Goal: Task Accomplishment & Management: Use online tool/utility

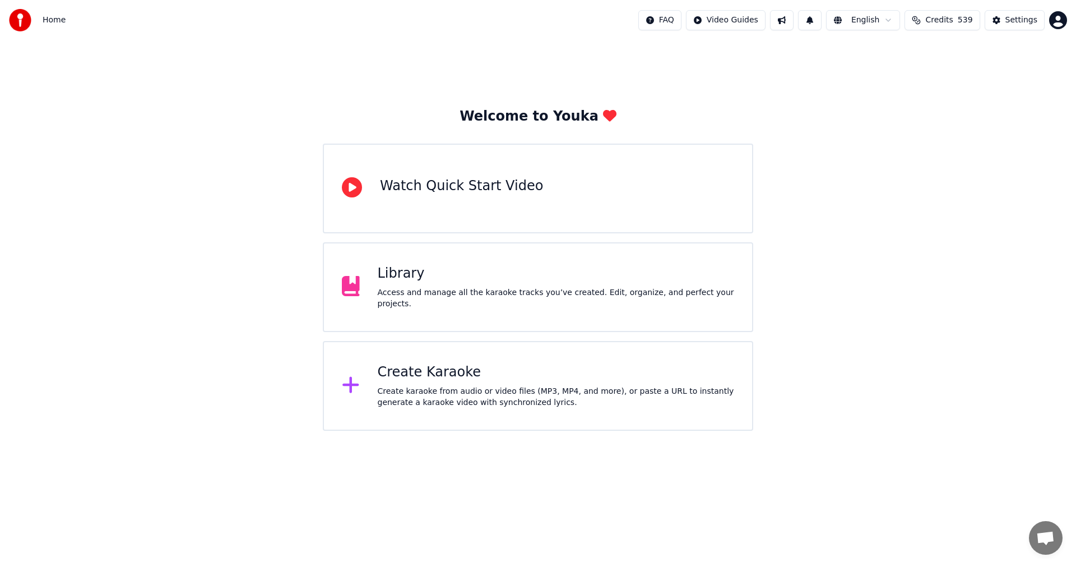
click at [427, 377] on div "Create Karaoke" at bounding box center [556, 372] width 357 height 18
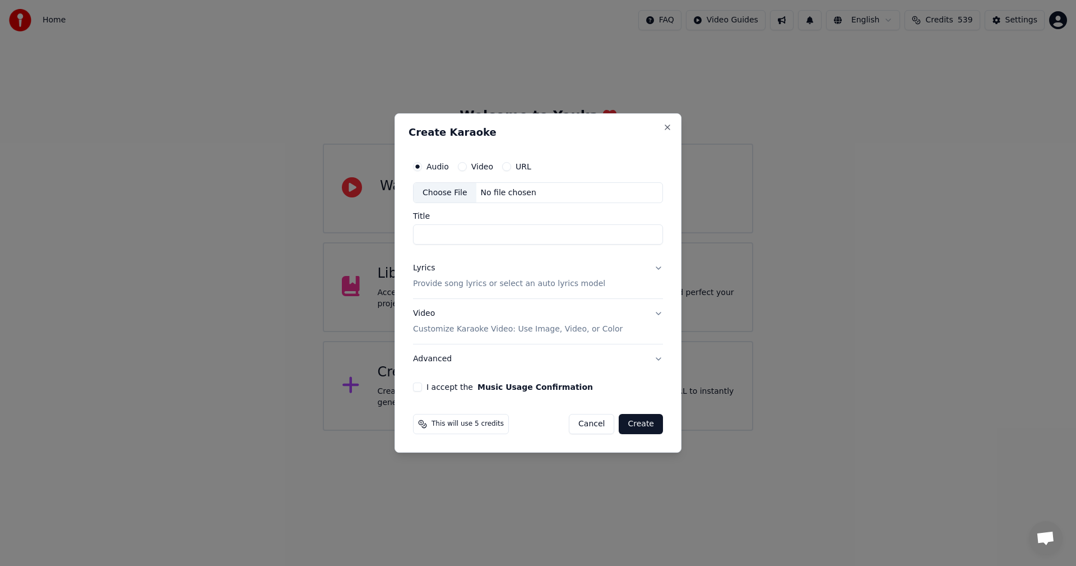
click at [445, 197] on div "Choose File" at bounding box center [445, 193] width 63 height 20
click at [452, 194] on div "Choose File" at bounding box center [445, 193] width 63 height 20
type input "**********"
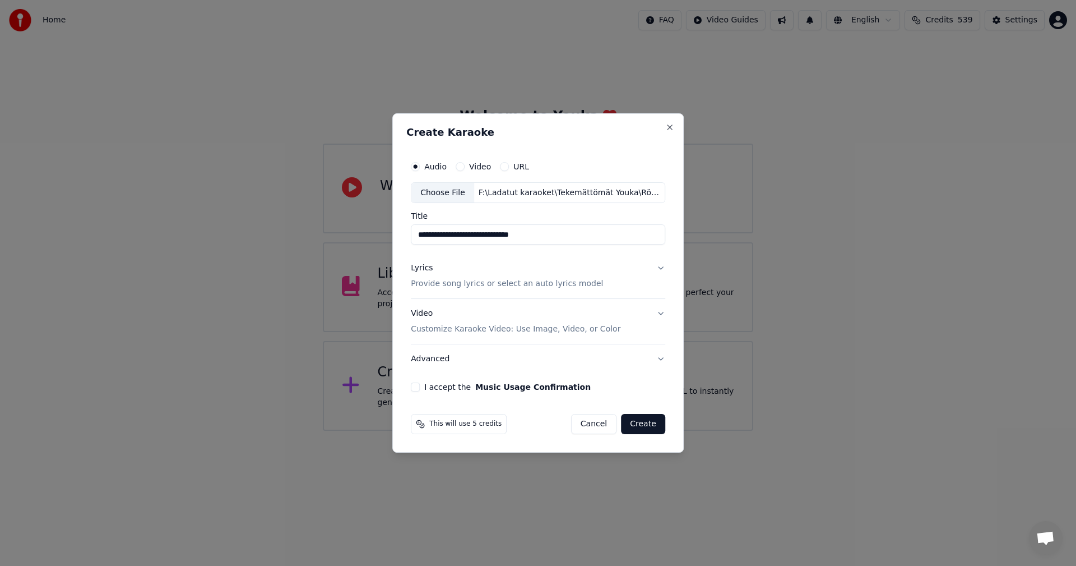
click at [659, 267] on button "Lyrics Provide song lyrics or select an auto lyrics model" at bounding box center [538, 276] width 254 height 45
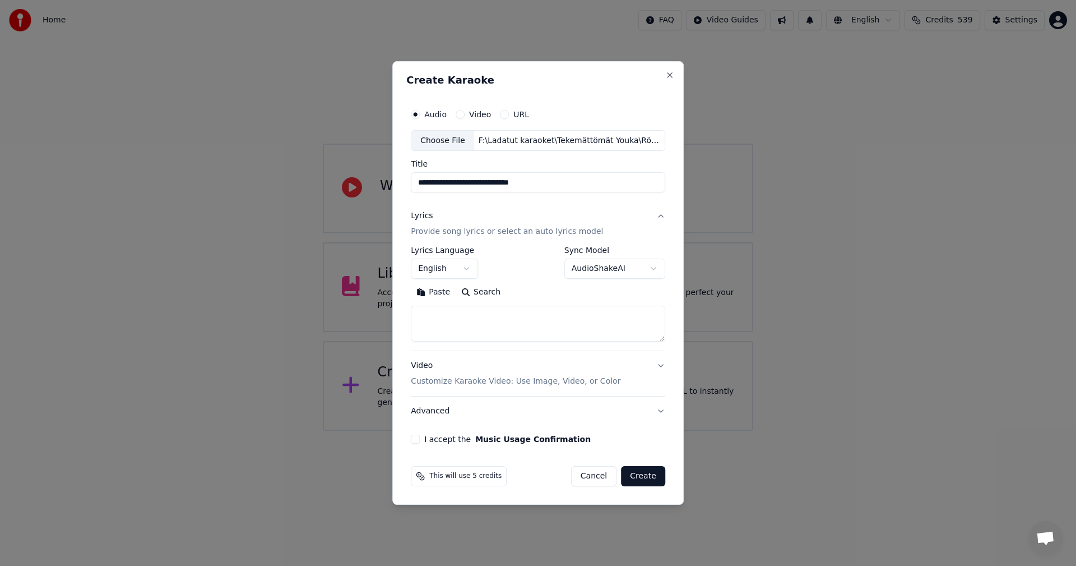
click at [443, 288] on button "Paste" at bounding box center [433, 293] width 45 height 18
click at [470, 270] on body "**********" at bounding box center [538, 215] width 1076 height 430
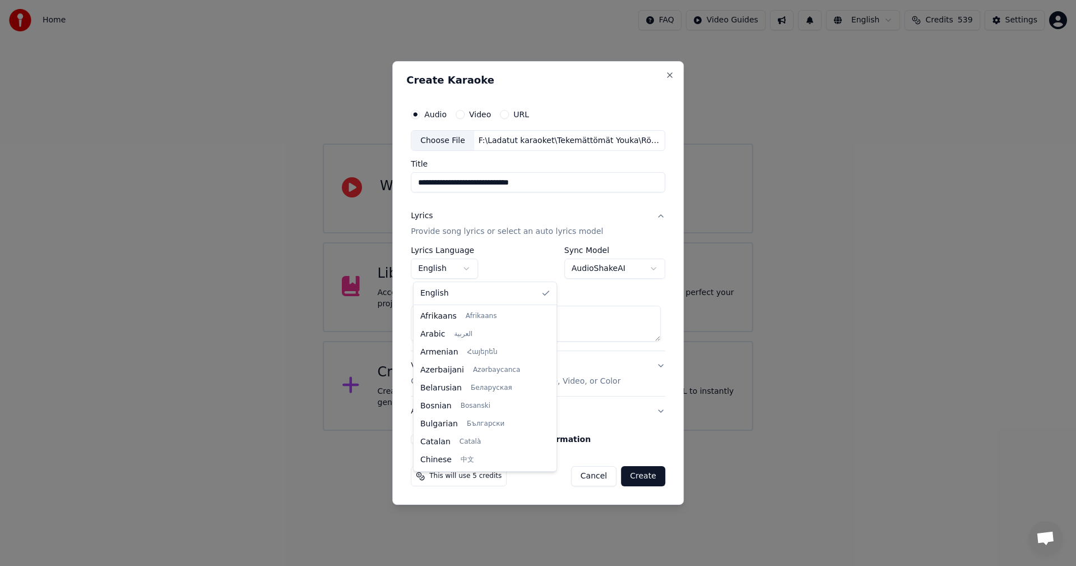
scroll to position [179, 0]
type textarea "**********"
select select "**"
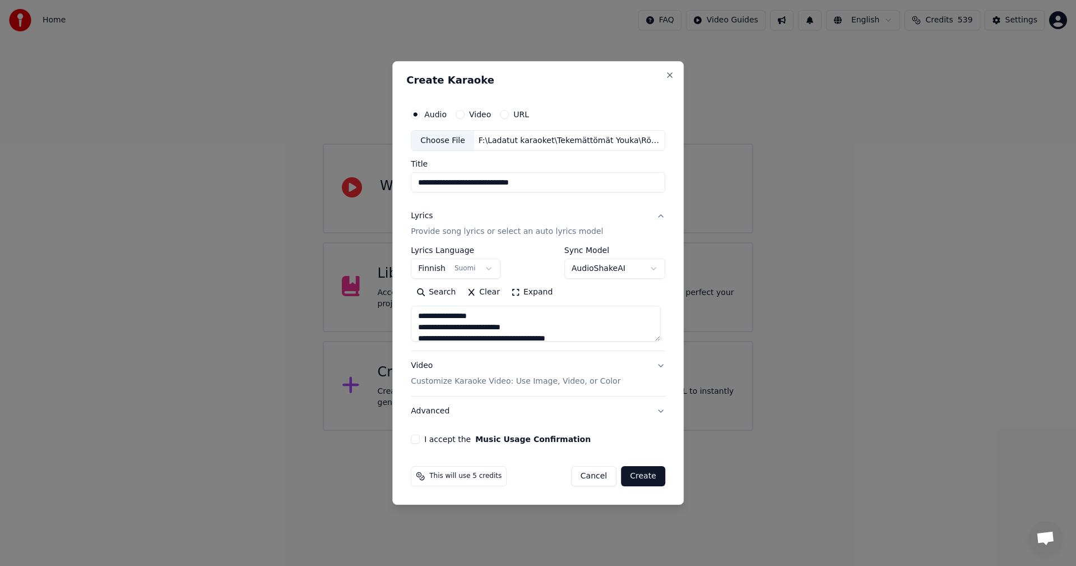
click at [420, 438] on button "I accept the Music Usage Confirmation" at bounding box center [415, 438] width 9 height 9
click at [643, 478] on button "Create" at bounding box center [643, 476] width 44 height 20
type textarea "**********"
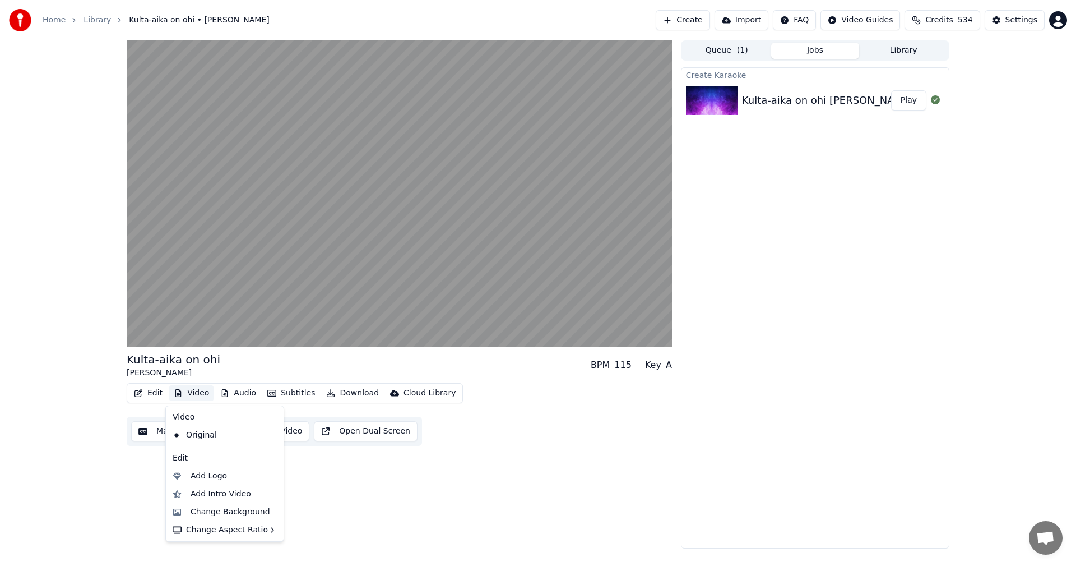
click at [201, 391] on button "Video" at bounding box center [191, 393] width 44 height 16
click at [214, 513] on div "Change Background" at bounding box center [231, 511] width 80 height 11
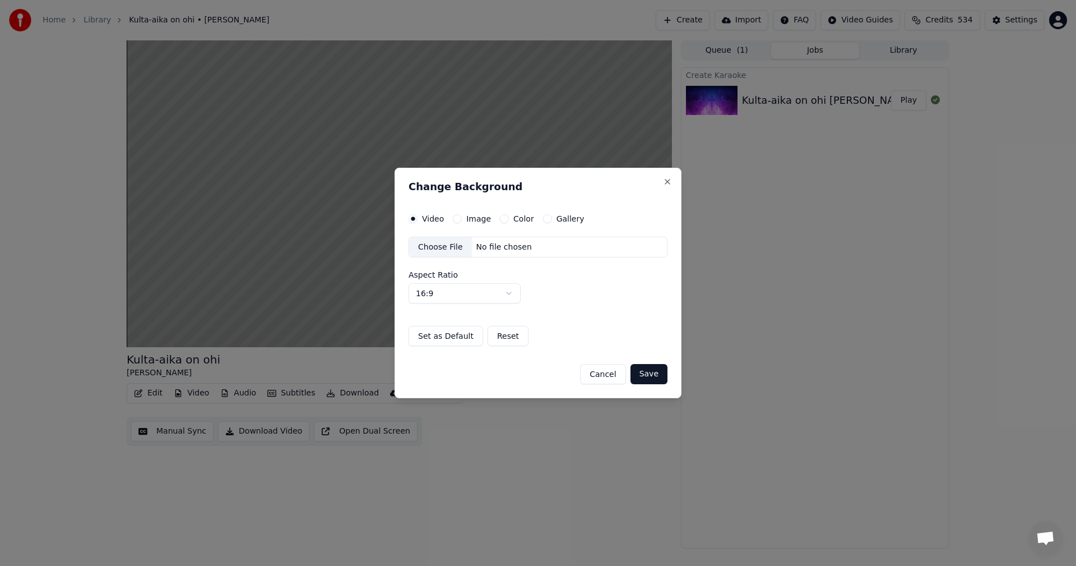
click at [457, 217] on button "Image" at bounding box center [457, 218] width 9 height 9
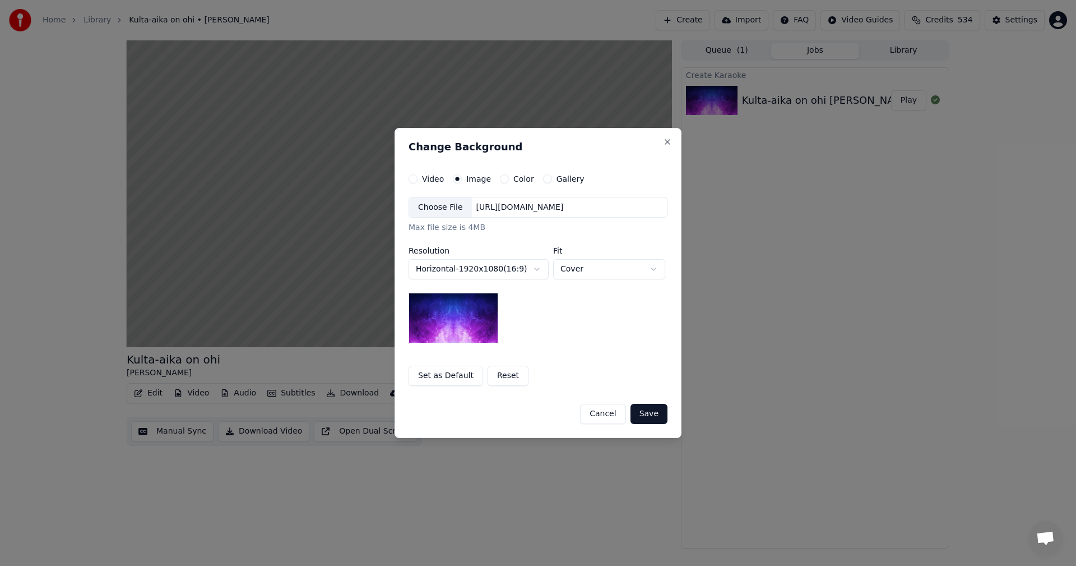
click at [444, 207] on div "Choose File" at bounding box center [440, 207] width 63 height 20
click at [643, 415] on button "Save" at bounding box center [649, 414] width 37 height 20
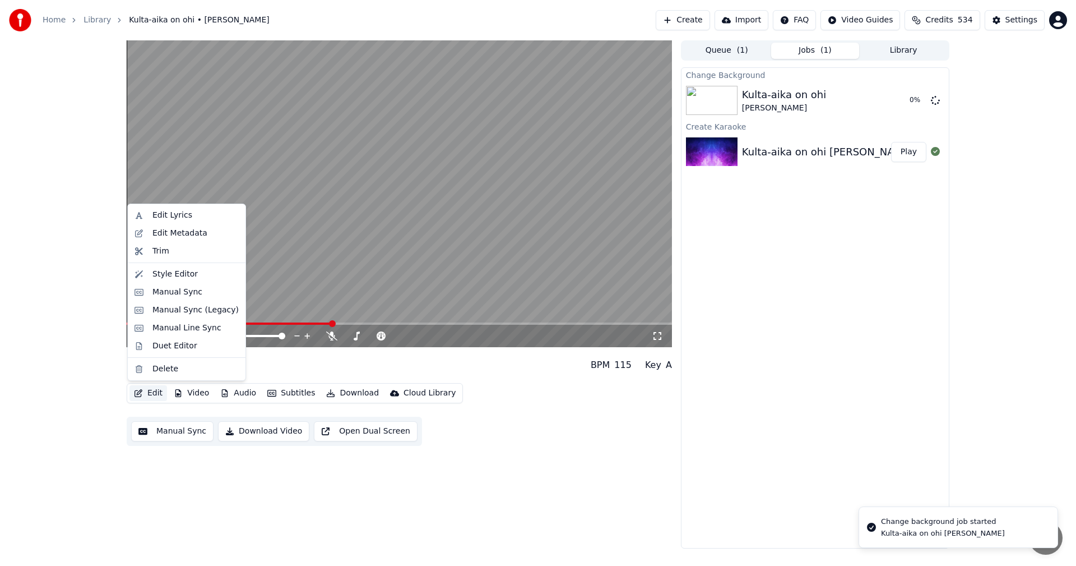
click at [156, 392] on button "Edit" at bounding box center [148, 393] width 38 height 16
click at [188, 310] on div "Manual Sync (Legacy)" at bounding box center [195, 309] width 86 height 11
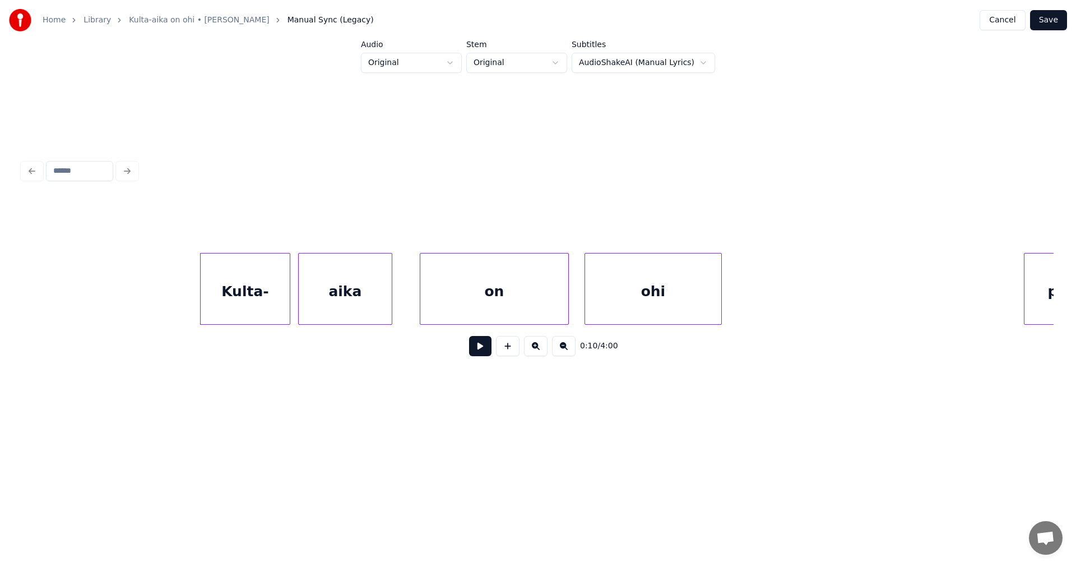
scroll to position [0, 1801]
click at [246, 300] on div "Kulta-" at bounding box center [247, 291] width 89 height 76
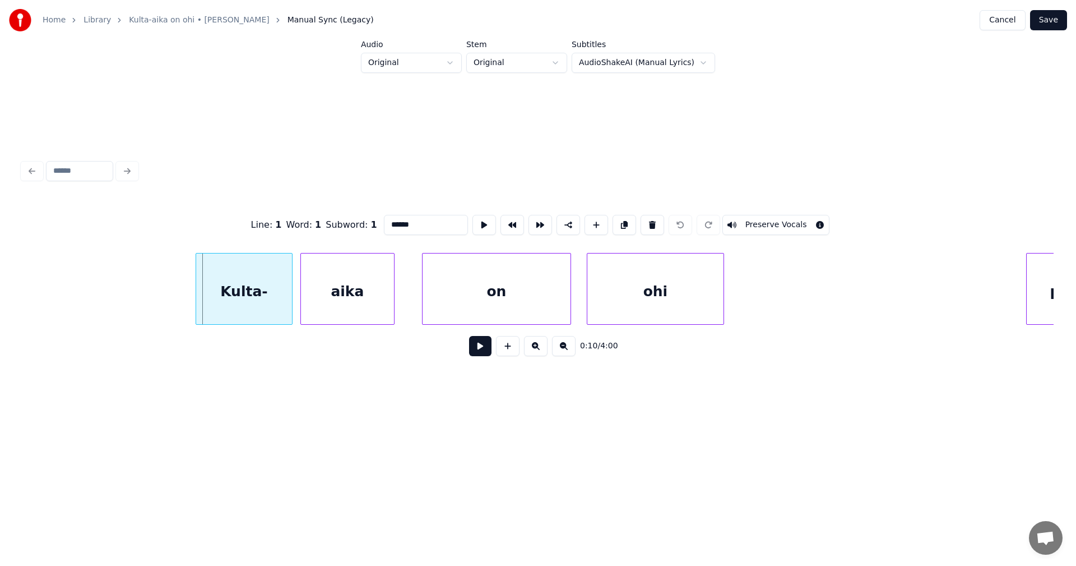
click at [196, 306] on div at bounding box center [197, 288] width 3 height 71
click at [478, 354] on button at bounding box center [480, 346] width 22 height 20
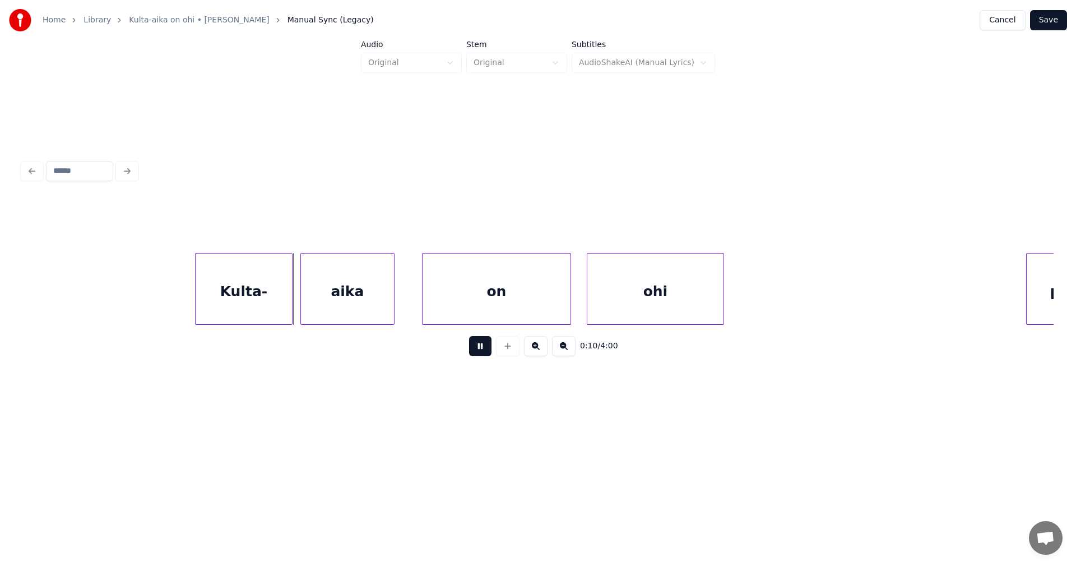
click at [478, 353] on button at bounding box center [480, 346] width 22 height 20
click at [317, 299] on div "aika" at bounding box center [347, 291] width 93 height 76
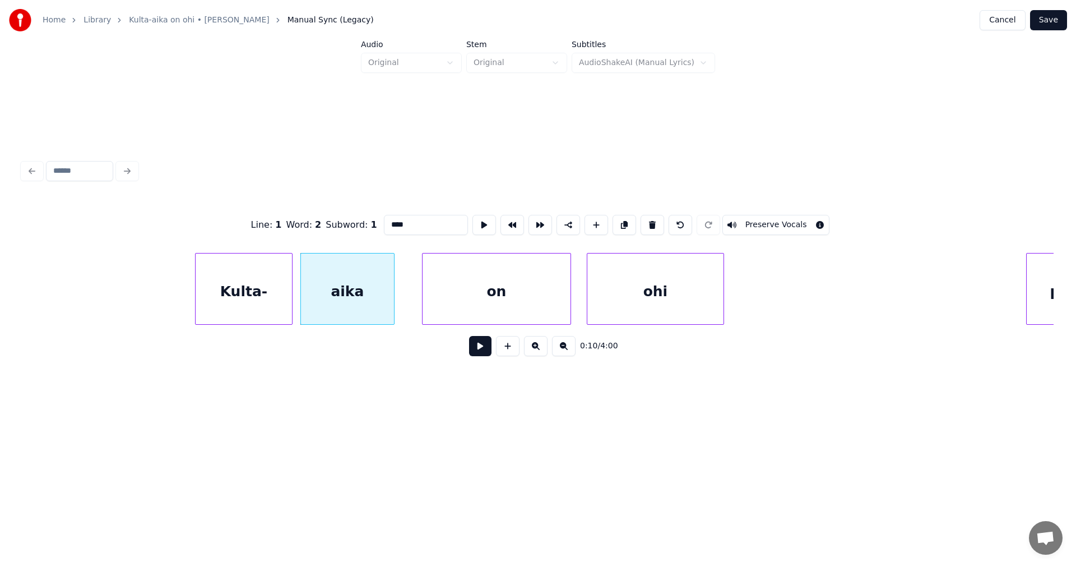
click at [246, 303] on div "Kulta-" at bounding box center [244, 291] width 96 height 76
type input "******"
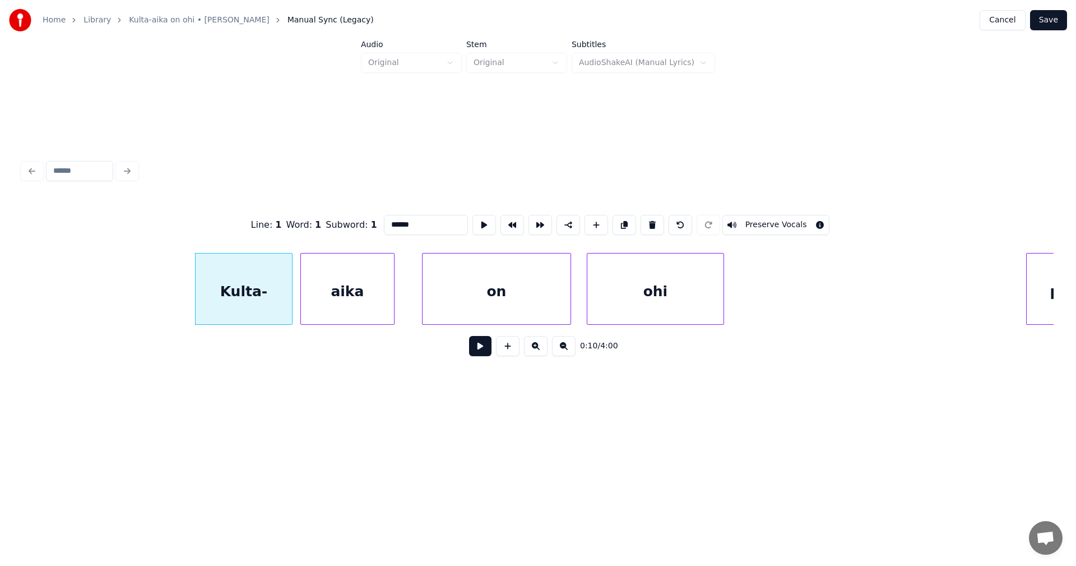
click at [473, 353] on button at bounding box center [480, 346] width 22 height 20
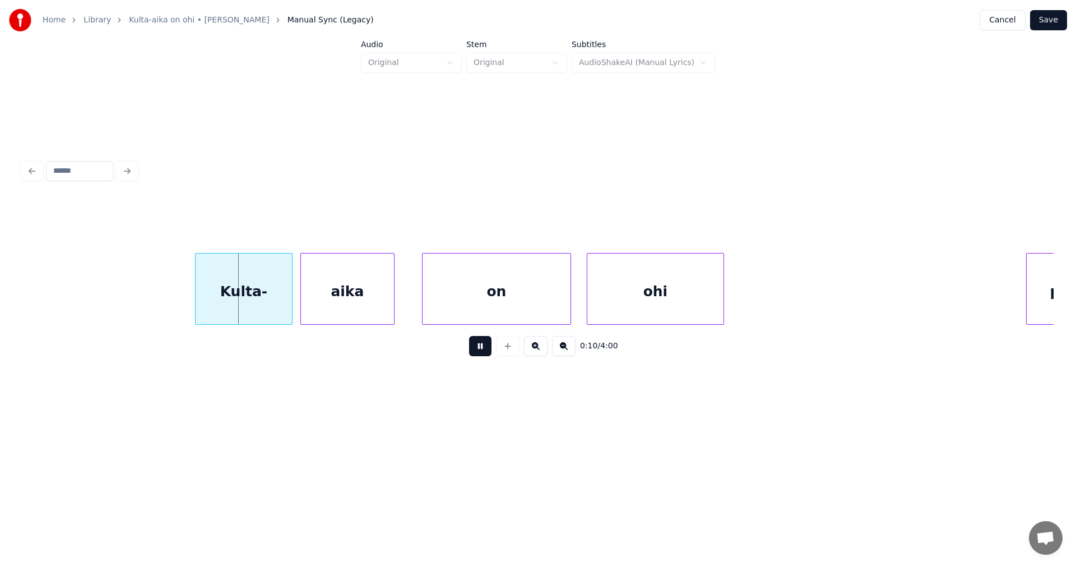
click at [477, 351] on button at bounding box center [480, 346] width 22 height 20
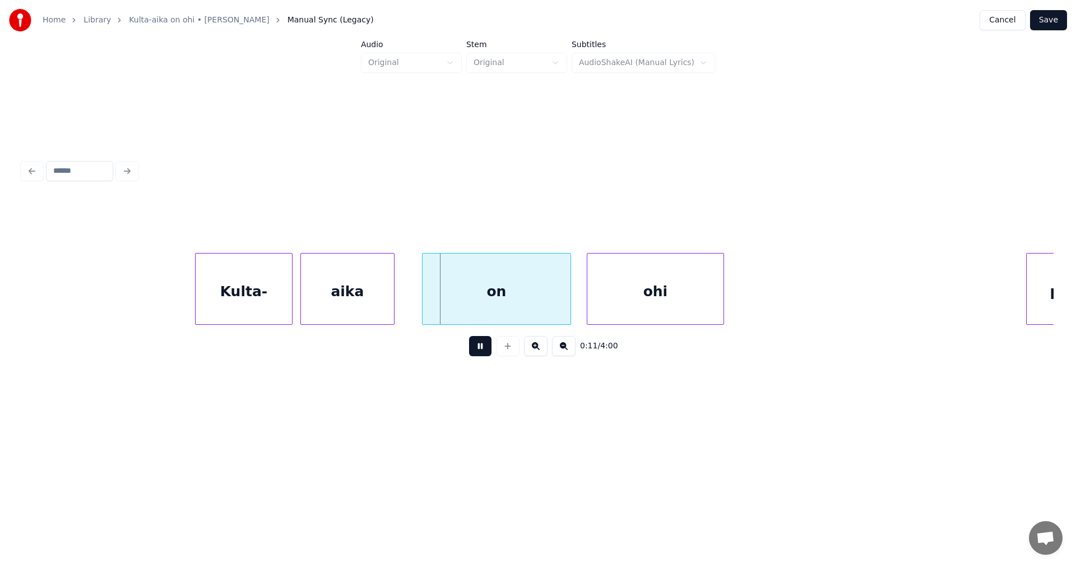
click at [477, 351] on button at bounding box center [480, 346] width 22 height 20
click at [280, 310] on div "Kulta-" at bounding box center [244, 291] width 96 height 76
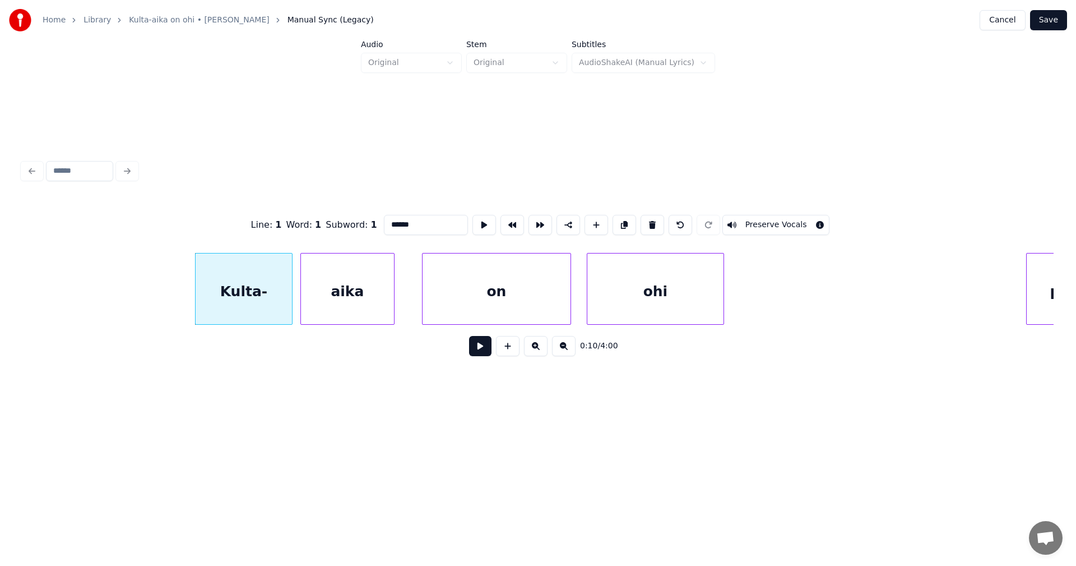
click at [484, 348] on button at bounding box center [480, 346] width 22 height 20
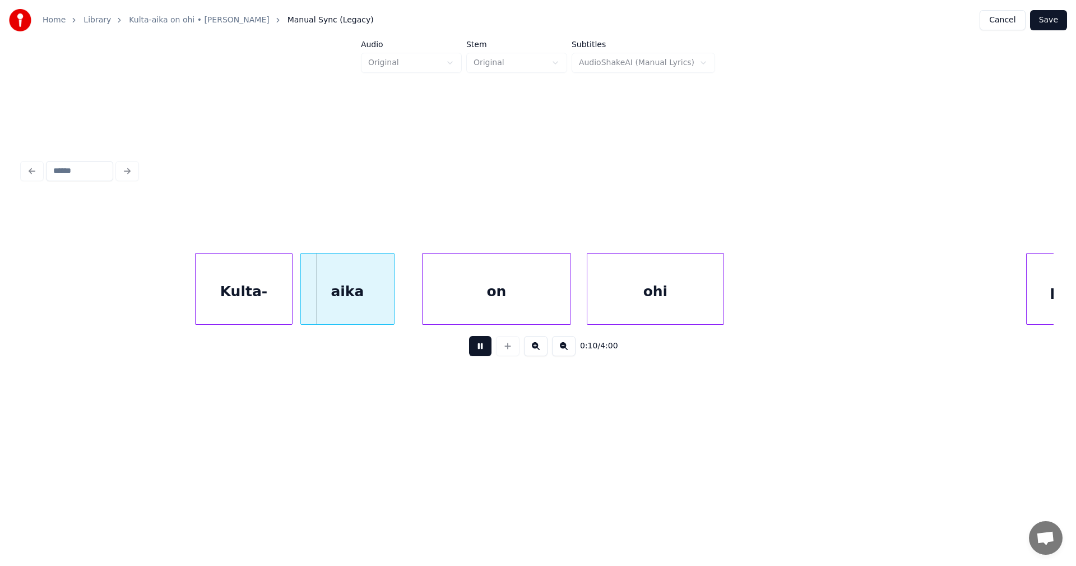
click at [484, 348] on button at bounding box center [480, 346] width 22 height 20
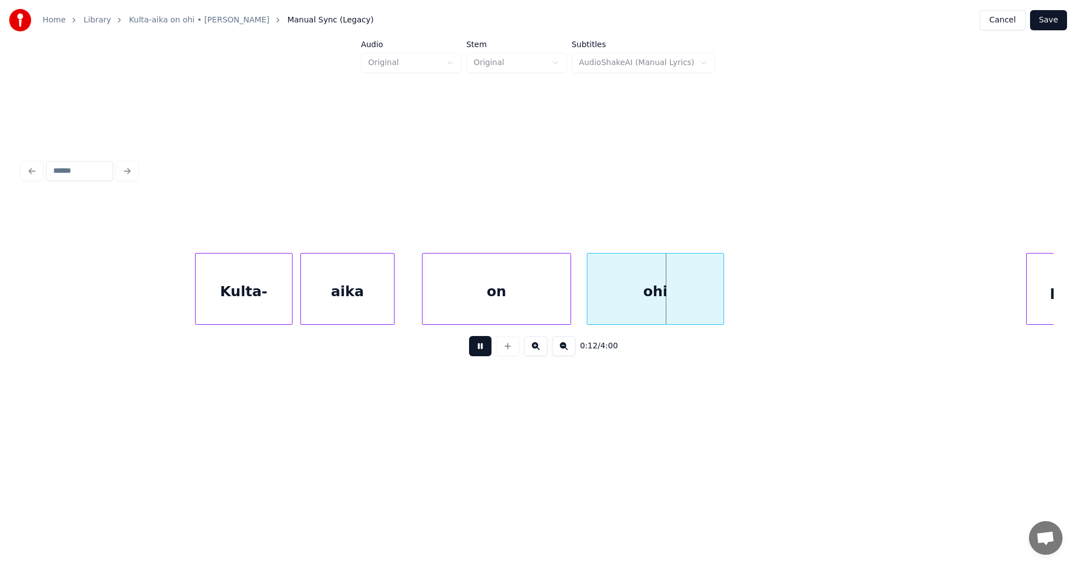
drag, startPoint x: 484, startPoint y: 348, endPoint x: 592, endPoint y: 319, distance: 112.4
click at [485, 348] on button at bounding box center [480, 346] width 22 height 20
click at [617, 312] on div "ohi" at bounding box center [650, 291] width 136 height 76
click at [724, 303] on div at bounding box center [722, 288] width 3 height 71
click at [703, 303] on div "ohi" at bounding box center [652, 291] width 145 height 76
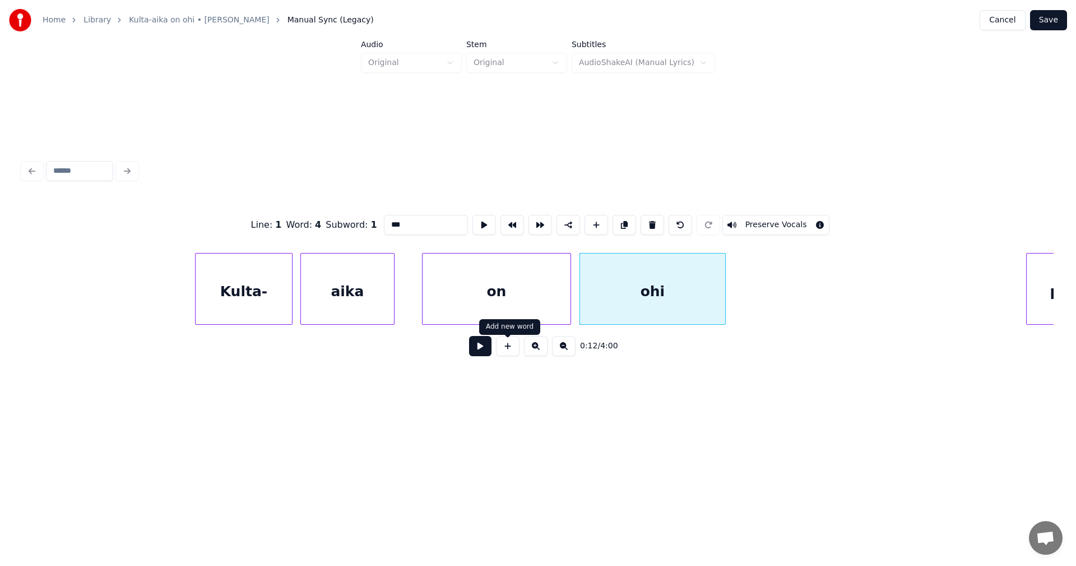
click at [479, 354] on button at bounding box center [480, 346] width 22 height 20
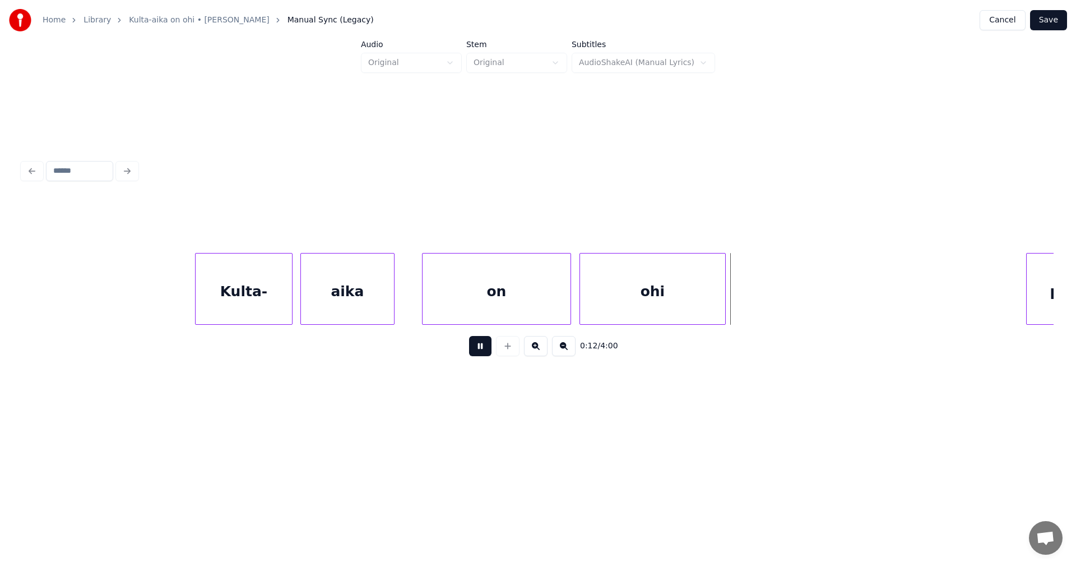
click at [479, 353] on button at bounding box center [480, 346] width 22 height 20
click at [270, 314] on div "Kulta-" at bounding box center [244, 291] width 96 height 76
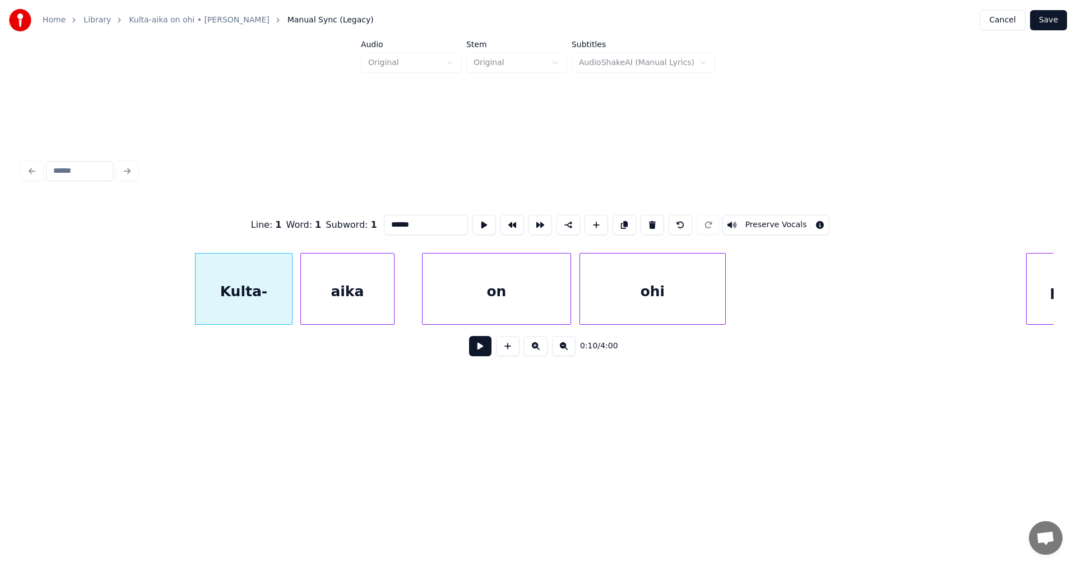
click at [481, 353] on button at bounding box center [480, 346] width 22 height 20
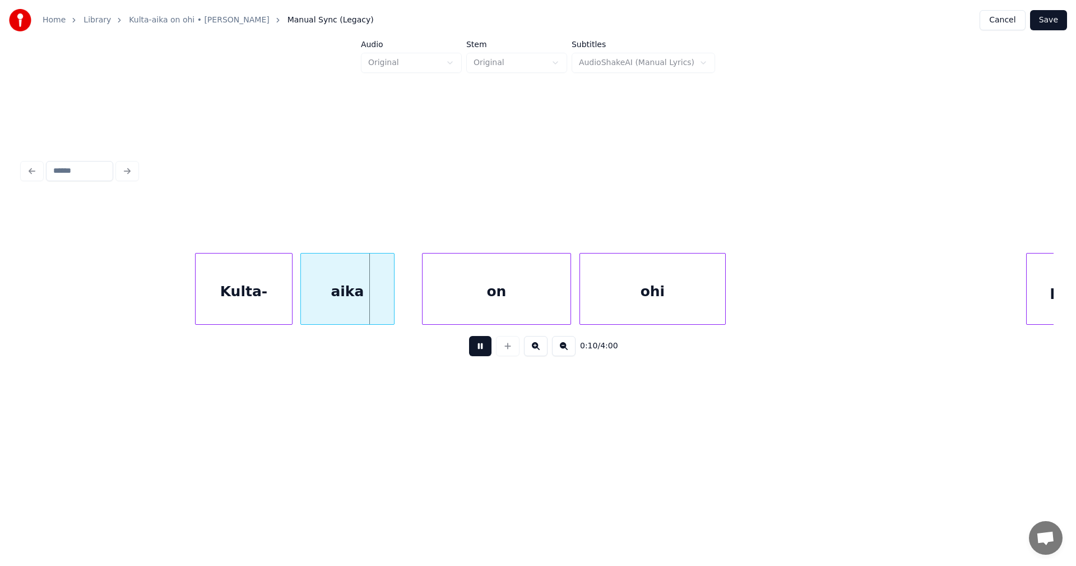
click at [480, 352] on button at bounding box center [480, 346] width 22 height 20
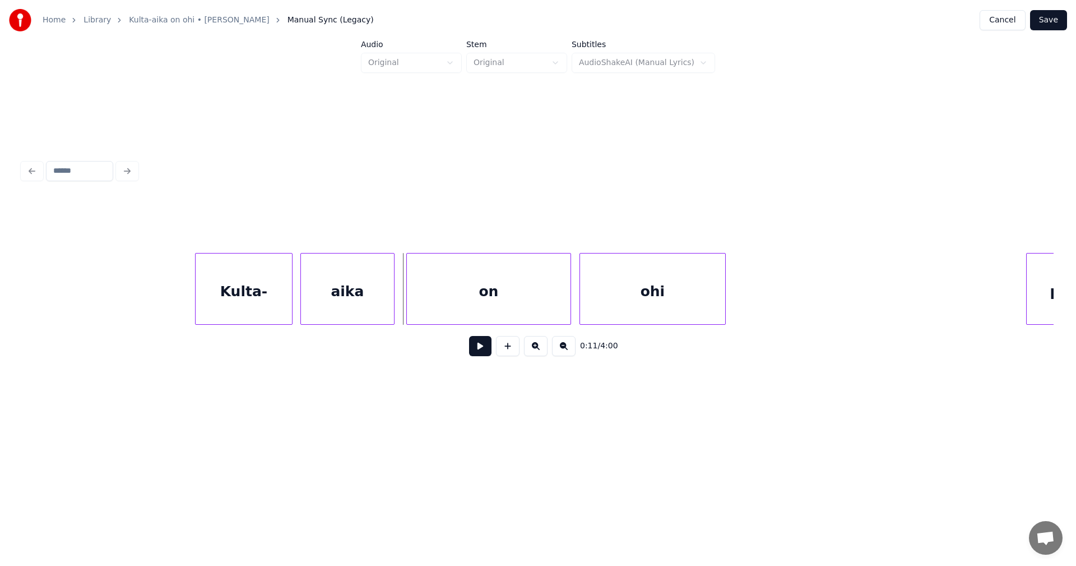
click at [408, 304] on div at bounding box center [408, 288] width 3 height 71
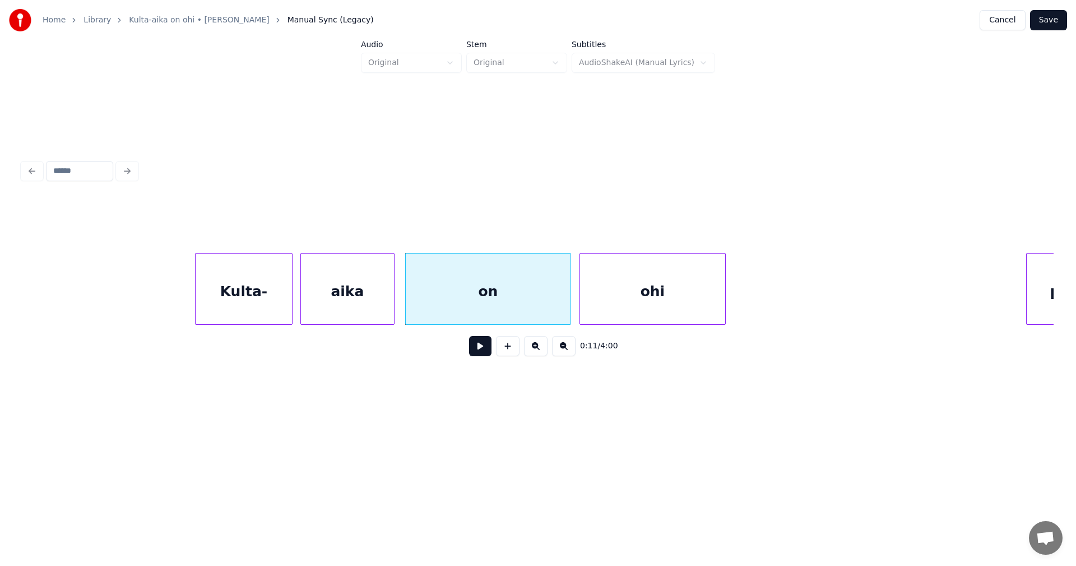
click at [476, 352] on button at bounding box center [480, 346] width 22 height 20
click at [477, 351] on button at bounding box center [480, 346] width 22 height 20
click at [480, 352] on button at bounding box center [480, 346] width 22 height 20
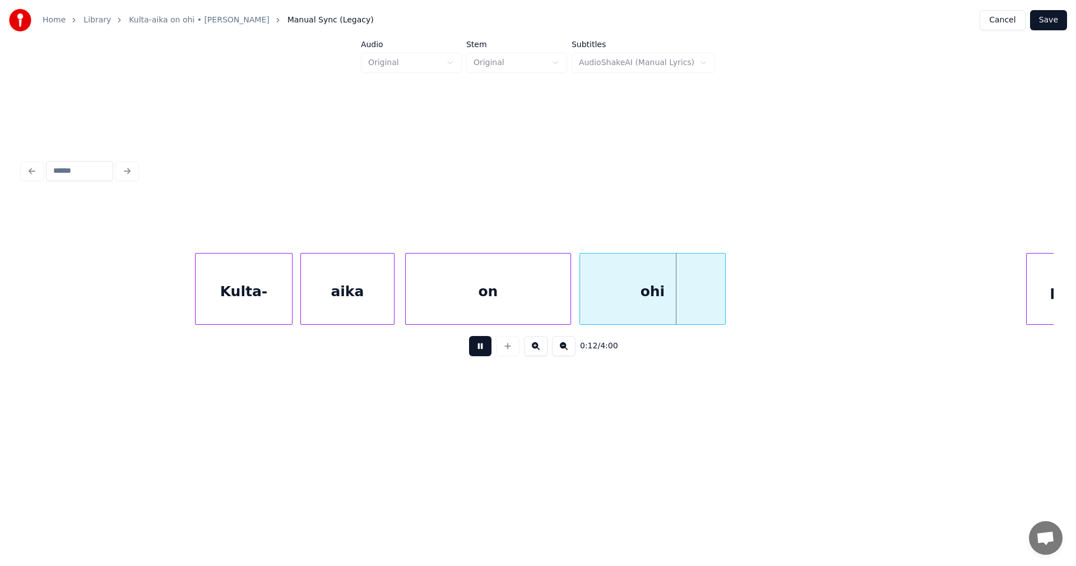
drag, startPoint x: 480, startPoint y: 352, endPoint x: 509, endPoint y: 310, distance: 51.5
click at [481, 351] on button at bounding box center [480, 346] width 22 height 20
click at [281, 304] on div "Kulta-" at bounding box center [244, 291] width 96 height 76
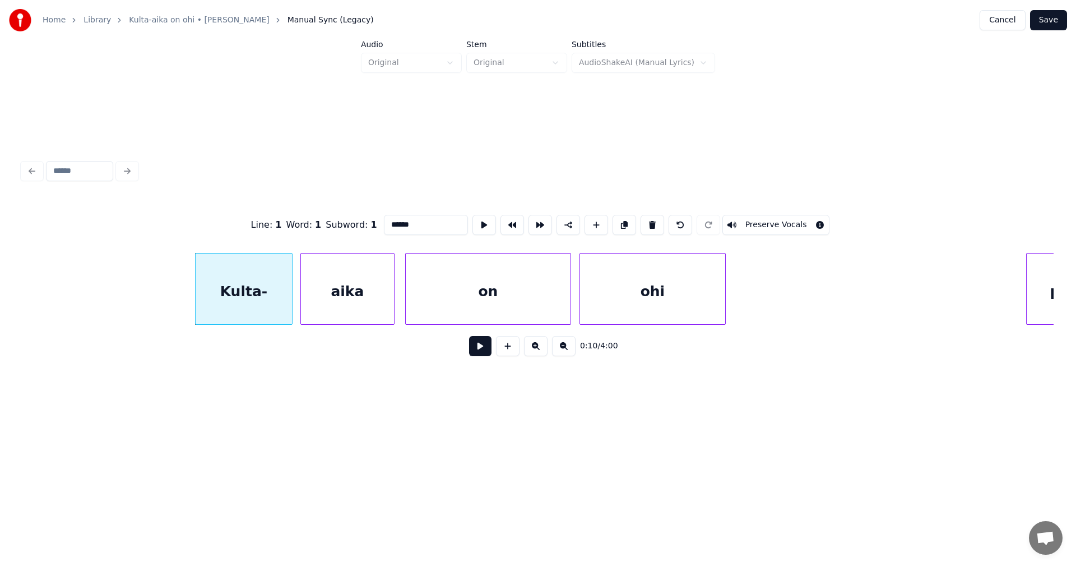
click at [480, 349] on button at bounding box center [480, 346] width 22 height 20
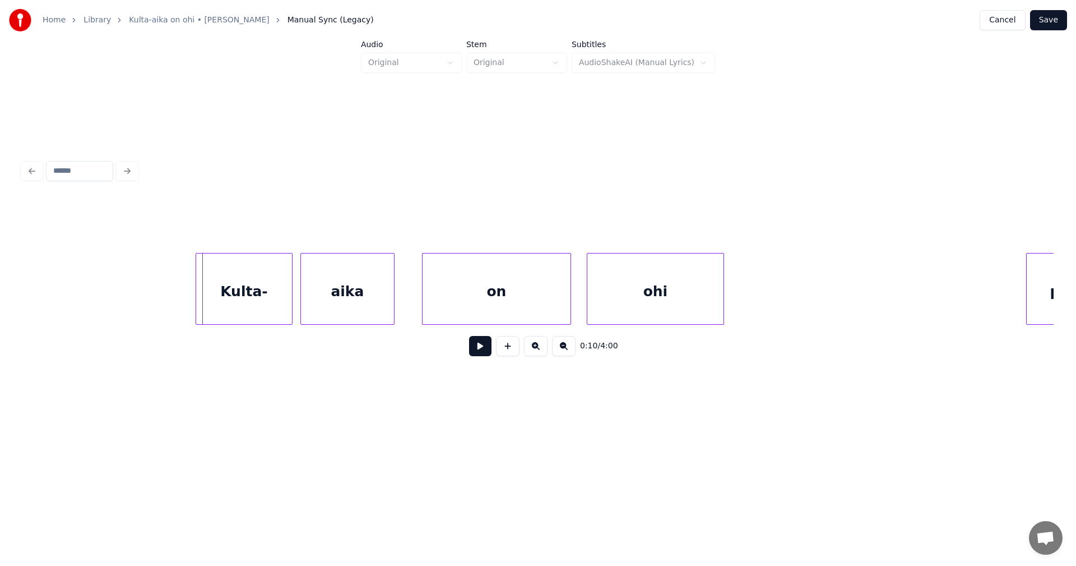
click at [196, 306] on div at bounding box center [197, 288] width 3 height 71
click at [293, 303] on div at bounding box center [292, 288] width 3 height 71
click at [485, 354] on button at bounding box center [480, 346] width 22 height 20
click at [413, 298] on div at bounding box center [412, 288] width 3 height 71
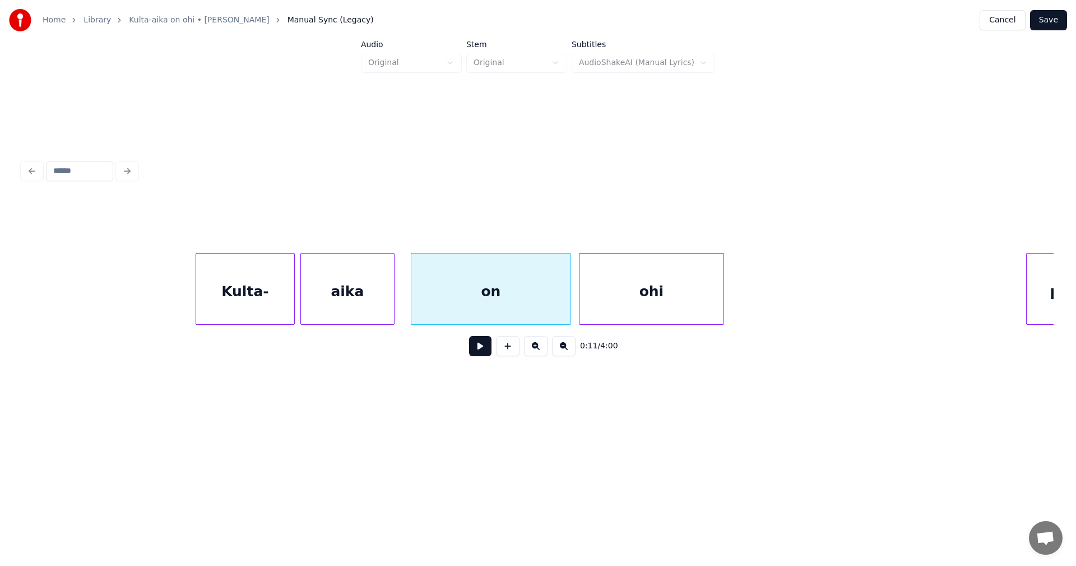
click at [581, 300] on div at bounding box center [581, 288] width 3 height 71
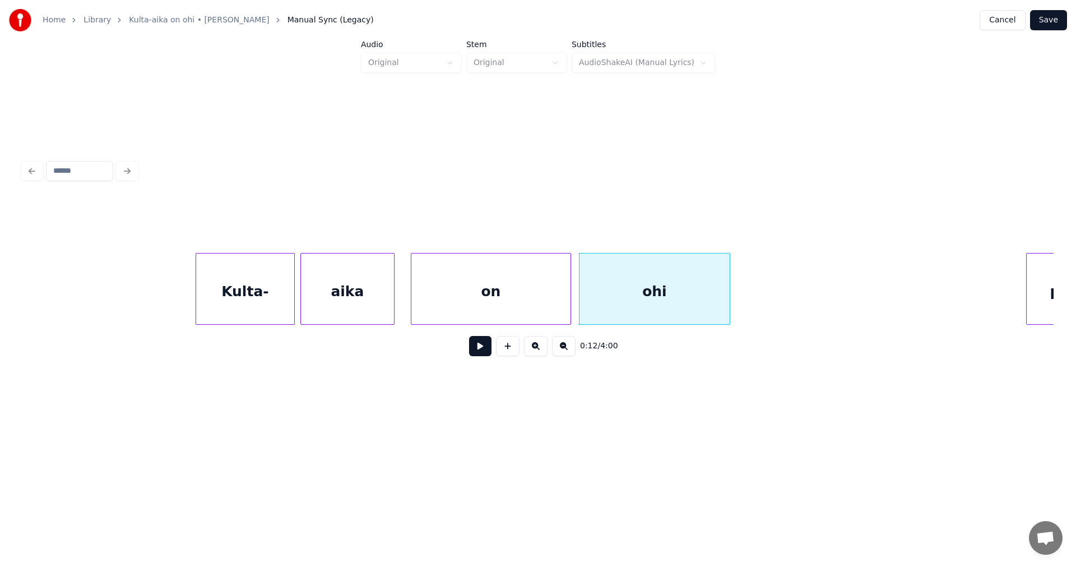
click at [728, 299] on div at bounding box center [727, 288] width 3 height 71
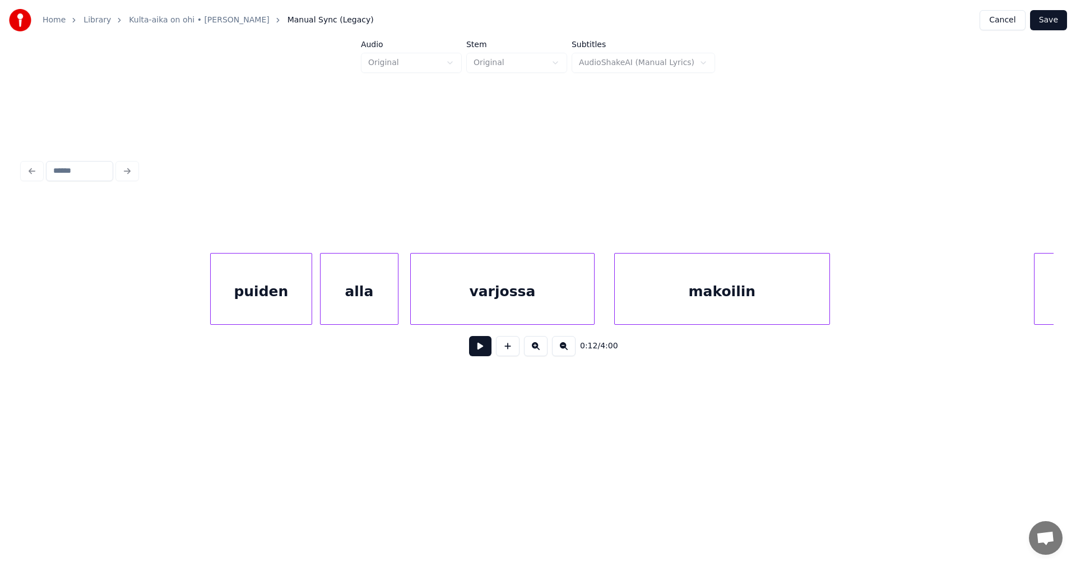
scroll to position [0, 2631]
click at [276, 298] on div "puiden" at bounding box center [247, 291] width 101 height 76
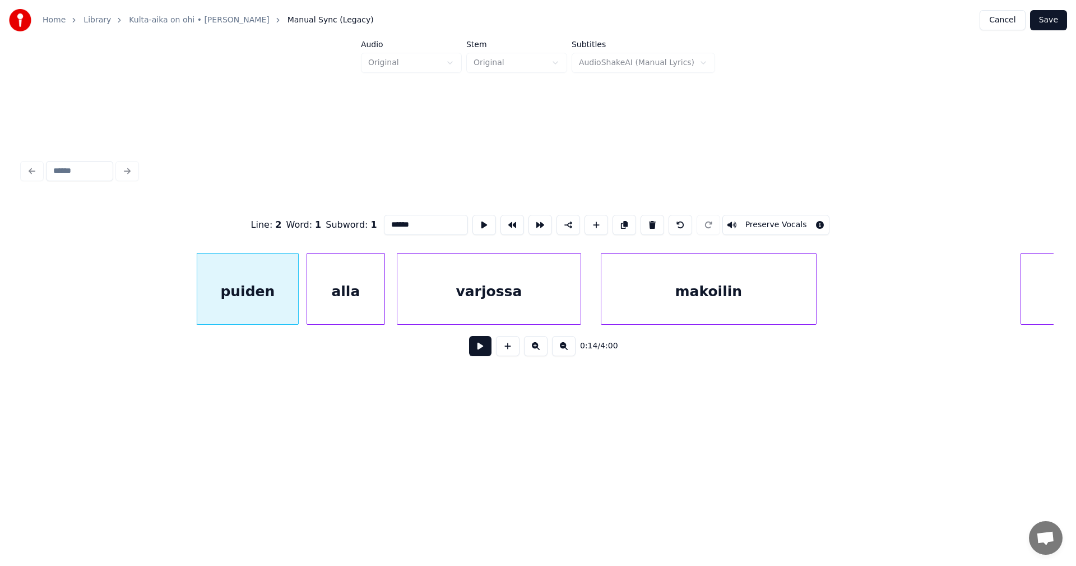
click at [476, 354] on button at bounding box center [480, 346] width 22 height 20
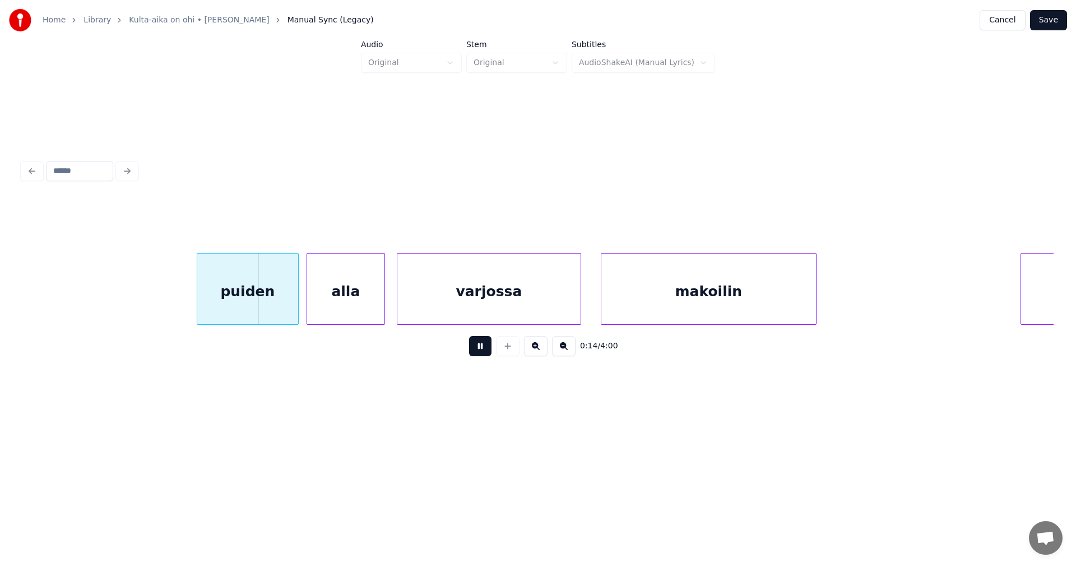
click at [476, 352] on button at bounding box center [480, 346] width 22 height 20
click at [290, 304] on div at bounding box center [291, 288] width 3 height 71
click at [323, 307] on div "alla" at bounding box center [334, 291] width 77 height 76
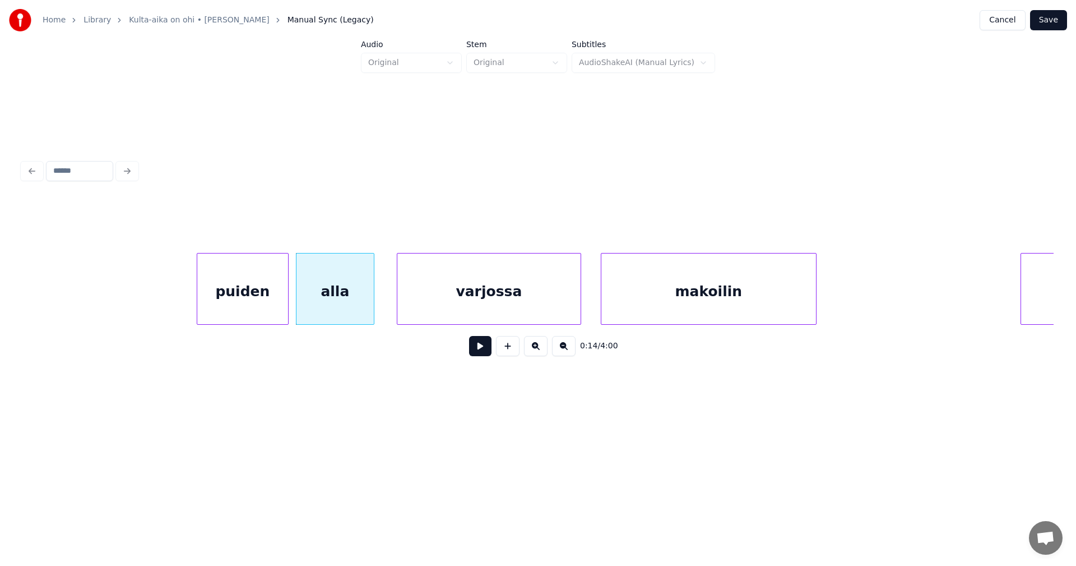
click at [286, 312] on div at bounding box center [286, 288] width 3 height 71
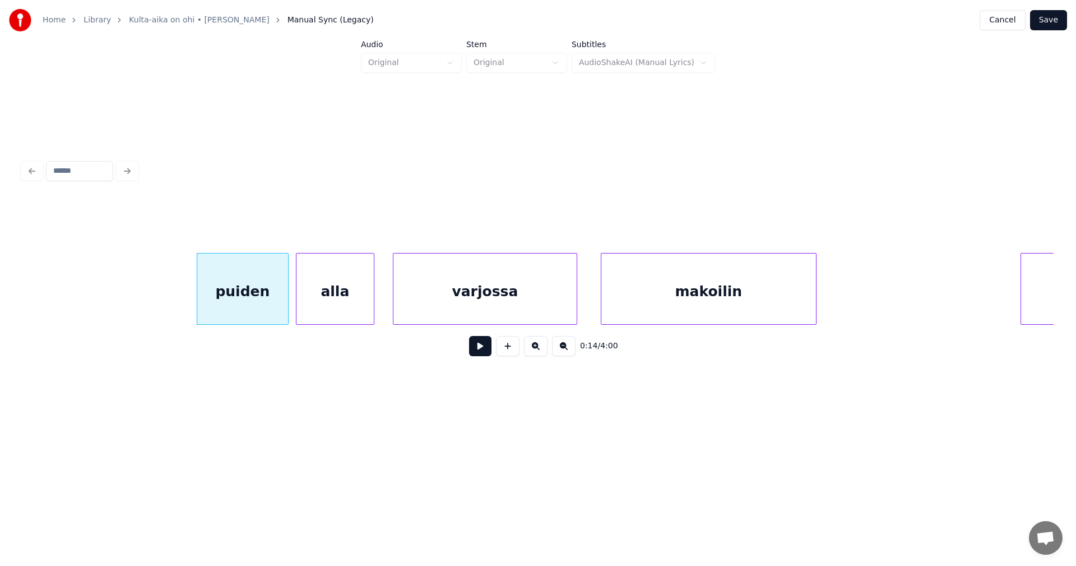
click at [408, 309] on div "varjossa" at bounding box center [484, 291] width 183 height 76
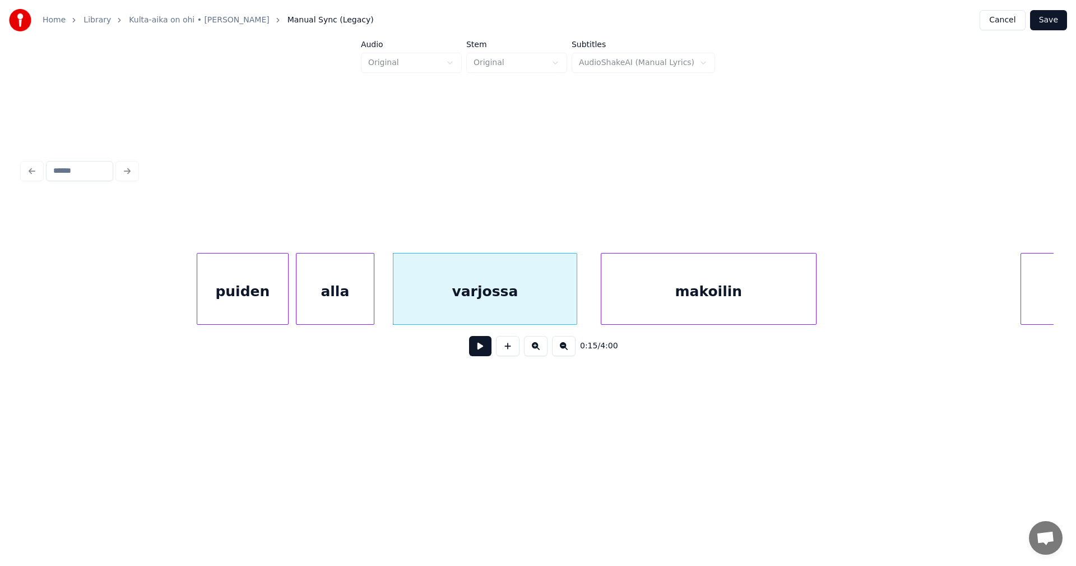
click at [275, 312] on div "puiden" at bounding box center [242, 291] width 91 height 76
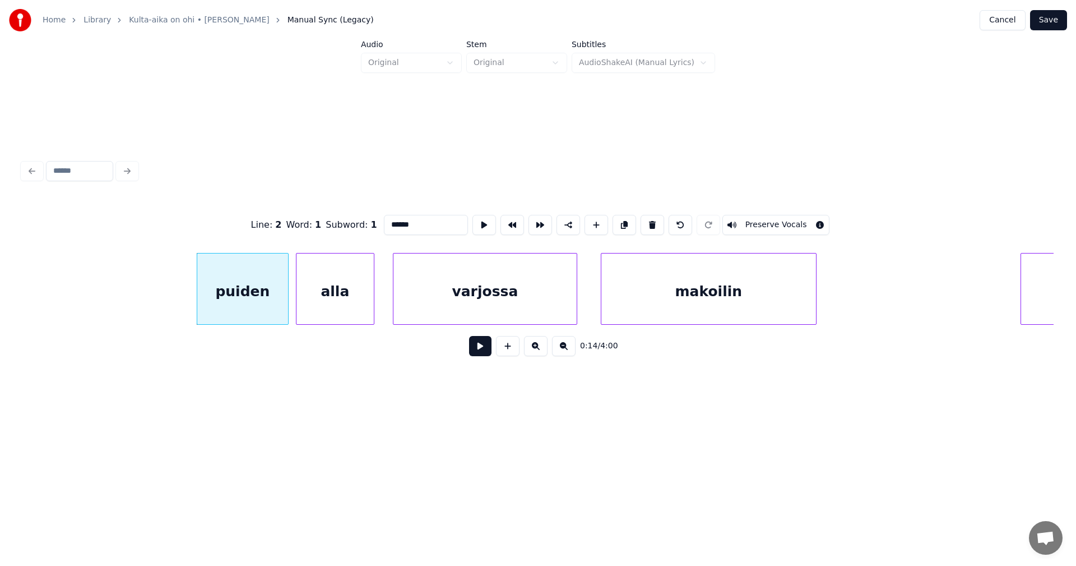
click at [488, 347] on button at bounding box center [480, 346] width 22 height 20
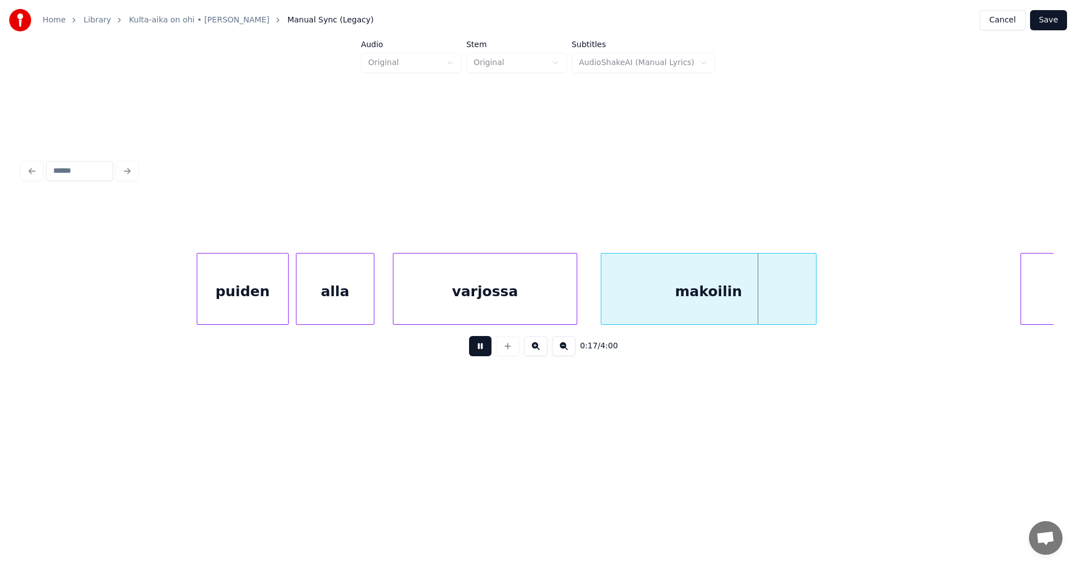
drag, startPoint x: 485, startPoint y: 348, endPoint x: 494, endPoint y: 340, distance: 11.9
click at [485, 347] on button at bounding box center [480, 346] width 22 height 20
click at [521, 307] on div "varjossa" at bounding box center [484, 291] width 183 height 76
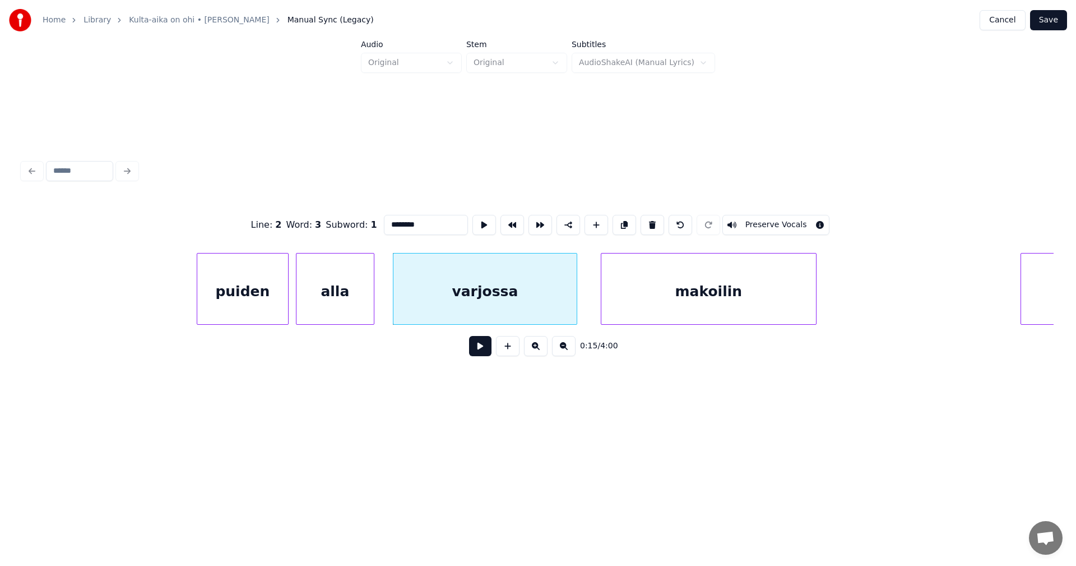
click at [485, 345] on button at bounding box center [480, 346] width 22 height 20
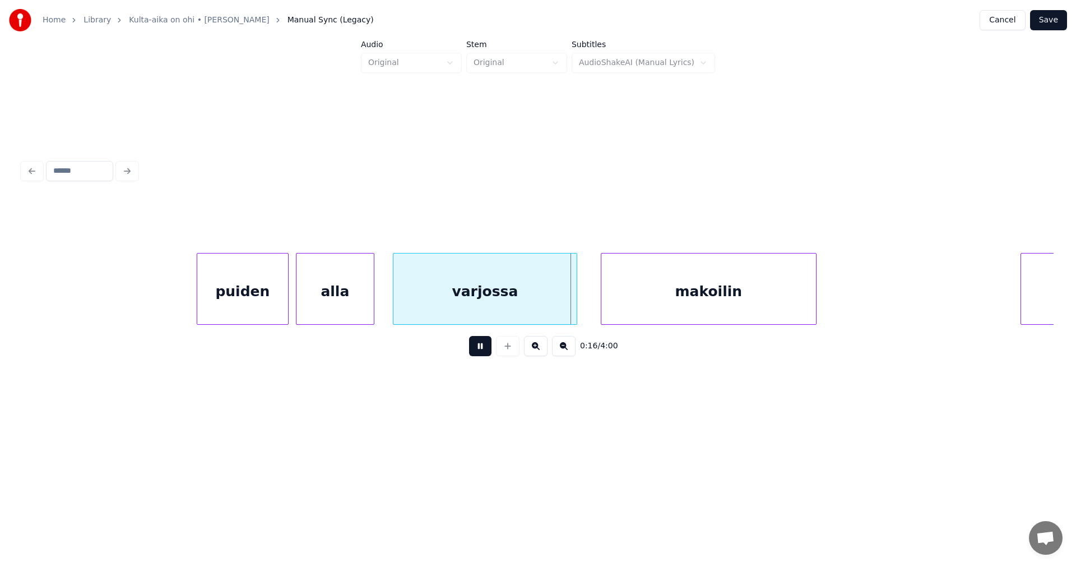
click at [484, 345] on button at bounding box center [480, 346] width 22 height 20
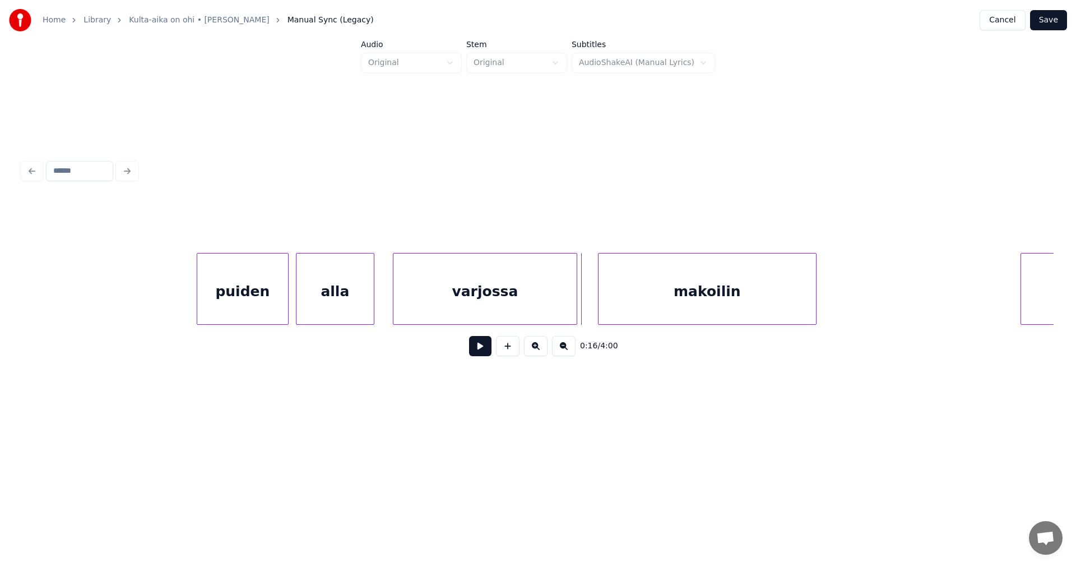
click at [599, 307] on div at bounding box center [600, 288] width 3 height 71
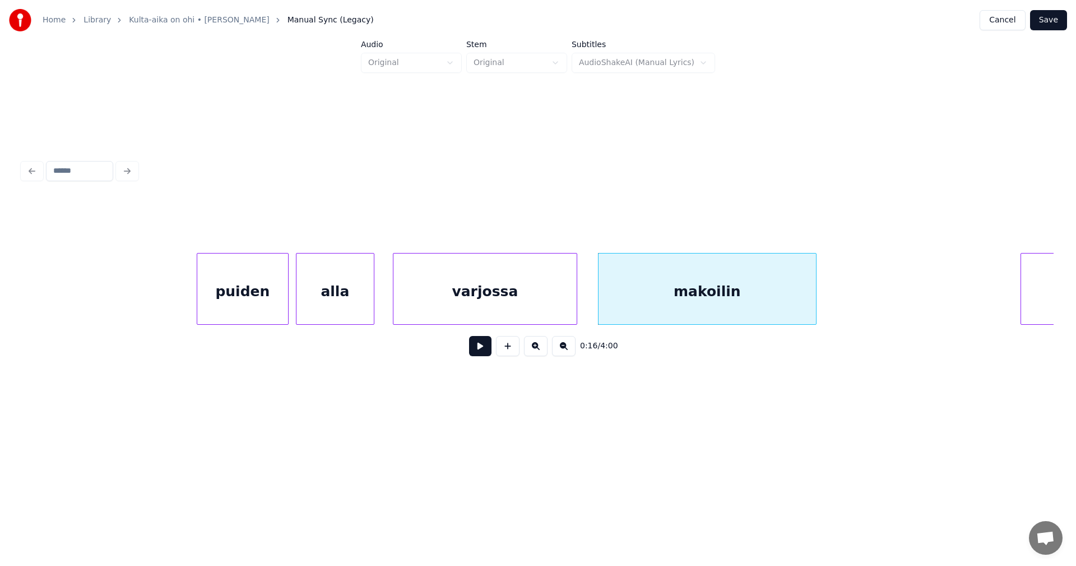
click at [484, 355] on button at bounding box center [480, 346] width 22 height 20
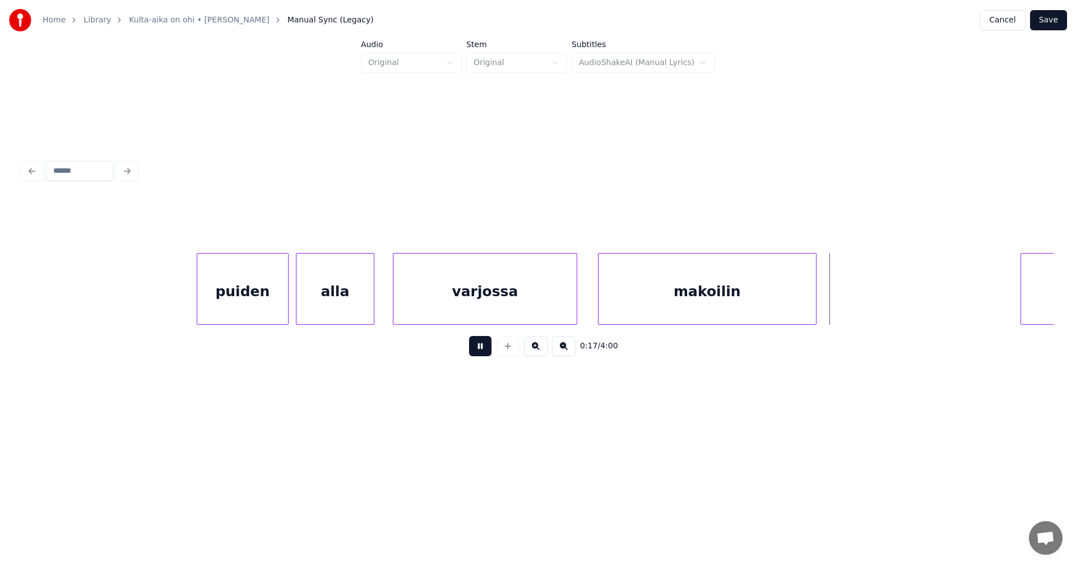
click at [485, 353] on button at bounding box center [480, 346] width 22 height 20
click at [833, 307] on div at bounding box center [833, 288] width 3 height 71
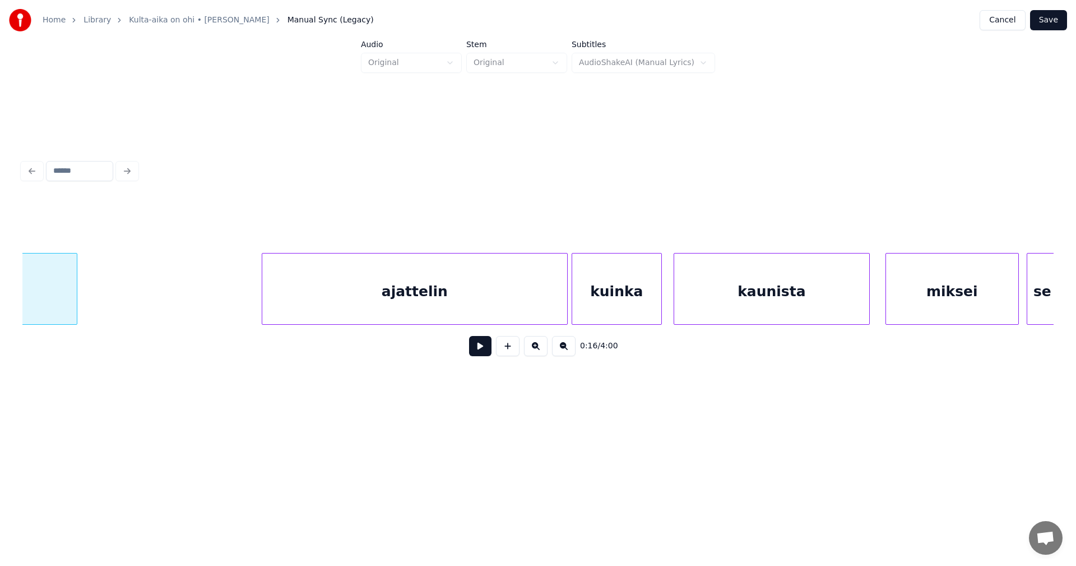
scroll to position [0, 3393]
click at [525, 310] on div "ajattelin" at bounding box center [406, 291] width 305 height 76
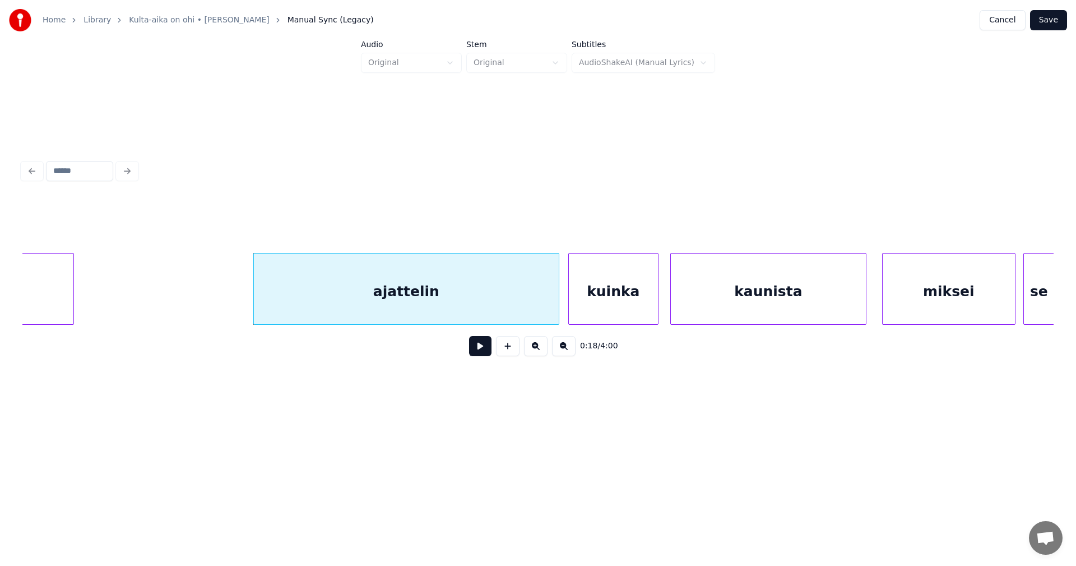
click at [484, 349] on button at bounding box center [480, 346] width 22 height 20
click at [477, 349] on button at bounding box center [480, 346] width 22 height 20
click at [553, 303] on div at bounding box center [552, 288] width 3 height 71
click at [487, 352] on button at bounding box center [480, 346] width 22 height 20
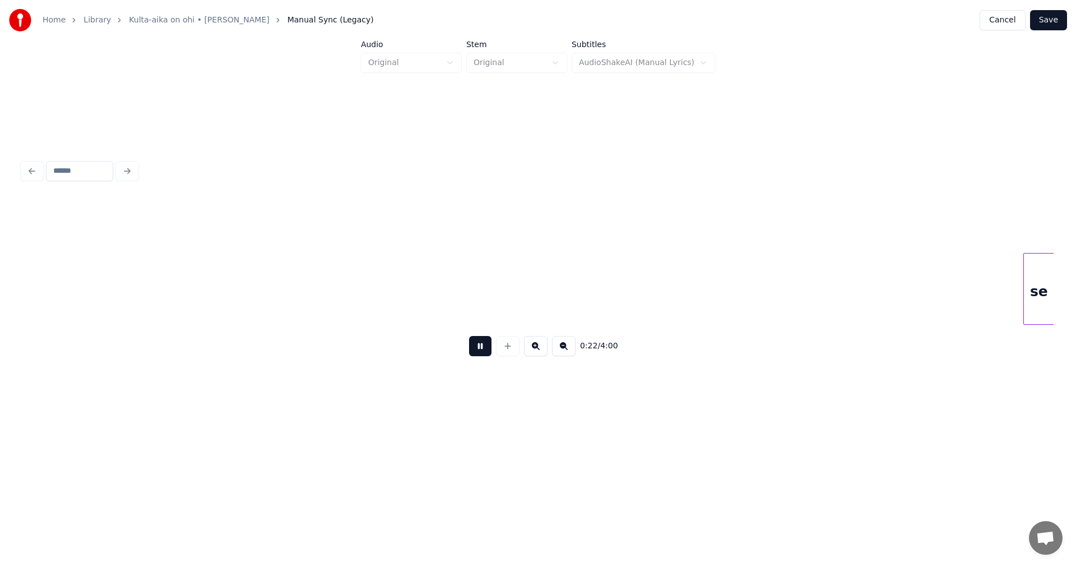
scroll to position [0, 4425]
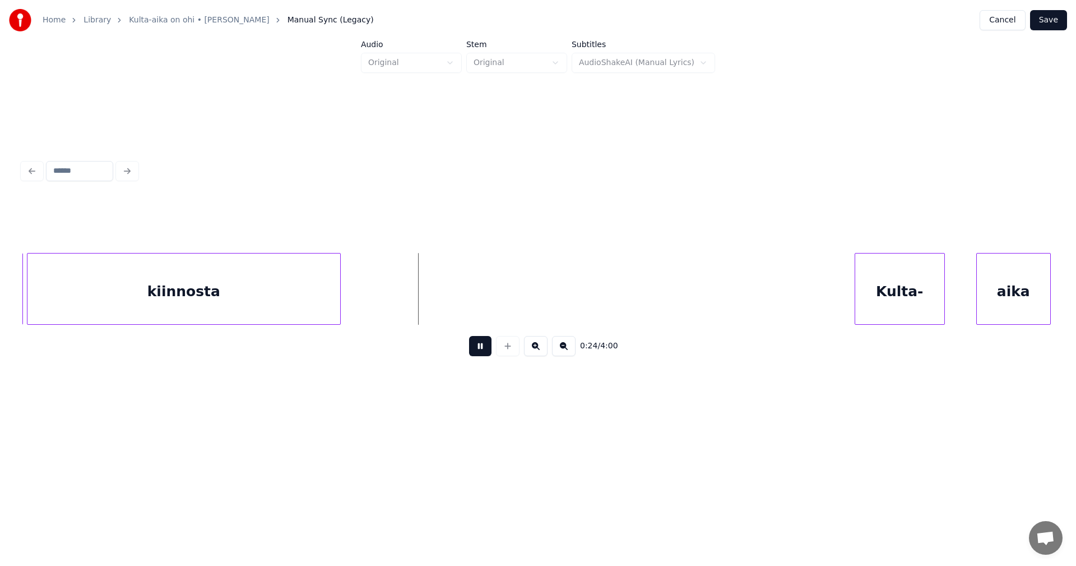
click at [487, 351] on button at bounding box center [480, 346] width 22 height 20
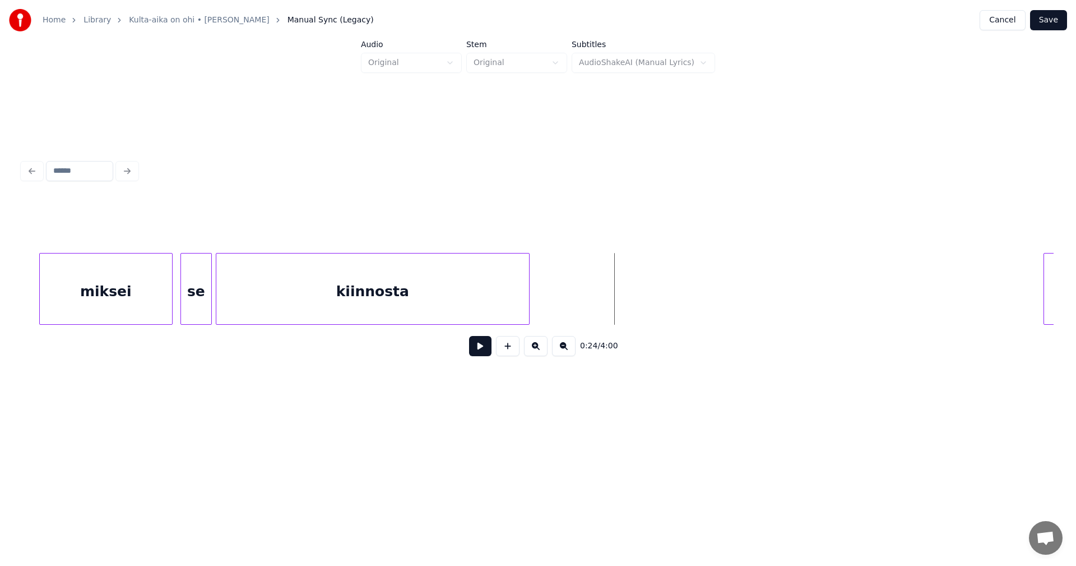
scroll to position [0, 4223]
click at [137, 299] on div "miksei" at bounding box center [119, 291] width 132 height 76
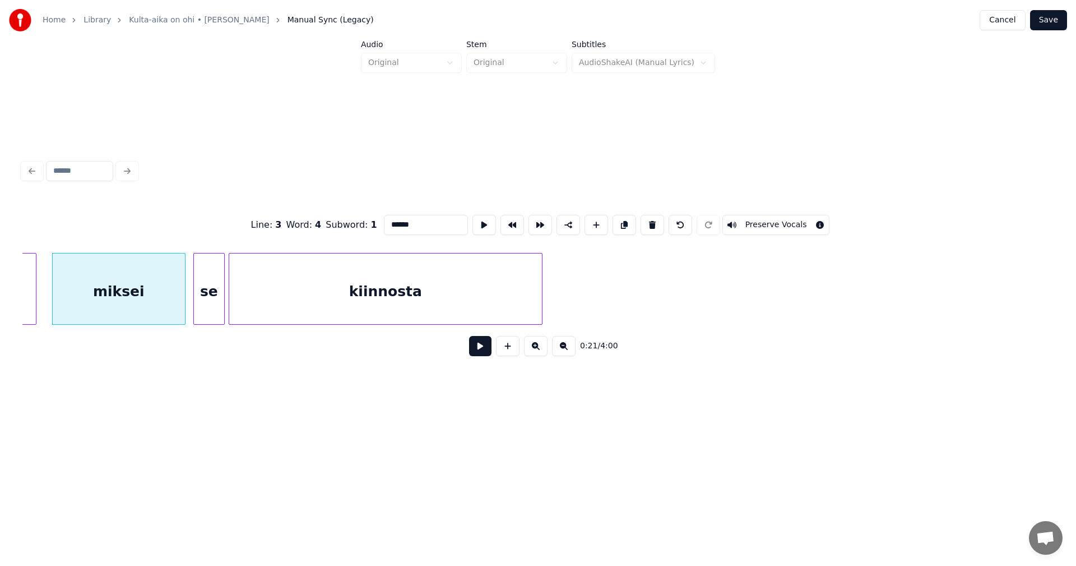
click at [489, 352] on button at bounding box center [480, 346] width 22 height 20
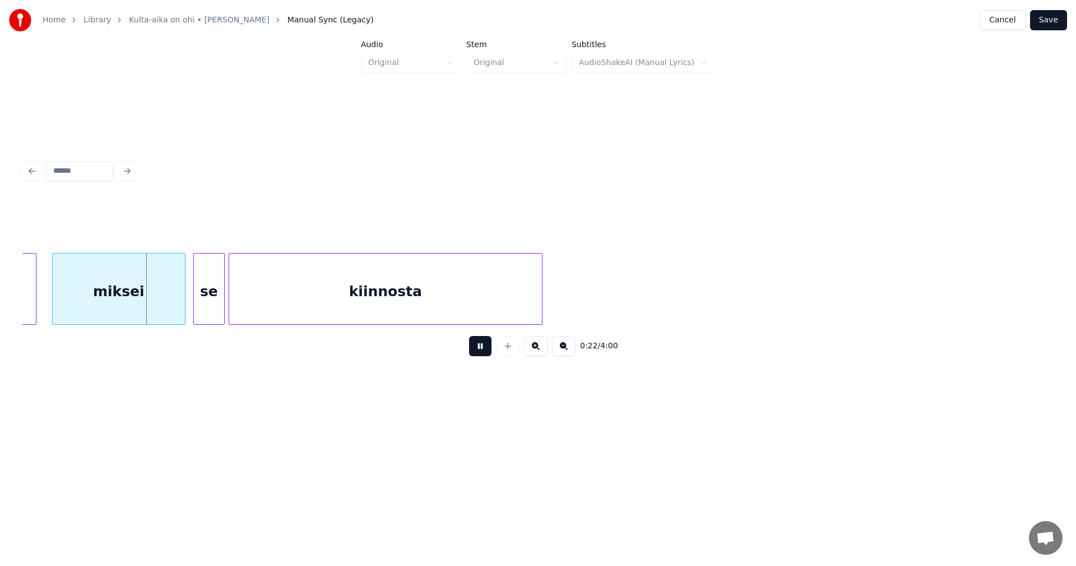
click at [486, 352] on button at bounding box center [480, 346] width 22 height 20
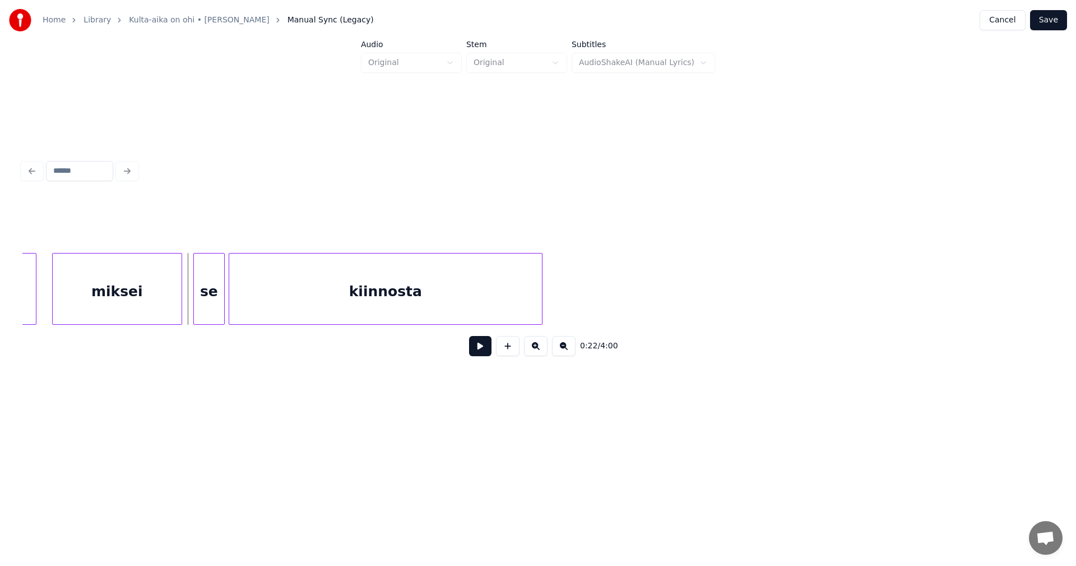
click at [180, 297] on div at bounding box center [179, 288] width 3 height 71
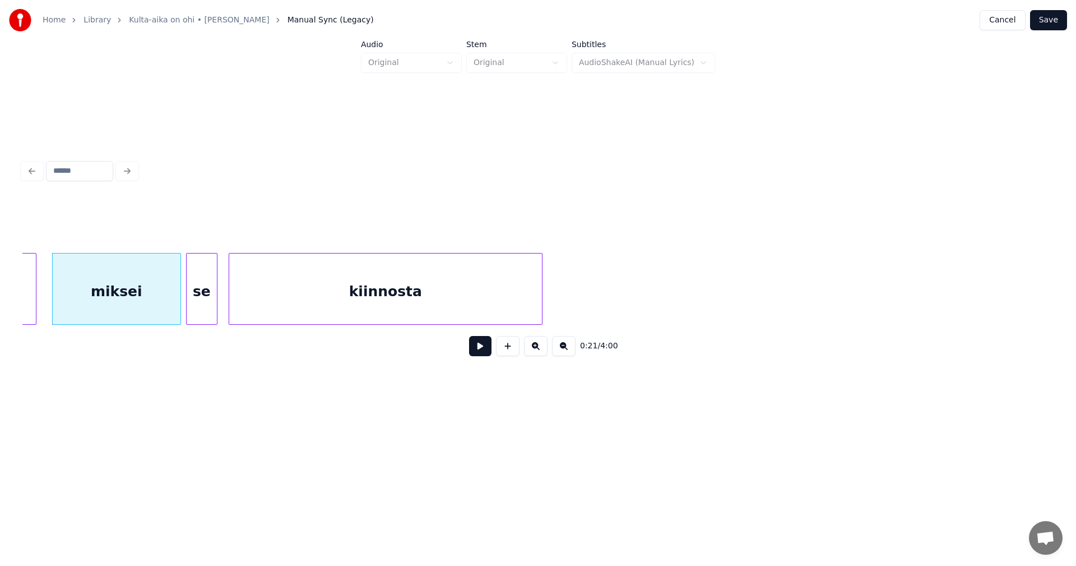
click at [217, 303] on div "se" at bounding box center [201, 289] width 31 height 72
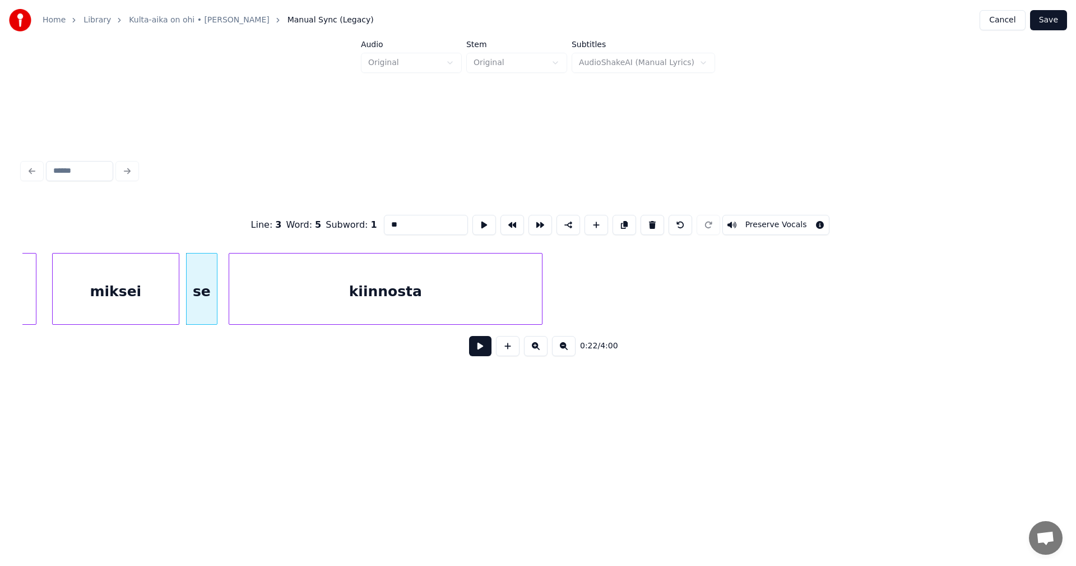
click at [178, 304] on div at bounding box center [176, 288] width 3 height 71
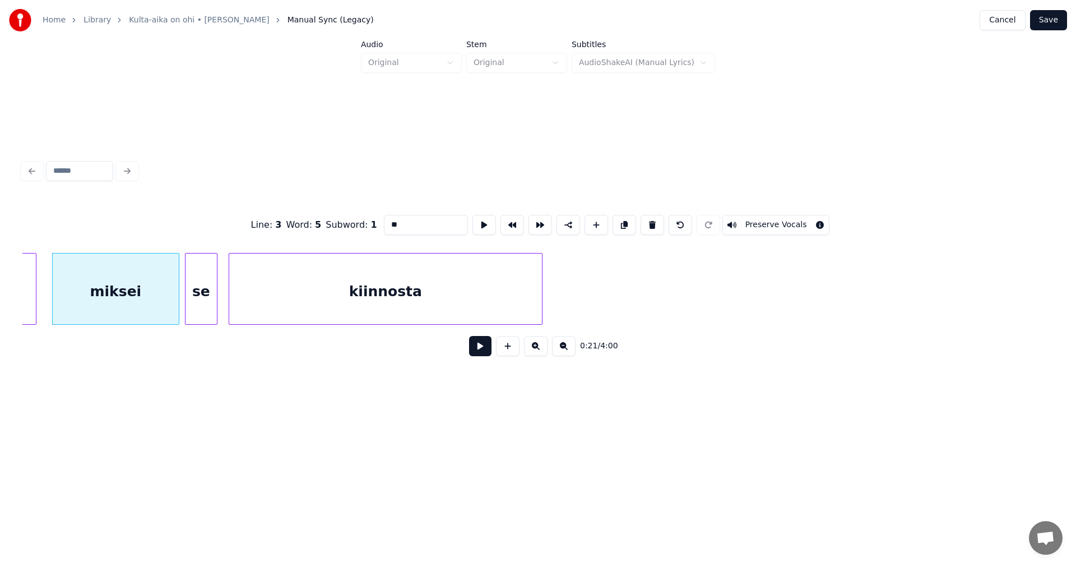
click at [186, 303] on div at bounding box center [187, 288] width 3 height 71
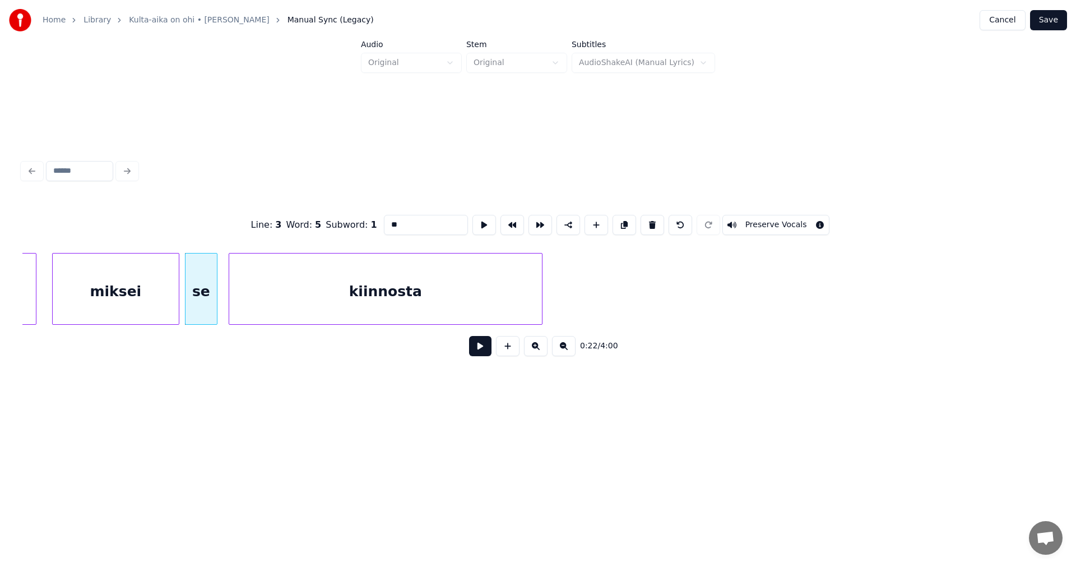
click at [484, 354] on button at bounding box center [480, 346] width 22 height 20
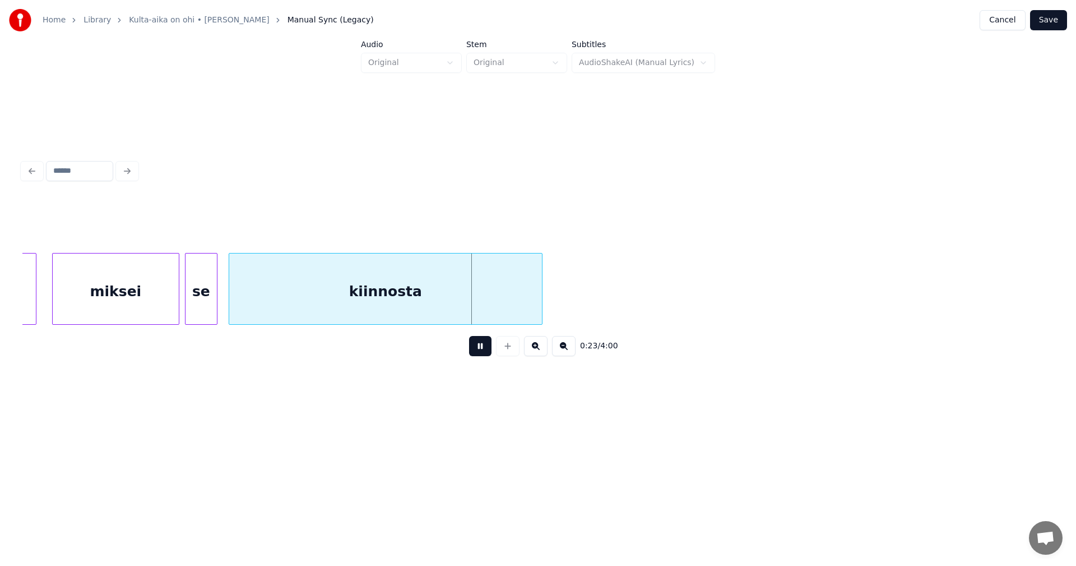
click at [485, 351] on button at bounding box center [480, 346] width 22 height 20
click at [533, 307] on div at bounding box center [534, 288] width 3 height 71
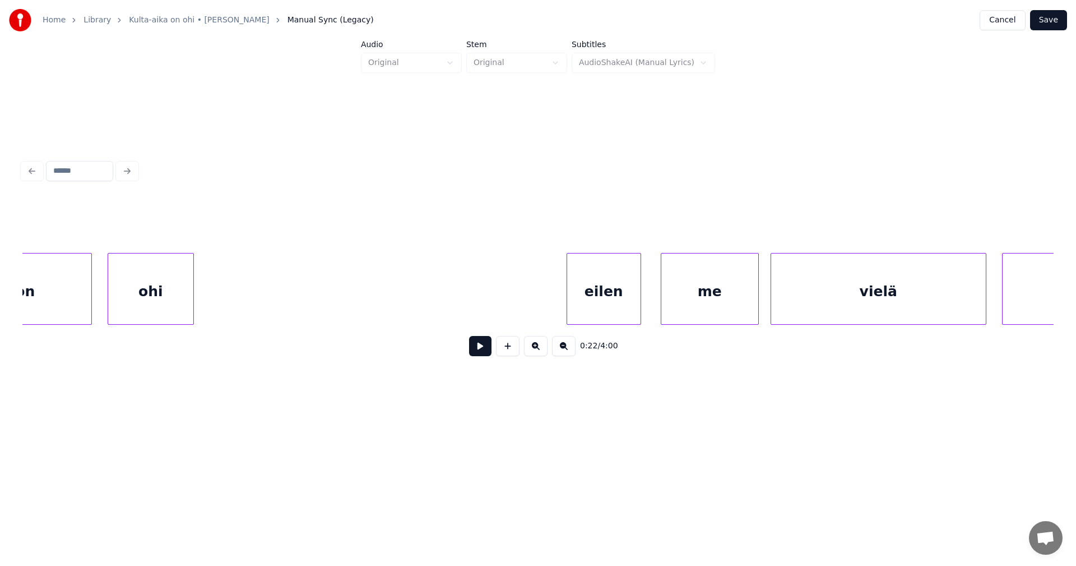
scroll to position [0, 4906]
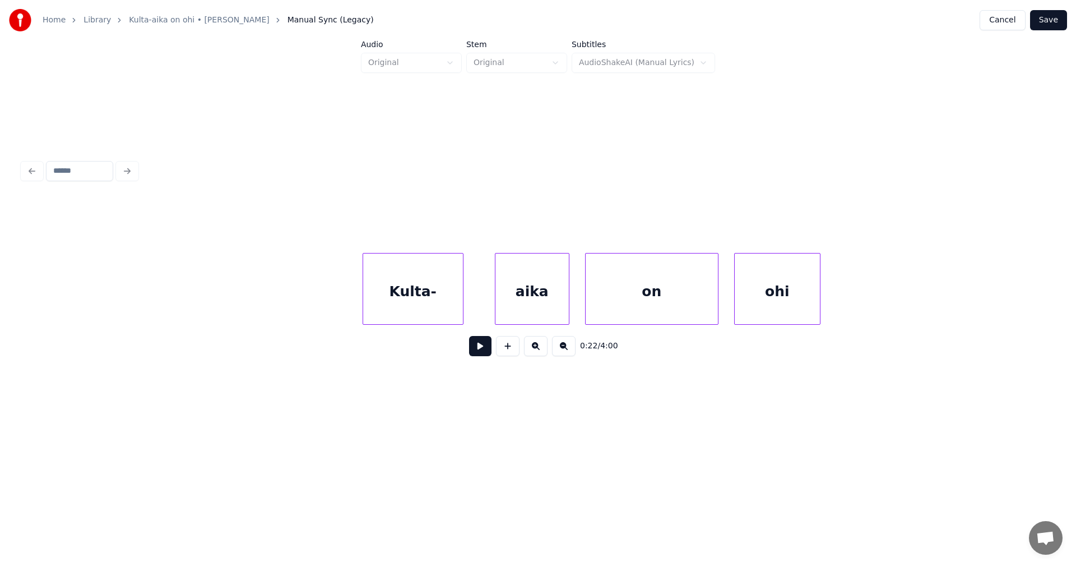
click at [364, 309] on div at bounding box center [364, 288] width 3 height 71
click at [443, 304] on div "Kulta-" at bounding box center [413, 291] width 100 height 76
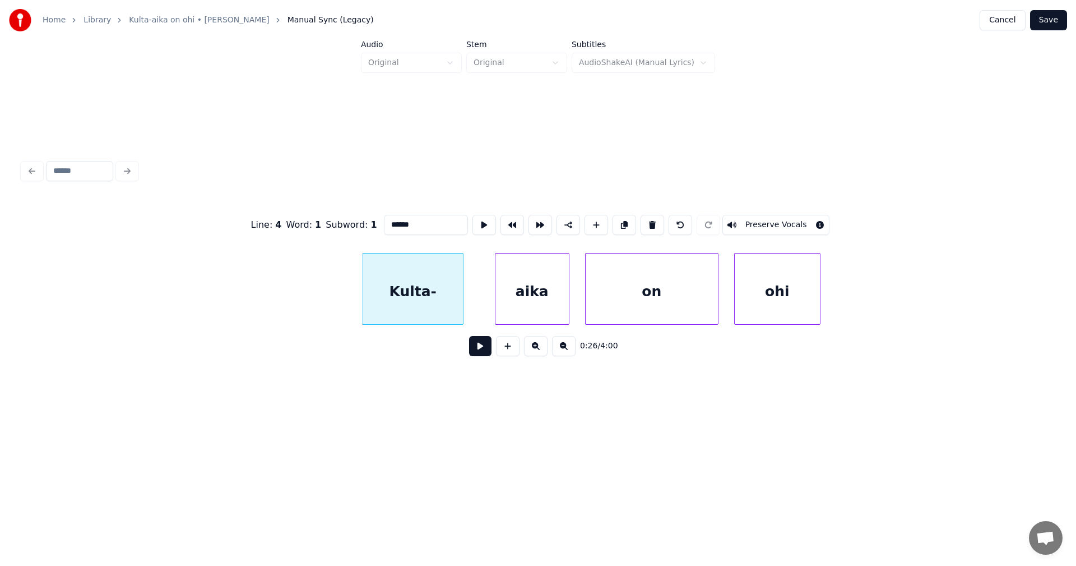
click at [479, 347] on button at bounding box center [480, 346] width 22 height 20
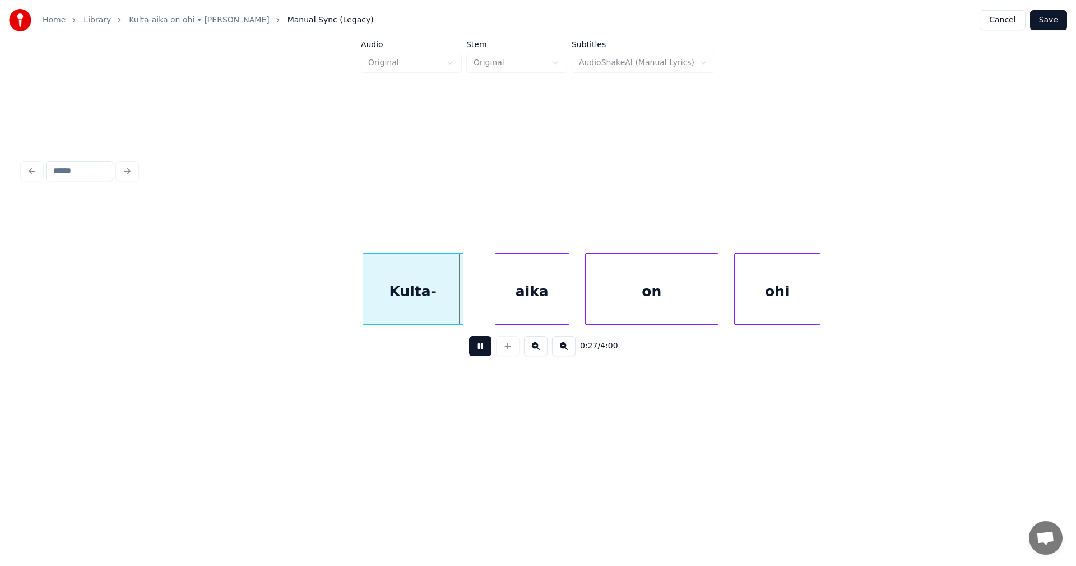
click at [479, 347] on button at bounding box center [480, 346] width 22 height 20
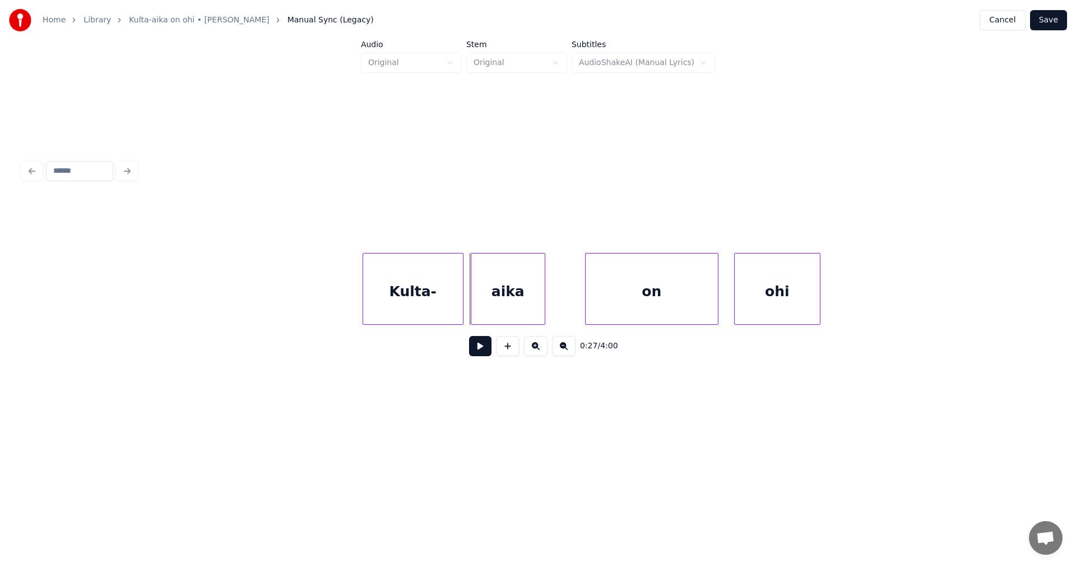
click at [490, 307] on div "aika" at bounding box center [507, 291] width 73 height 76
click at [449, 313] on div "Kulta-" at bounding box center [413, 291] width 100 height 76
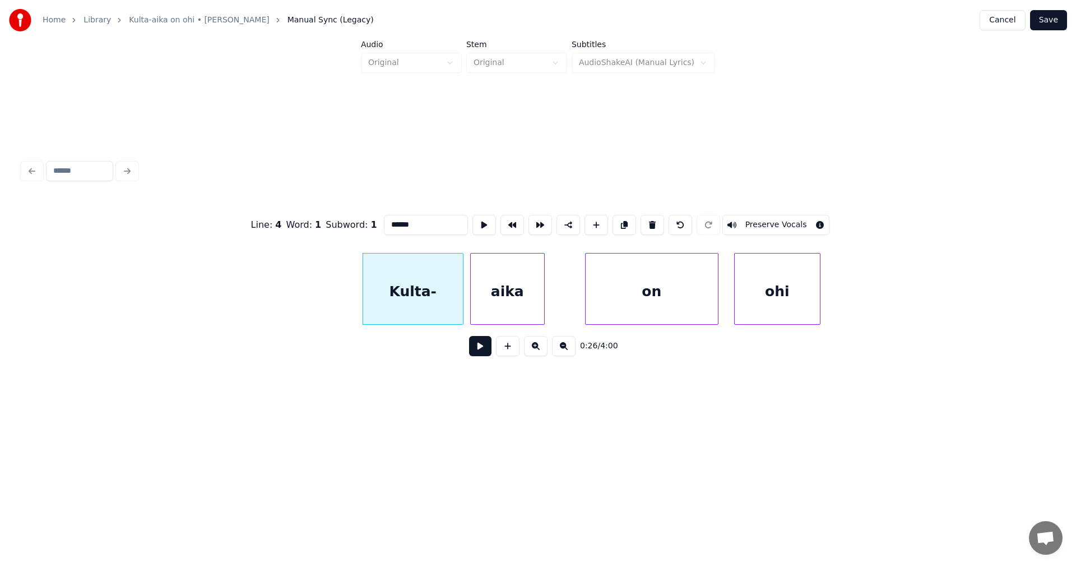
click at [483, 355] on button at bounding box center [480, 346] width 22 height 20
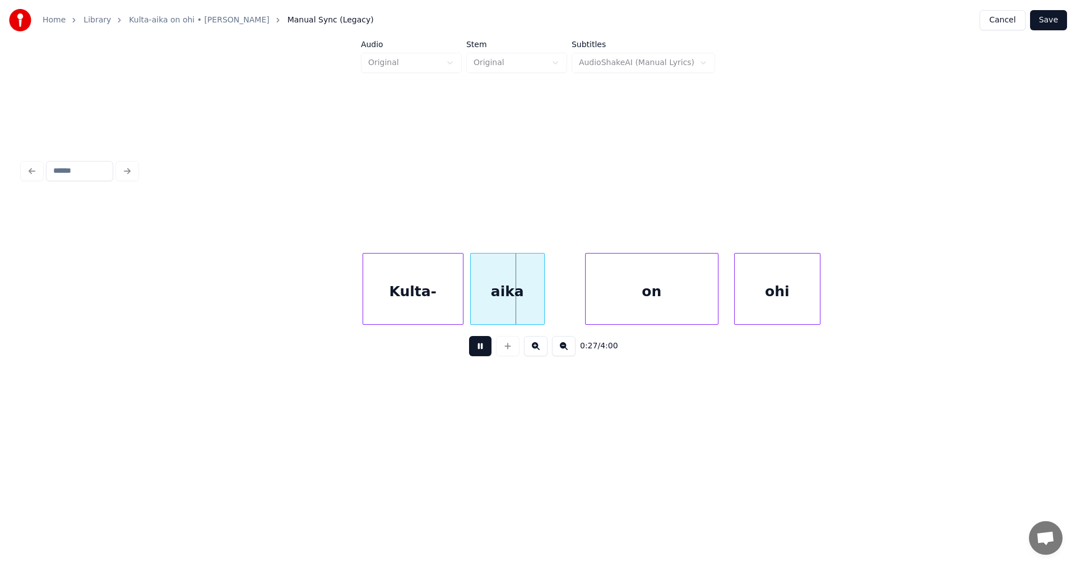
click at [485, 352] on button at bounding box center [480, 346] width 22 height 20
click at [553, 305] on div at bounding box center [554, 288] width 3 height 71
click at [601, 307] on div "on" at bounding box center [643, 291] width 132 height 76
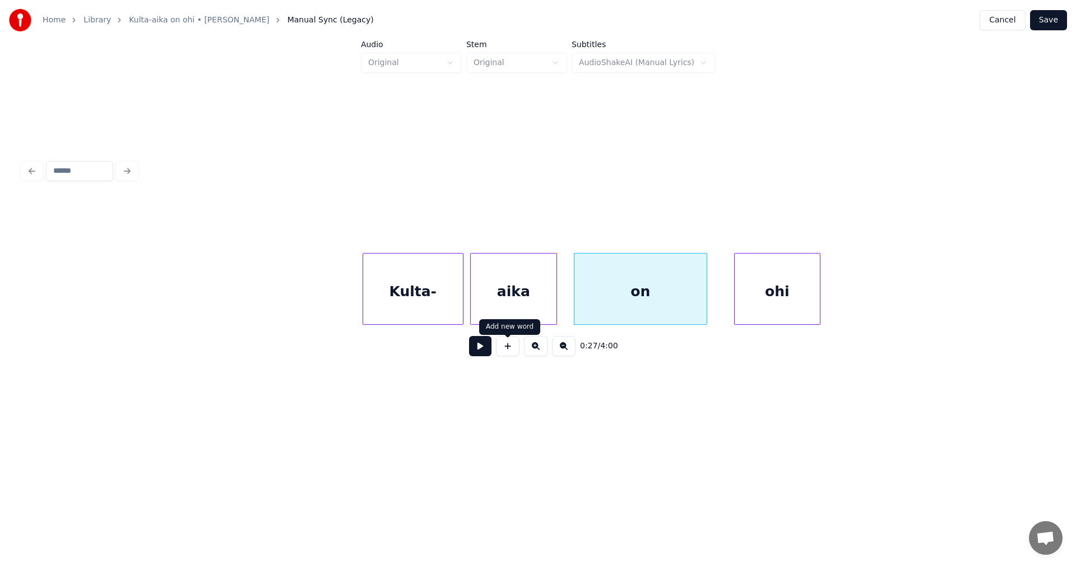
click at [482, 351] on button at bounding box center [480, 346] width 22 height 20
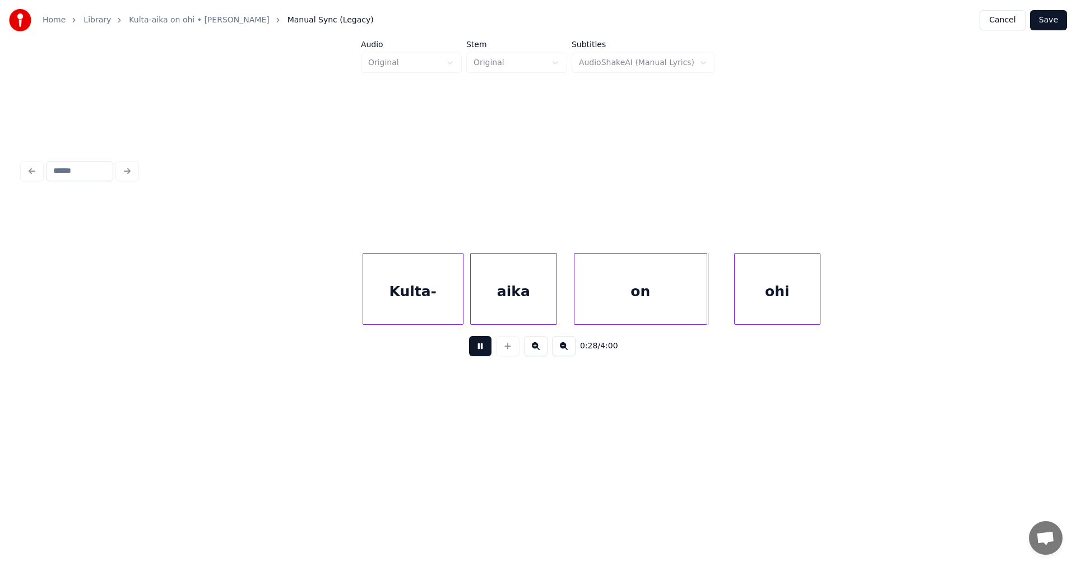
drag, startPoint x: 482, startPoint y: 351, endPoint x: 643, endPoint y: 339, distance: 161.3
click at [483, 351] on button at bounding box center [480, 346] width 22 height 20
click at [760, 306] on div "ohi" at bounding box center [768, 291] width 85 height 76
click at [823, 303] on div at bounding box center [820, 288] width 3 height 71
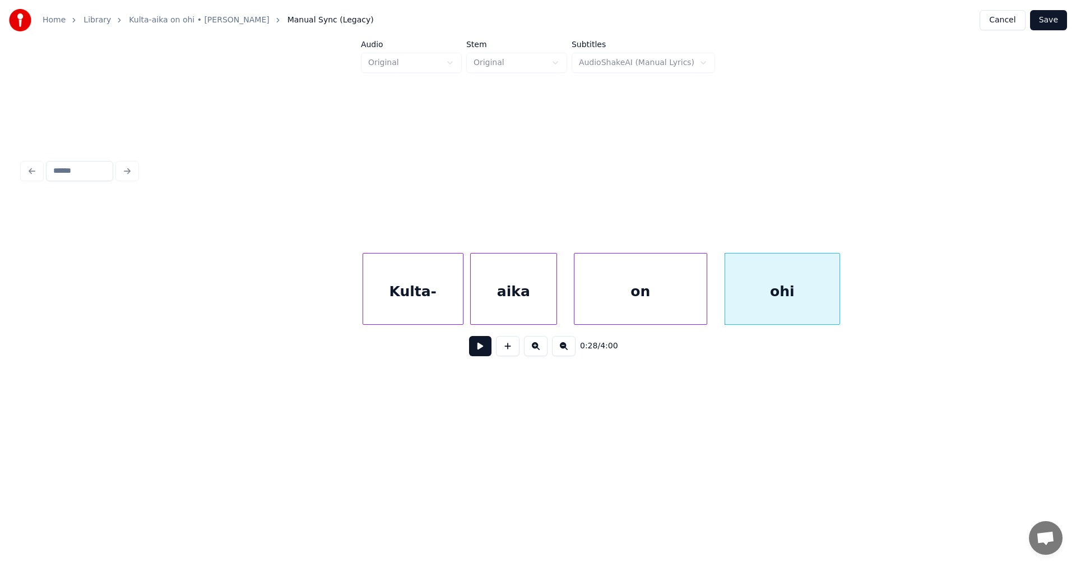
click at [428, 297] on div "Kulta-" at bounding box center [413, 291] width 100 height 76
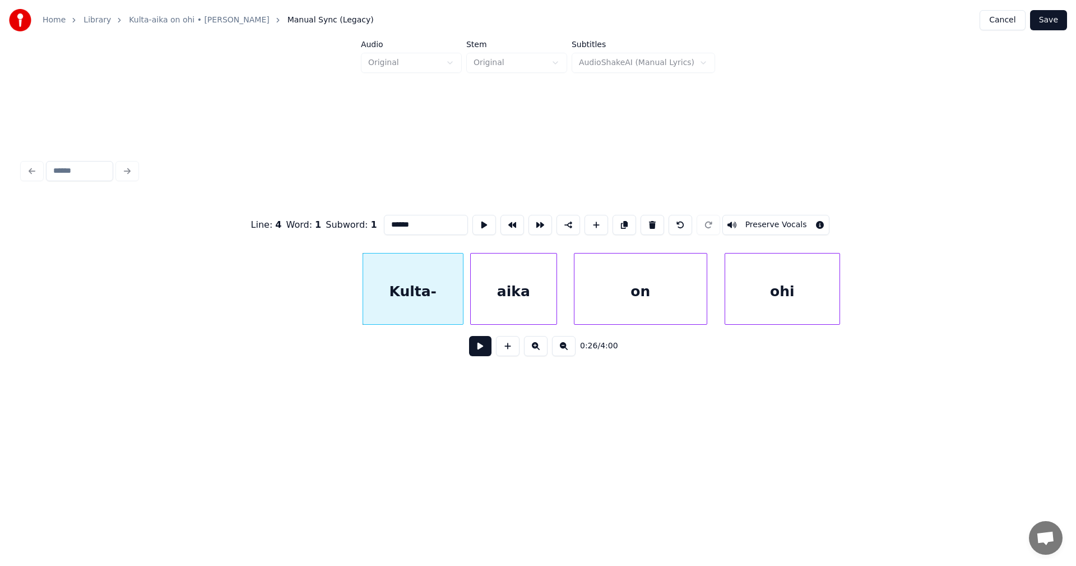
click at [483, 350] on button at bounding box center [480, 346] width 22 height 20
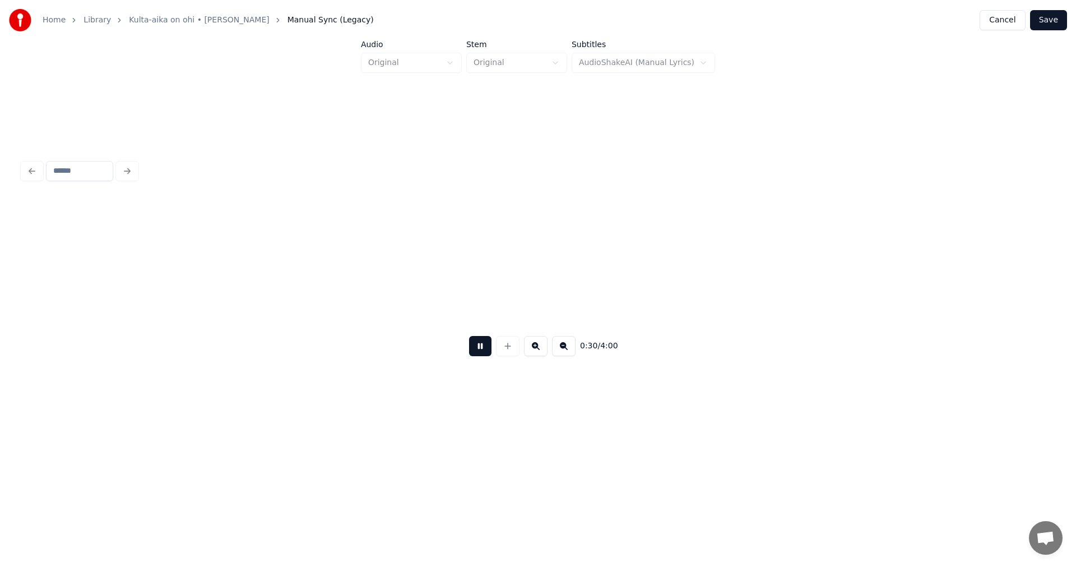
scroll to position [0, 5939]
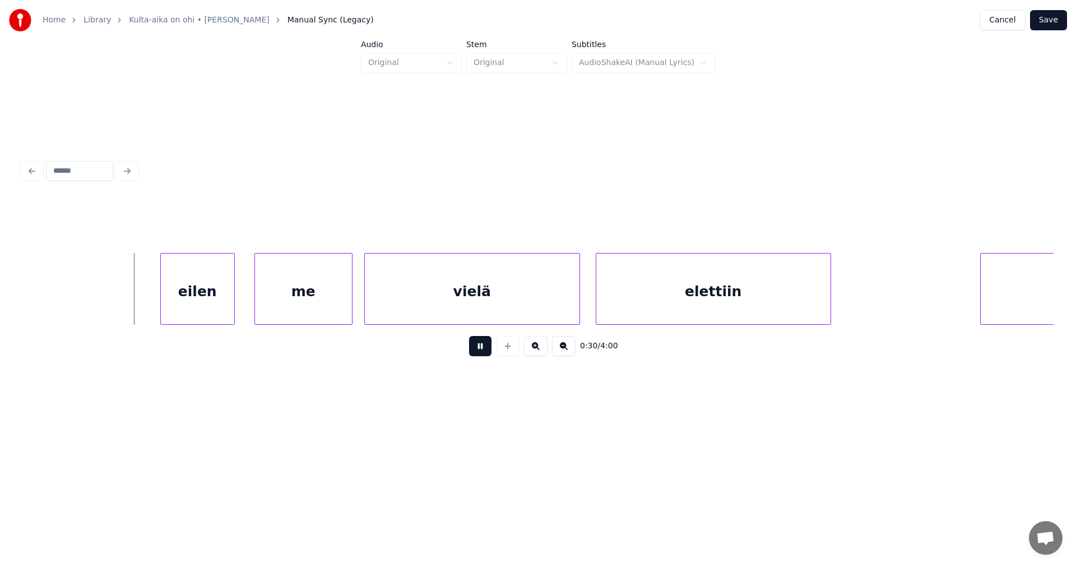
click at [483, 350] on button at bounding box center [480, 346] width 22 height 20
click at [207, 306] on div "eilen" at bounding box center [193, 291] width 73 height 76
click at [283, 310] on div "me" at bounding box center [299, 291] width 97 height 76
click at [478, 353] on button at bounding box center [480, 346] width 22 height 20
drag, startPoint x: 480, startPoint y: 352, endPoint x: 775, endPoint y: 349, distance: 294.3
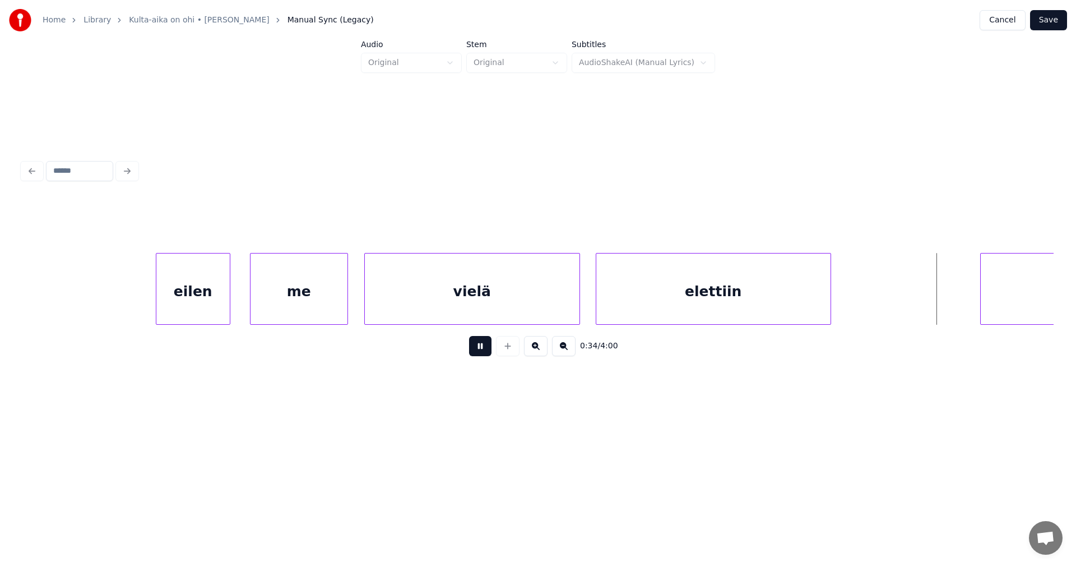
click at [481, 352] on button at bounding box center [480, 346] width 22 height 20
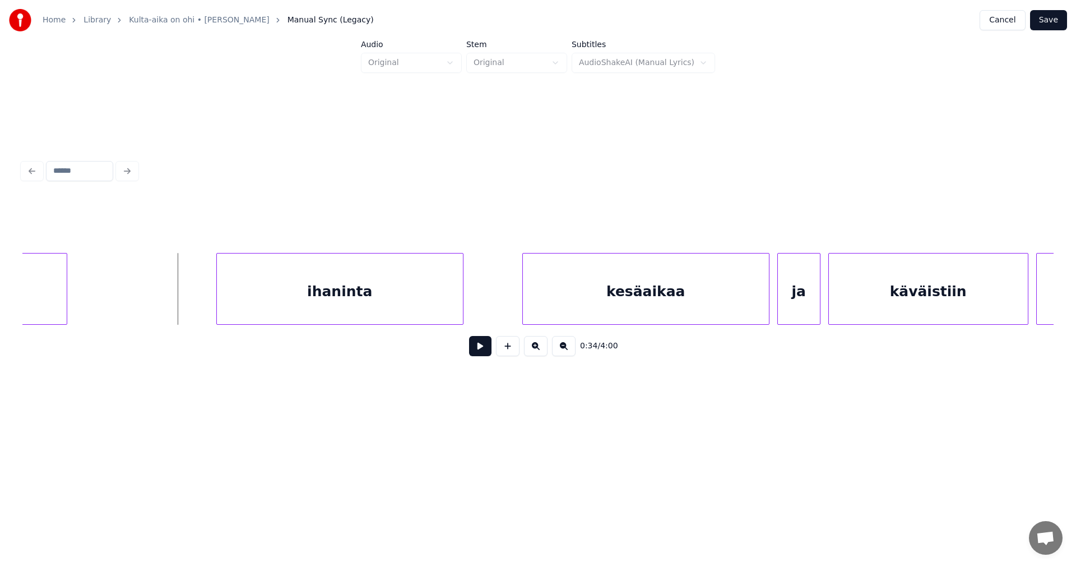
scroll to position [0, 6724]
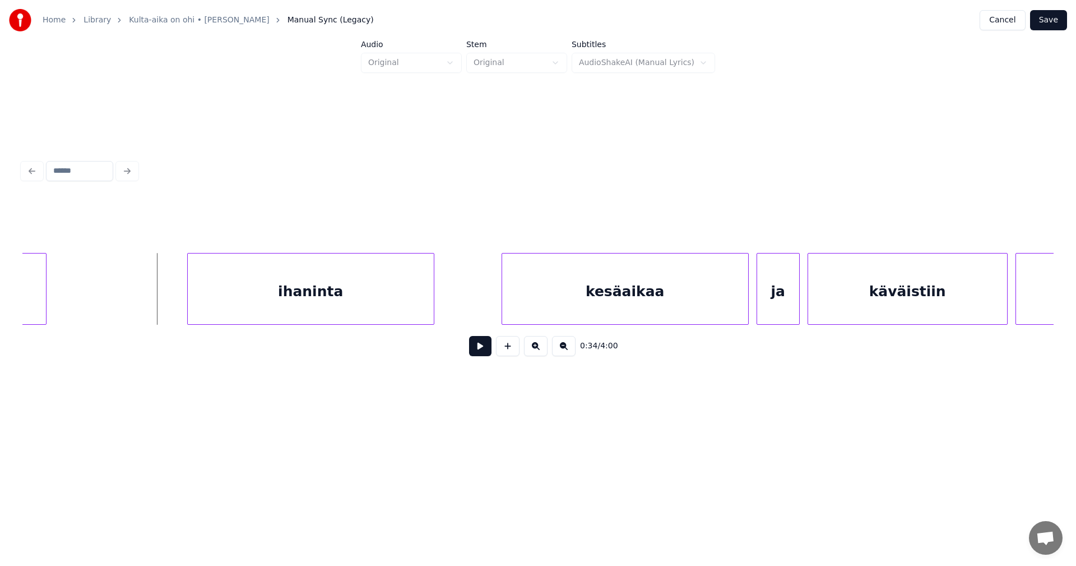
click at [382, 302] on div "ihaninta" at bounding box center [311, 291] width 246 height 76
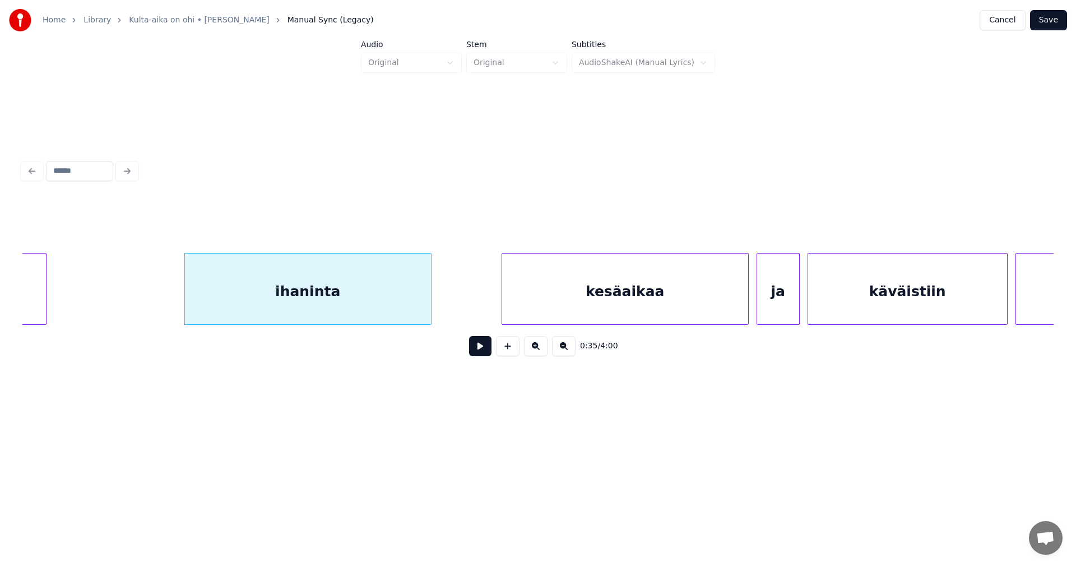
click at [480, 351] on button at bounding box center [480, 346] width 22 height 20
click at [424, 309] on div at bounding box center [424, 288] width 3 height 71
click at [481, 312] on div "kesäaikaa" at bounding box center [570, 291] width 246 height 76
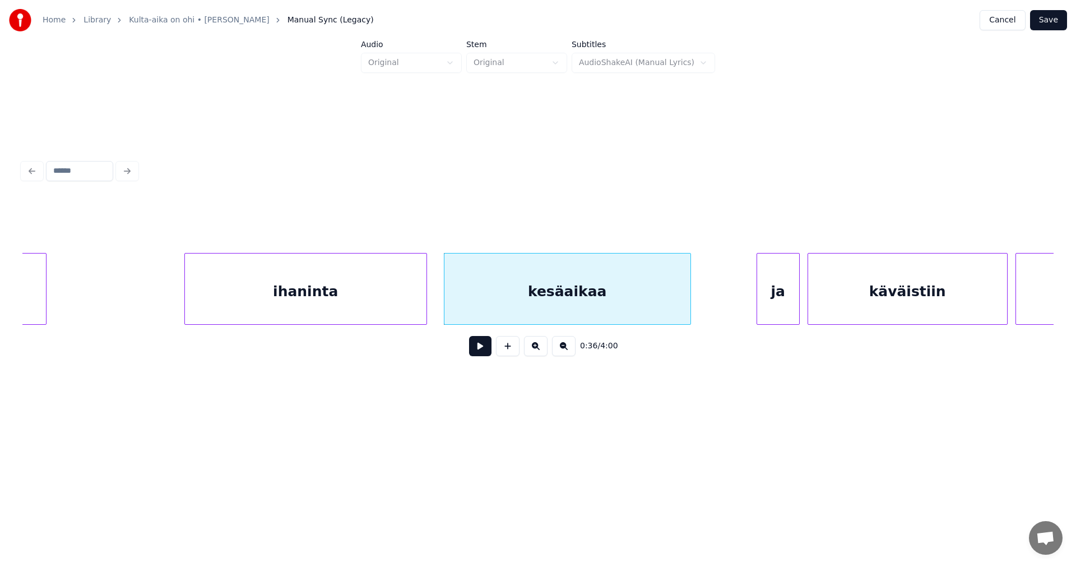
click at [479, 351] on button at bounding box center [480, 346] width 22 height 20
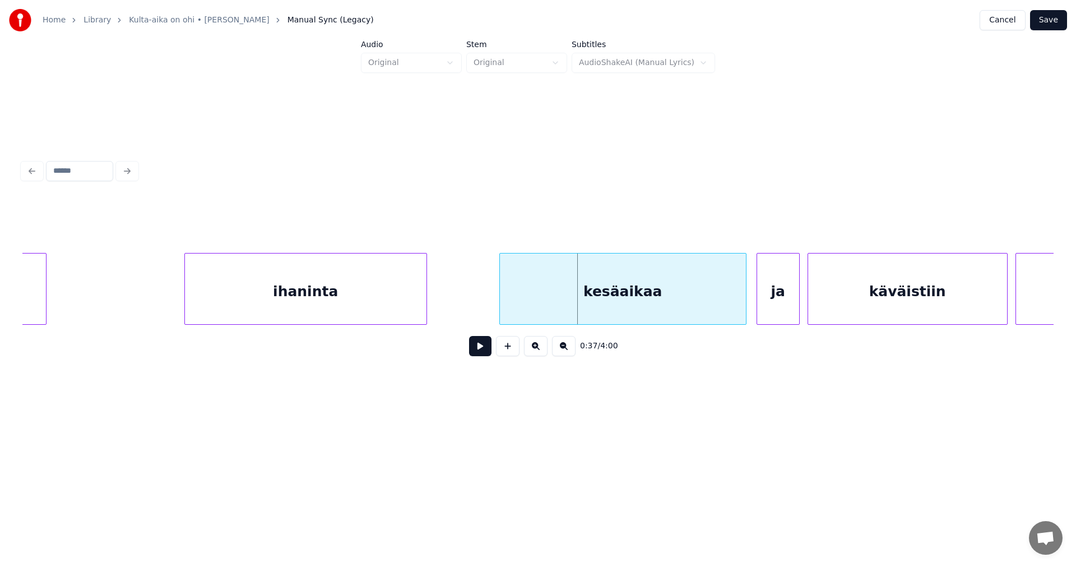
click at [564, 294] on div "kesäaikaa" at bounding box center [623, 291] width 246 height 76
click at [396, 305] on div "ihaninta" at bounding box center [306, 291] width 242 height 76
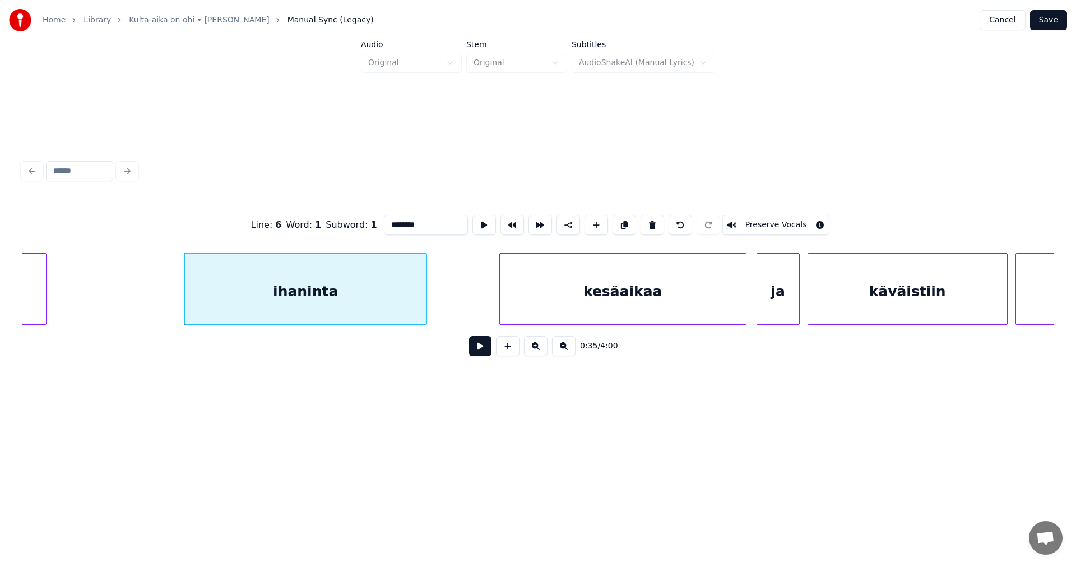
click at [484, 355] on button at bounding box center [480, 346] width 22 height 20
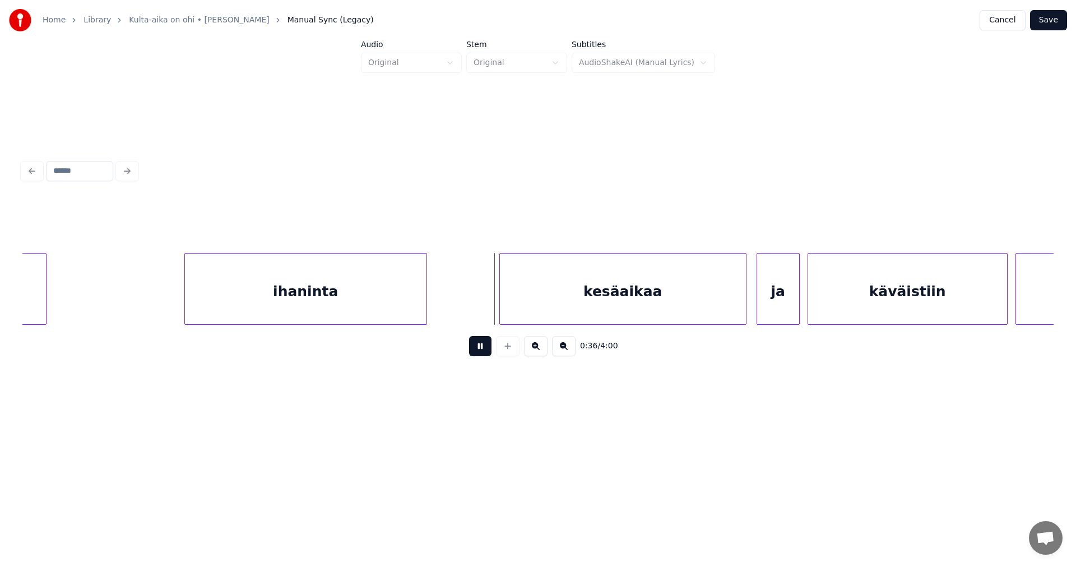
click at [483, 351] on button at bounding box center [480, 346] width 22 height 20
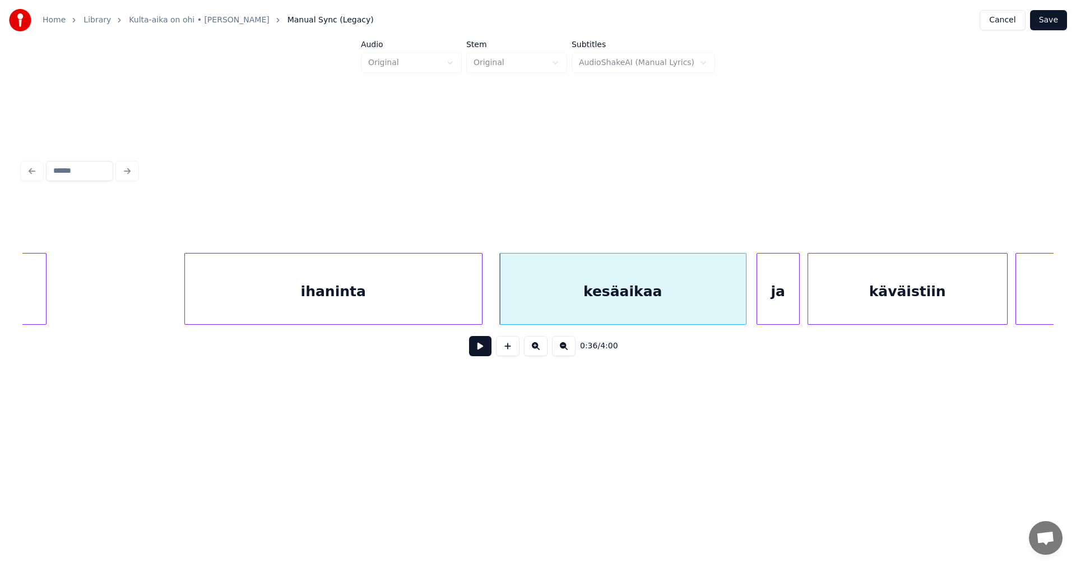
click at [482, 311] on div at bounding box center [480, 288] width 3 height 71
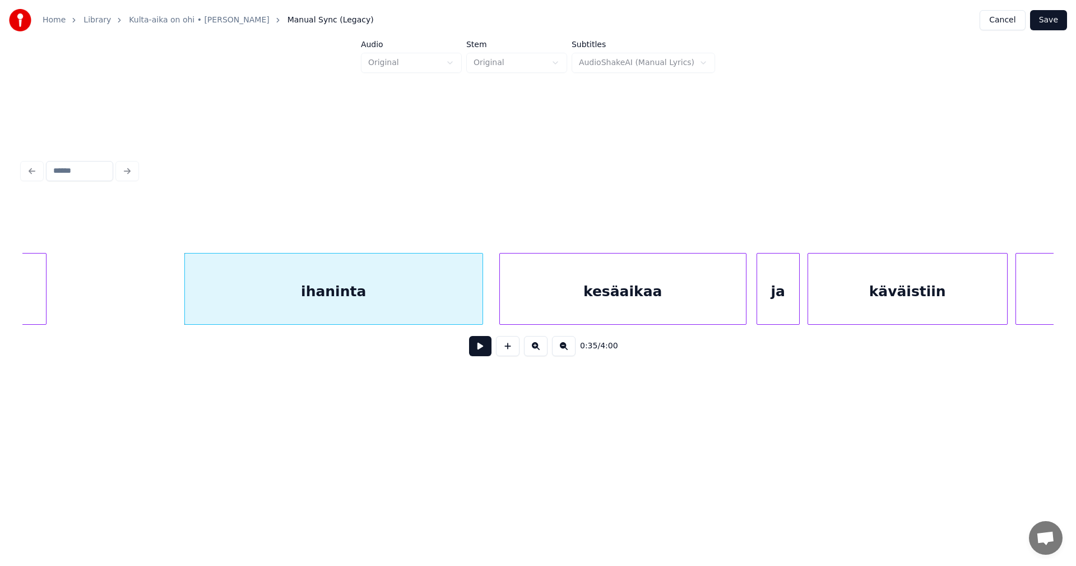
click at [450, 307] on div "ihaninta" at bounding box center [334, 291] width 298 height 76
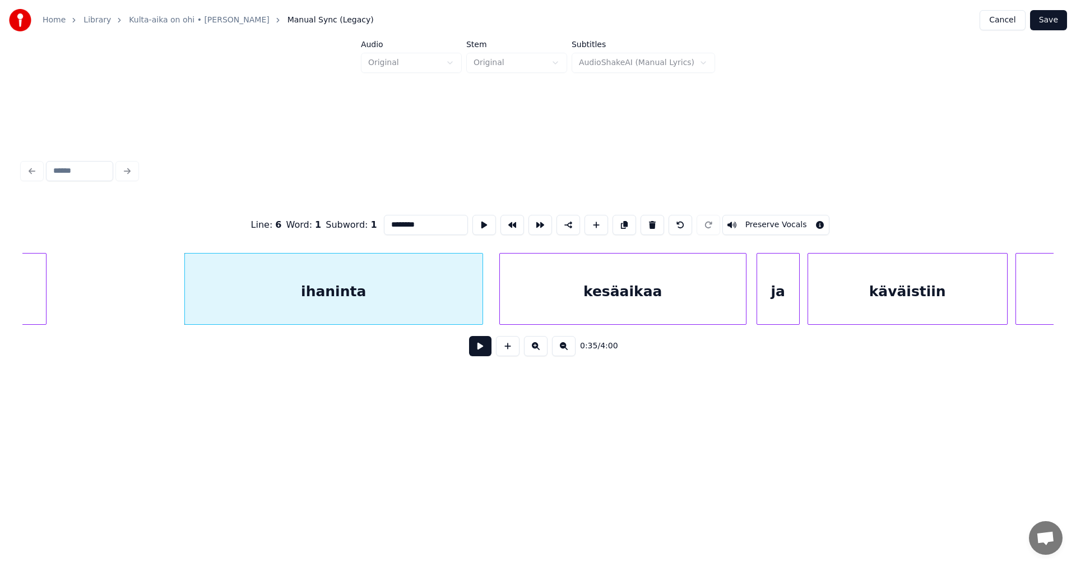
click at [482, 347] on button at bounding box center [480, 346] width 22 height 20
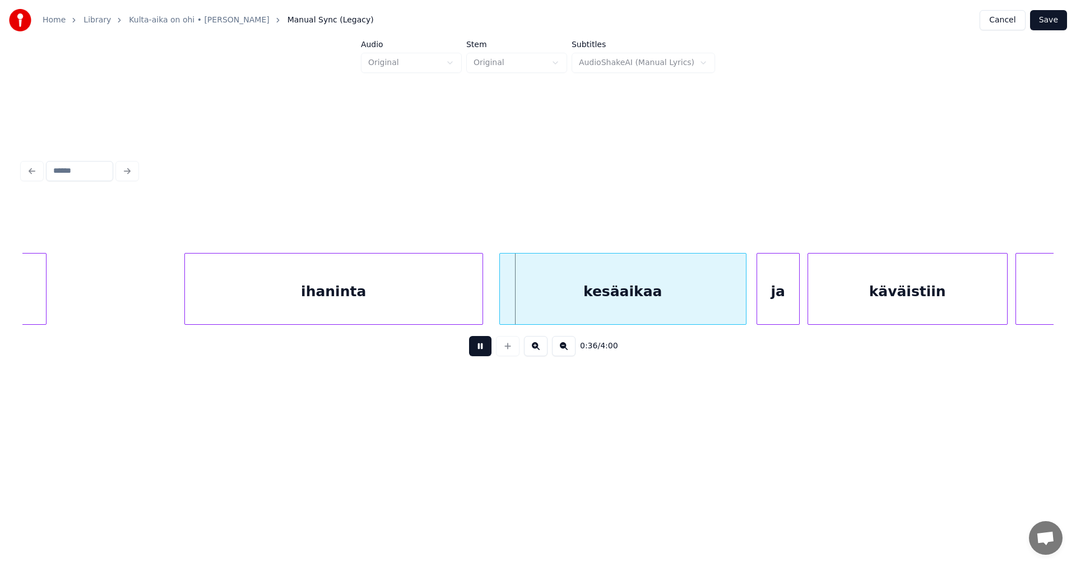
click at [478, 350] on button at bounding box center [480, 346] width 22 height 20
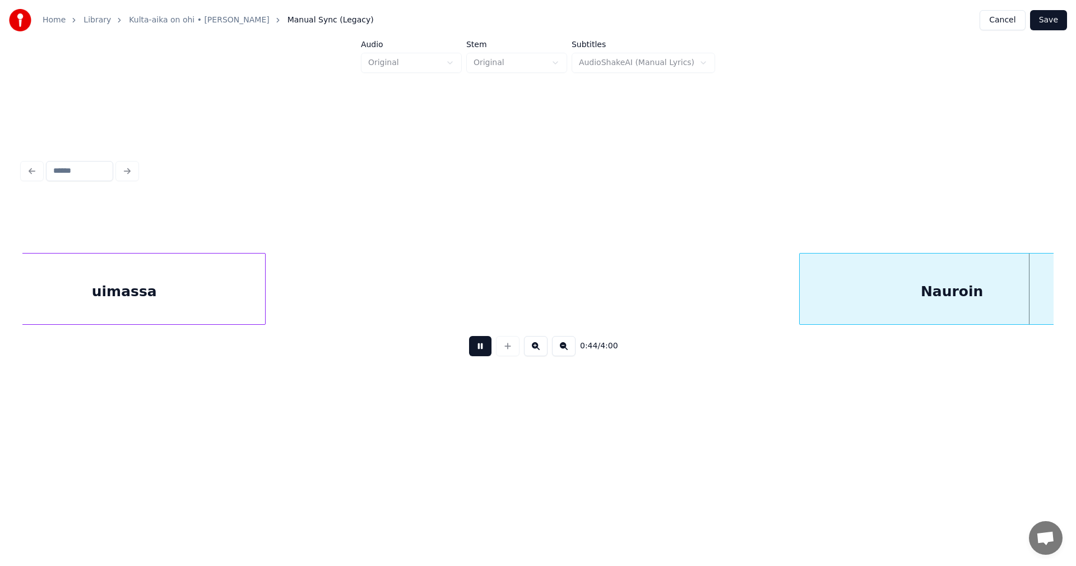
scroll to position [0, 8789]
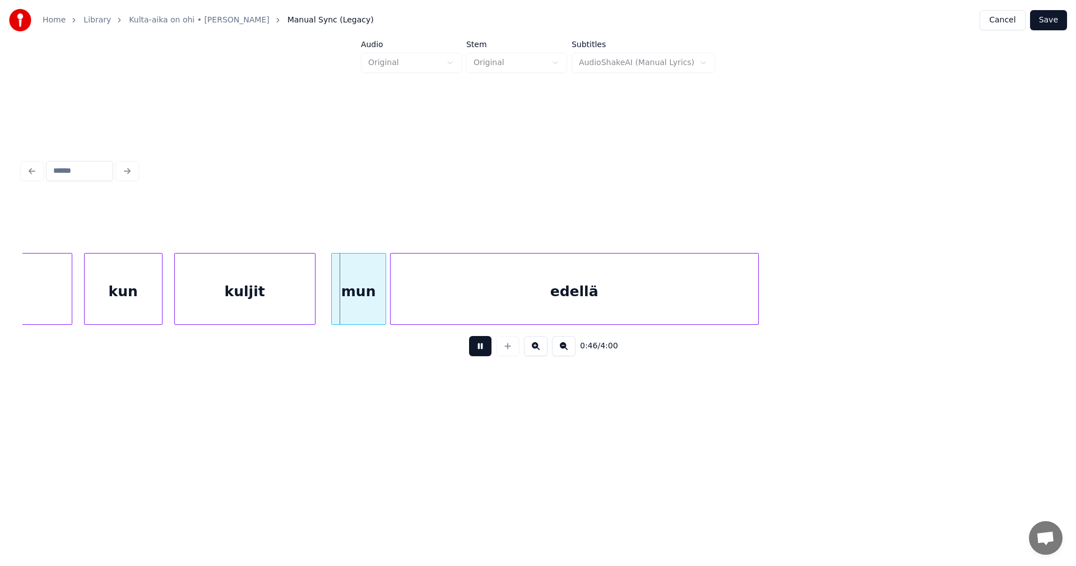
click at [478, 350] on button at bounding box center [480, 346] width 22 height 20
click at [315, 313] on div "kuljit" at bounding box center [244, 289] width 141 height 72
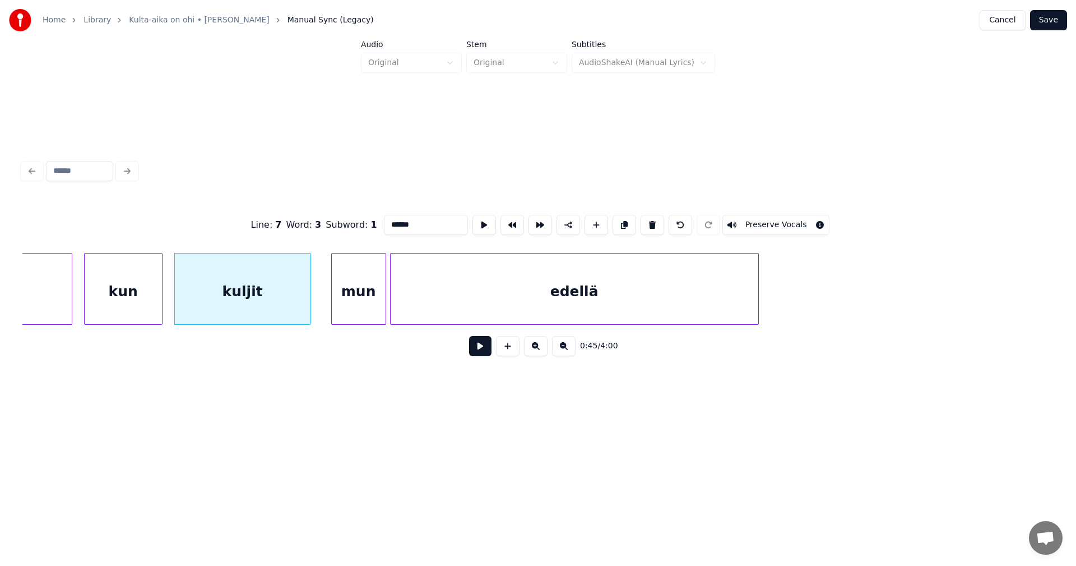
click at [307, 313] on div at bounding box center [308, 288] width 3 height 71
click at [345, 314] on div "mun" at bounding box center [349, 291] width 54 height 76
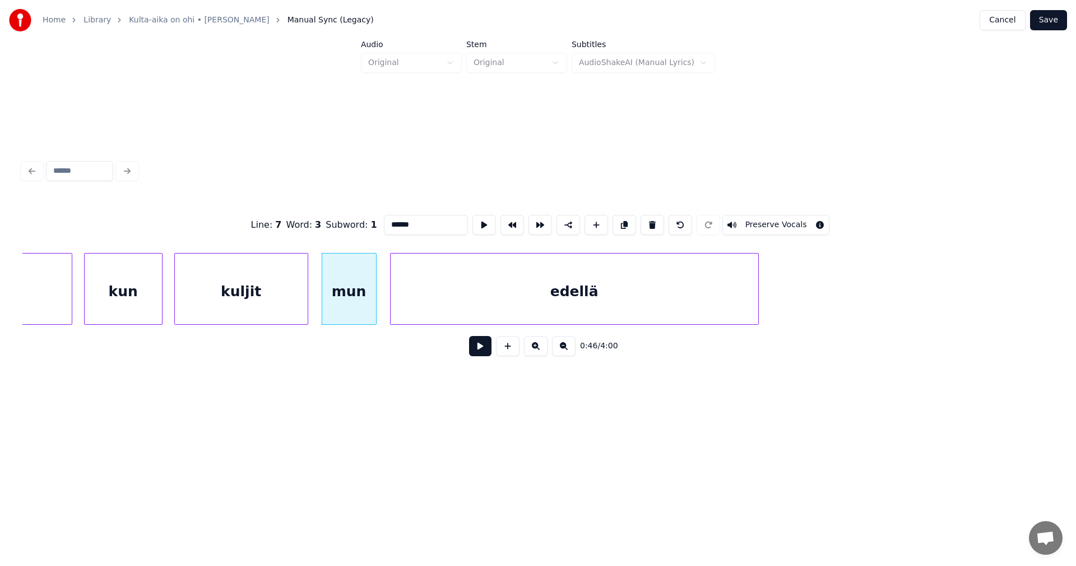
click at [360, 312] on div "mun" at bounding box center [349, 291] width 54 height 76
type input "***"
click at [370, 310] on div at bounding box center [371, 288] width 3 height 71
click at [414, 310] on div "edellä" at bounding box center [569, 291] width 368 height 76
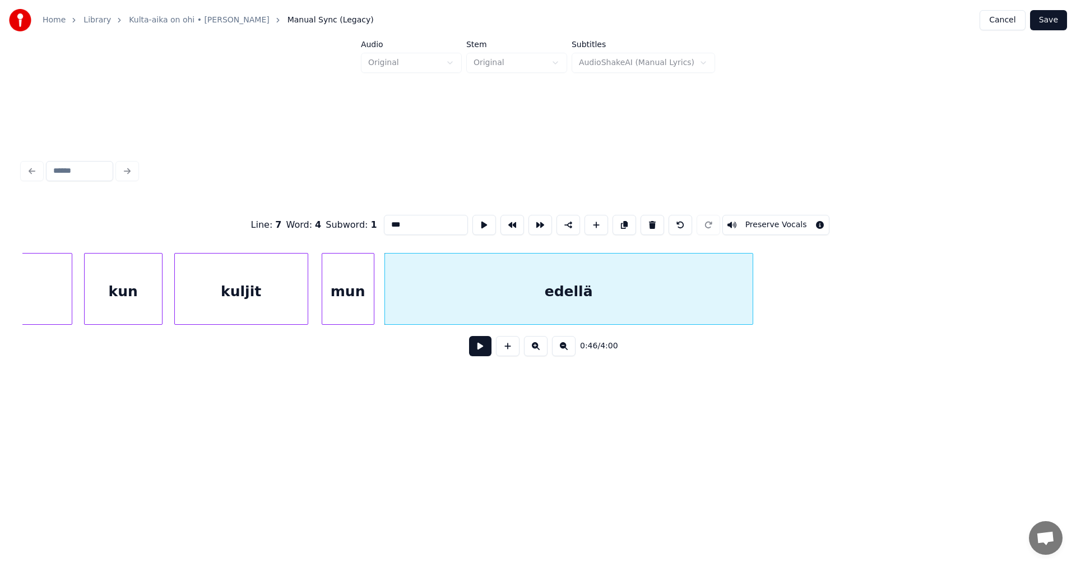
click at [346, 313] on div "mun" at bounding box center [348, 291] width 52 height 76
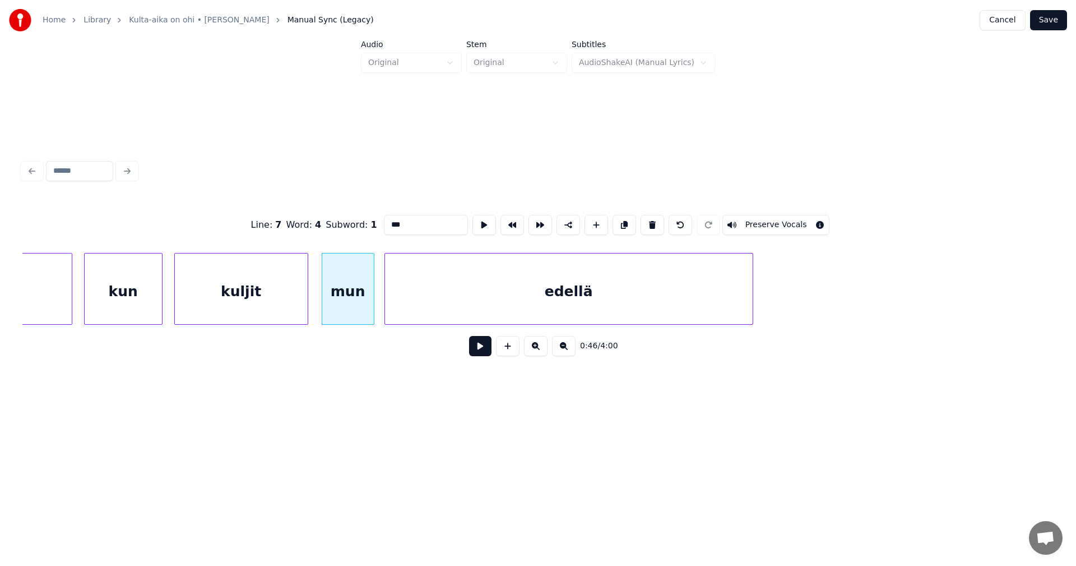
click at [476, 355] on button at bounding box center [480, 346] width 22 height 20
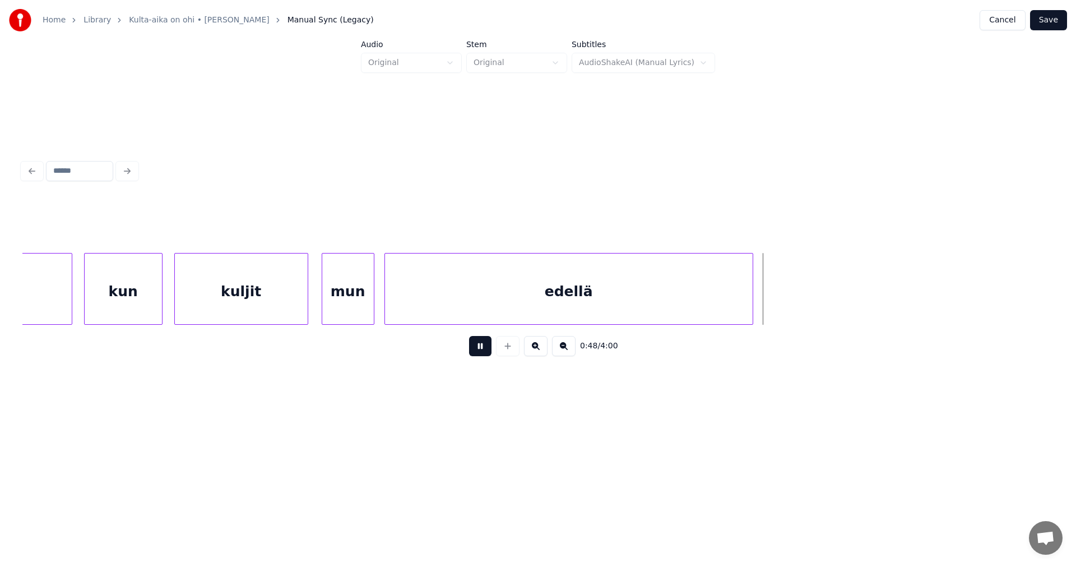
click at [479, 353] on button at bounding box center [480, 346] width 22 height 20
click at [786, 308] on div at bounding box center [785, 288] width 3 height 71
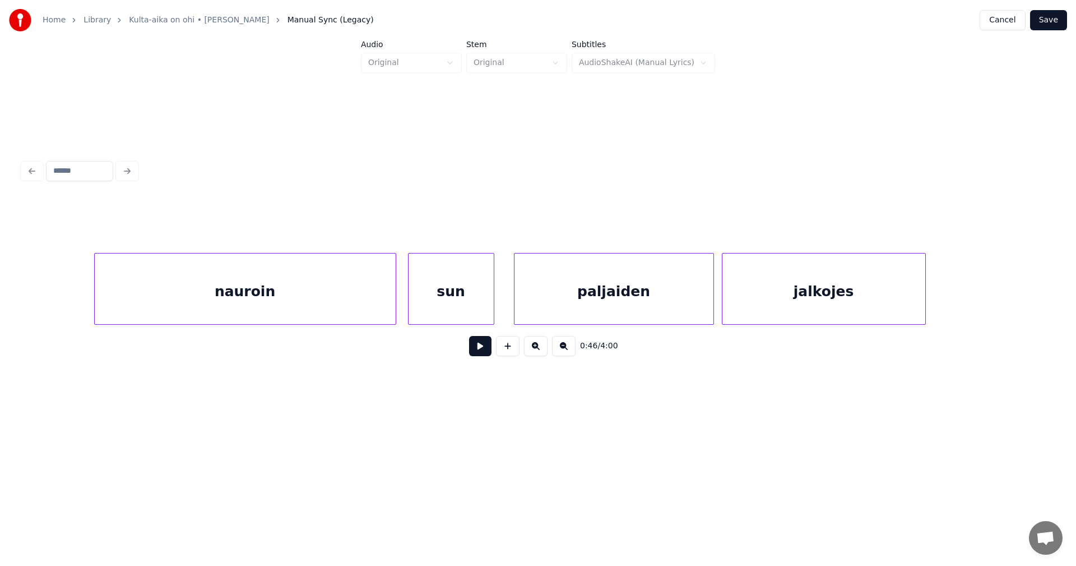
scroll to position [0, 9735]
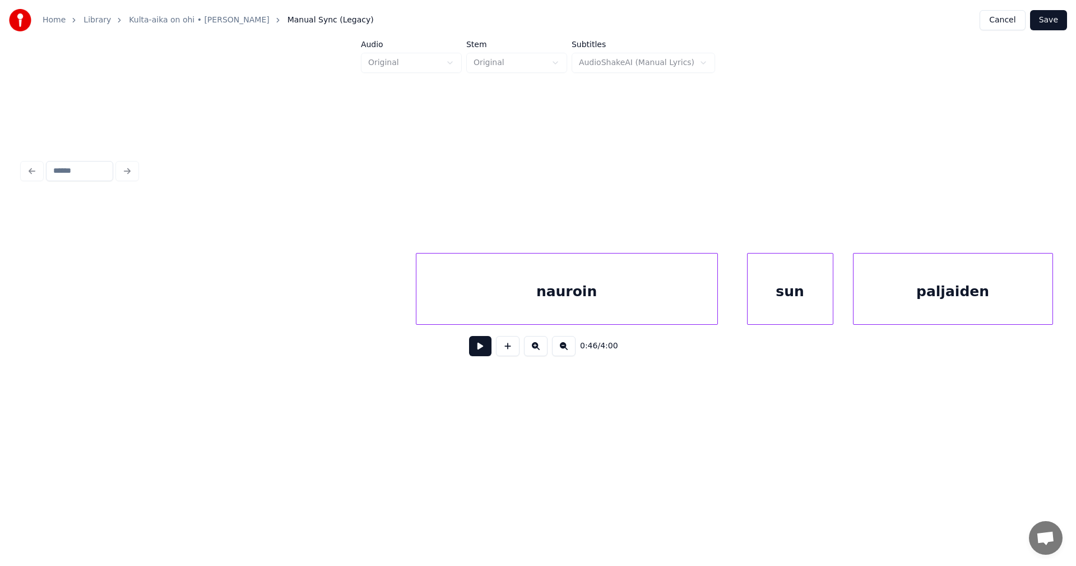
click at [503, 304] on div "nauroin" at bounding box center [566, 291] width 301 height 76
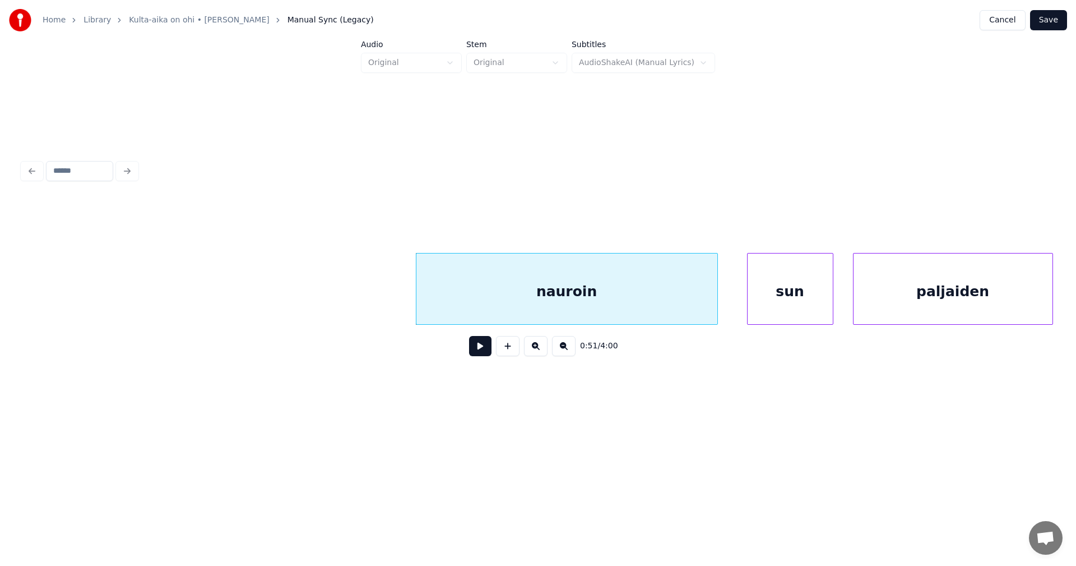
click at [474, 351] on button at bounding box center [480, 346] width 22 height 20
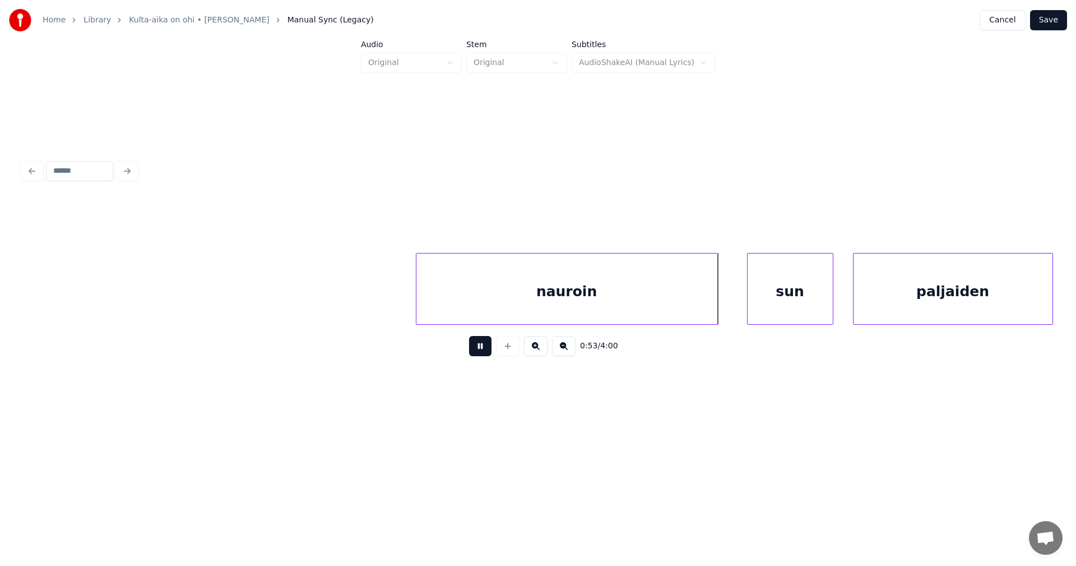
drag, startPoint x: 480, startPoint y: 350, endPoint x: 535, endPoint y: 349, distance: 54.4
click at [481, 350] on button at bounding box center [480, 346] width 22 height 20
click at [776, 299] on div "sun" at bounding box center [786, 291] width 85 height 76
click at [737, 304] on div at bounding box center [736, 288] width 3 height 71
click at [475, 352] on button at bounding box center [480, 346] width 22 height 20
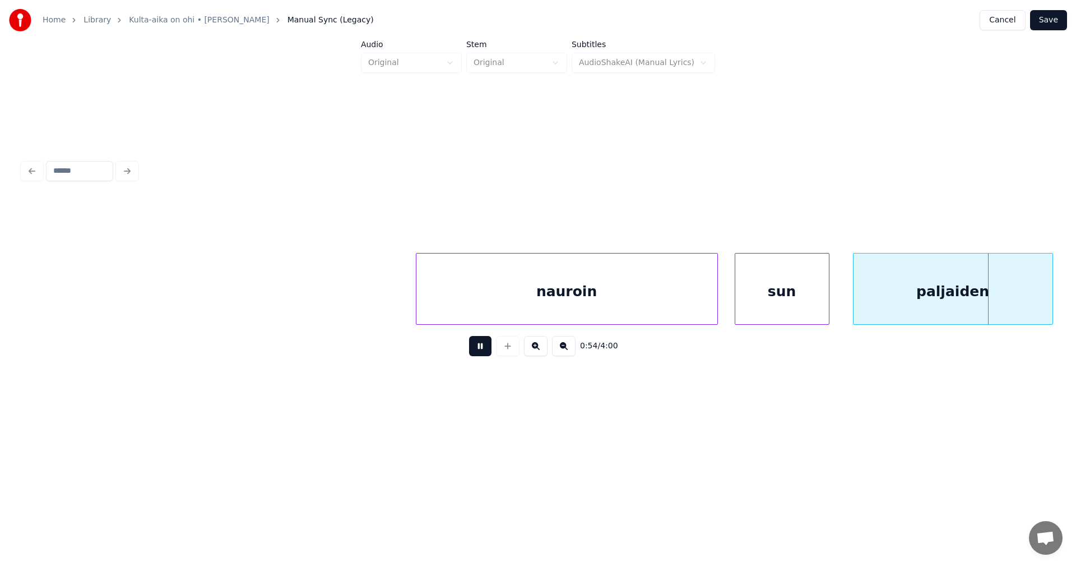
click at [475, 352] on button at bounding box center [480, 346] width 22 height 20
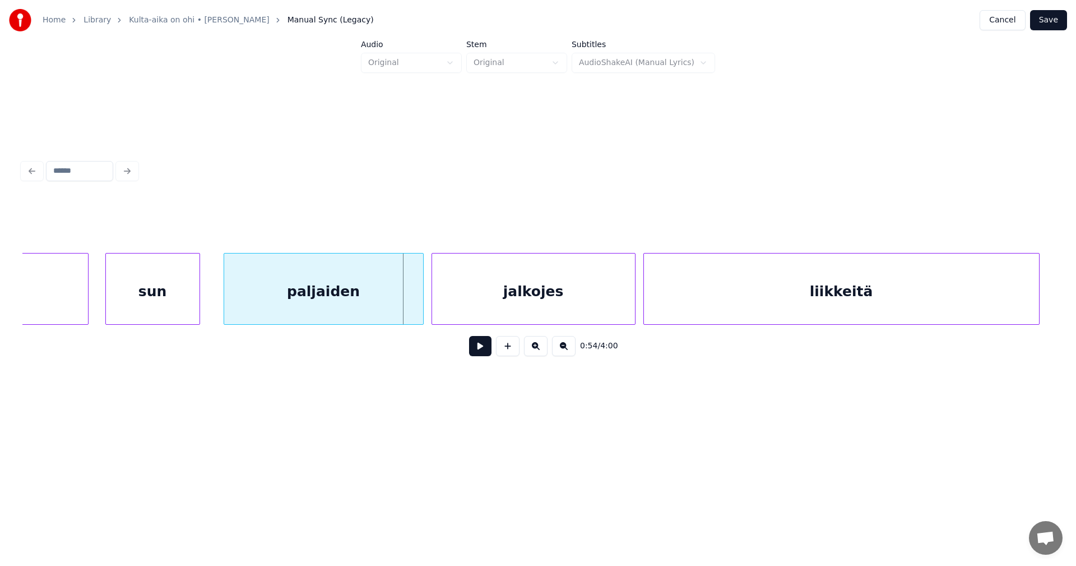
scroll to position [0, 10385]
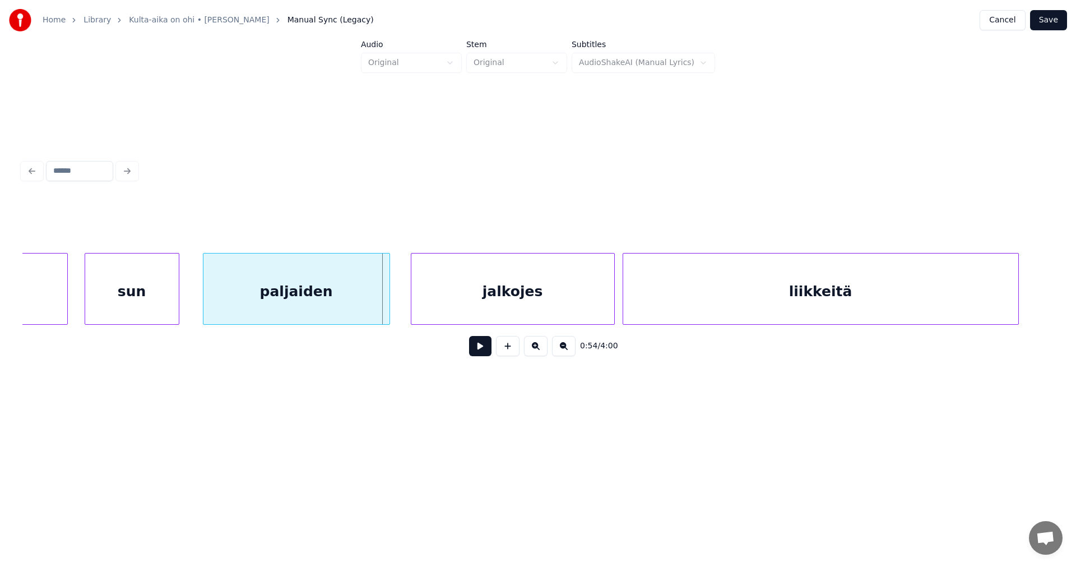
click at [386, 301] on div at bounding box center [387, 288] width 3 height 71
click at [433, 303] on div "jalkojes" at bounding box center [503, 291] width 203 height 76
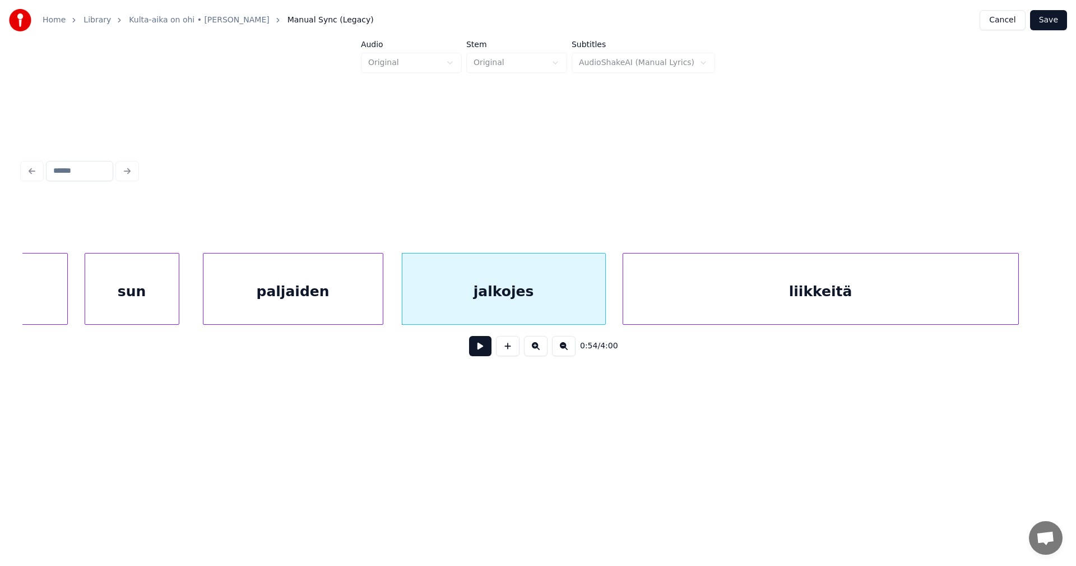
click at [481, 350] on button at bounding box center [480, 346] width 22 height 20
drag, startPoint x: 481, startPoint y: 350, endPoint x: 534, endPoint y: 346, distance: 53.3
click at [481, 350] on button at bounding box center [480, 346] width 22 height 20
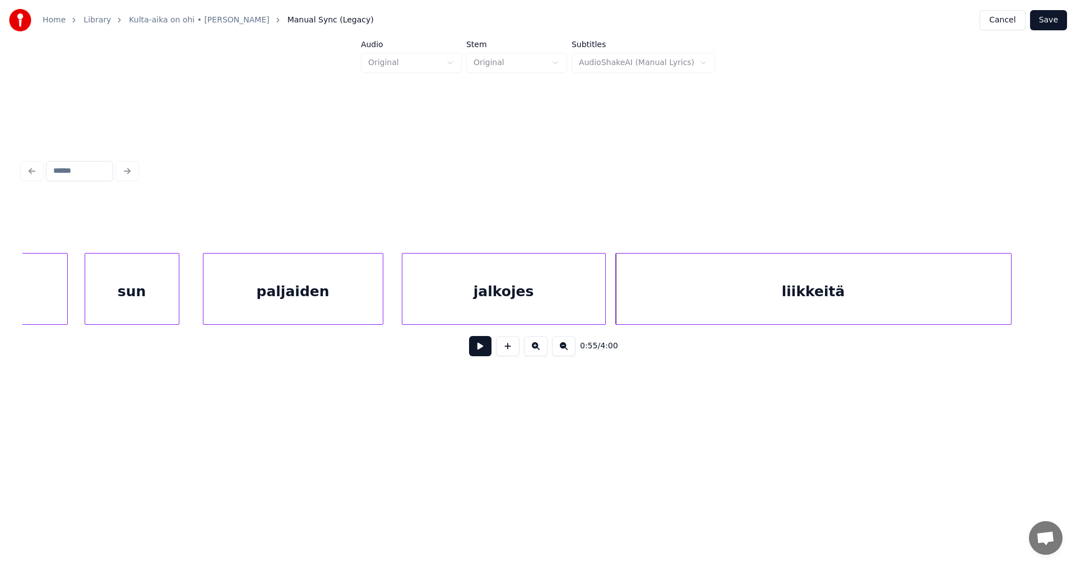
click at [668, 313] on div "liikkeitä" at bounding box center [813, 291] width 395 height 76
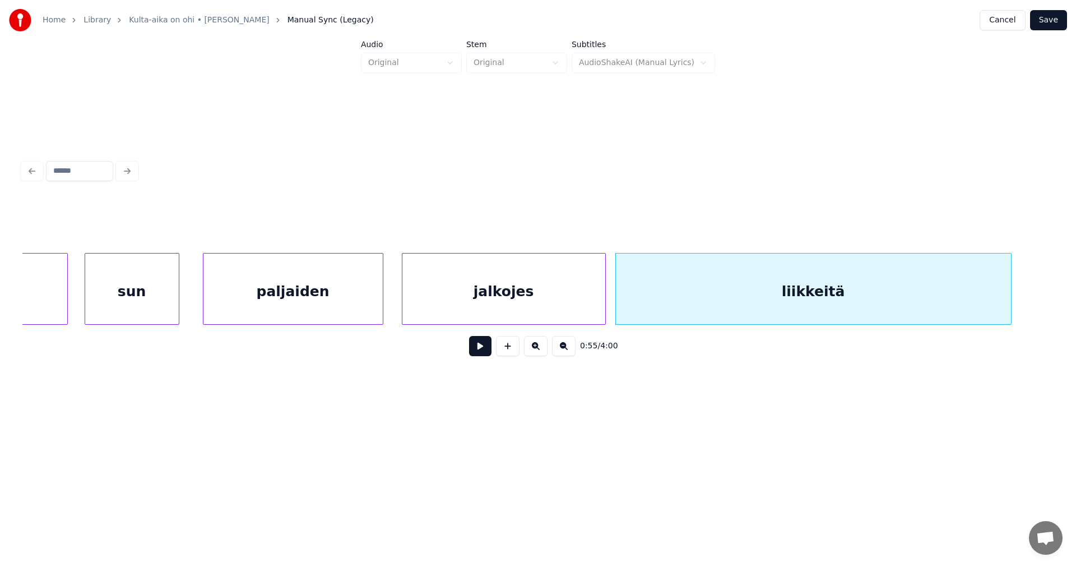
click at [480, 350] on button at bounding box center [480, 346] width 22 height 20
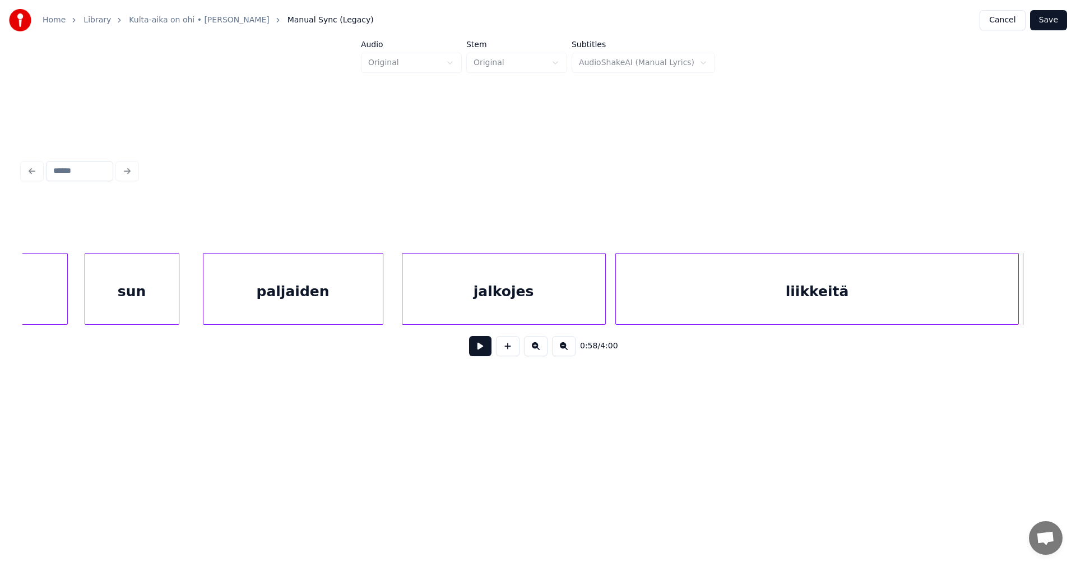
click at [1016, 307] on div at bounding box center [1016, 288] width 3 height 71
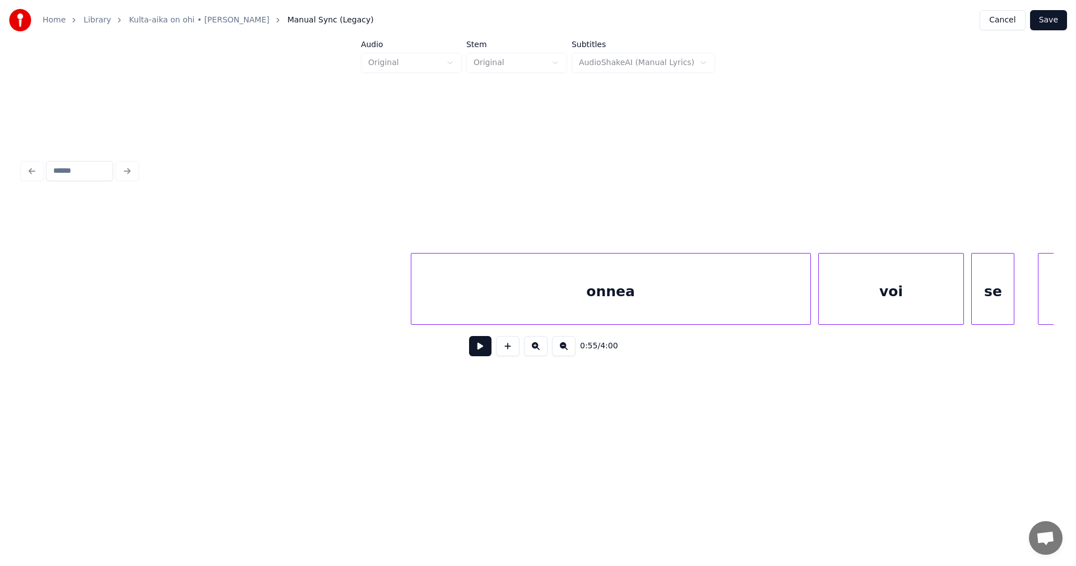
scroll to position [0, 11588]
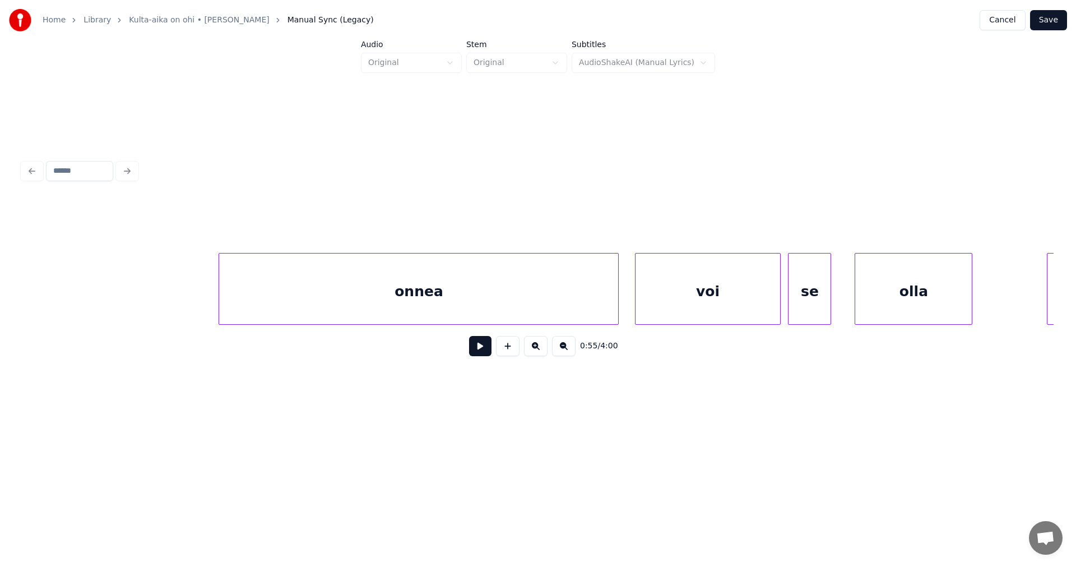
click at [345, 301] on div "onnea" at bounding box center [418, 291] width 399 height 76
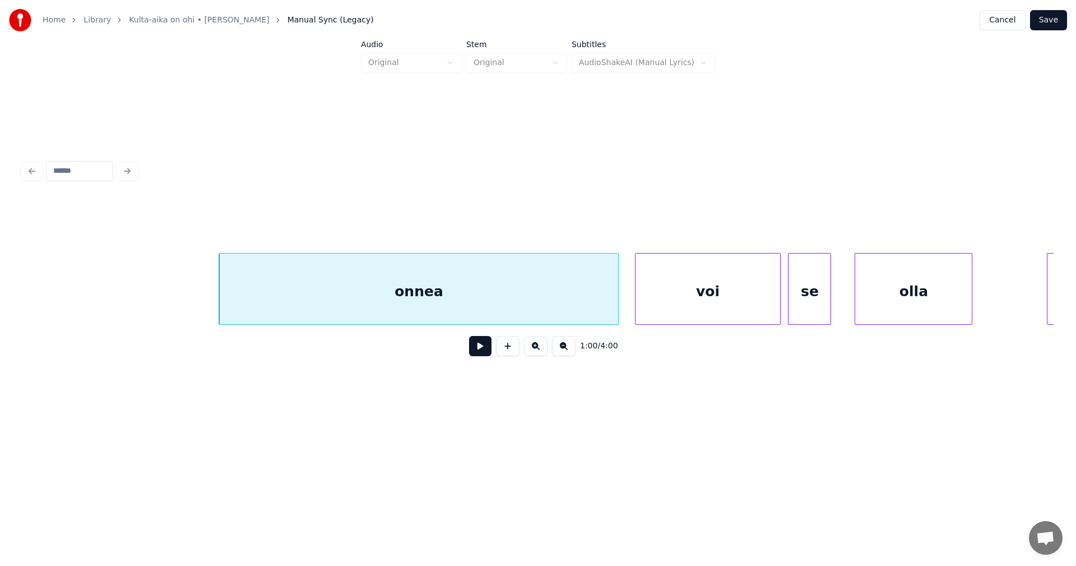
click at [483, 349] on button at bounding box center [480, 346] width 22 height 20
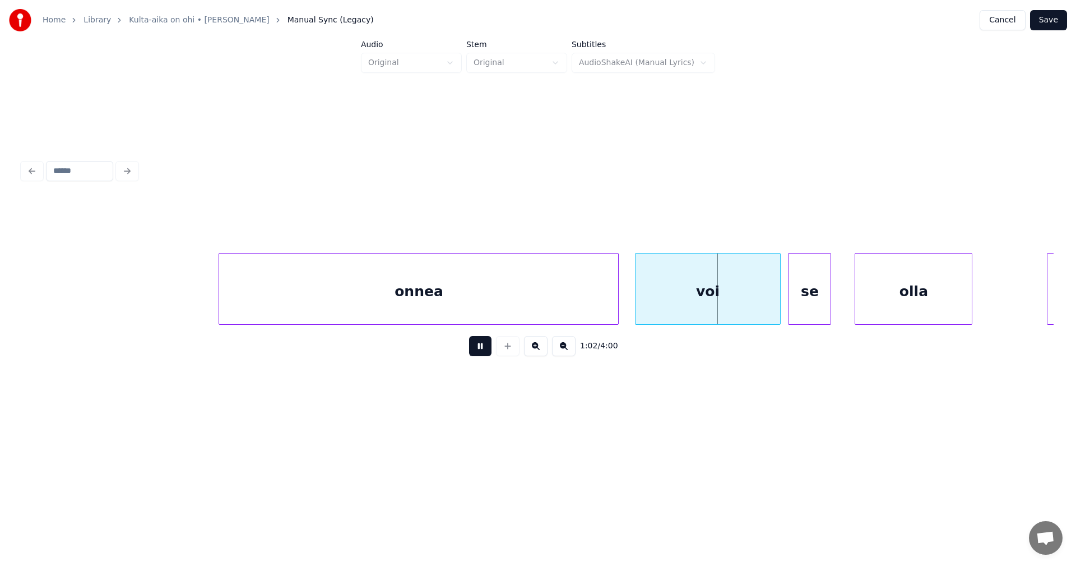
drag, startPoint x: 480, startPoint y: 351, endPoint x: 587, endPoint y: 315, distance: 113.4
click at [485, 351] on button at bounding box center [480, 346] width 22 height 20
click at [641, 301] on div "voi" at bounding box center [705, 291] width 144 height 76
click at [479, 347] on button at bounding box center [480, 346] width 22 height 20
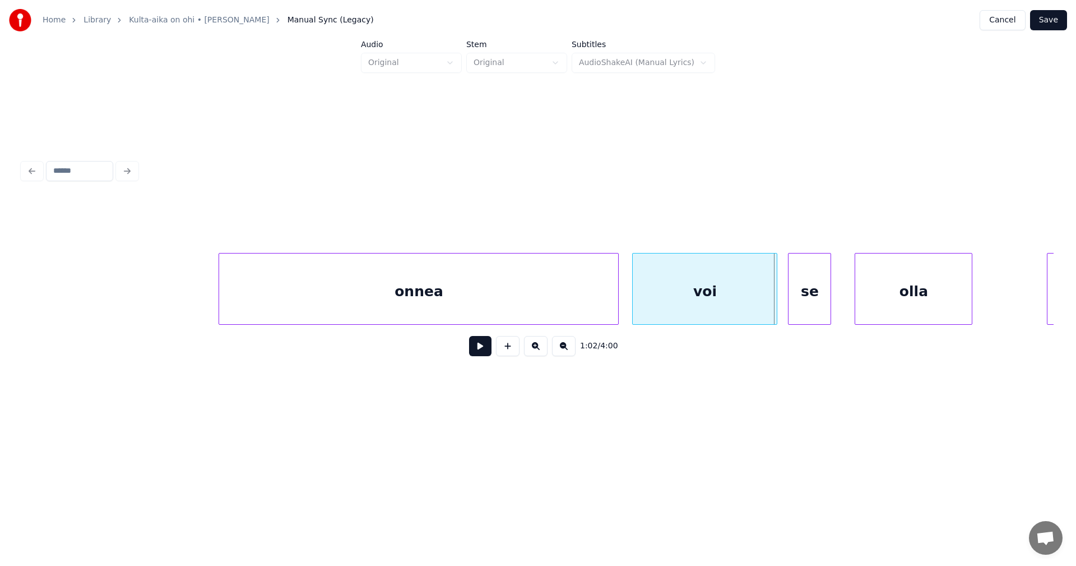
click at [479, 347] on button at bounding box center [480, 346] width 22 height 20
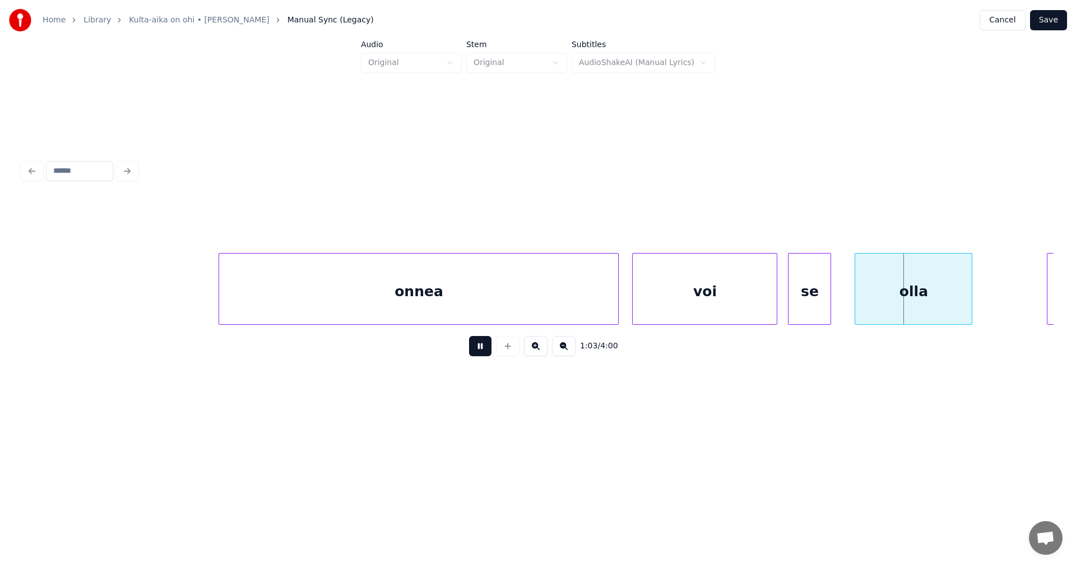
drag, startPoint x: 479, startPoint y: 347, endPoint x: 486, endPoint y: 347, distance: 7.3
click at [479, 347] on button at bounding box center [480, 346] width 22 height 20
click at [803, 296] on div "se" at bounding box center [810, 291] width 42 height 76
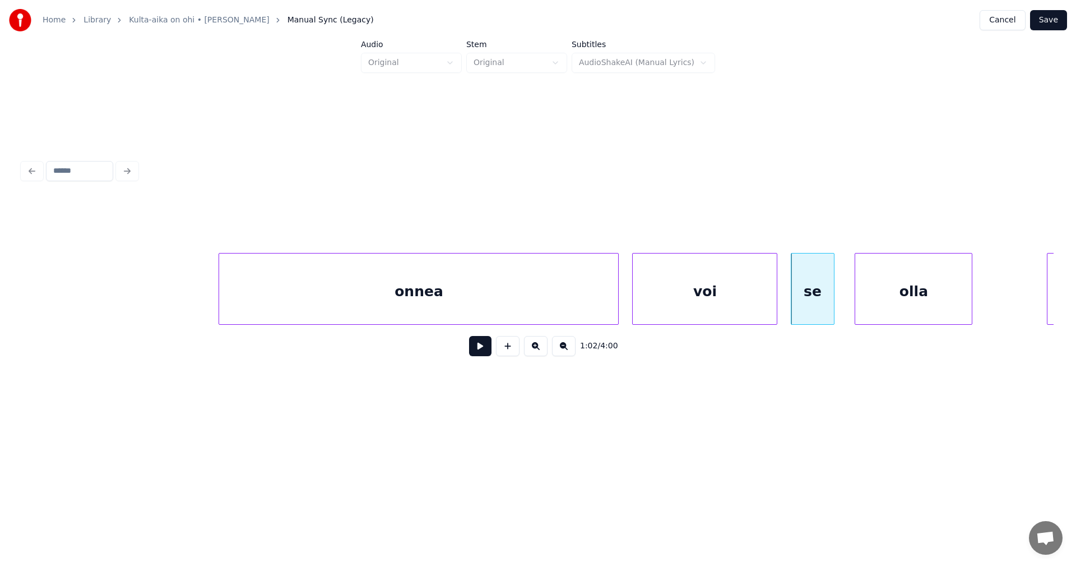
click at [479, 351] on button at bounding box center [480, 346] width 22 height 20
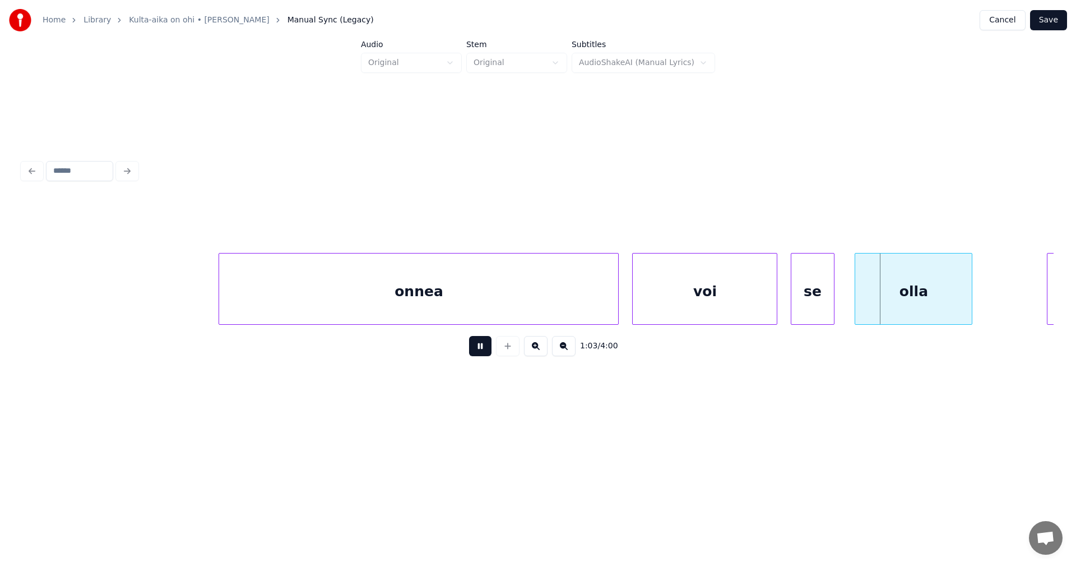
drag, startPoint x: 479, startPoint y: 351, endPoint x: 498, endPoint y: 351, distance: 19.1
click at [481, 351] on button at bounding box center [480, 346] width 22 height 20
click at [852, 307] on div at bounding box center [850, 288] width 3 height 71
click at [486, 352] on button at bounding box center [480, 346] width 22 height 20
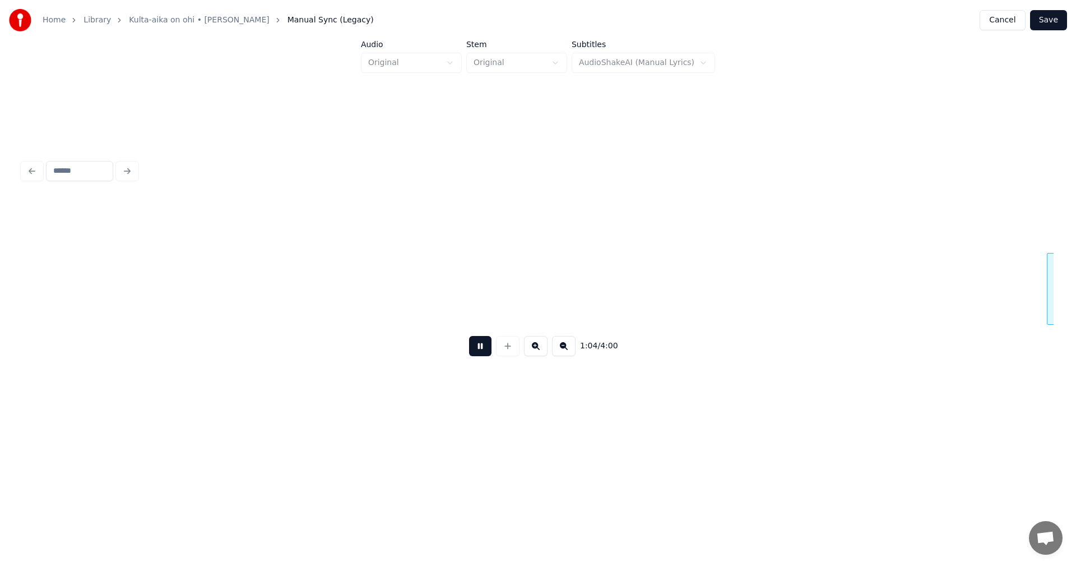
scroll to position [0, 12620]
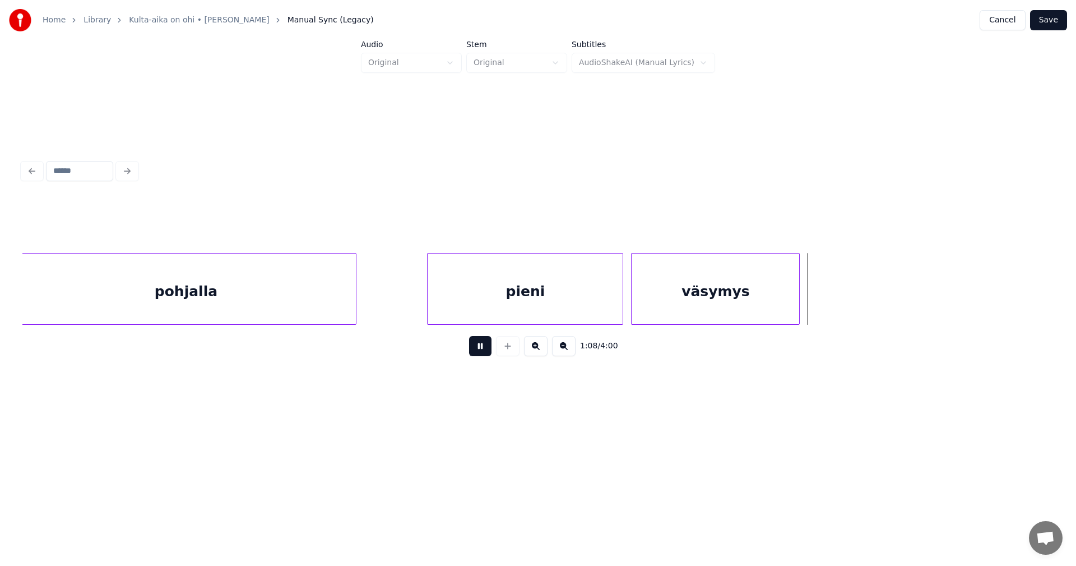
click at [486, 352] on button at bounding box center [480, 346] width 22 height 20
click at [618, 304] on div at bounding box center [618, 288] width 3 height 71
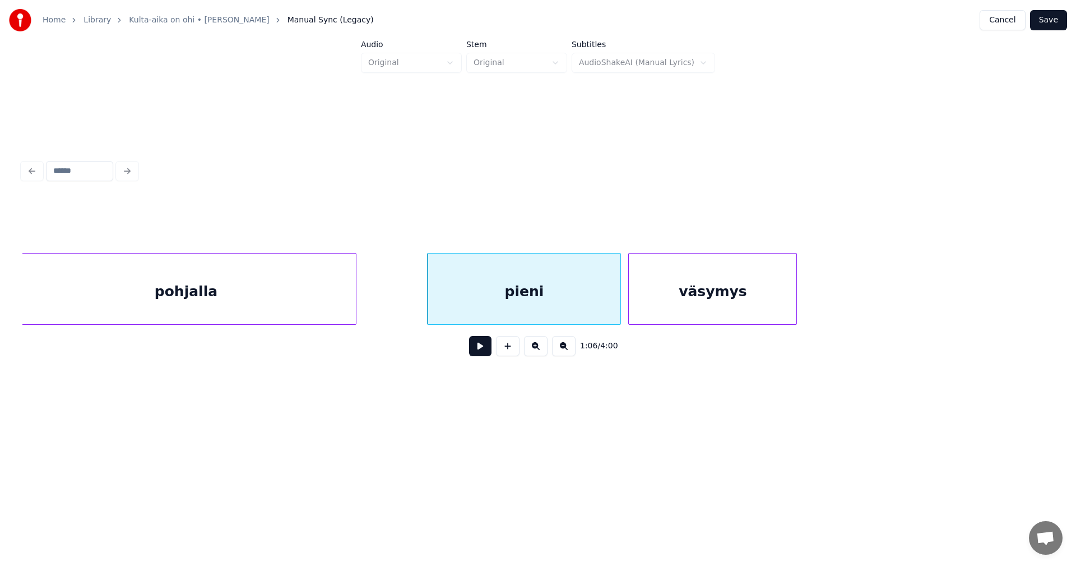
click at [650, 303] on div "väsymys" at bounding box center [713, 291] width 168 height 76
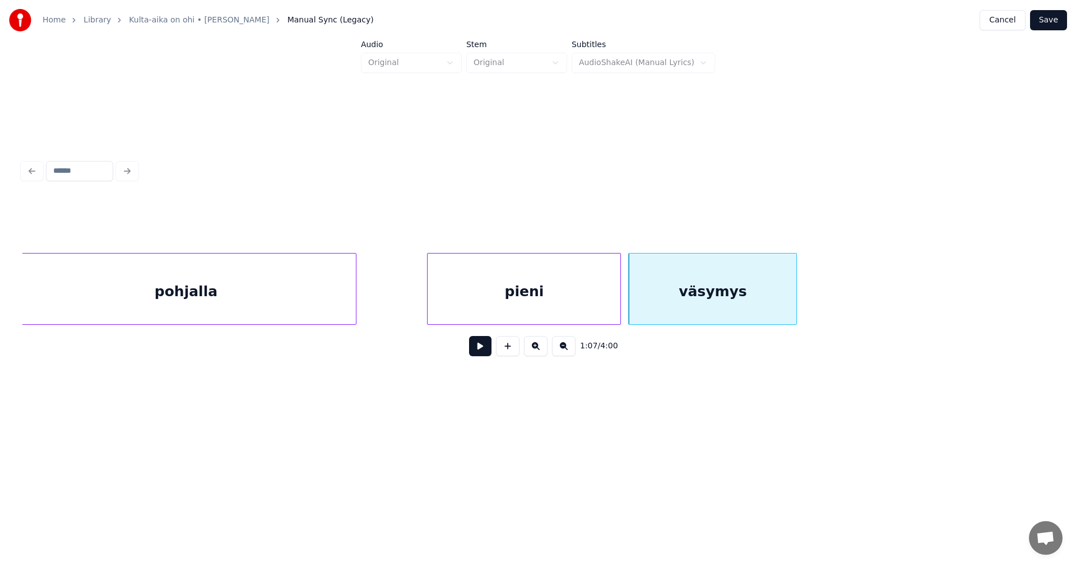
click at [484, 352] on button at bounding box center [480, 346] width 22 height 20
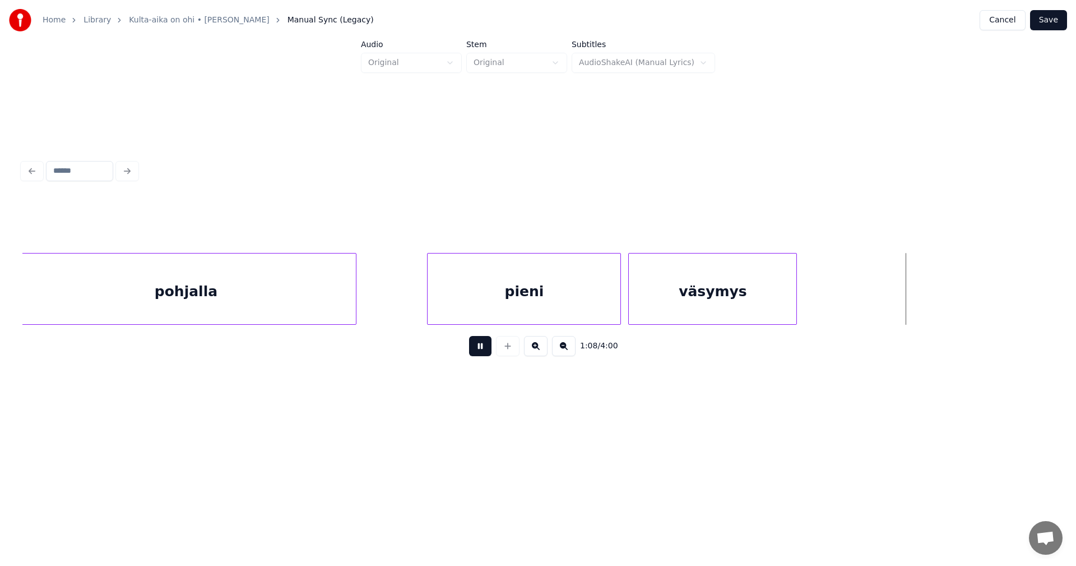
click at [484, 352] on button at bounding box center [480, 346] width 22 height 20
click at [804, 304] on div at bounding box center [804, 288] width 3 height 71
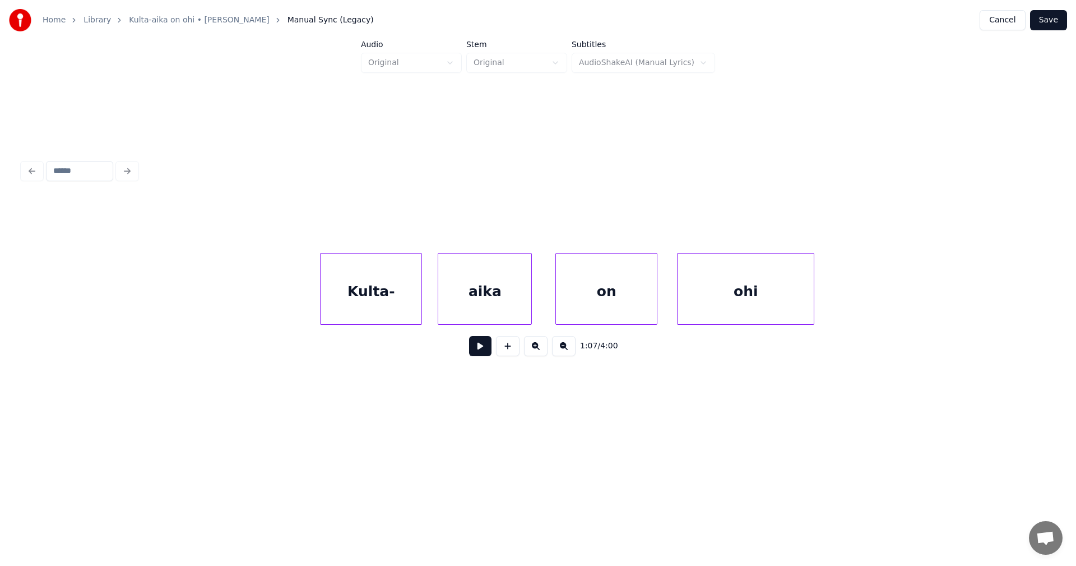
scroll to position [0, 15267]
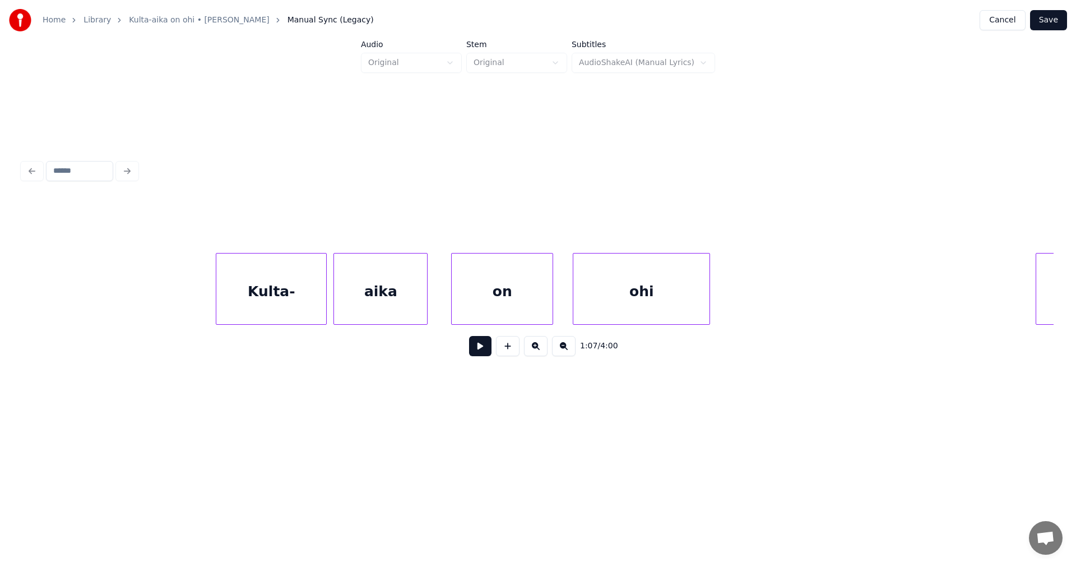
click at [326, 308] on div at bounding box center [324, 288] width 3 height 71
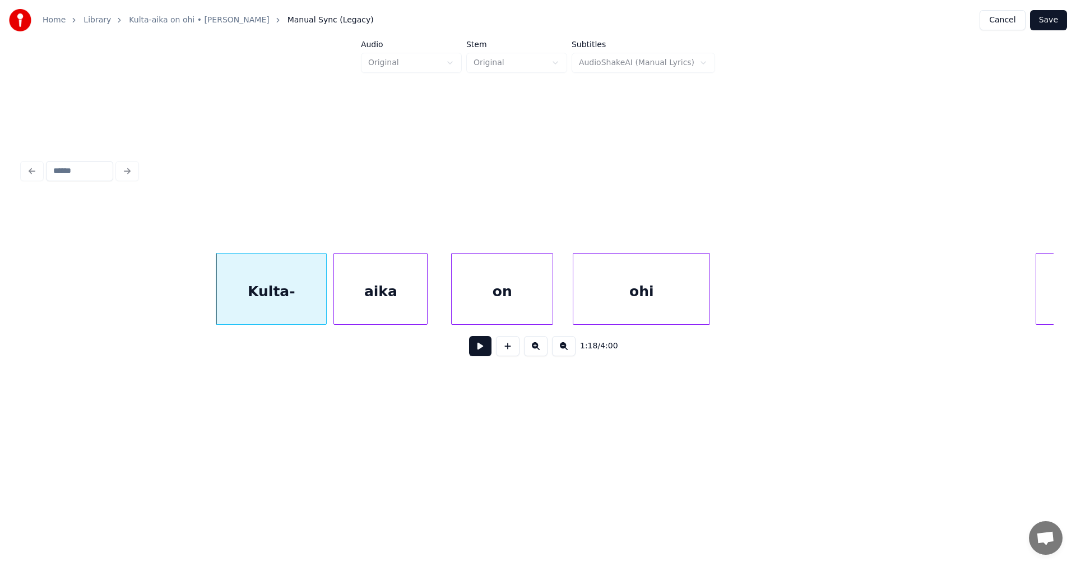
click at [481, 352] on button at bounding box center [480, 346] width 22 height 20
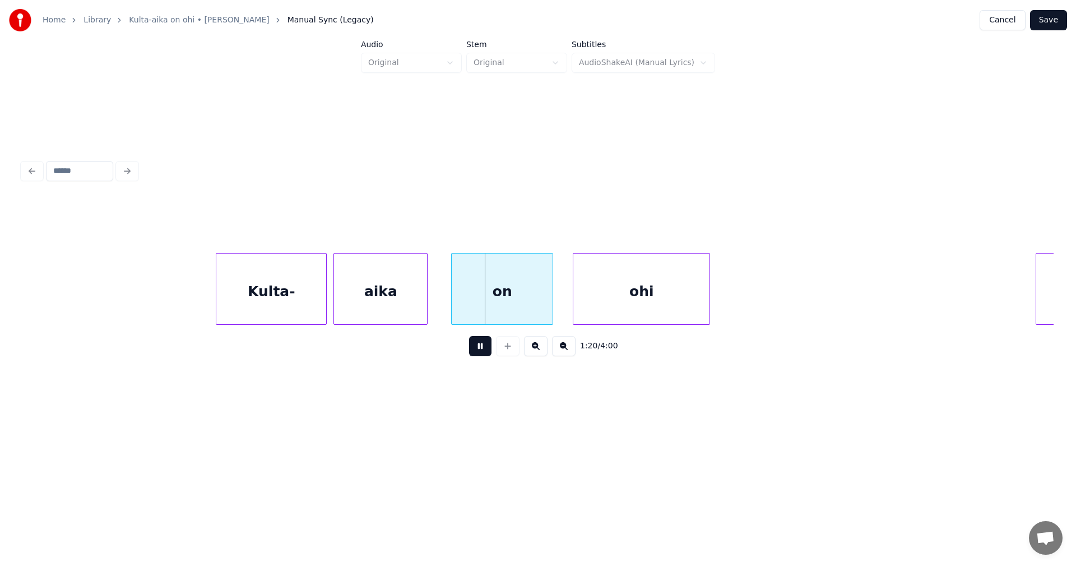
click at [480, 350] on button at bounding box center [480, 346] width 22 height 20
click at [478, 316] on div "on" at bounding box center [494, 291] width 101 height 76
click at [484, 354] on button at bounding box center [480, 346] width 22 height 20
click at [483, 352] on button at bounding box center [480, 346] width 22 height 20
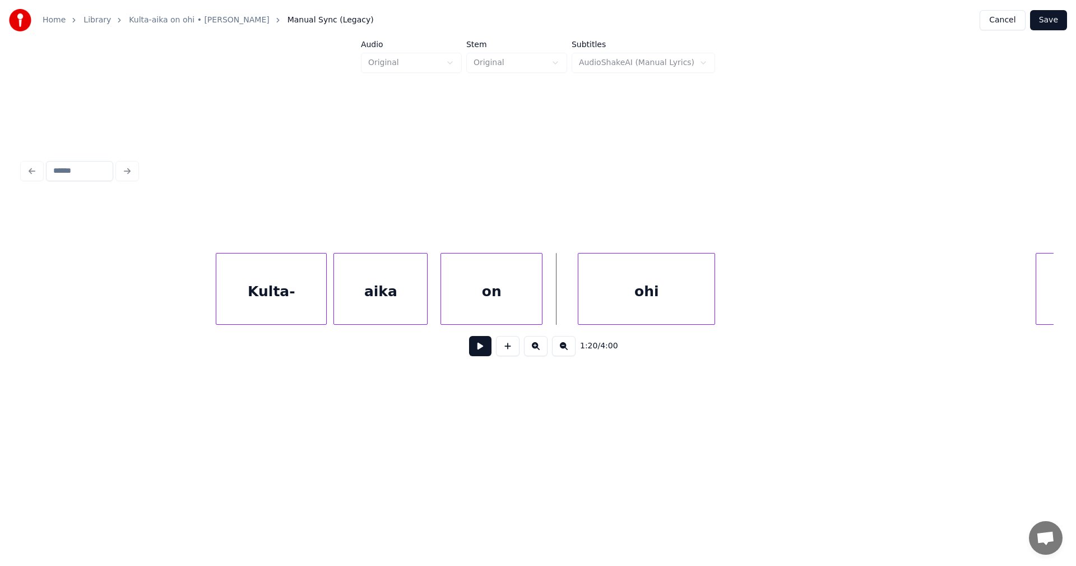
click at [591, 300] on div "ohi" at bounding box center [646, 291] width 136 height 76
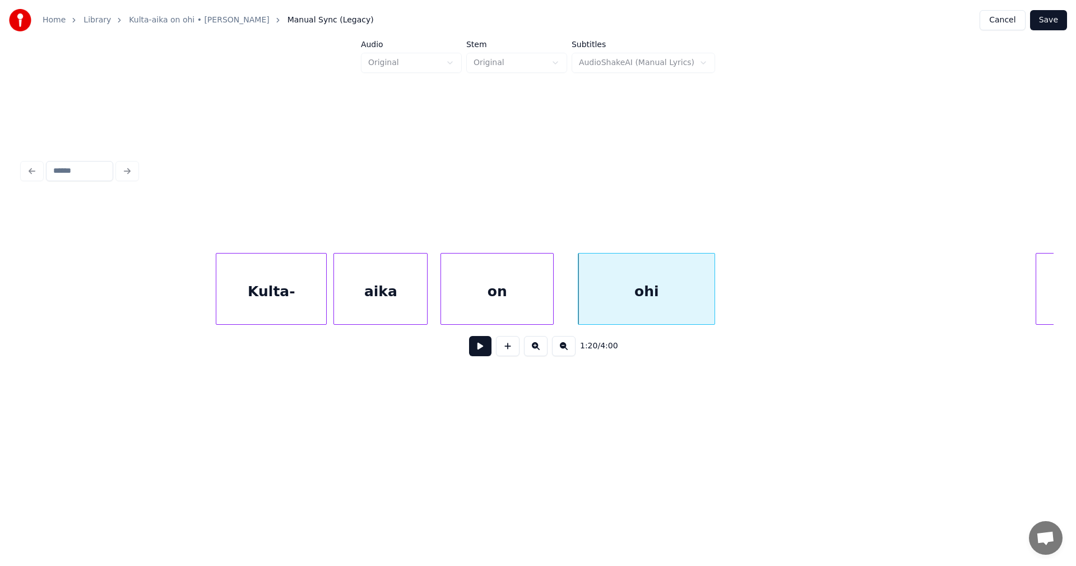
click at [553, 304] on div at bounding box center [551, 288] width 3 height 71
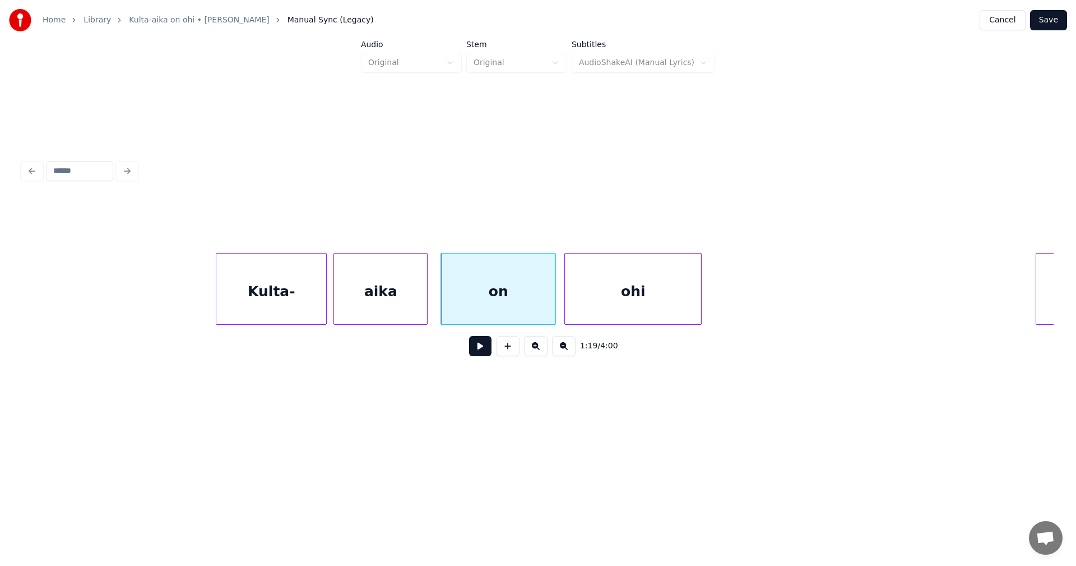
click at [582, 305] on div "ohi" at bounding box center [633, 291] width 136 height 76
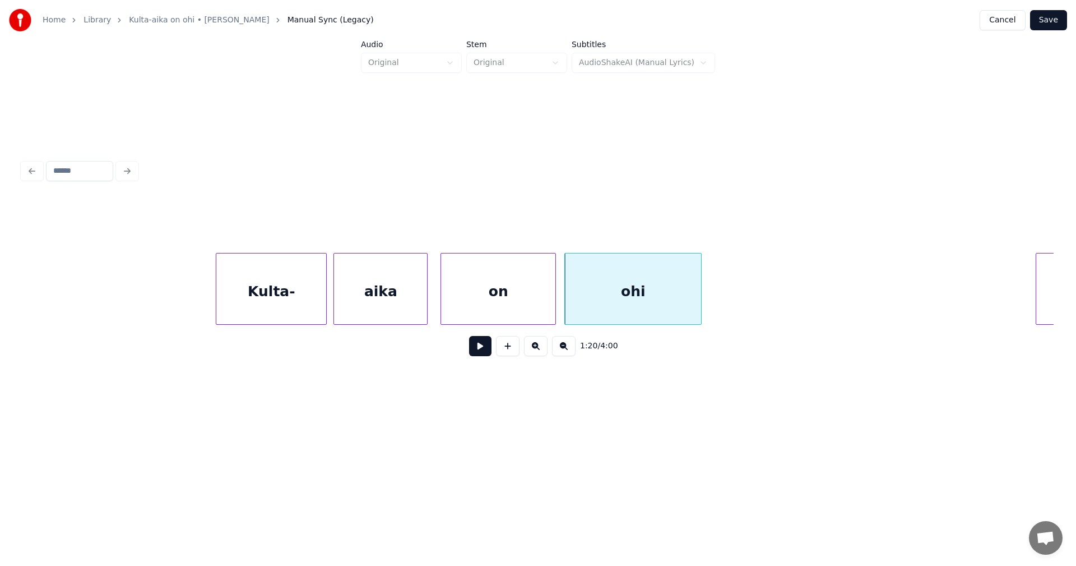
click at [484, 354] on button at bounding box center [480, 346] width 22 height 20
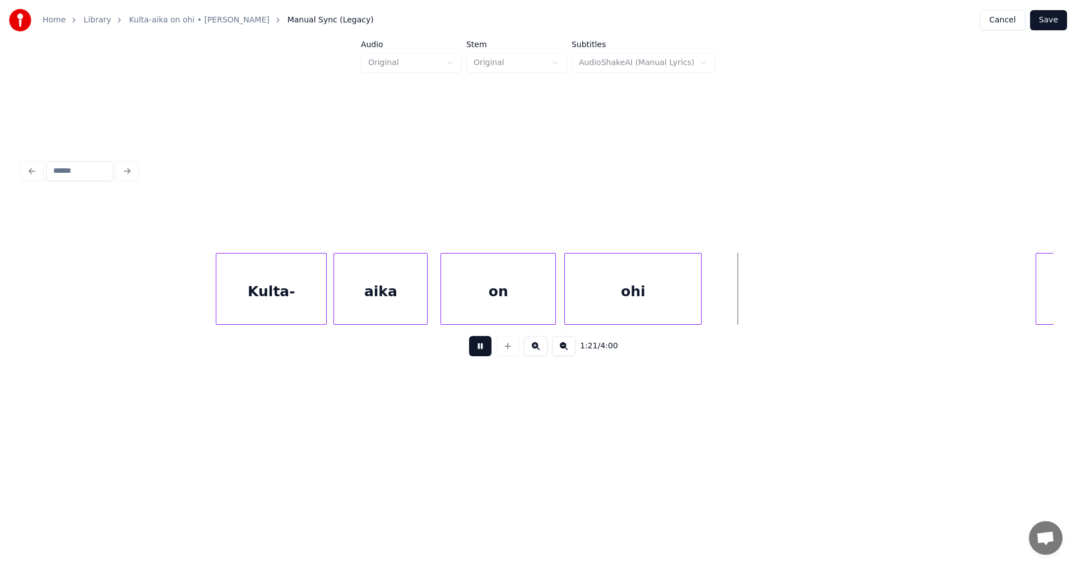
drag, startPoint x: 486, startPoint y: 353, endPoint x: 662, endPoint y: 304, distance: 183.3
click at [488, 353] on button at bounding box center [480, 346] width 22 height 20
click at [716, 304] on div at bounding box center [714, 288] width 3 height 71
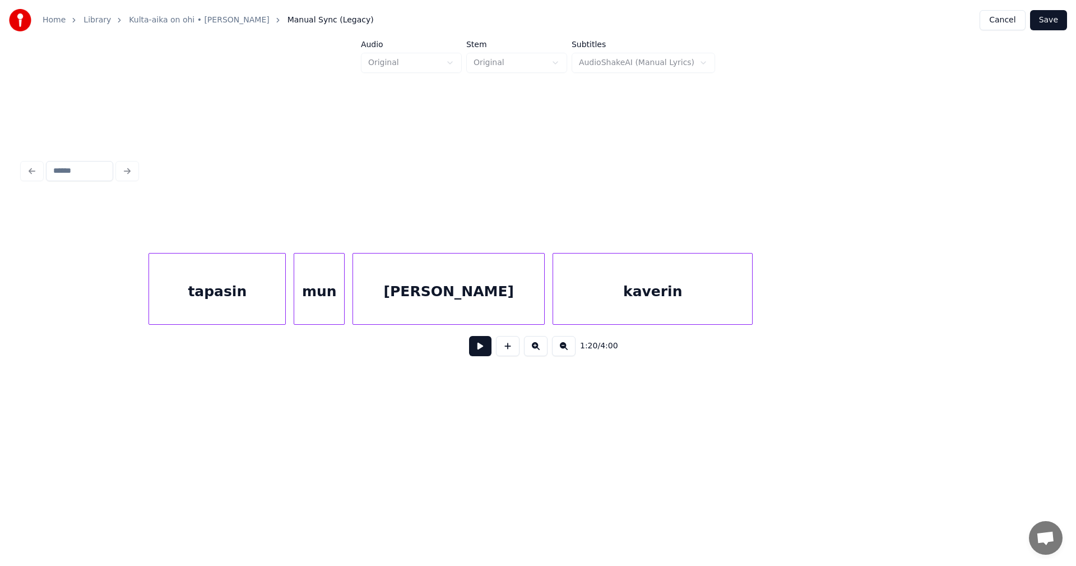
scroll to position [0, 15998]
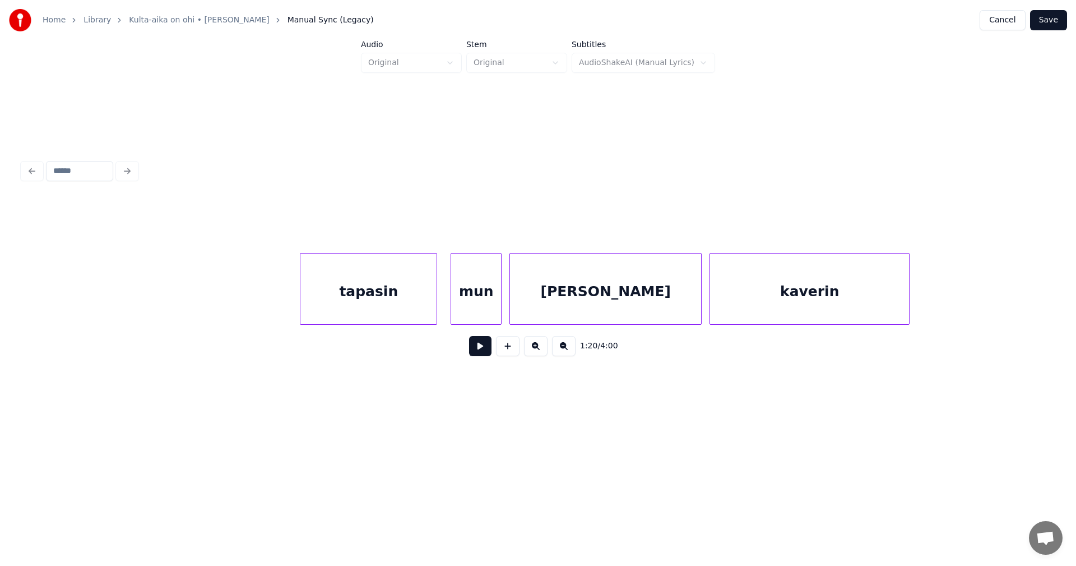
click at [390, 303] on div "tapasin" at bounding box center [368, 291] width 136 height 76
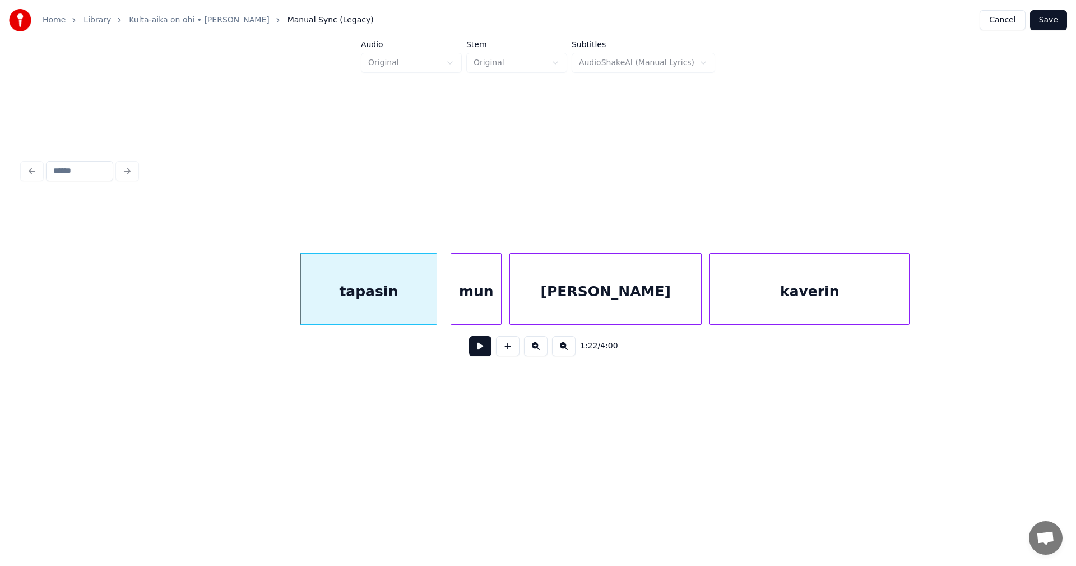
click at [475, 350] on button at bounding box center [480, 346] width 22 height 20
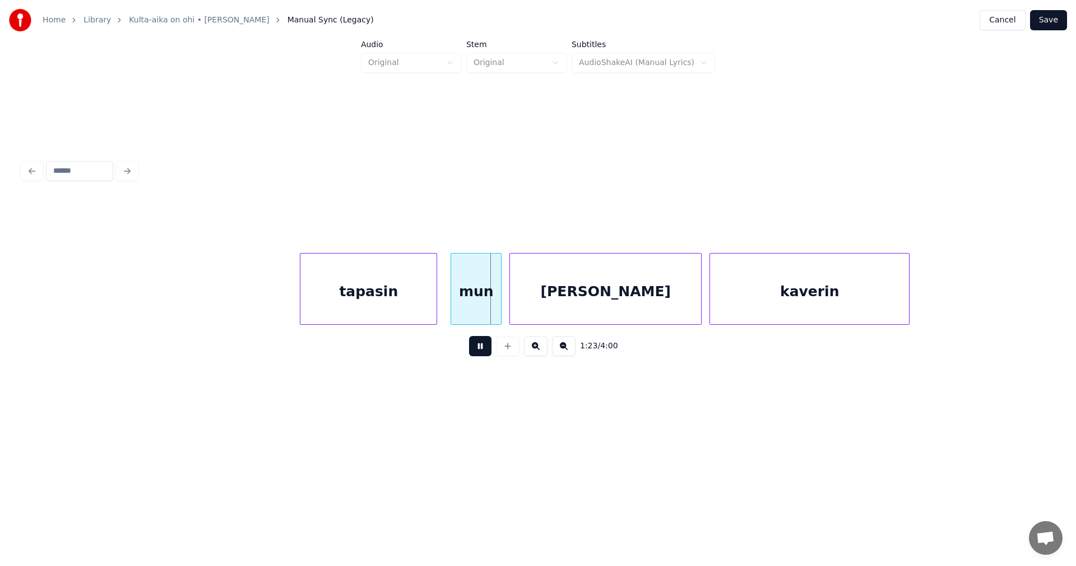
click at [478, 353] on button at bounding box center [480, 346] width 22 height 20
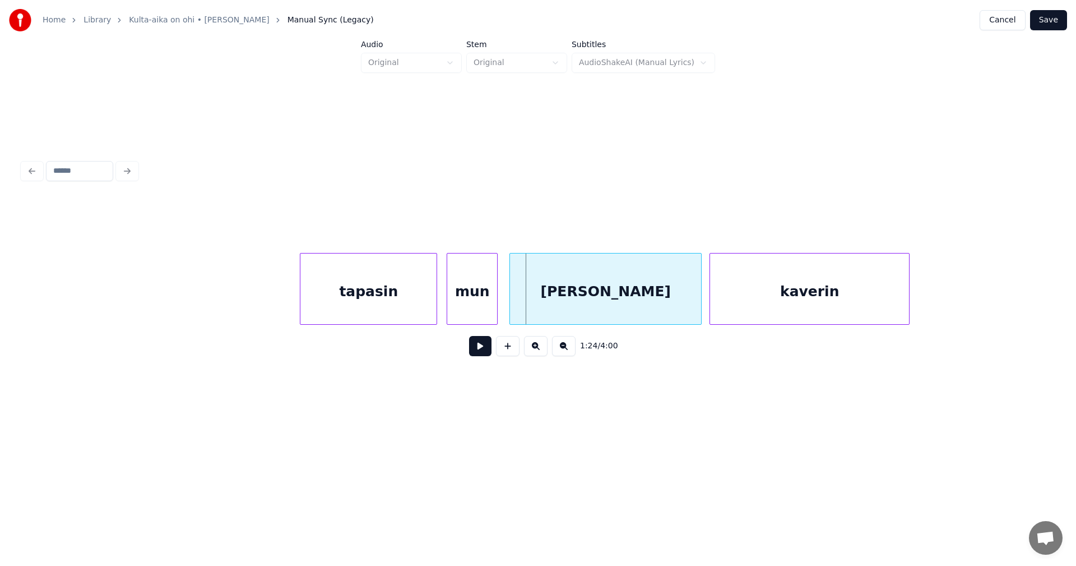
click at [473, 317] on div "mun" at bounding box center [472, 291] width 50 height 76
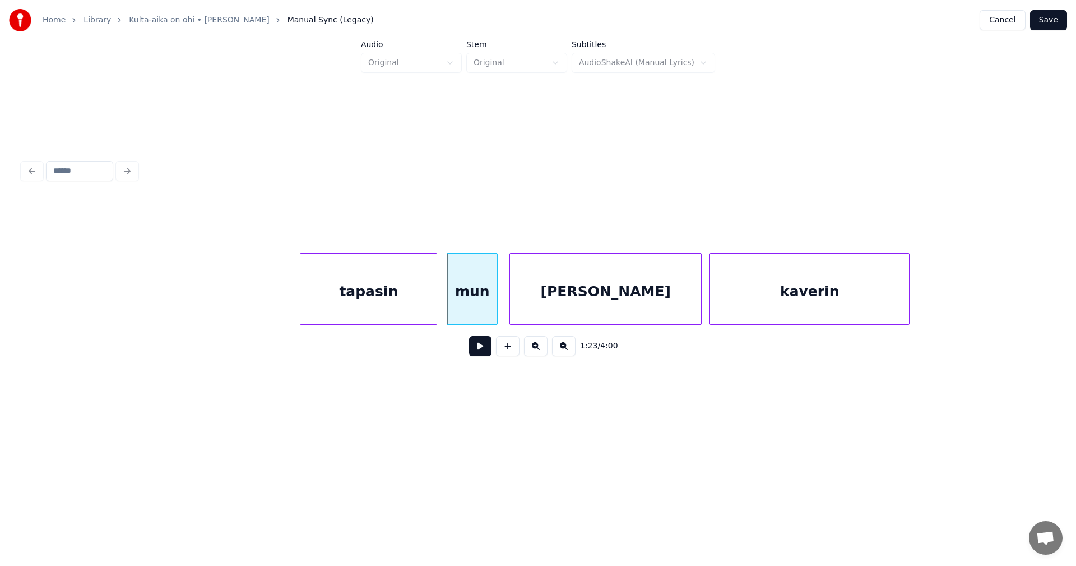
click at [478, 344] on button at bounding box center [480, 346] width 22 height 20
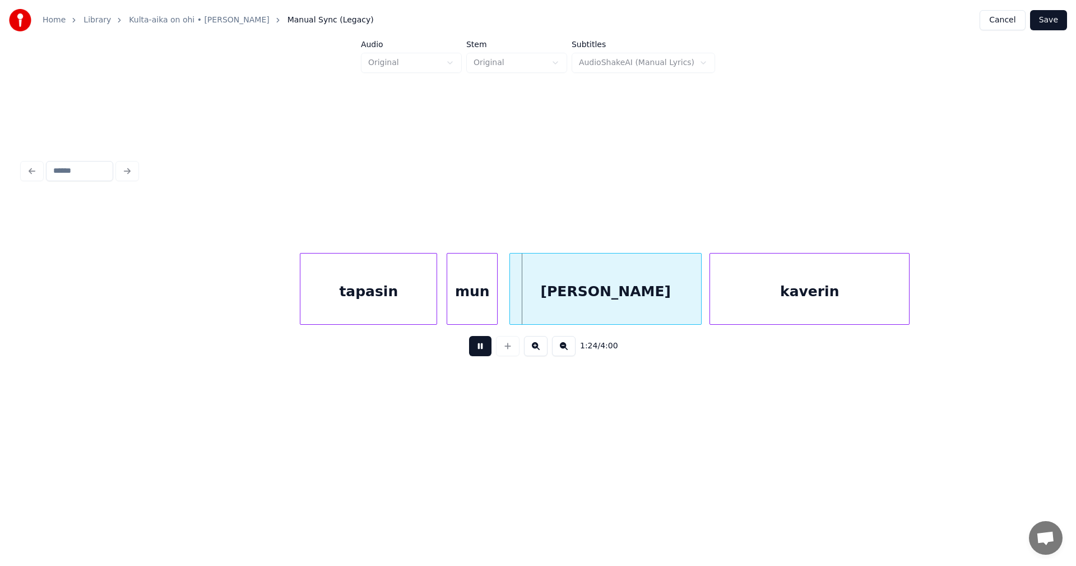
click at [479, 345] on button at bounding box center [480, 346] width 22 height 20
click at [580, 294] on div "[PERSON_NAME]" at bounding box center [603, 291] width 191 height 76
click at [486, 350] on button at bounding box center [480, 346] width 22 height 20
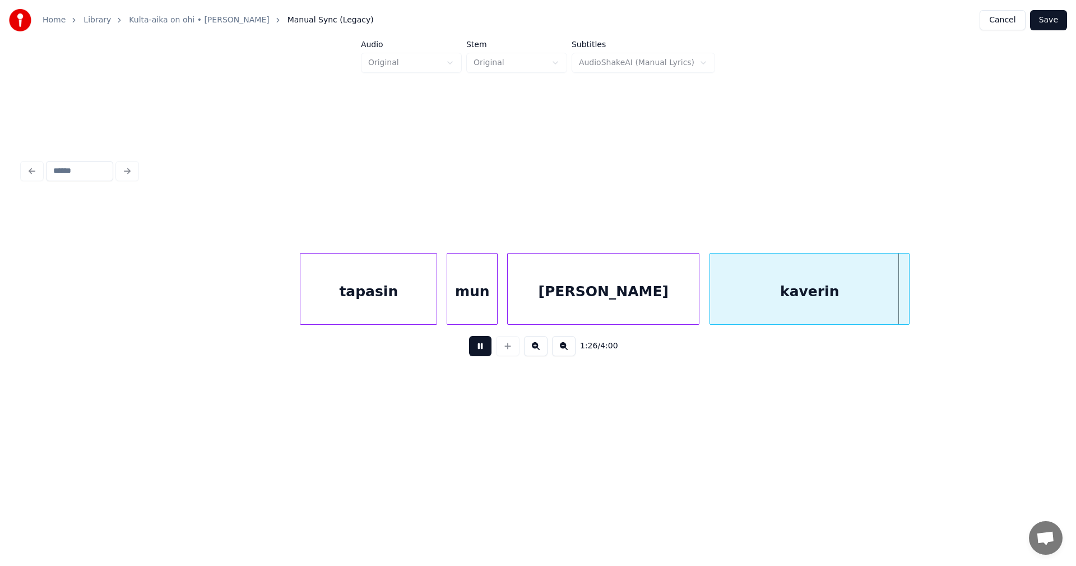
click at [486, 349] on button at bounding box center [480, 346] width 22 height 20
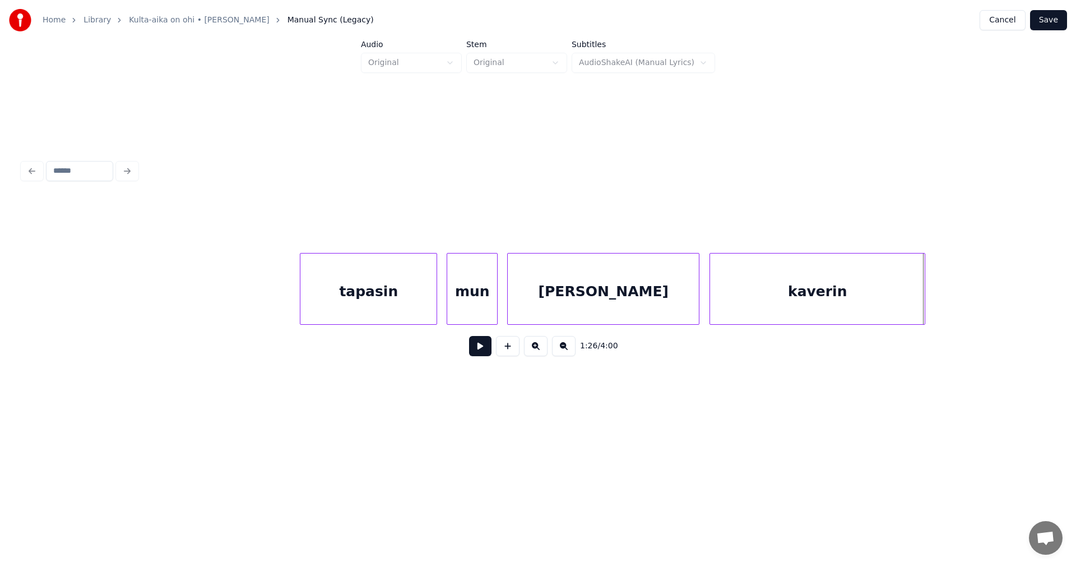
click at [925, 309] on div at bounding box center [922, 288] width 3 height 71
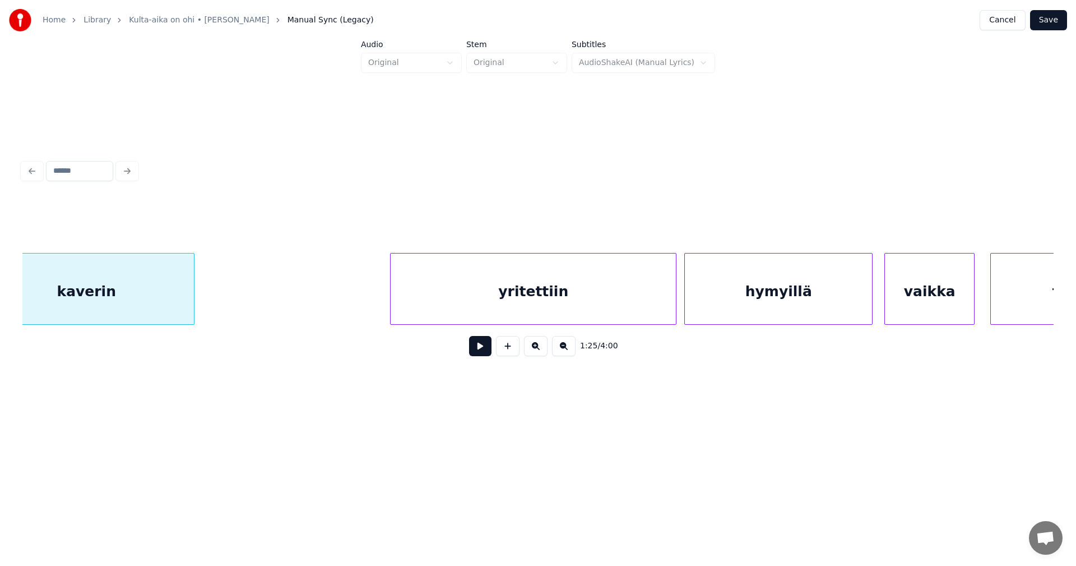
scroll to position [0, 16886]
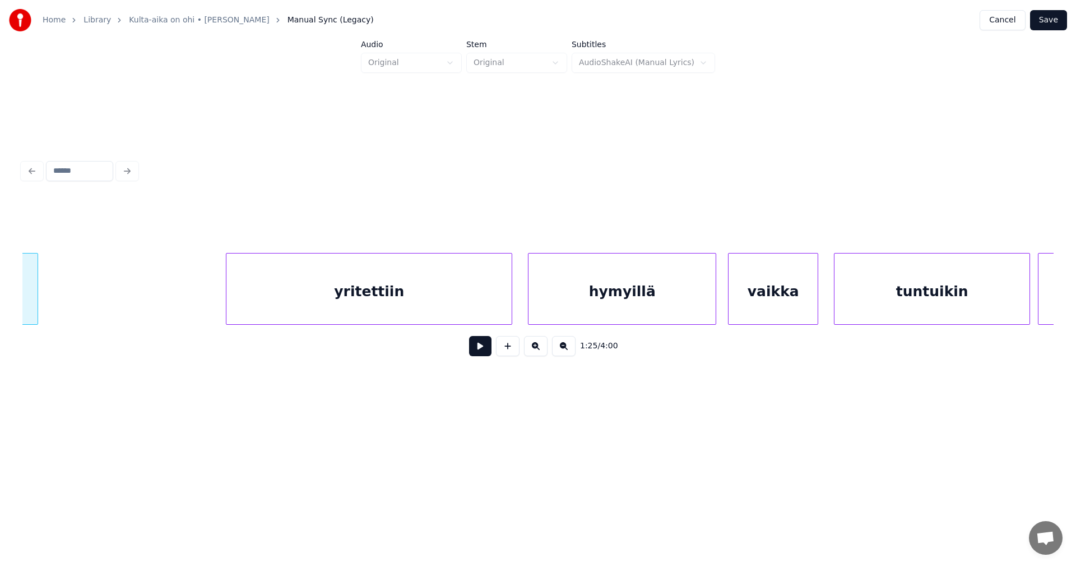
click at [416, 297] on div "yritettiin" at bounding box center [368, 291] width 285 height 76
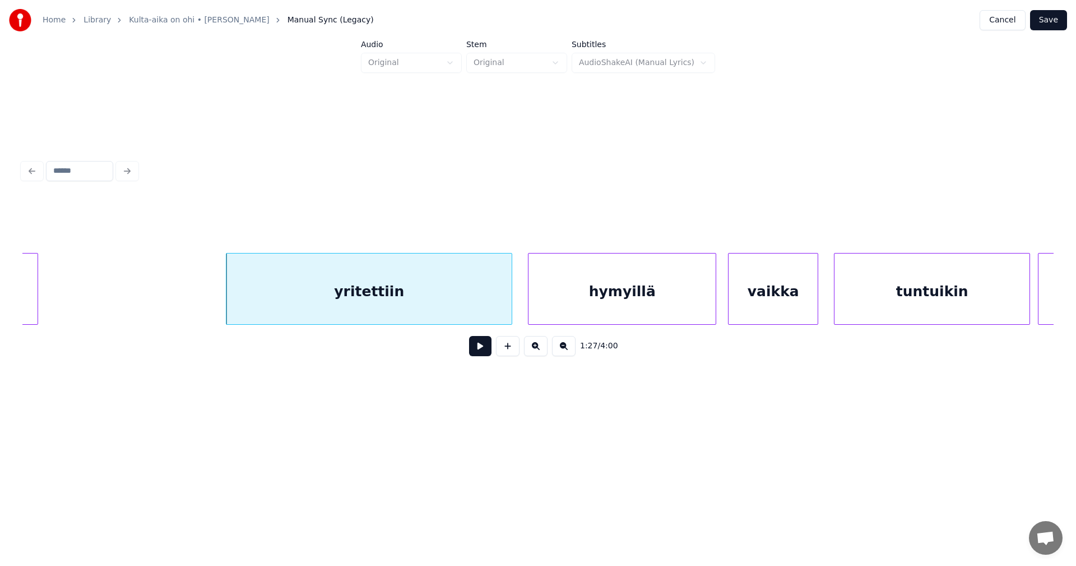
click at [478, 349] on button at bounding box center [480, 346] width 22 height 20
click at [581, 303] on div "hymyillä" at bounding box center [619, 291] width 187 height 76
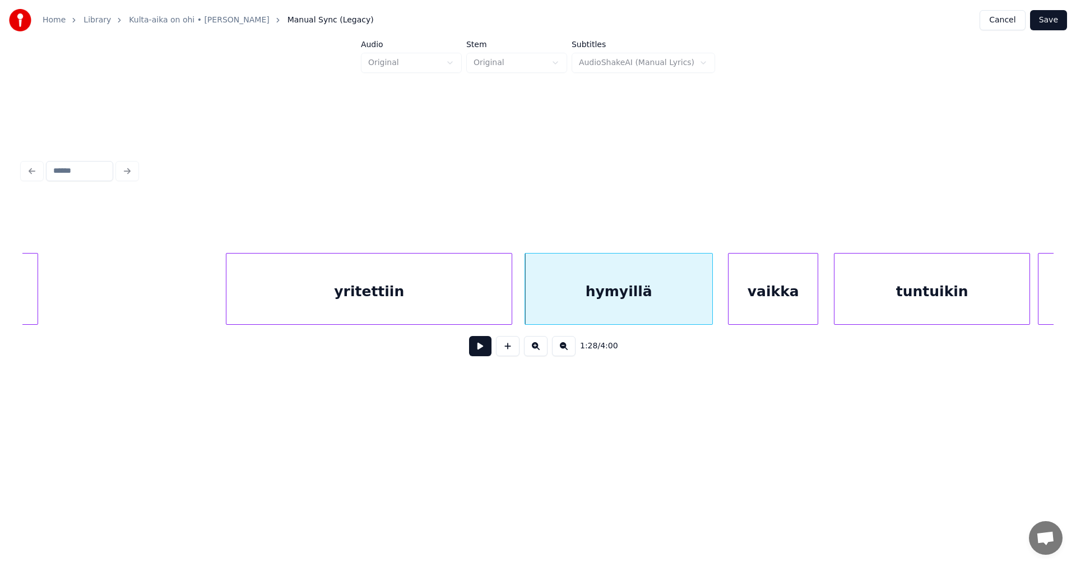
click at [489, 349] on button at bounding box center [480, 346] width 22 height 20
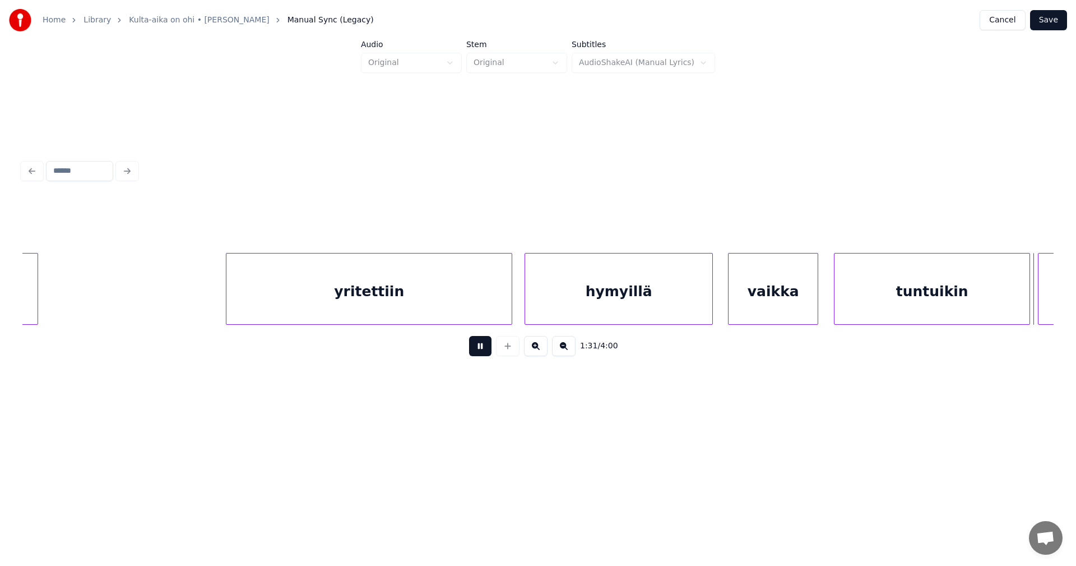
scroll to position [0, 17917]
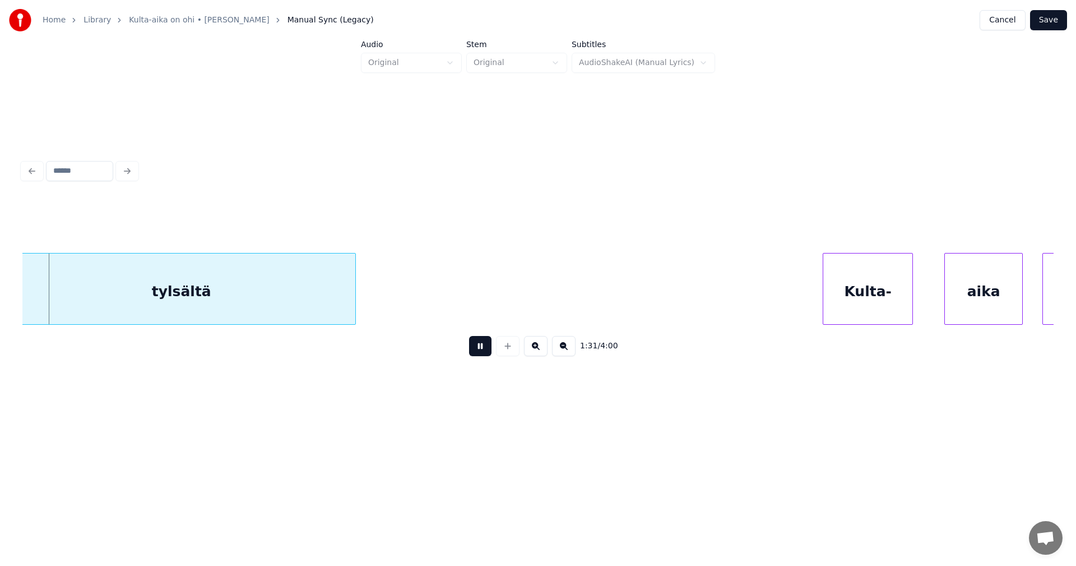
click at [489, 349] on button at bounding box center [480, 346] width 22 height 20
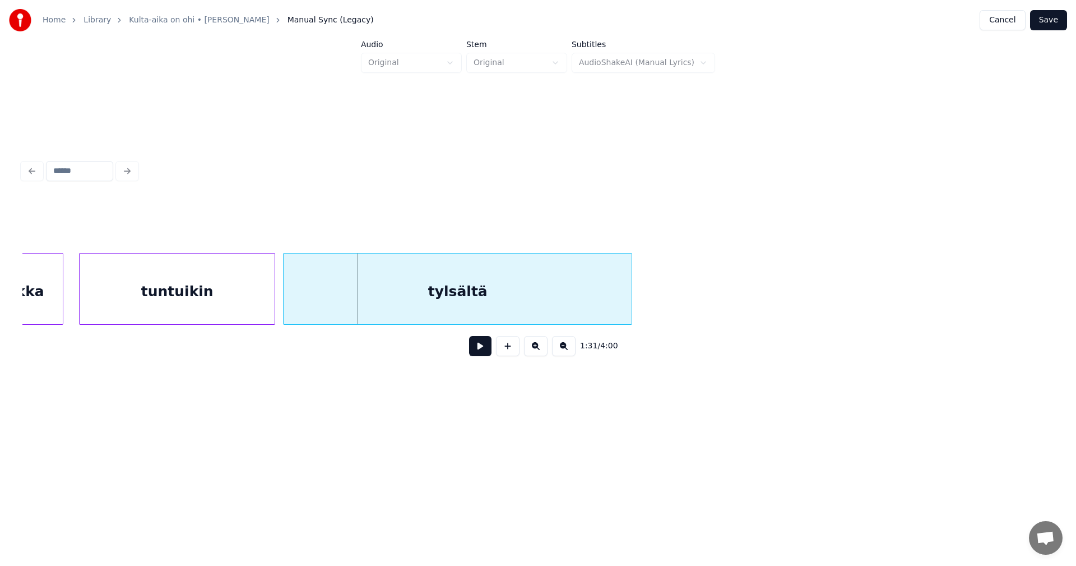
scroll to position [0, 17625]
click at [281, 305] on div at bounding box center [281, 288] width 3 height 71
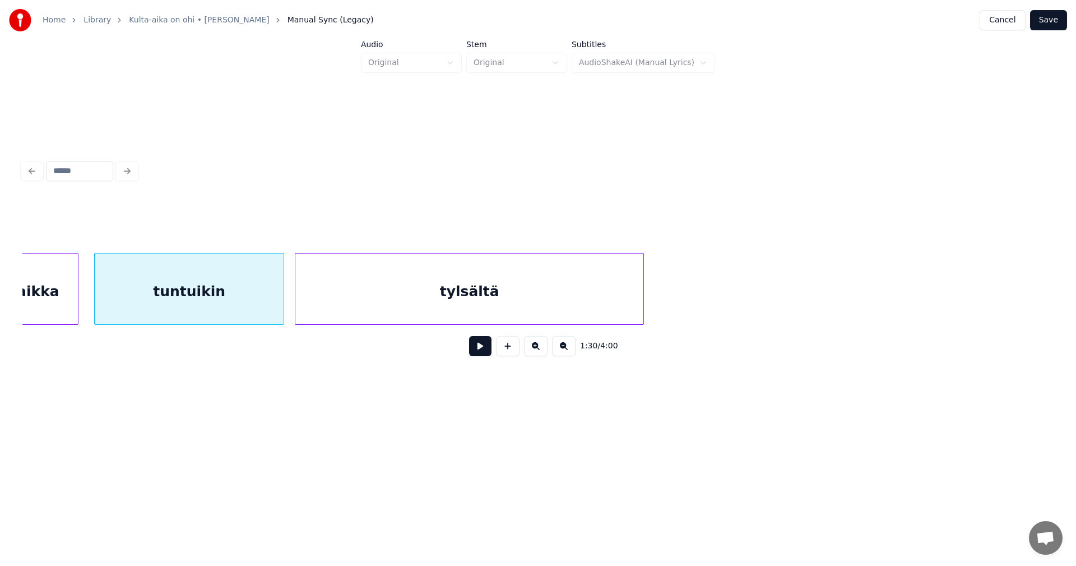
click at [318, 304] on div "tylsältä" at bounding box center [469, 291] width 348 height 76
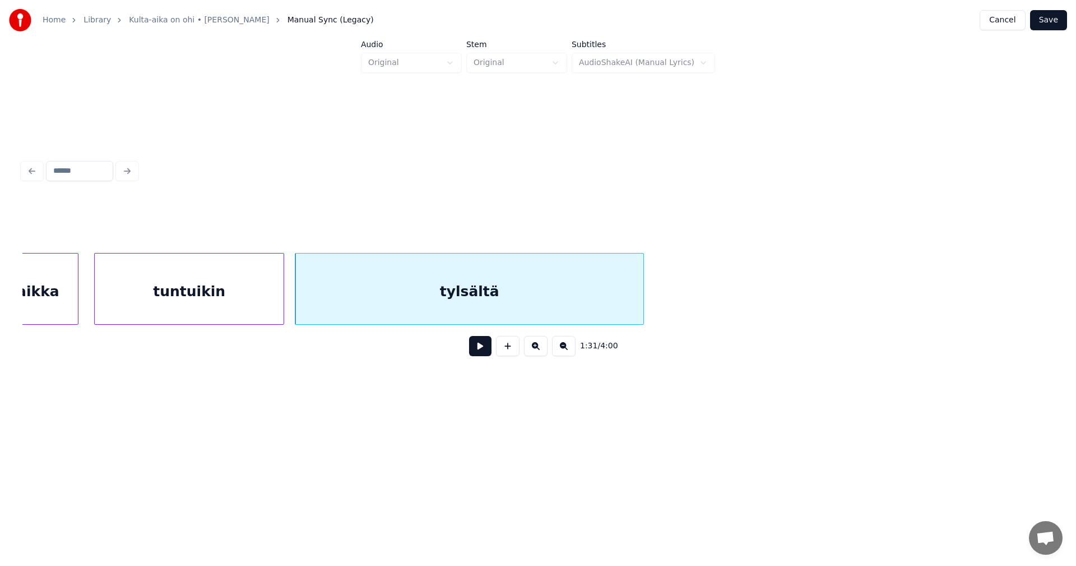
click at [485, 350] on button at bounding box center [480, 346] width 22 height 20
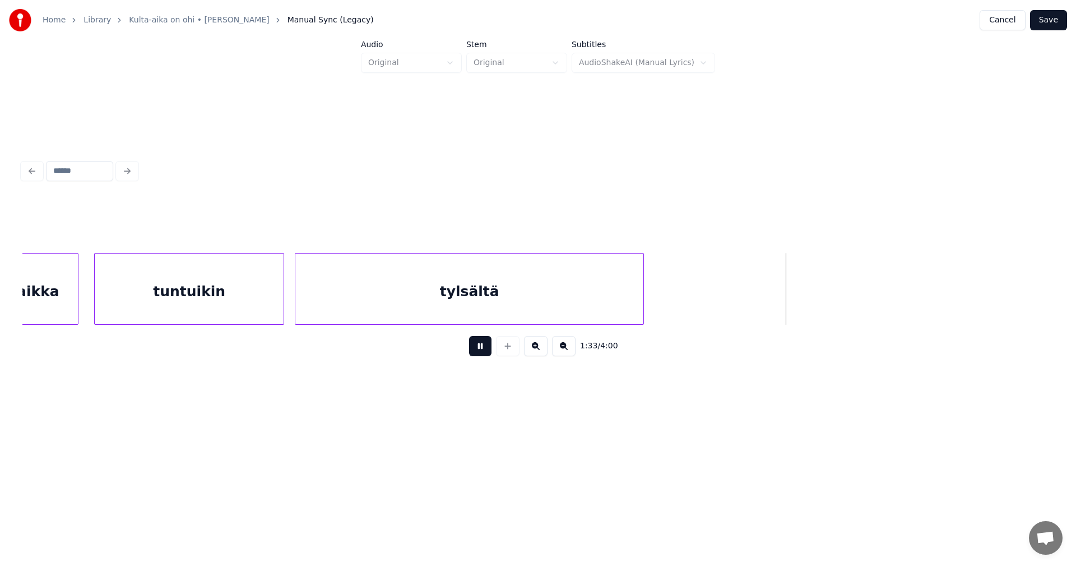
drag, startPoint x: 484, startPoint y: 350, endPoint x: 613, endPoint y: 310, distance: 135.3
click at [484, 349] on button at bounding box center [480, 346] width 22 height 20
click at [652, 306] on div at bounding box center [653, 288] width 3 height 71
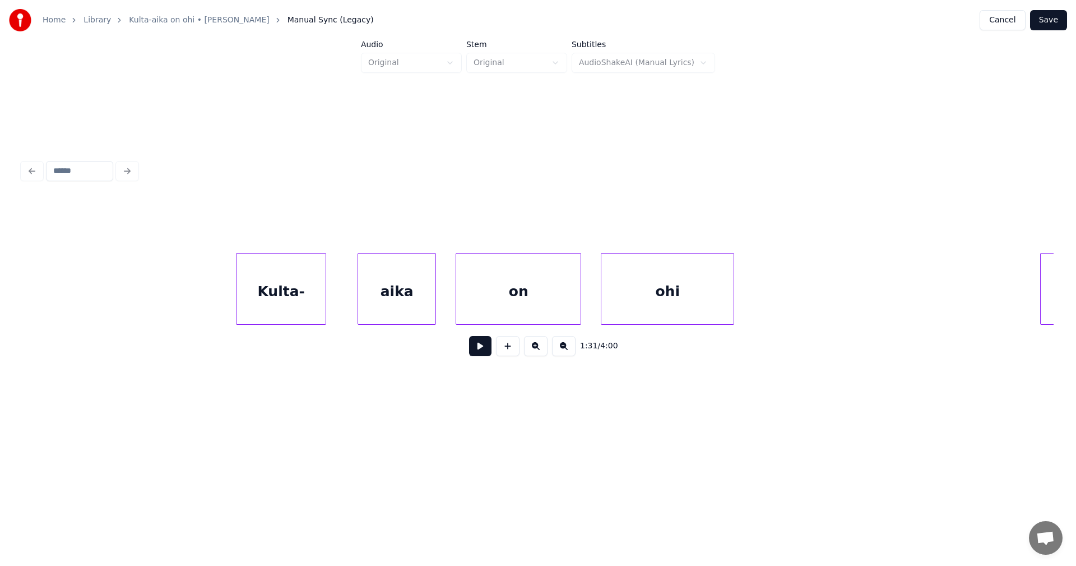
scroll to position [0, 18530]
click at [283, 308] on div "Kulta-" at bounding box center [254, 291] width 89 height 76
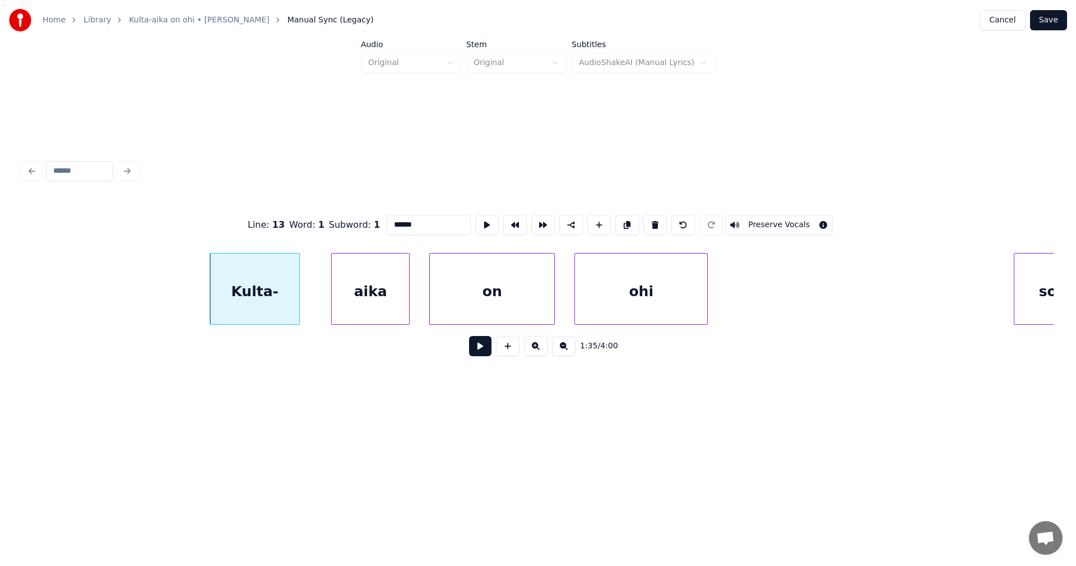
click at [476, 349] on button at bounding box center [480, 346] width 22 height 20
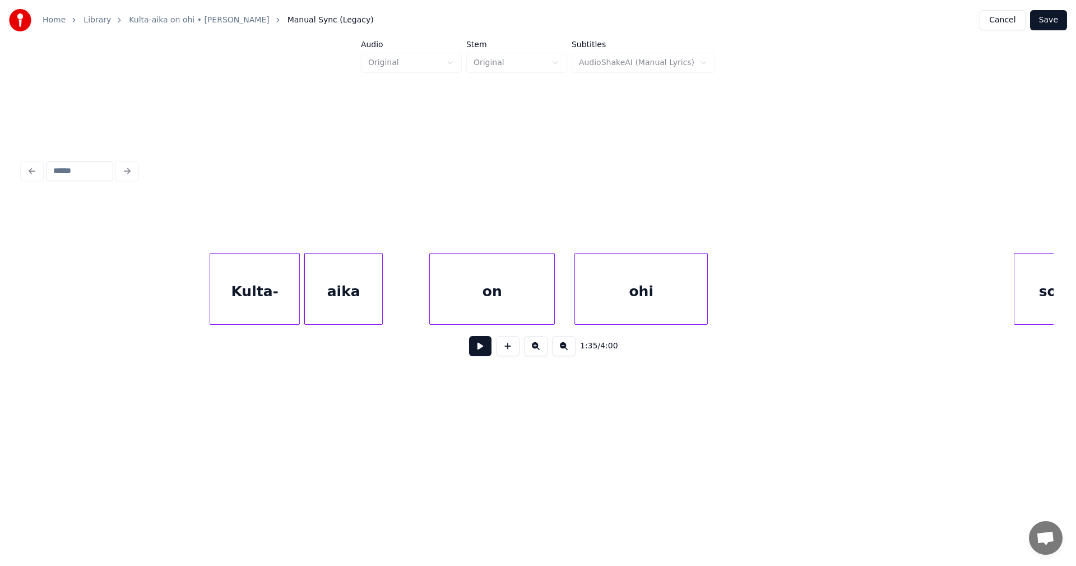
click at [337, 315] on div "aika" at bounding box center [343, 291] width 77 height 76
click at [409, 311] on div at bounding box center [408, 288] width 3 height 71
click at [476, 350] on button at bounding box center [480, 346] width 22 height 20
click at [474, 315] on div "on" at bounding box center [487, 291] width 124 height 76
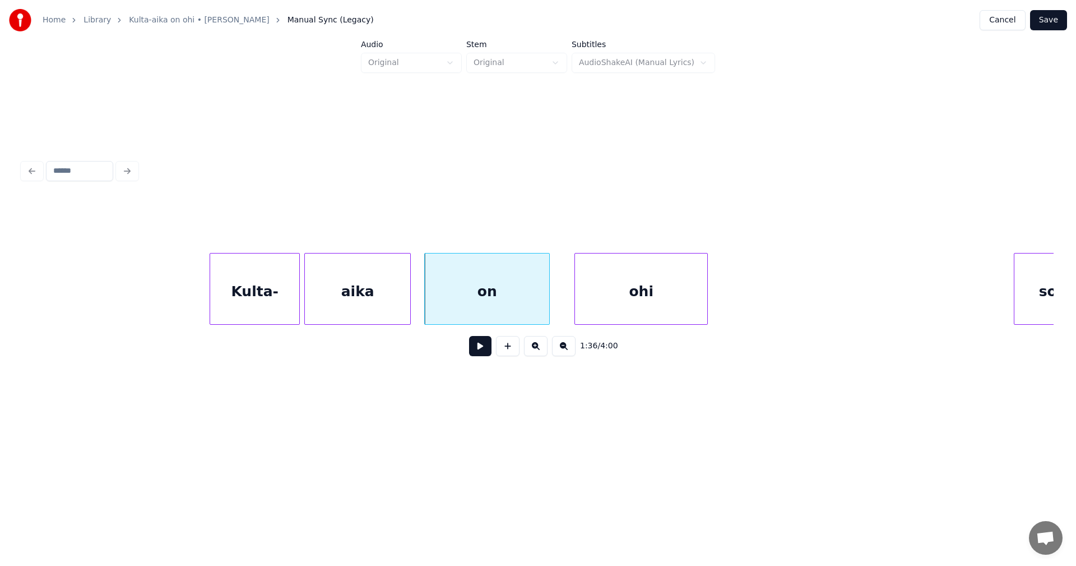
click at [478, 350] on button at bounding box center [480, 346] width 22 height 20
click at [569, 317] on div at bounding box center [568, 288] width 3 height 71
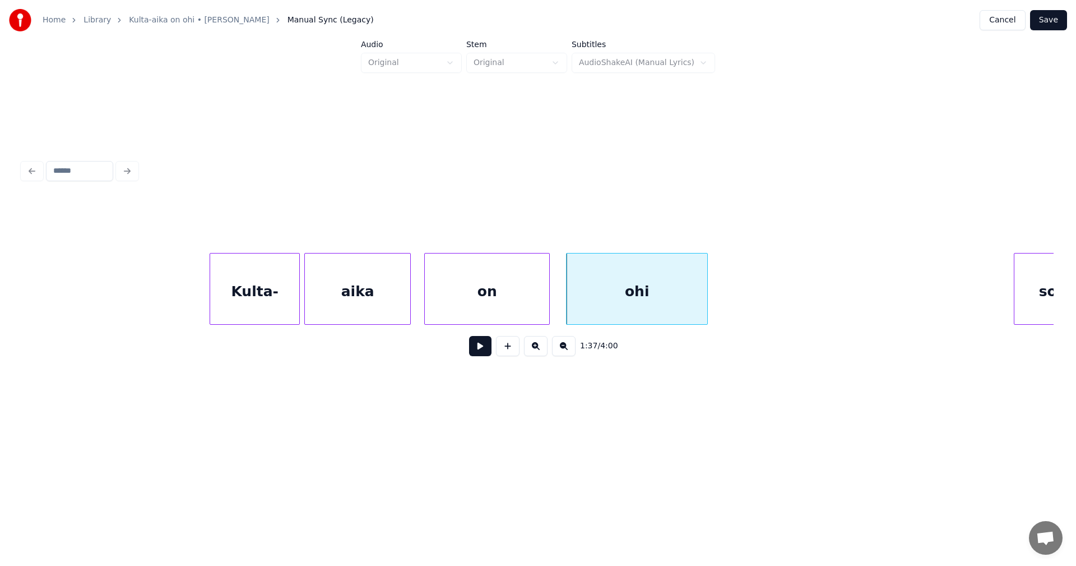
click at [485, 351] on button at bounding box center [480, 346] width 22 height 20
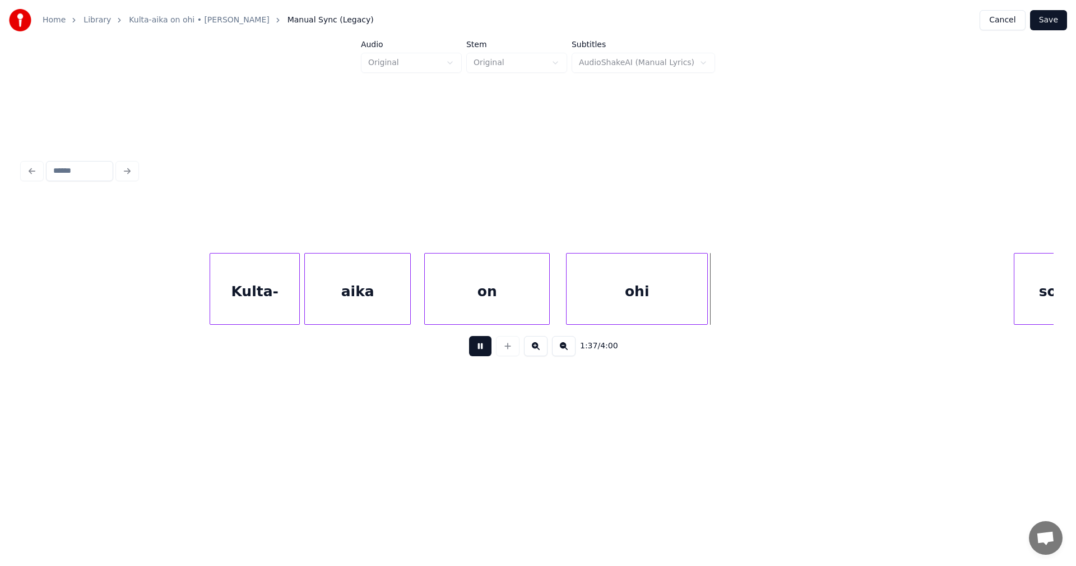
drag, startPoint x: 485, startPoint y: 351, endPoint x: 564, endPoint y: 345, distance: 79.2
click at [485, 351] on button at bounding box center [480, 346] width 22 height 20
click at [712, 309] on div at bounding box center [712, 288] width 3 height 71
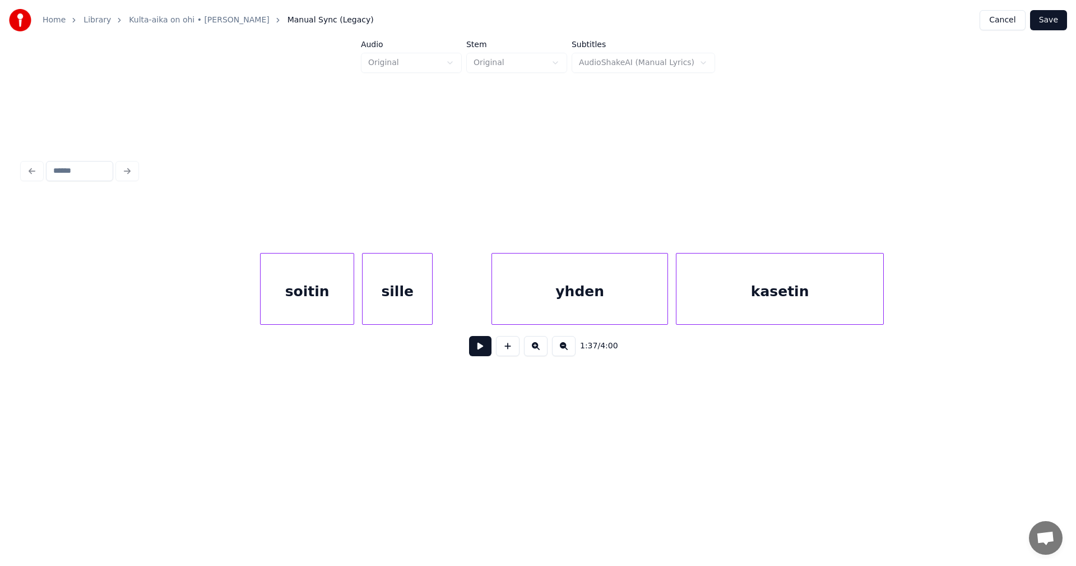
scroll to position [0, 19292]
click at [276, 293] on div "soitin" at bounding box center [290, 291] width 93 height 76
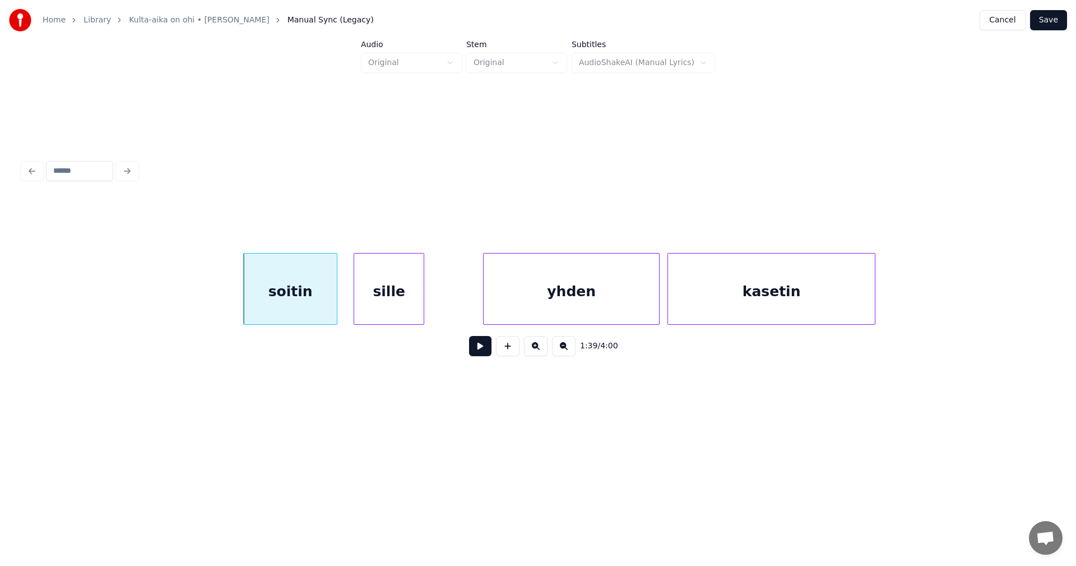
click at [474, 347] on button at bounding box center [480, 346] width 22 height 20
click at [475, 347] on button at bounding box center [480, 346] width 22 height 20
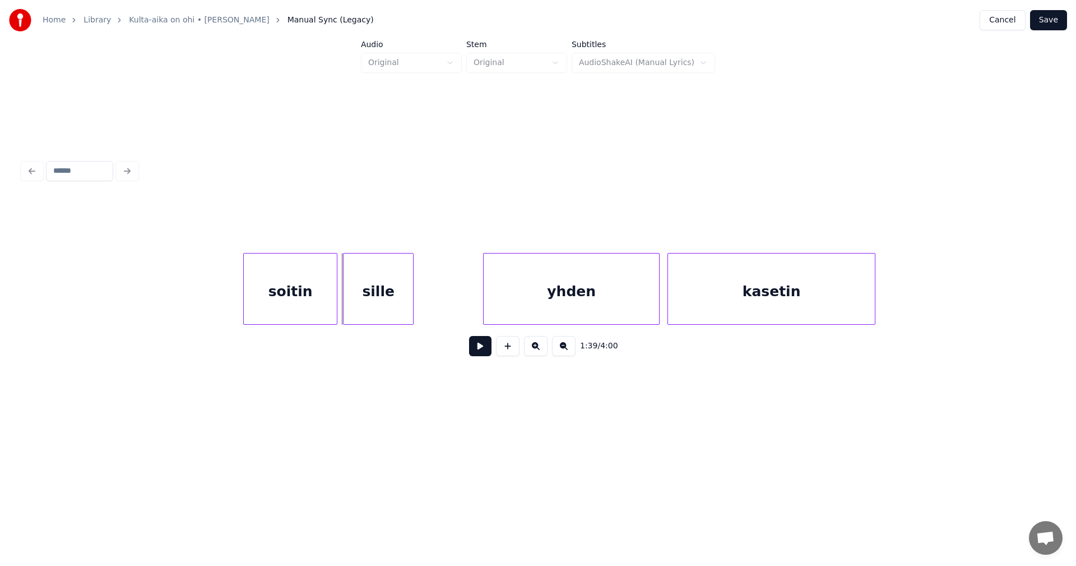
click at [385, 312] on div "sille" at bounding box center [378, 291] width 69 height 76
click at [488, 346] on button at bounding box center [480, 346] width 22 height 20
click at [484, 347] on button at bounding box center [480, 346] width 22 height 20
click at [452, 299] on div at bounding box center [452, 288] width 3 height 71
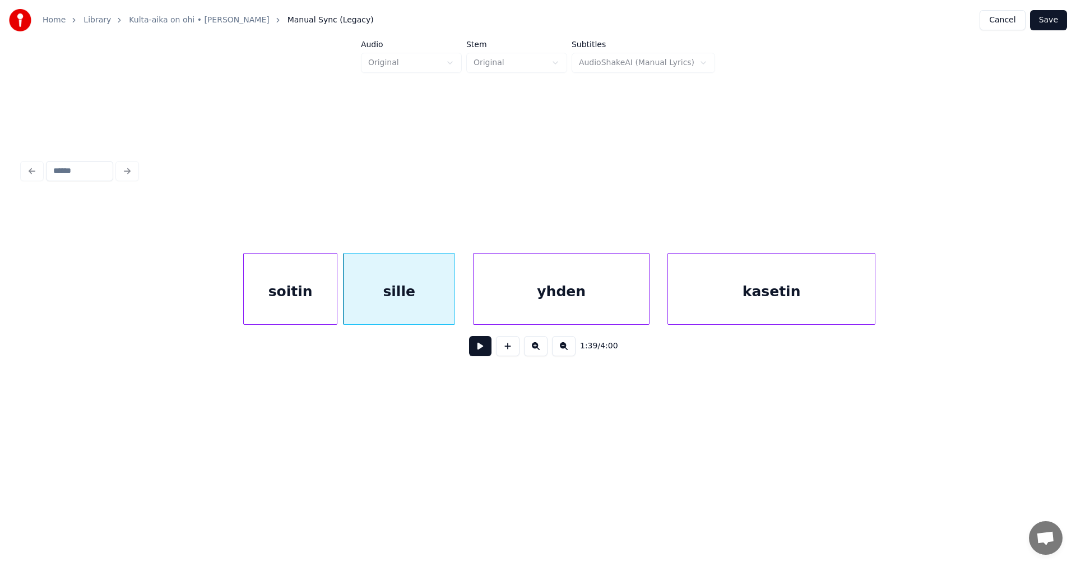
click at [494, 302] on div "yhden" at bounding box center [561, 291] width 175 height 76
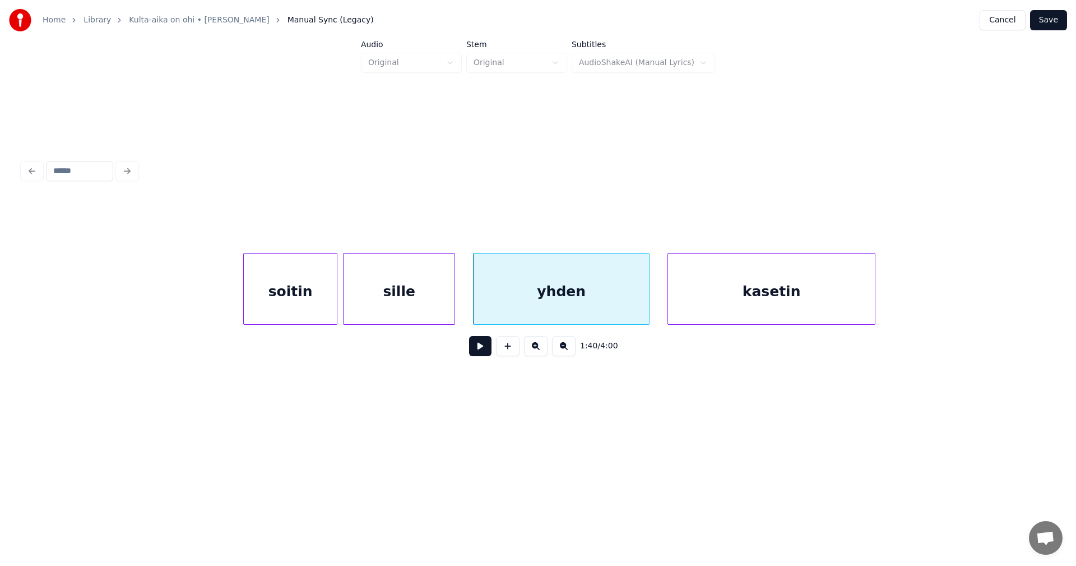
click at [317, 308] on div "soitin" at bounding box center [290, 291] width 93 height 76
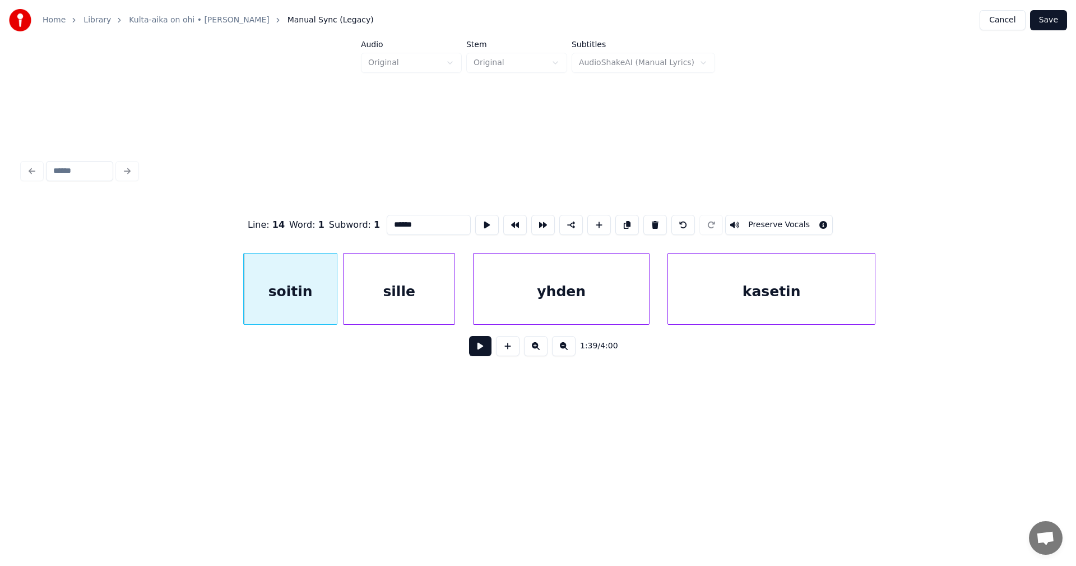
click at [475, 351] on button at bounding box center [480, 346] width 22 height 20
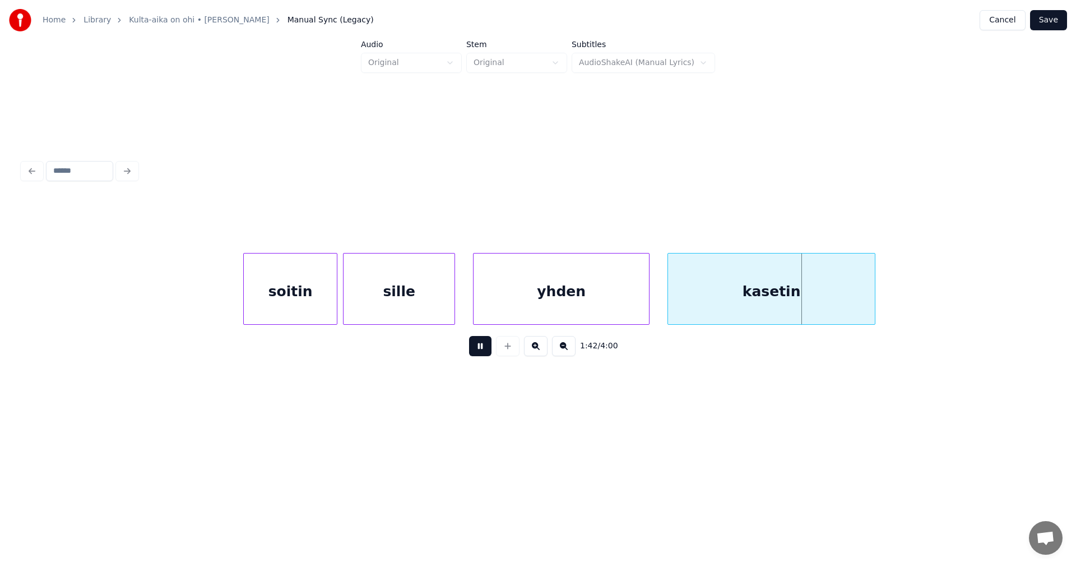
drag, startPoint x: 476, startPoint y: 351, endPoint x: 608, endPoint y: 323, distance: 135.2
click at [476, 351] on button at bounding box center [480, 346] width 22 height 20
click at [664, 300] on div at bounding box center [665, 288] width 3 height 71
click at [885, 300] on div at bounding box center [885, 288] width 3 height 71
click at [478, 350] on button at bounding box center [480, 346] width 22 height 20
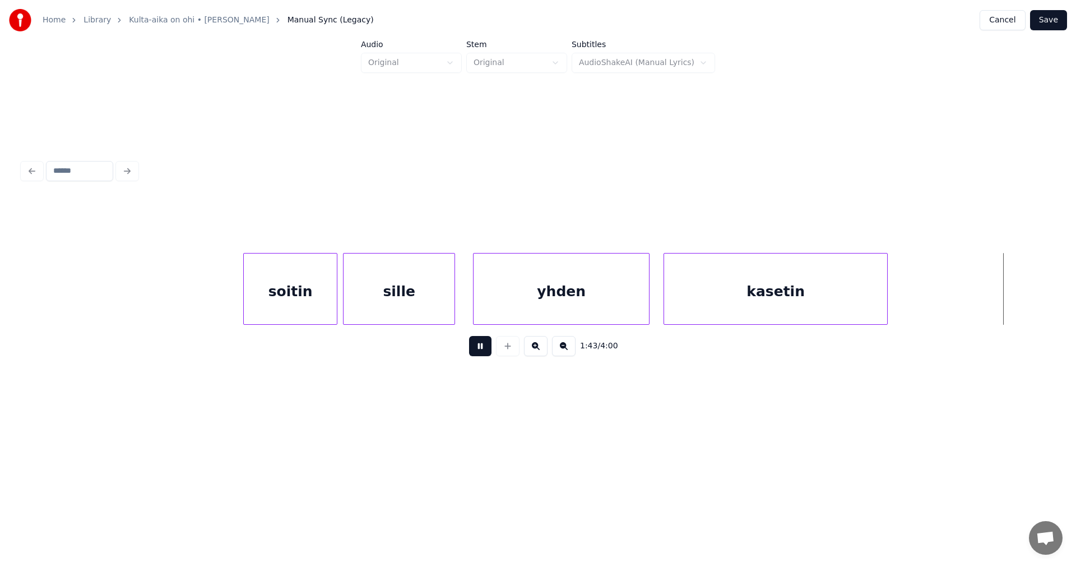
click at [476, 350] on button at bounding box center [480, 346] width 22 height 20
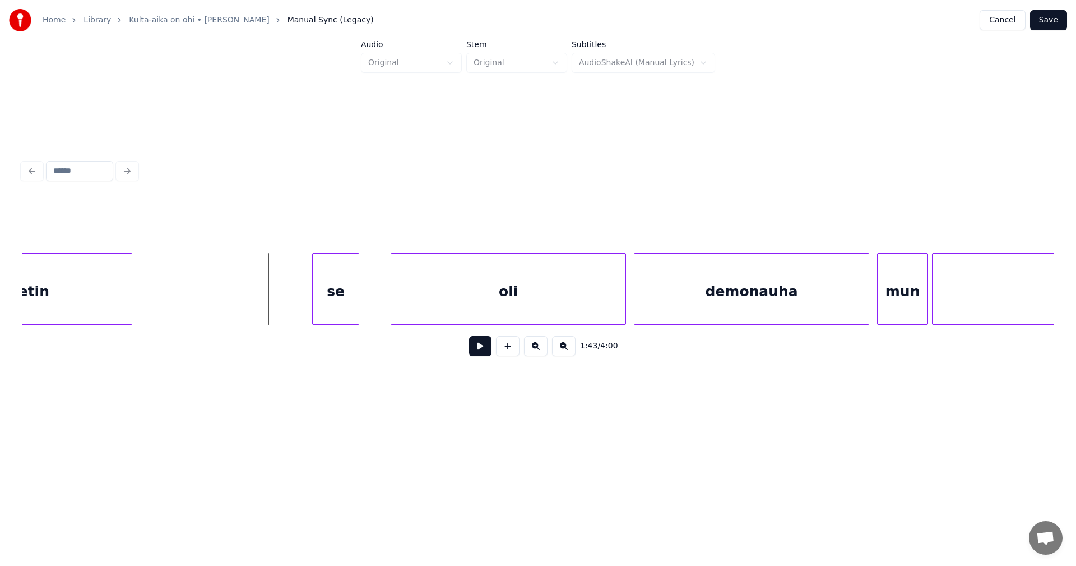
scroll to position [0, 20054]
click at [331, 306] on div "se" at bounding box center [329, 291] width 46 height 76
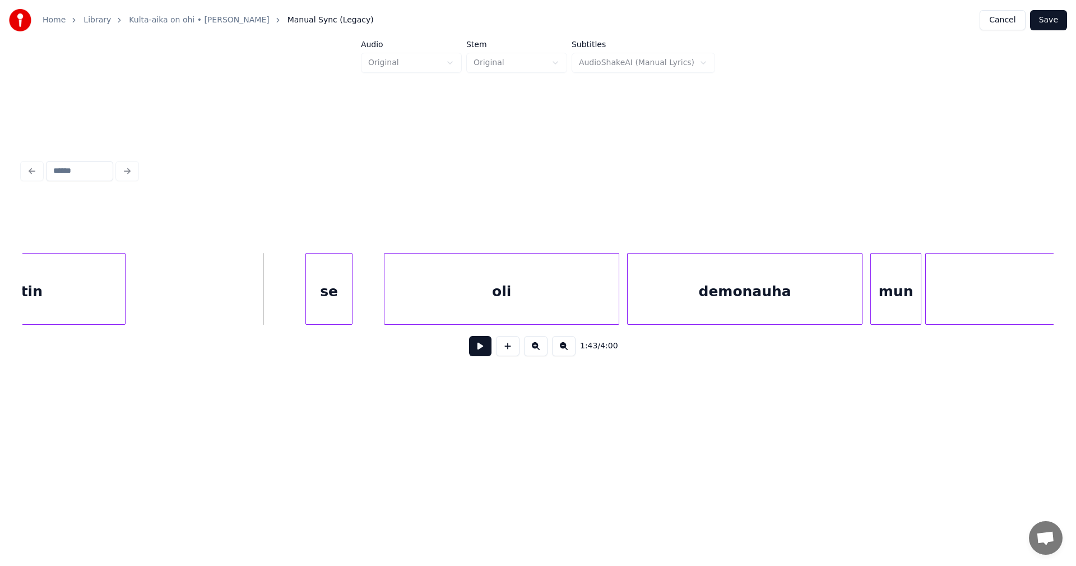
click at [479, 351] on button at bounding box center [480, 346] width 22 height 20
click at [300, 303] on div at bounding box center [299, 288] width 3 height 71
click at [364, 302] on div at bounding box center [362, 288] width 3 height 71
click at [485, 353] on button at bounding box center [480, 346] width 22 height 20
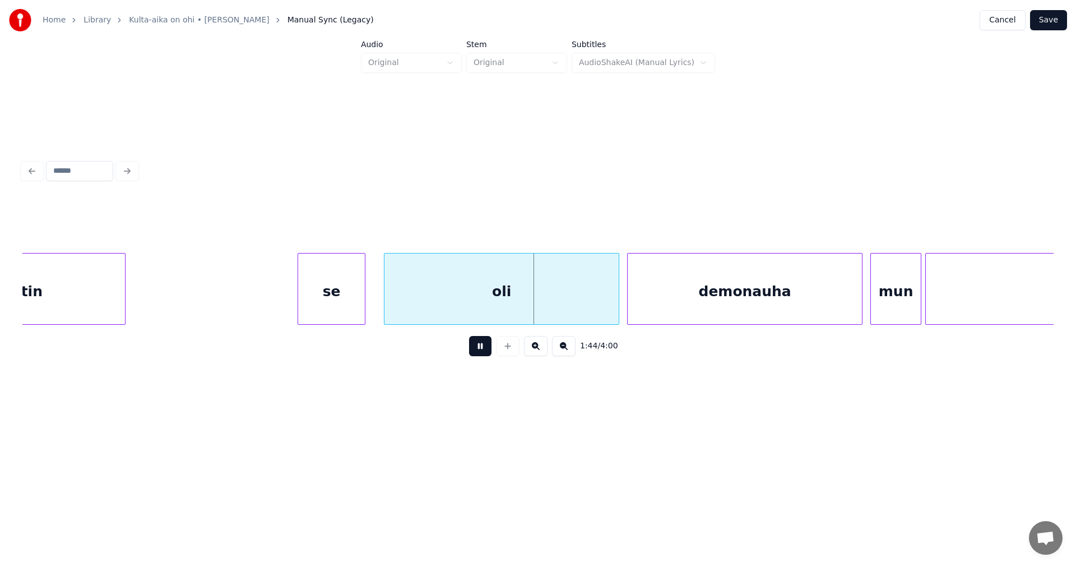
click at [485, 353] on button at bounding box center [480, 346] width 22 height 20
click at [479, 349] on button at bounding box center [480, 346] width 22 height 20
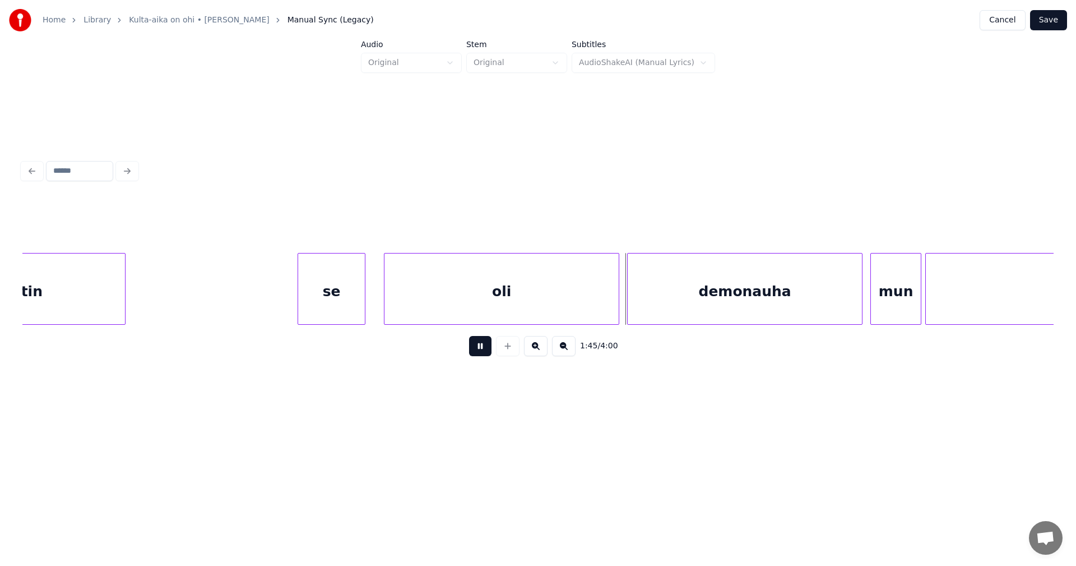
click at [479, 349] on button at bounding box center [480, 346] width 22 height 20
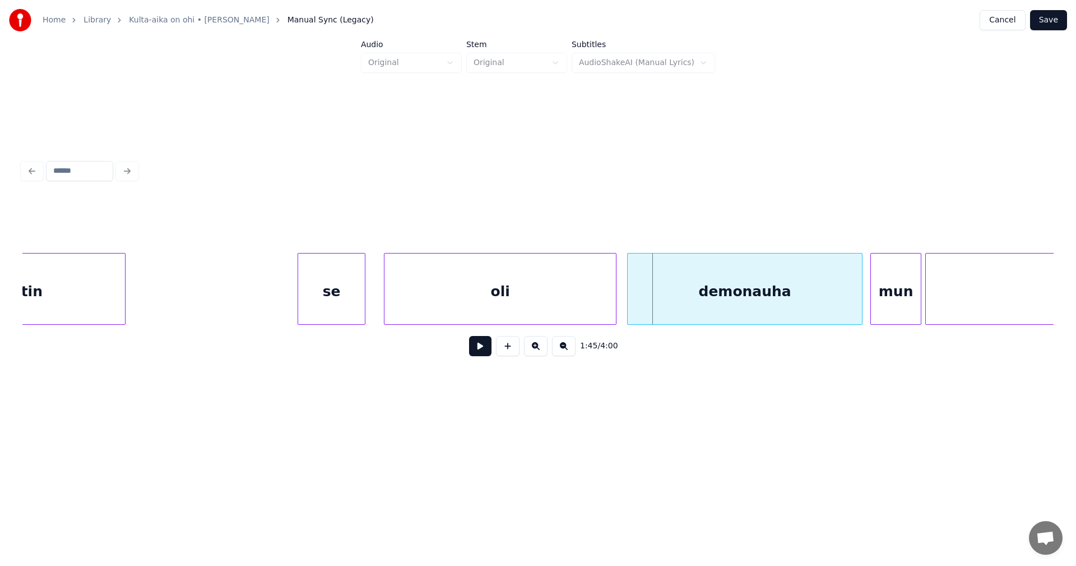
click at [613, 306] on div at bounding box center [614, 288] width 3 height 71
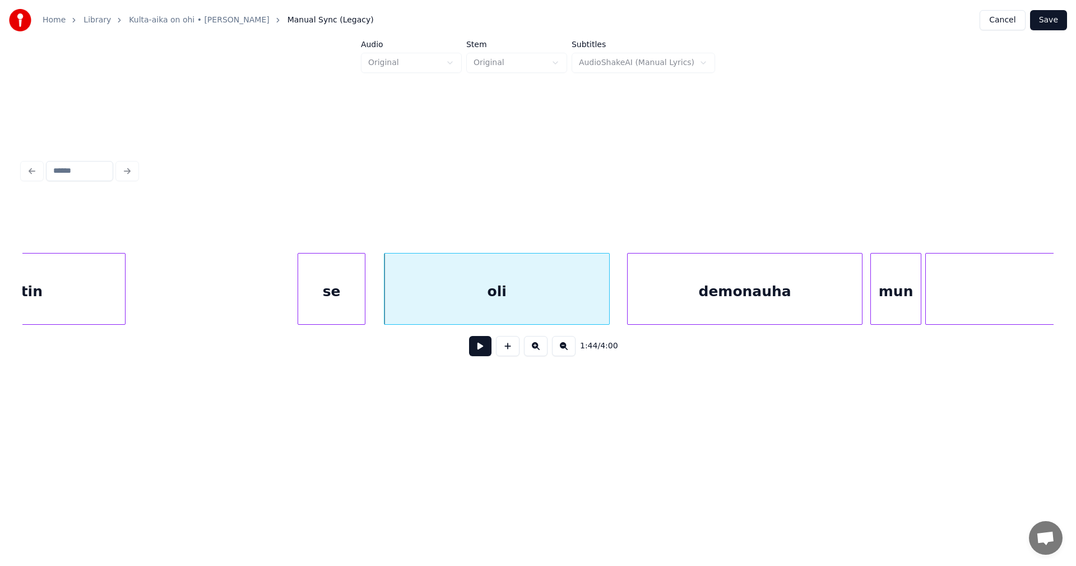
click at [346, 302] on div "se" at bounding box center [331, 291] width 67 height 76
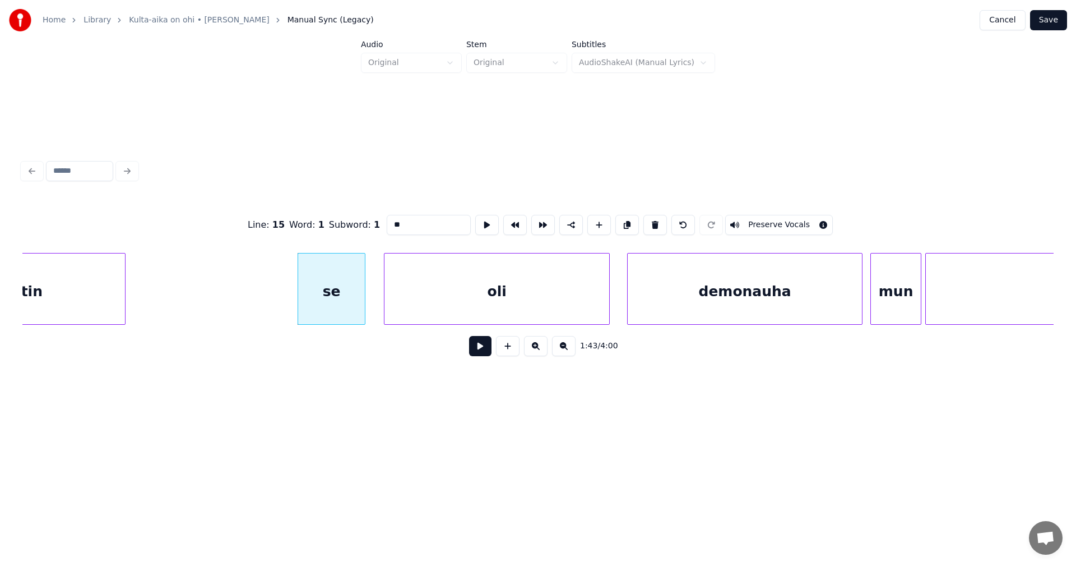
click at [486, 350] on button at bounding box center [480, 346] width 22 height 20
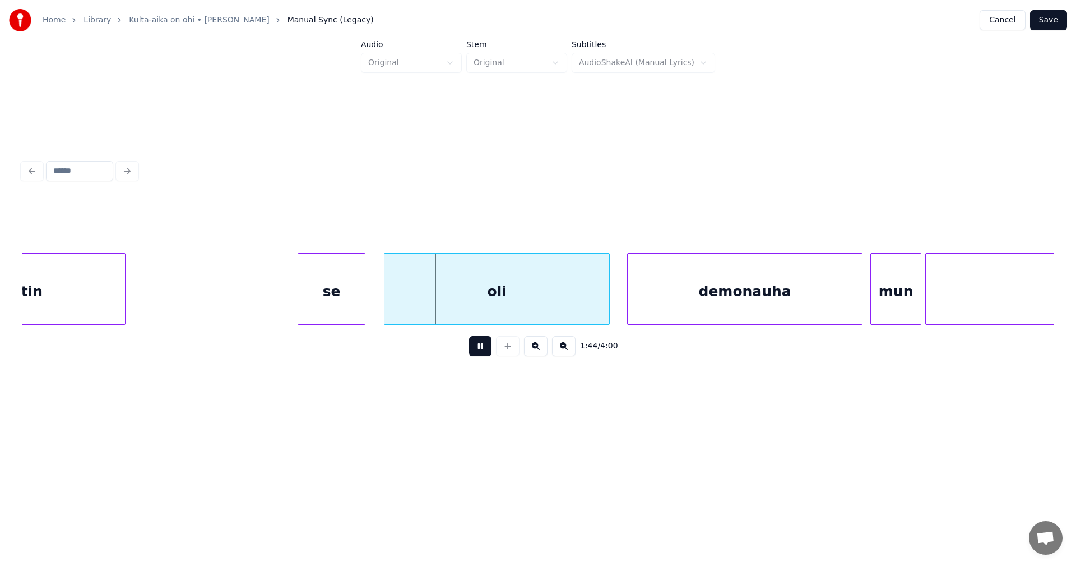
drag, startPoint x: 484, startPoint y: 350, endPoint x: 458, endPoint y: 342, distance: 27.5
click at [474, 347] on button at bounding box center [480, 346] width 22 height 20
click at [378, 305] on div at bounding box center [377, 288] width 3 height 71
click at [486, 355] on button at bounding box center [480, 346] width 22 height 20
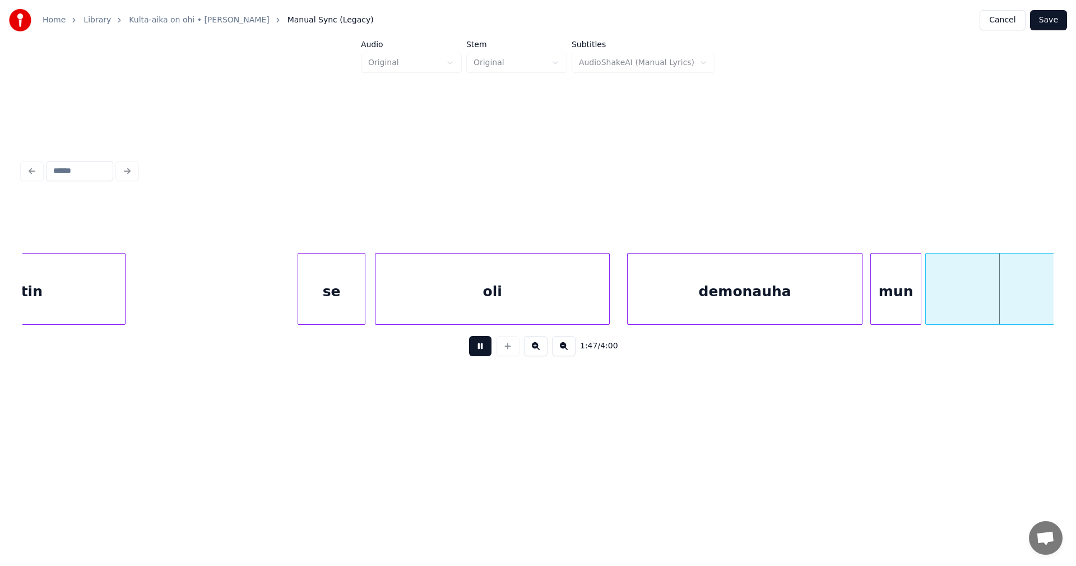
click at [484, 353] on button at bounding box center [480, 346] width 22 height 20
click at [915, 310] on div at bounding box center [914, 288] width 3 height 71
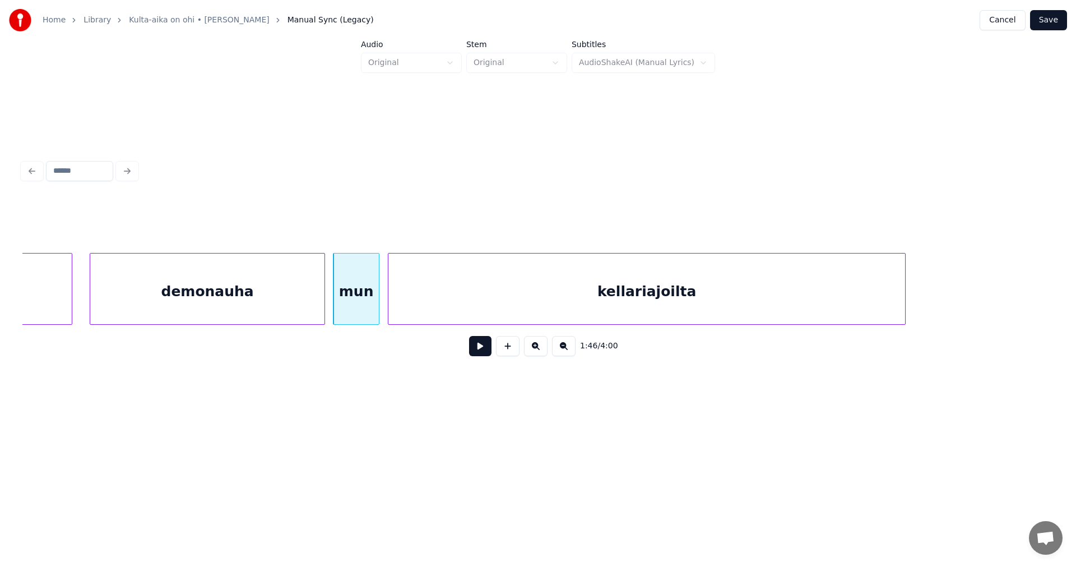
scroll to position [0, 20592]
click at [481, 301] on div "kellariajoilta" at bounding box center [646, 291] width 517 height 76
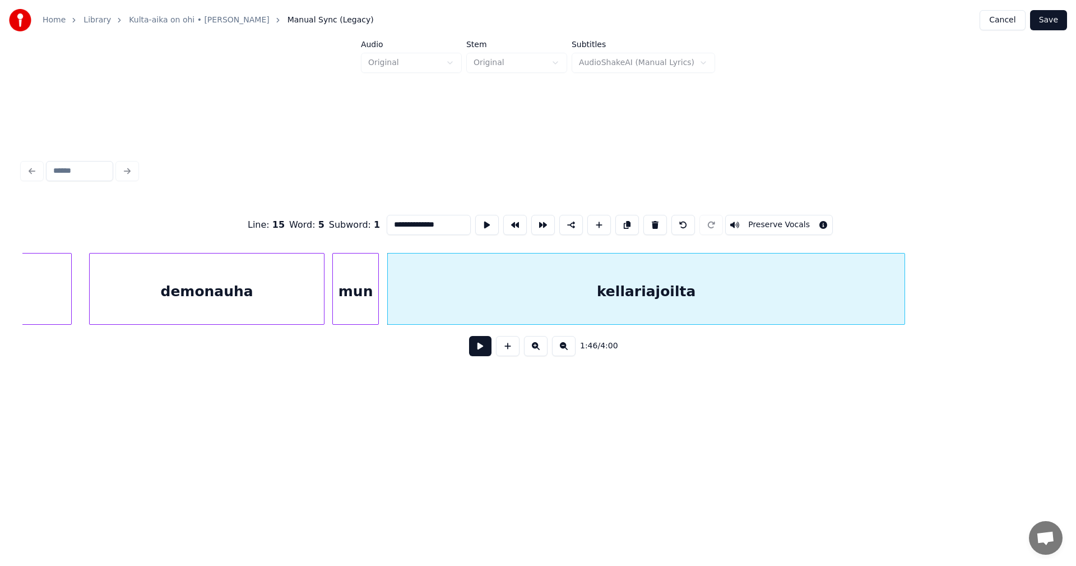
click at [481, 347] on button at bounding box center [480, 346] width 22 height 20
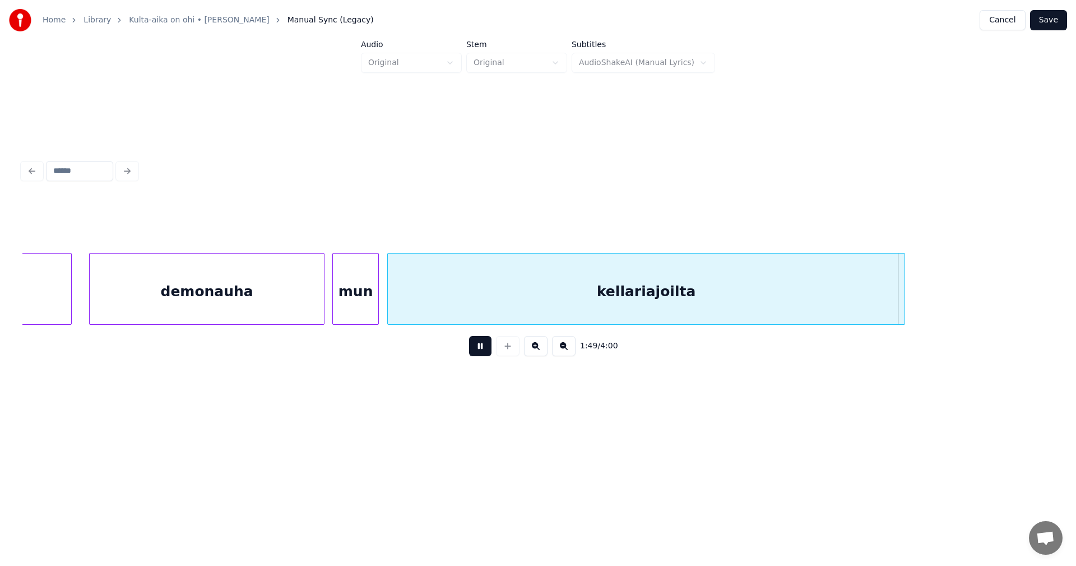
click at [481, 347] on button at bounding box center [480, 346] width 22 height 20
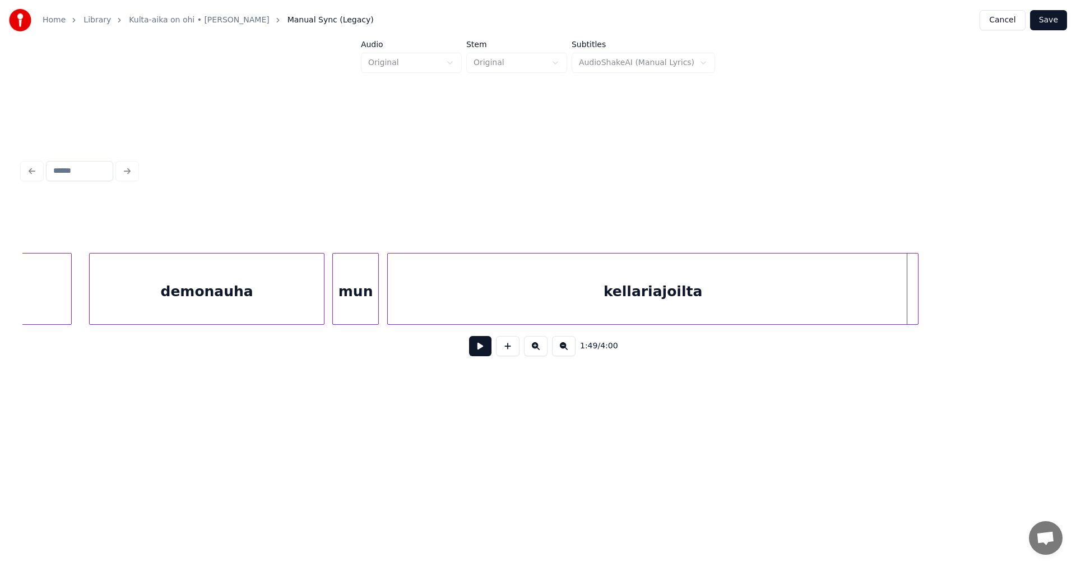
click at [917, 307] on div at bounding box center [916, 288] width 3 height 71
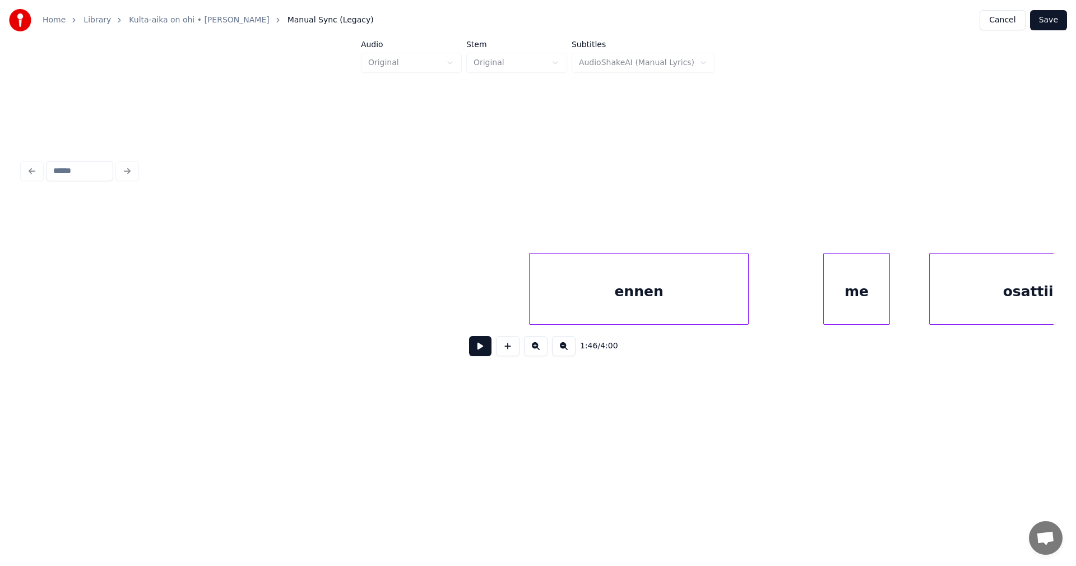
scroll to position [0, 21531]
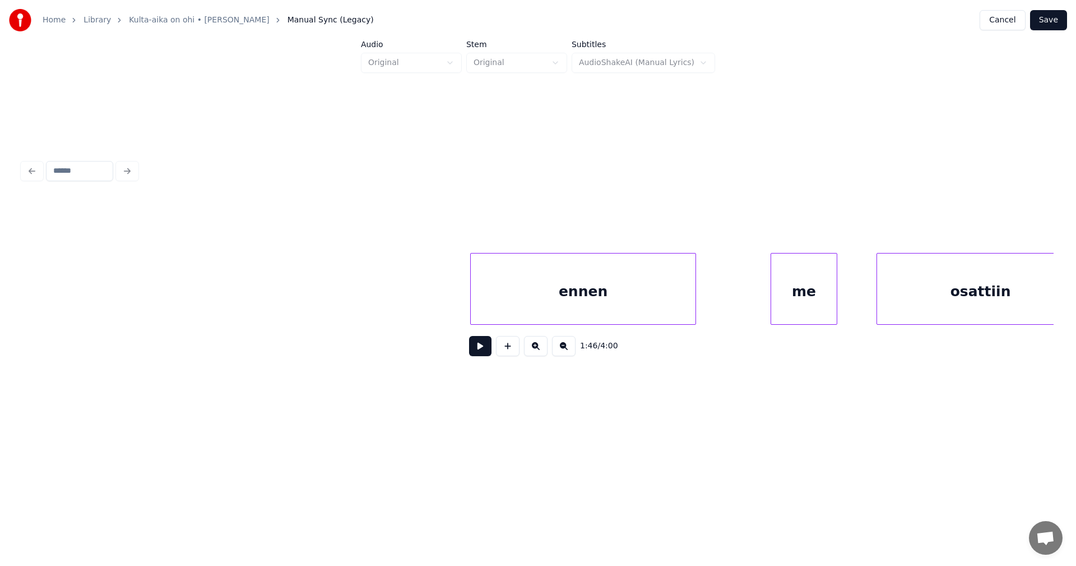
click at [471, 307] on div at bounding box center [472, 288] width 3 height 71
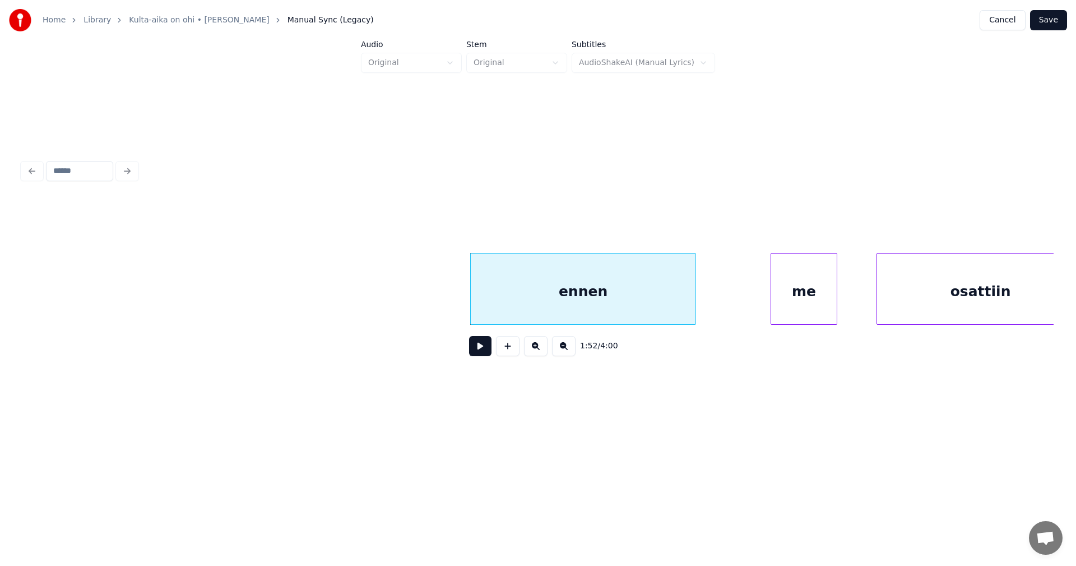
click at [482, 350] on button at bounding box center [480, 346] width 22 height 20
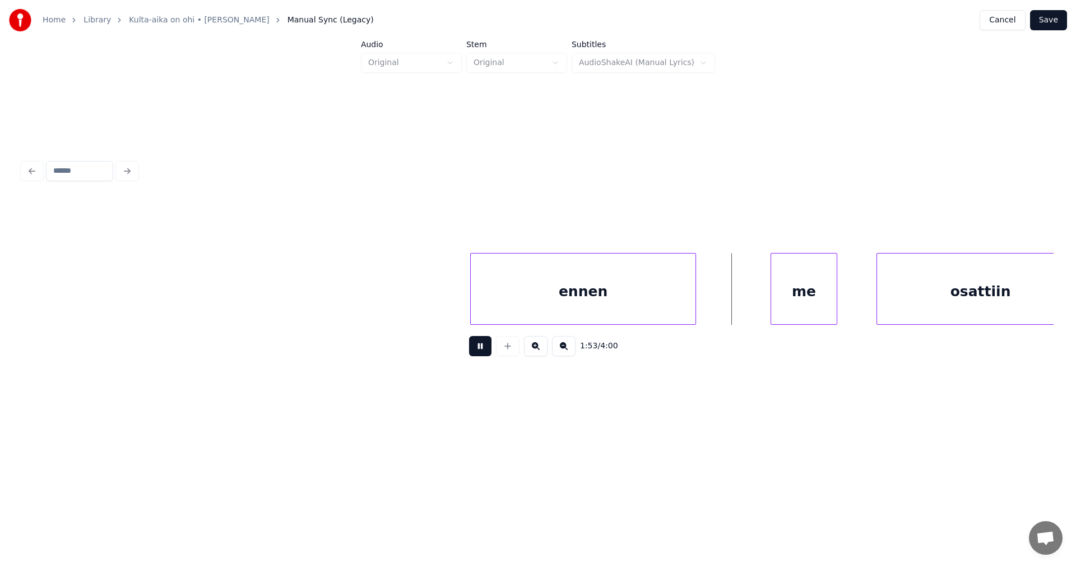
click at [482, 350] on button at bounding box center [480, 346] width 22 height 20
click at [741, 299] on div at bounding box center [740, 288] width 3 height 71
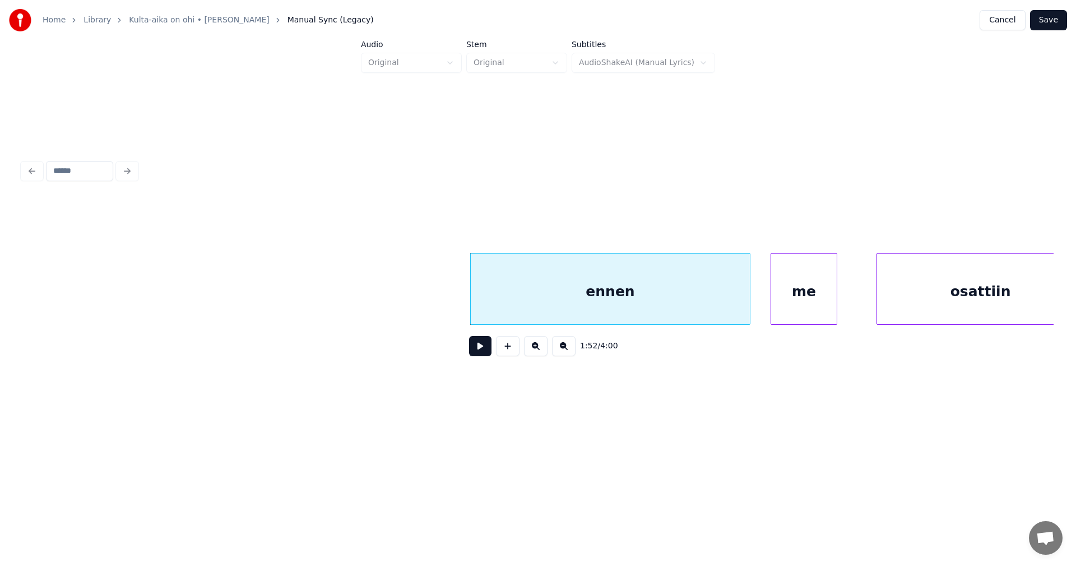
click at [750, 303] on div at bounding box center [748, 288] width 3 height 71
click at [483, 354] on button at bounding box center [480, 346] width 22 height 20
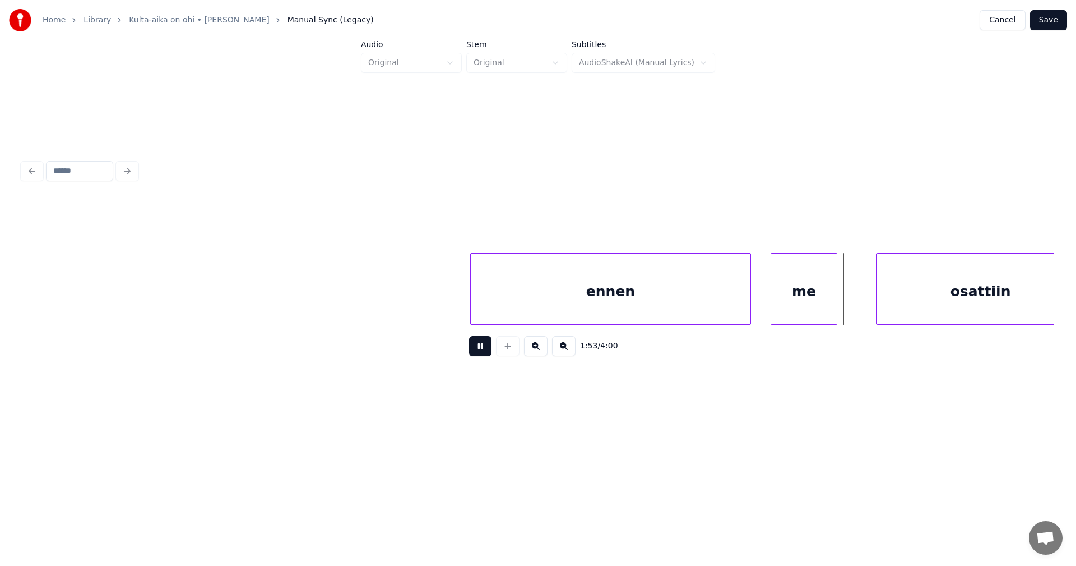
click at [483, 354] on button at bounding box center [480, 346] width 22 height 20
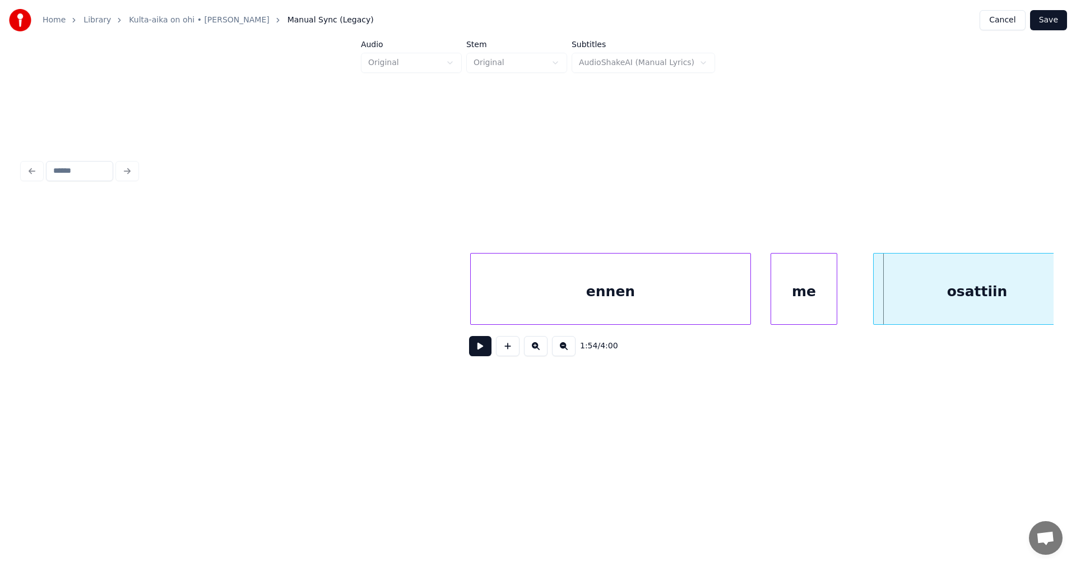
scroll to position [0, 21560]
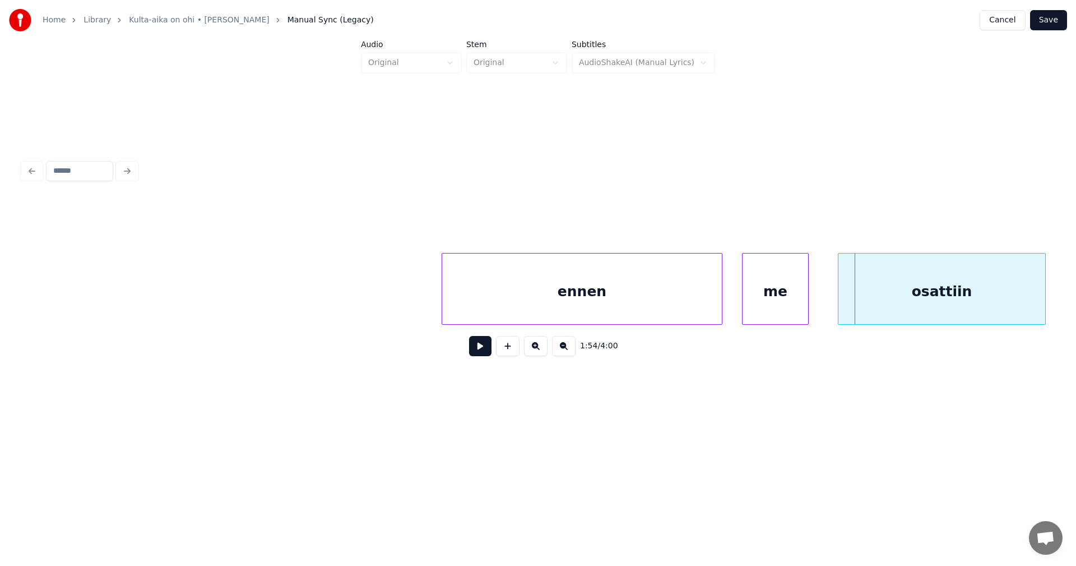
click at [918, 289] on div "osattiin" at bounding box center [941, 291] width 207 height 76
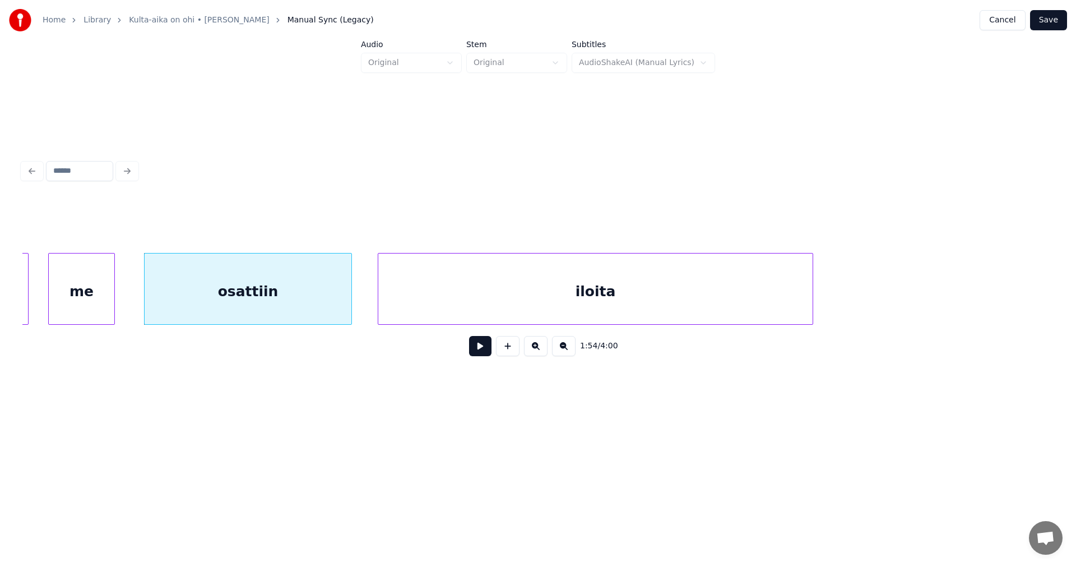
scroll to position [0, 22255]
click at [474, 348] on button at bounding box center [480, 346] width 22 height 20
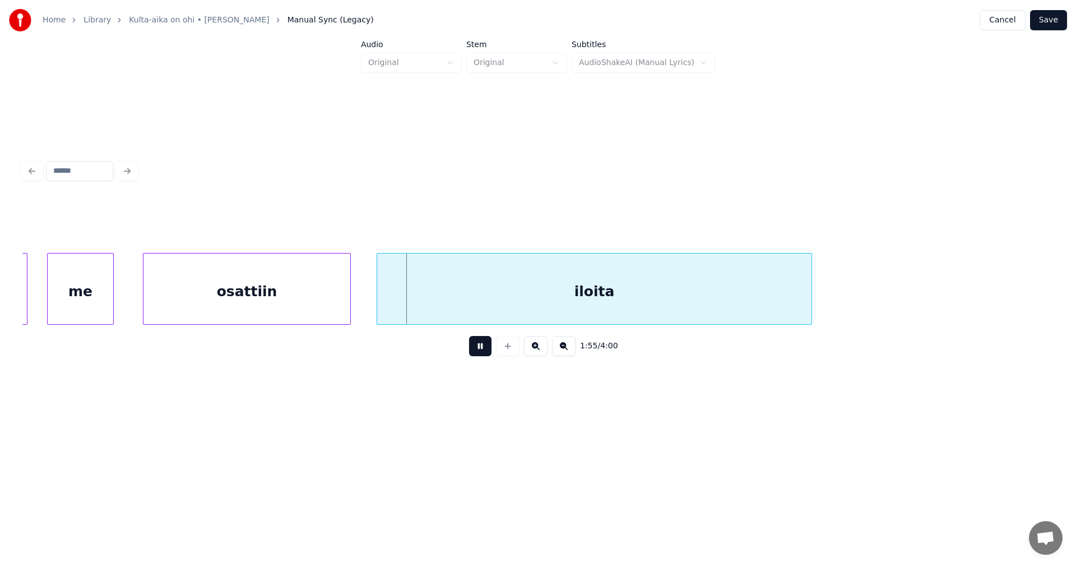
click at [477, 348] on button at bounding box center [480, 346] width 22 height 20
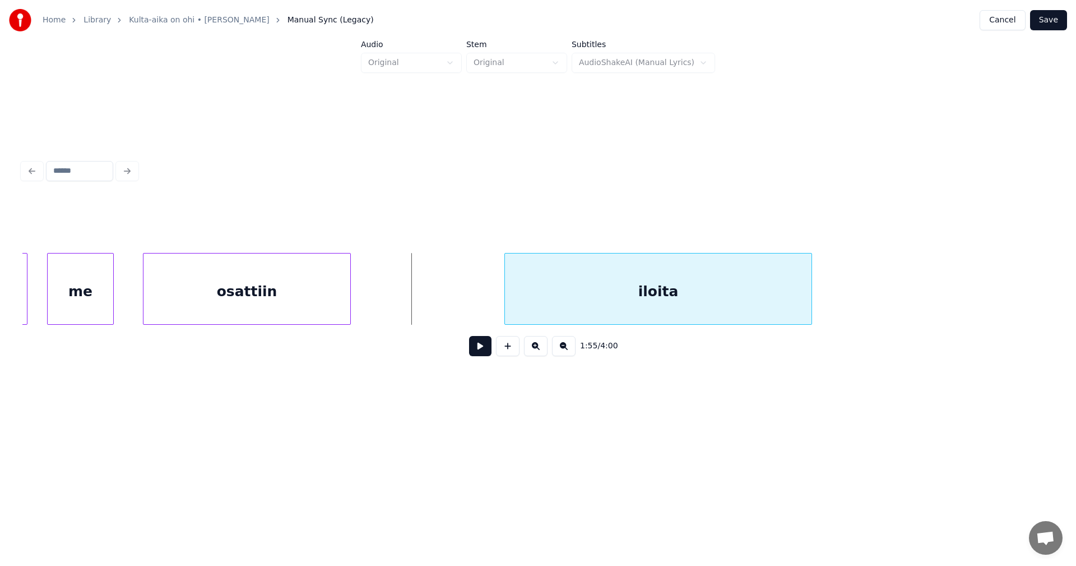
click at [506, 296] on div at bounding box center [506, 288] width 3 height 71
click at [475, 303] on div at bounding box center [475, 288] width 3 height 71
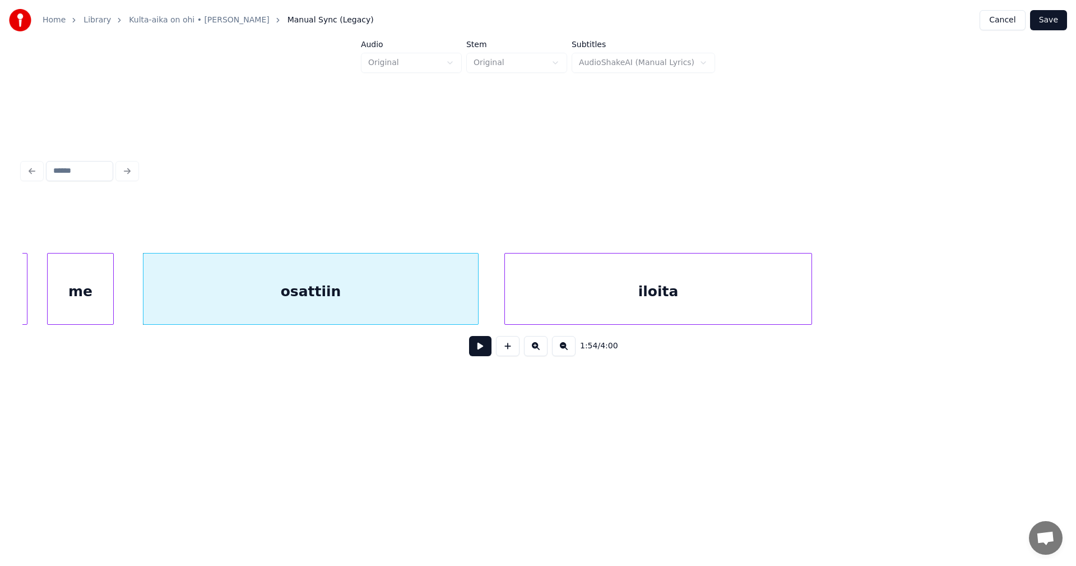
click at [478, 350] on button at bounding box center [480, 346] width 22 height 20
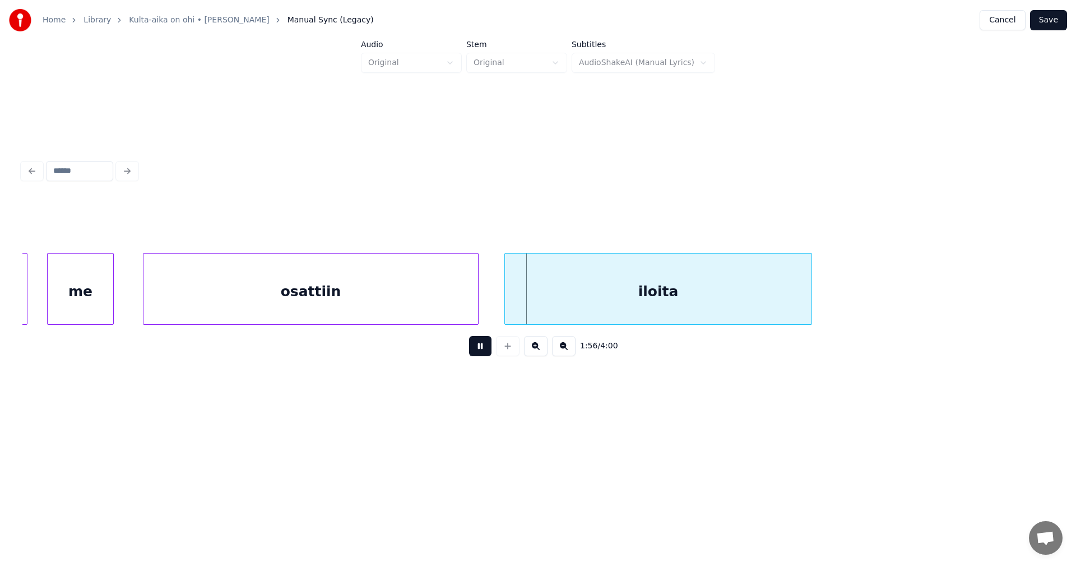
click at [478, 350] on button at bounding box center [480, 346] width 22 height 20
click at [429, 312] on div at bounding box center [430, 288] width 3 height 71
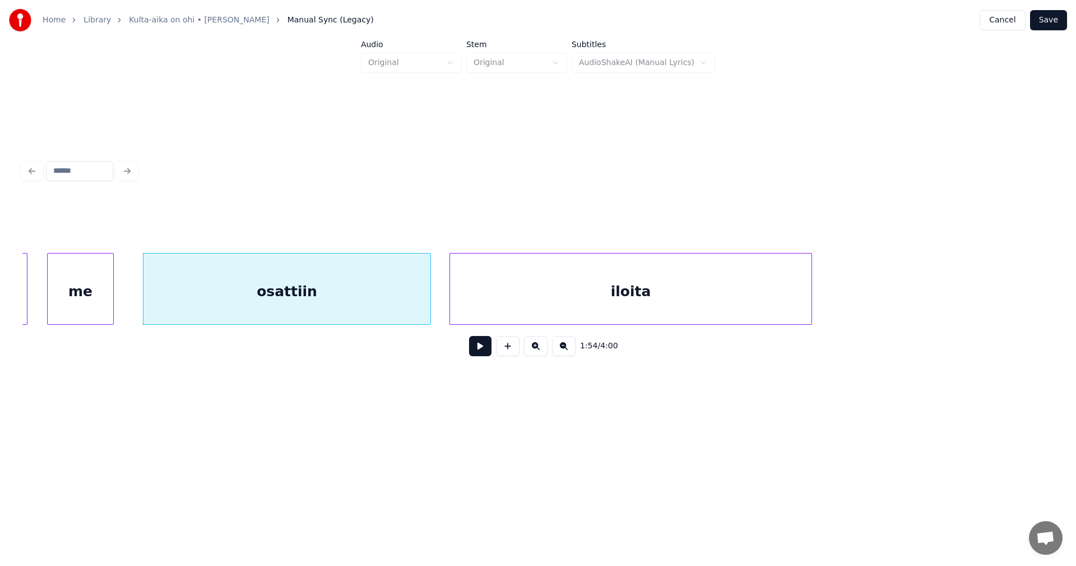
click at [452, 306] on div at bounding box center [451, 288] width 3 height 71
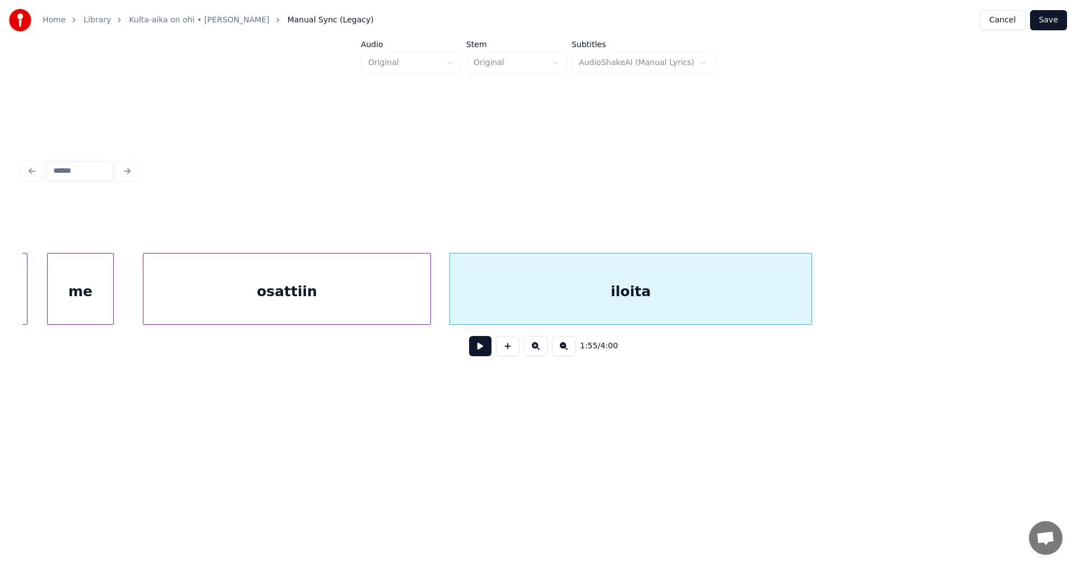
click at [391, 317] on div "osattiin" at bounding box center [286, 291] width 287 height 76
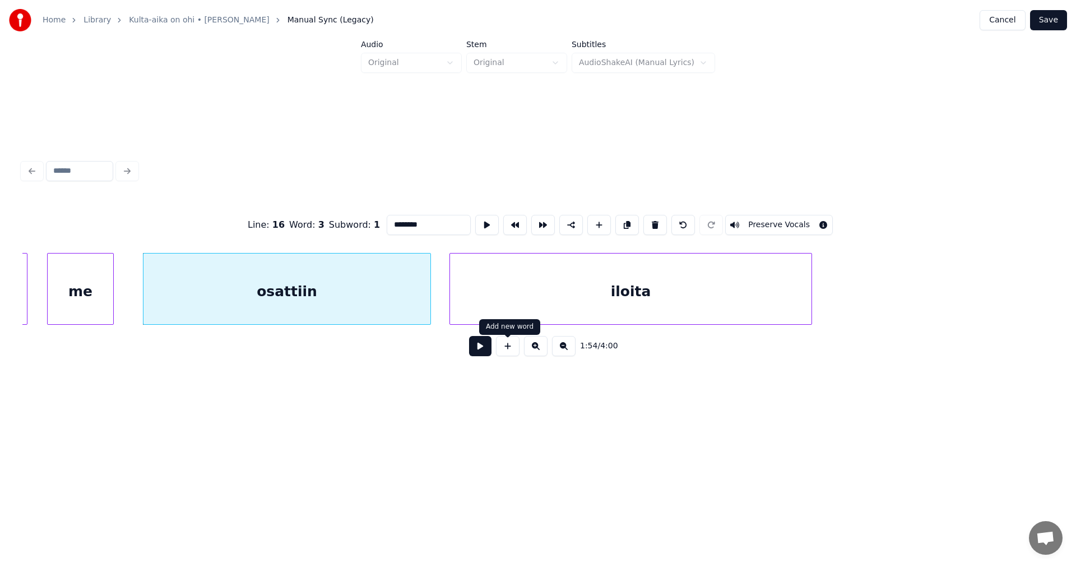
click at [486, 354] on button at bounding box center [480, 346] width 22 height 20
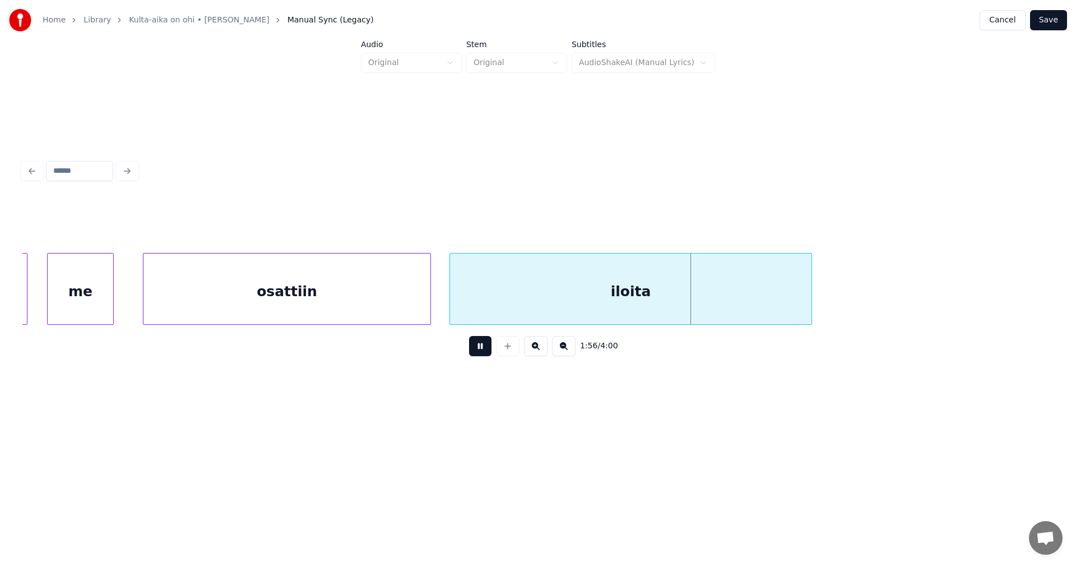
drag, startPoint x: 485, startPoint y: 354, endPoint x: 508, endPoint y: 304, distance: 54.9
click at [485, 350] on button at bounding box center [480, 346] width 22 height 20
click at [508, 302] on div "iloita" at bounding box center [630, 291] width 361 height 76
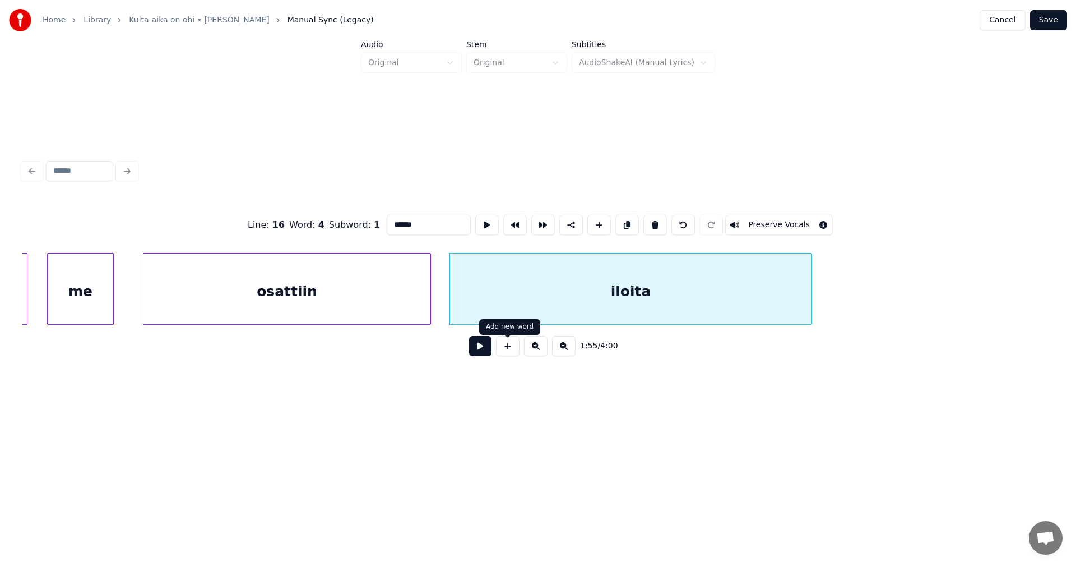
click at [489, 350] on button at bounding box center [480, 346] width 22 height 20
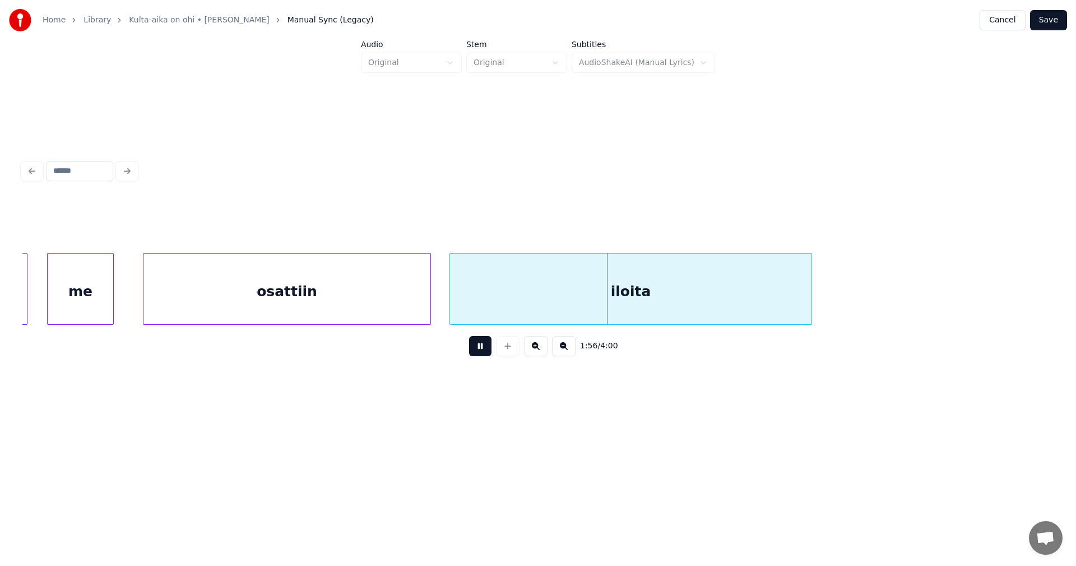
click at [489, 350] on button at bounding box center [480, 346] width 22 height 20
click at [421, 304] on div at bounding box center [422, 288] width 3 height 71
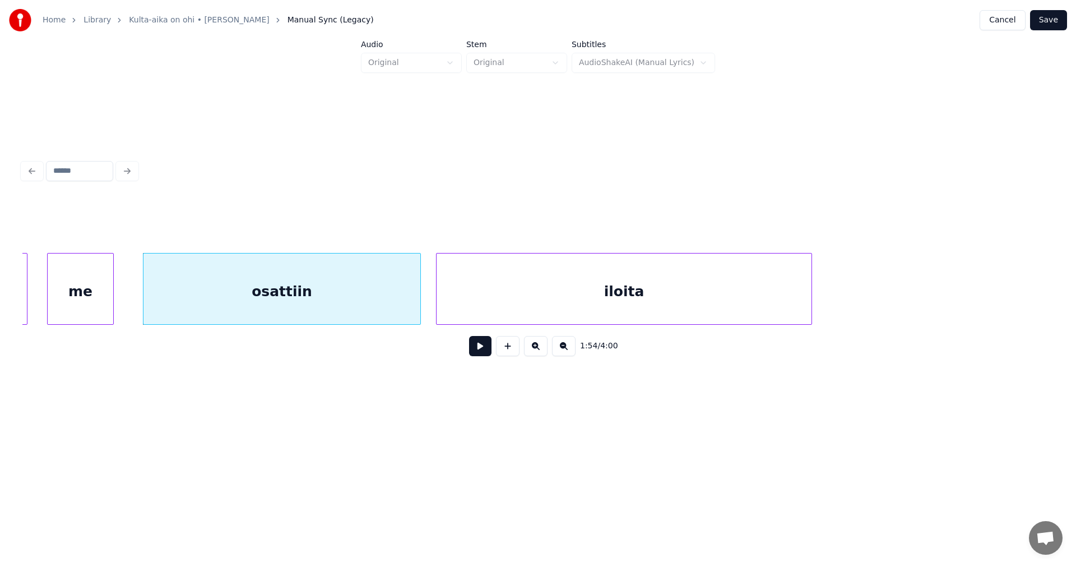
click at [437, 300] on div at bounding box center [438, 288] width 3 height 71
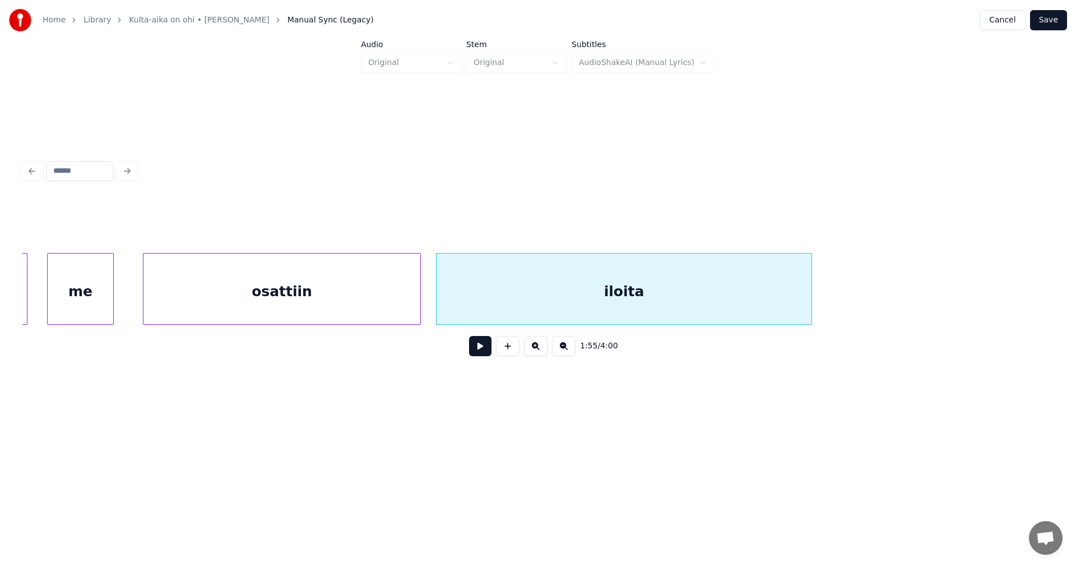
click at [486, 349] on button at bounding box center [480, 346] width 22 height 20
click at [398, 306] on div "osattiin" at bounding box center [281, 291] width 277 height 76
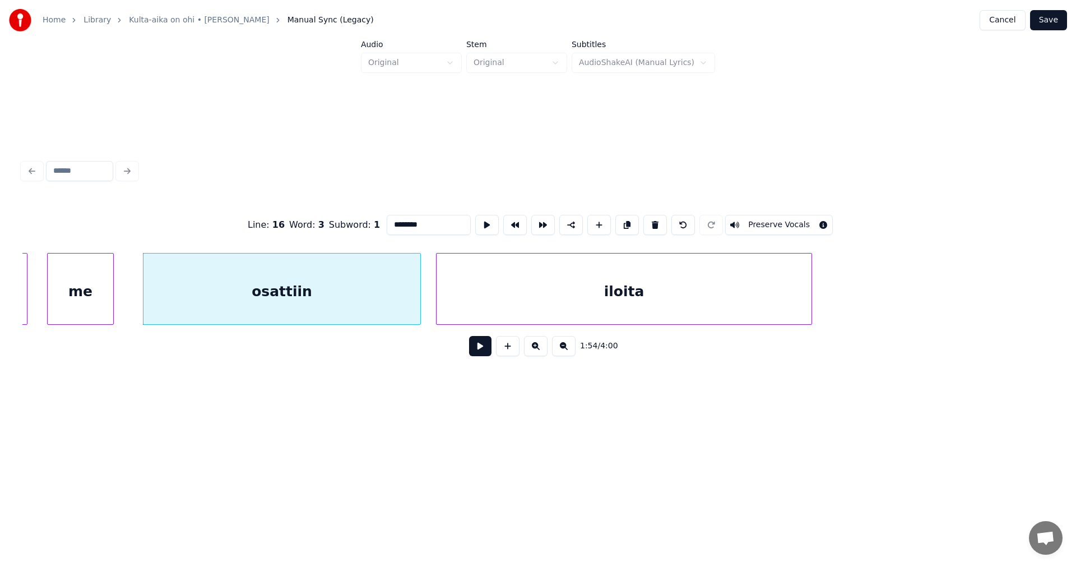
click at [477, 347] on button at bounding box center [480, 346] width 22 height 20
click at [479, 348] on button at bounding box center [480, 346] width 22 height 20
click at [416, 304] on div at bounding box center [415, 288] width 3 height 71
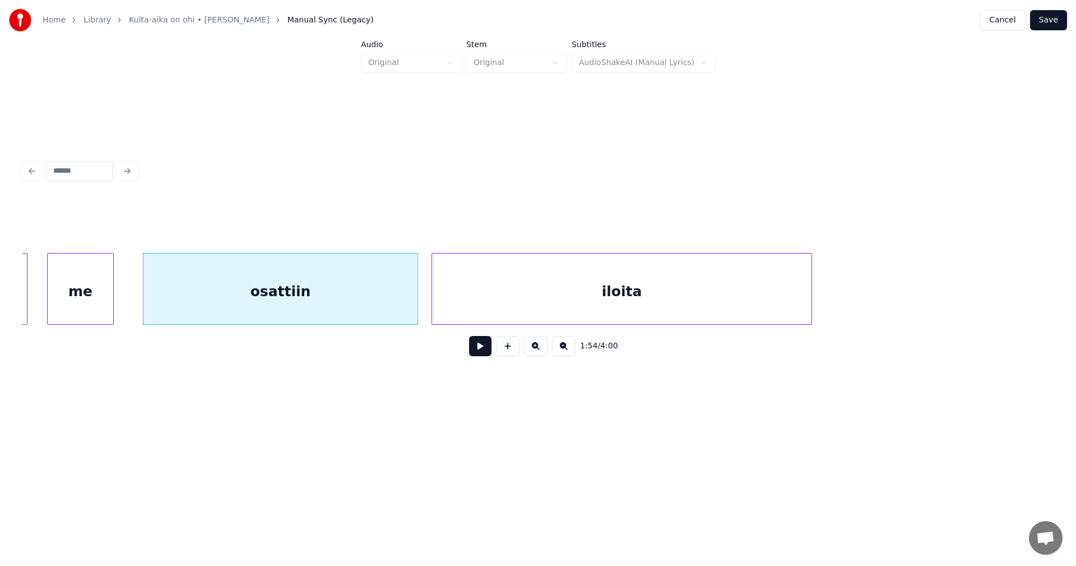
click at [433, 302] on div at bounding box center [433, 288] width 3 height 71
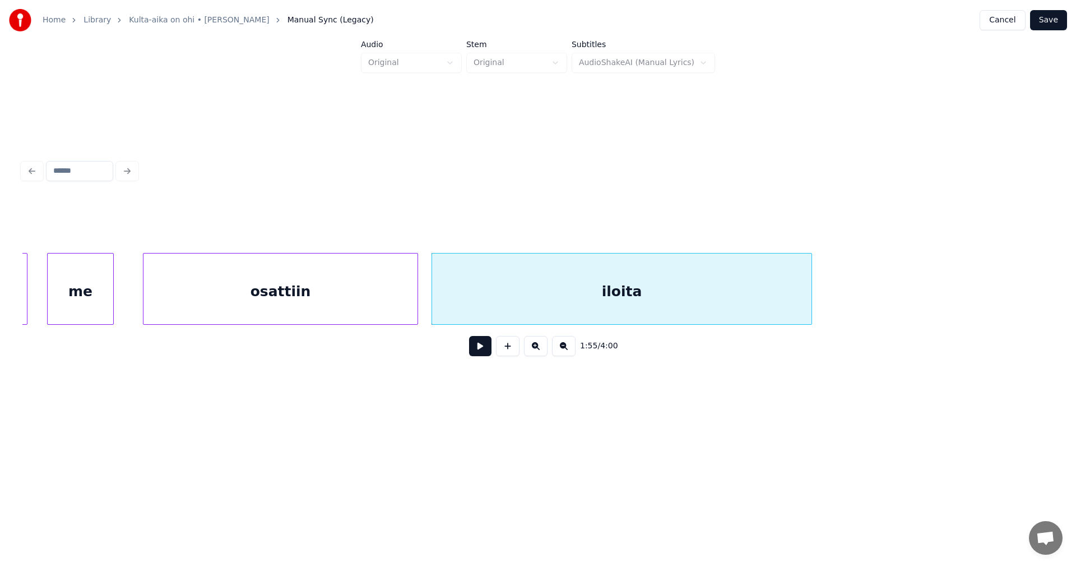
click at [483, 356] on button at bounding box center [480, 346] width 22 height 20
drag, startPoint x: 483, startPoint y: 357, endPoint x: 429, endPoint y: 325, distance: 62.1
click at [481, 356] on button at bounding box center [480, 346] width 22 height 20
click at [416, 313] on div at bounding box center [415, 288] width 3 height 71
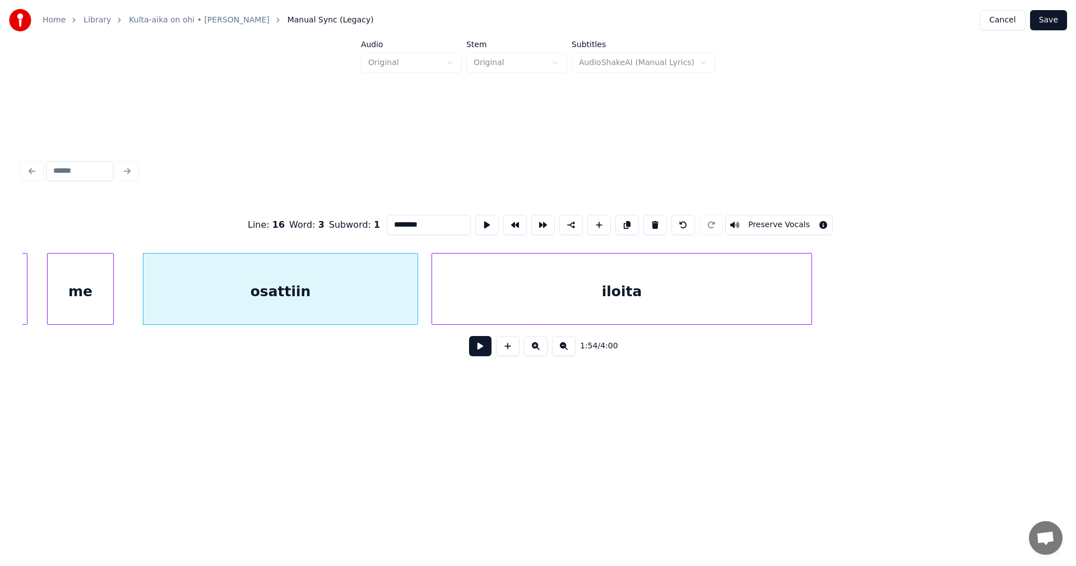
click at [478, 347] on button at bounding box center [480, 346] width 22 height 20
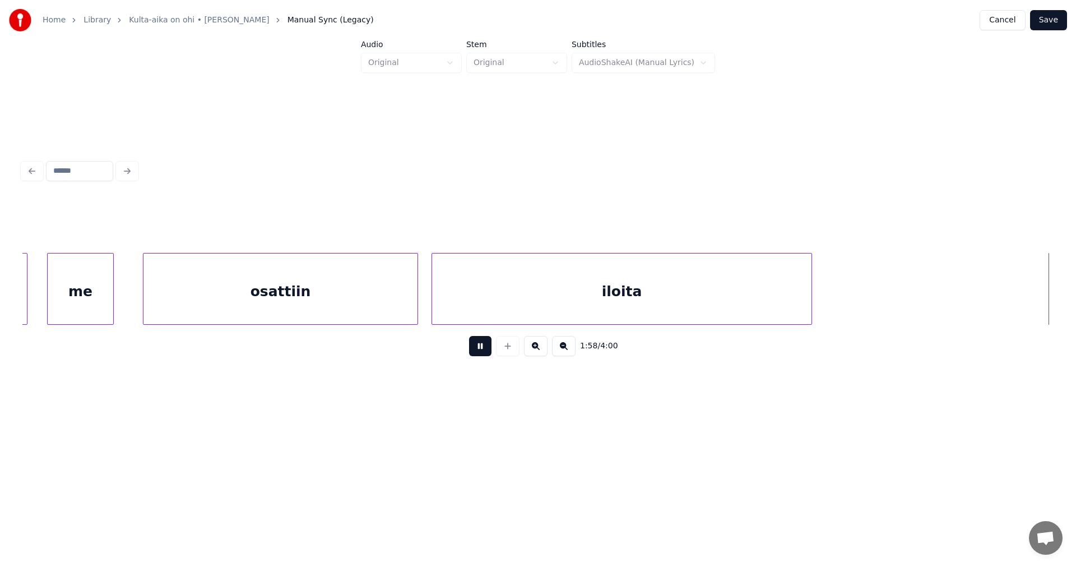
scroll to position [0, 23287]
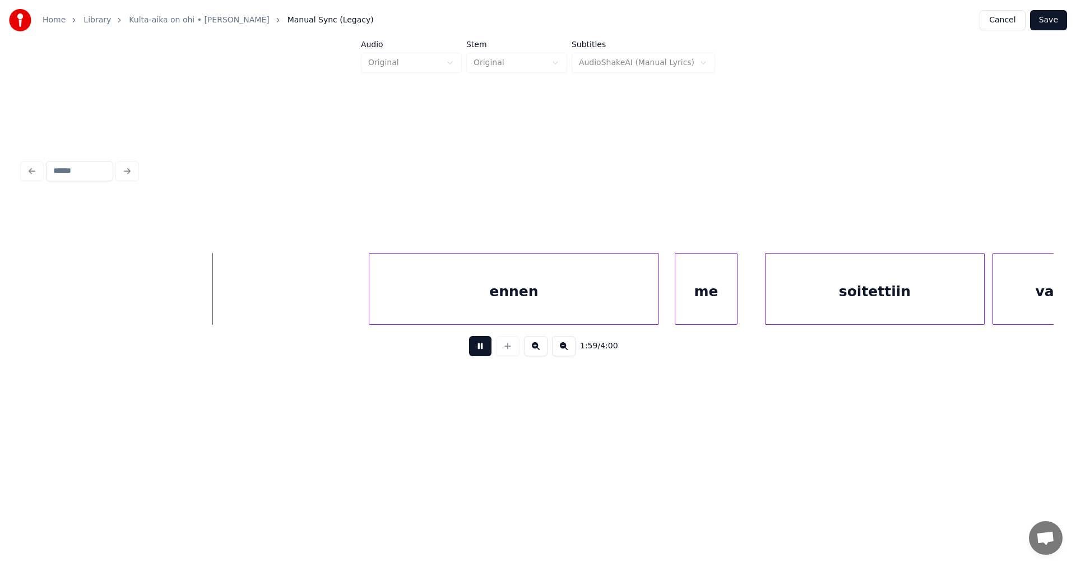
click at [483, 351] on button at bounding box center [480, 346] width 22 height 20
click at [505, 304] on div "ennen" at bounding box center [508, 291] width 289 height 76
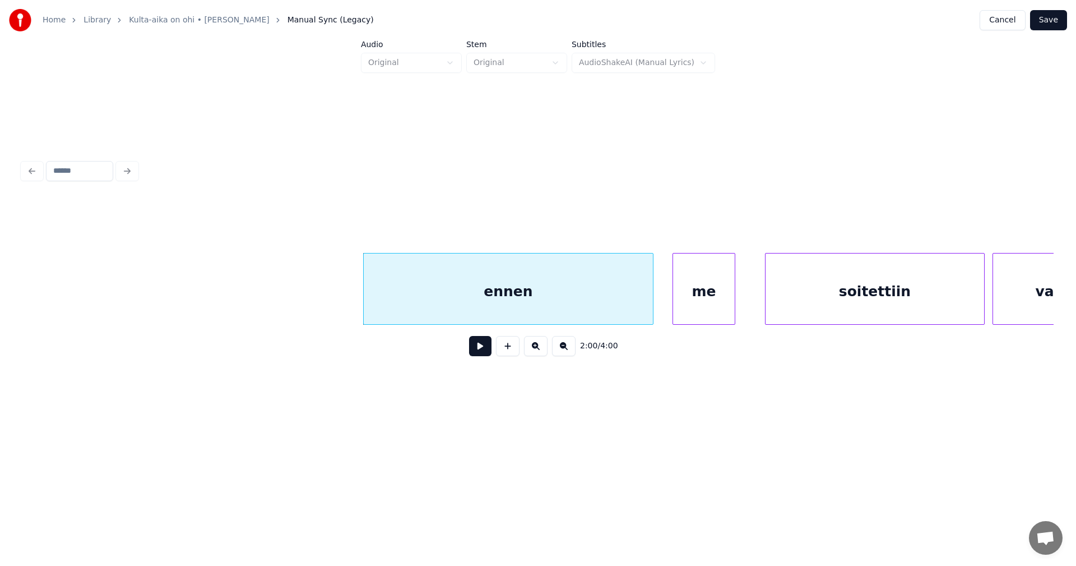
click at [708, 307] on div "me" at bounding box center [704, 291] width 62 height 76
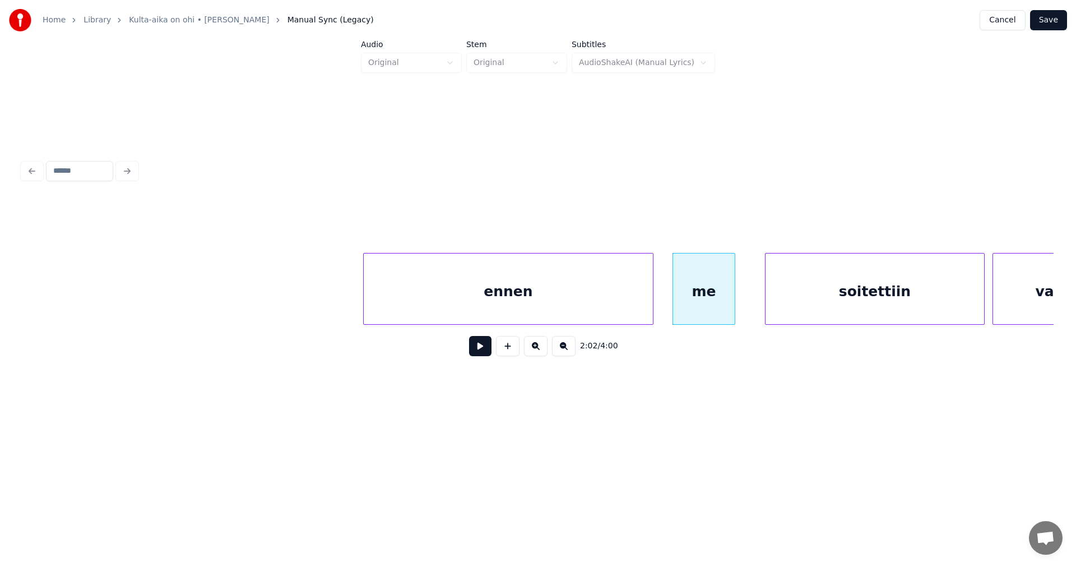
click at [508, 316] on div "ennen" at bounding box center [508, 291] width 289 height 76
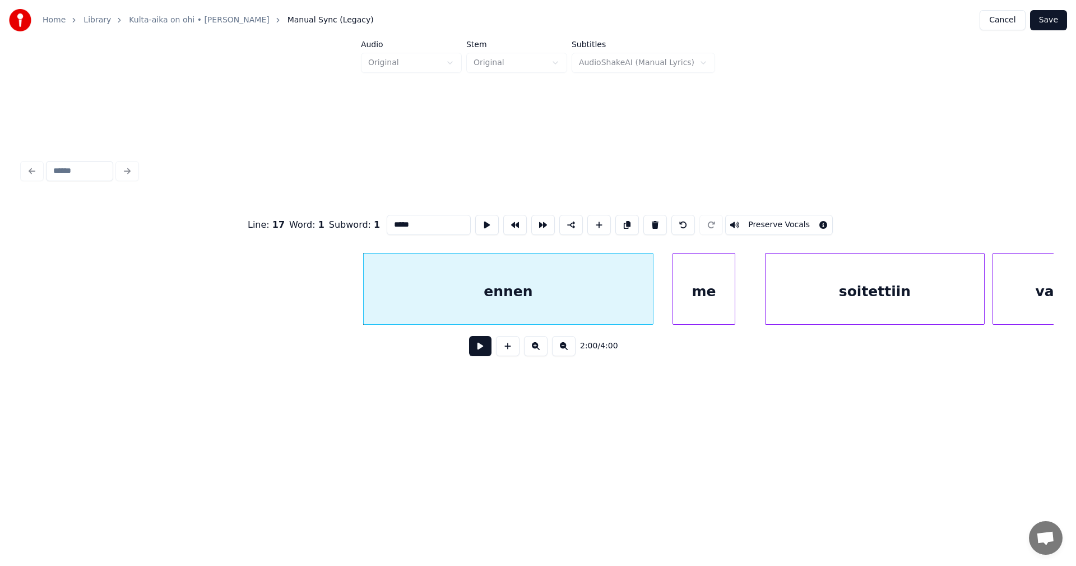
click at [487, 348] on button at bounding box center [480, 346] width 22 height 20
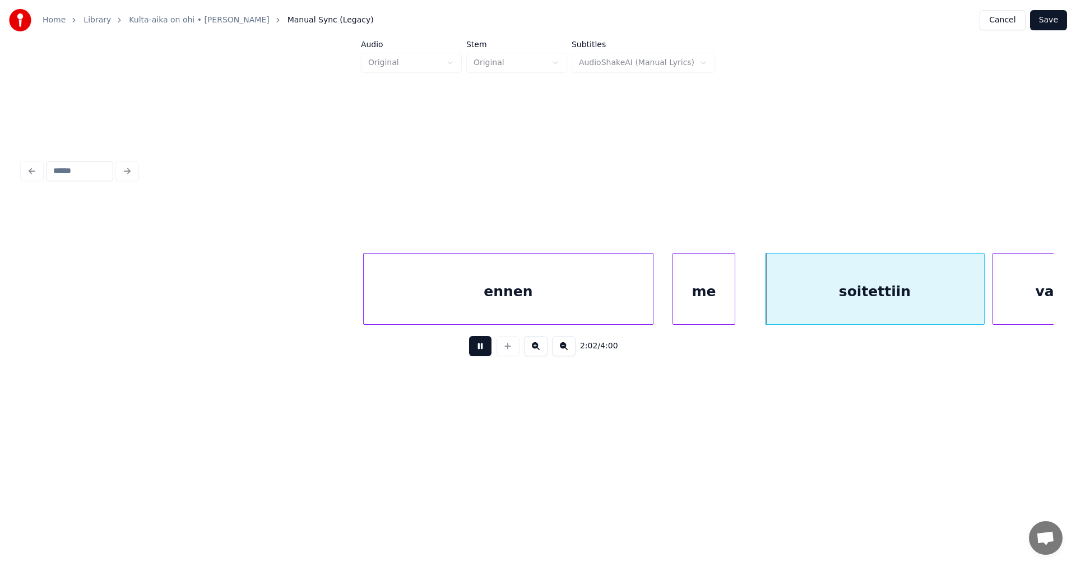
click at [484, 347] on button at bounding box center [480, 346] width 22 height 20
click at [484, 353] on button at bounding box center [480, 346] width 22 height 20
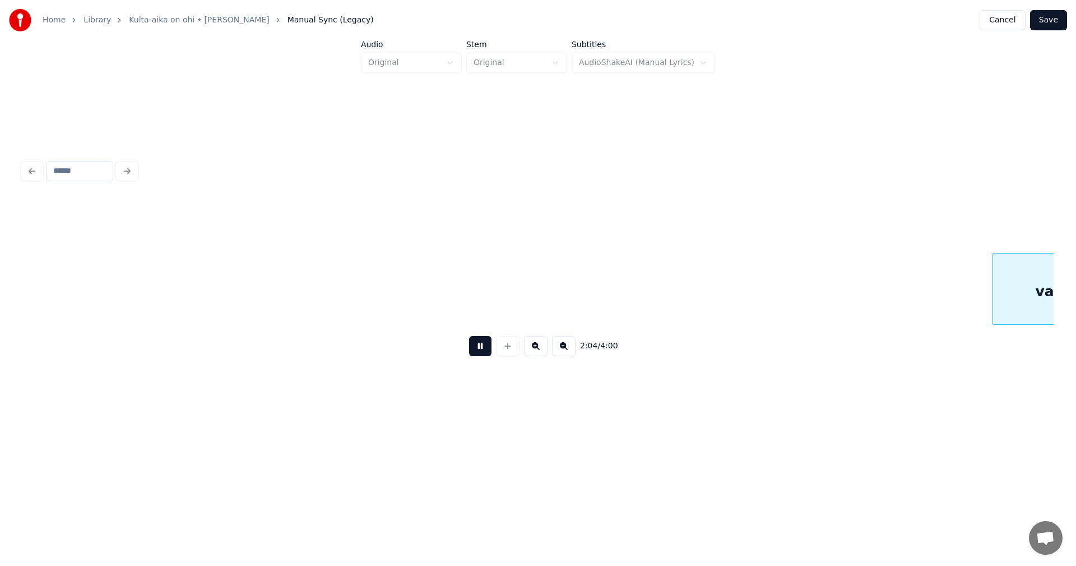
scroll to position [0, 24320]
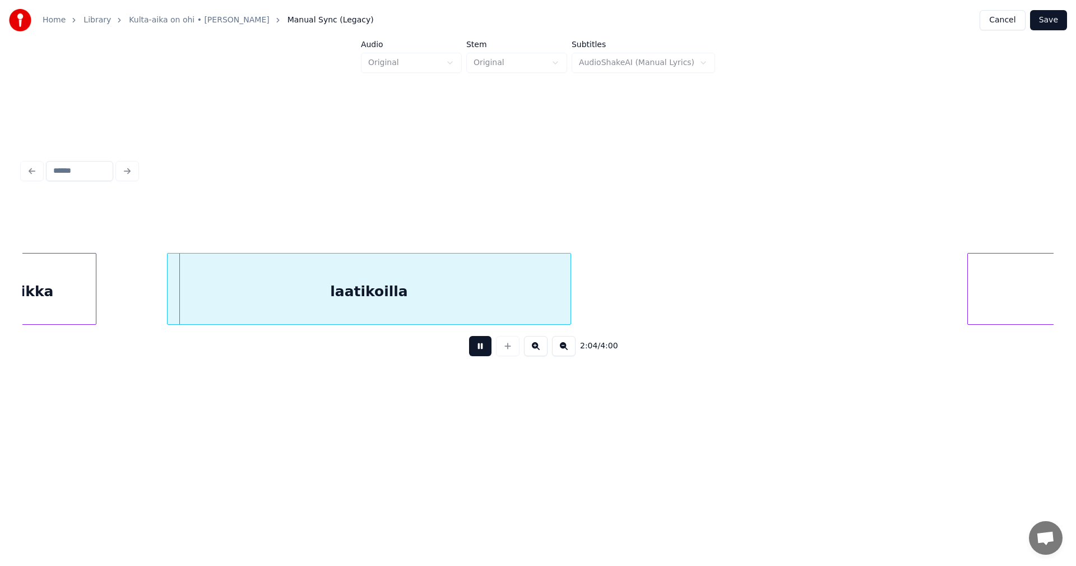
drag, startPoint x: 484, startPoint y: 353, endPoint x: 433, endPoint y: 327, distance: 56.9
click at [482, 353] on button at bounding box center [480, 346] width 22 height 20
click at [382, 308] on div "laatikoilla" at bounding box center [358, 291] width 403 height 76
click at [577, 298] on div at bounding box center [575, 288] width 3 height 71
click at [486, 353] on button at bounding box center [480, 346] width 22 height 20
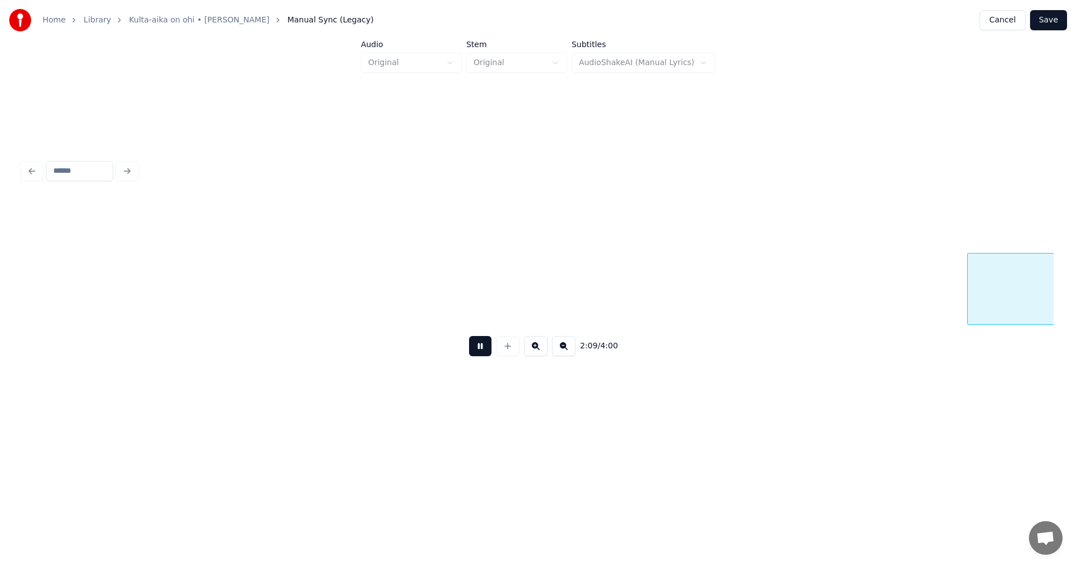
scroll to position [0, 25353]
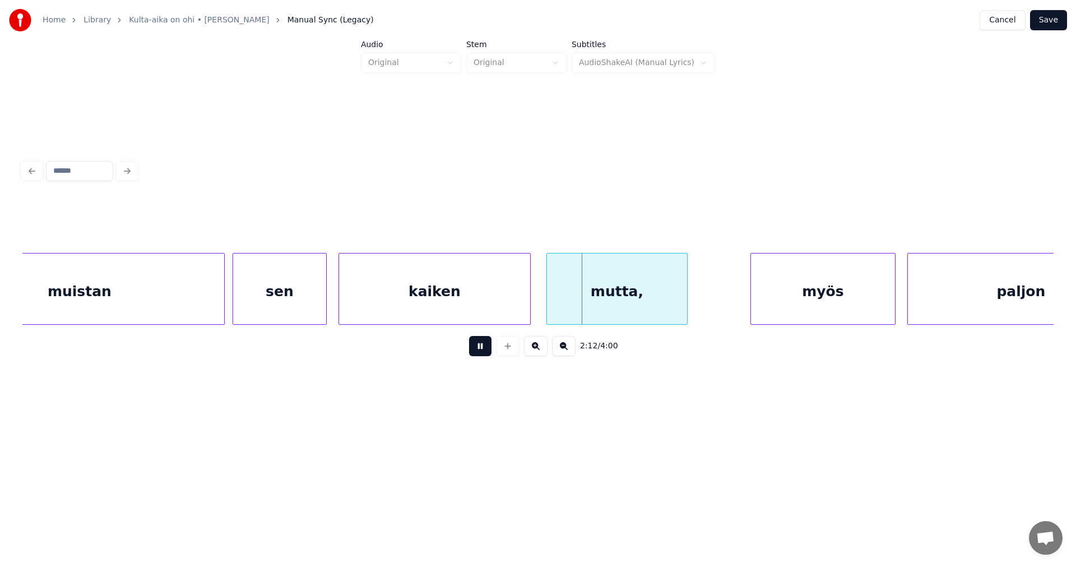
click at [484, 353] on button at bounding box center [480, 346] width 22 height 20
click at [243, 305] on div at bounding box center [242, 288] width 3 height 71
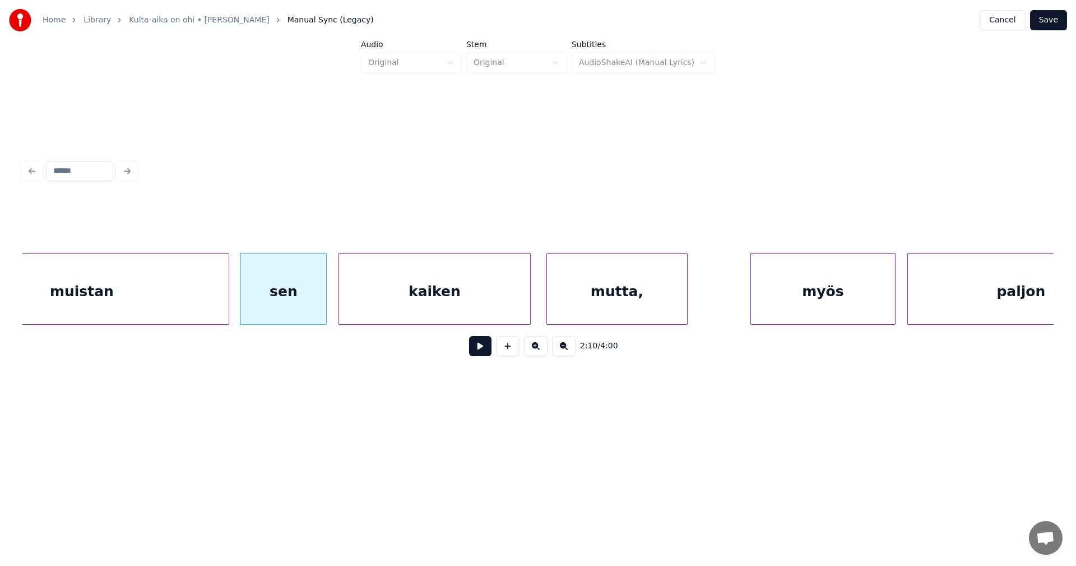
click at [228, 304] on div at bounding box center [226, 288] width 3 height 71
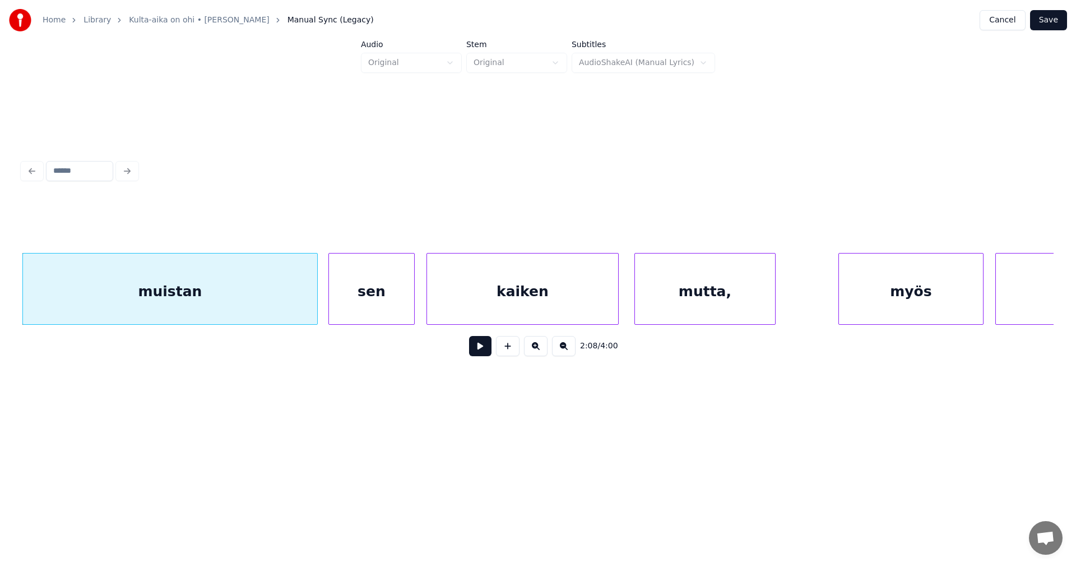
click at [476, 353] on button at bounding box center [480, 346] width 22 height 20
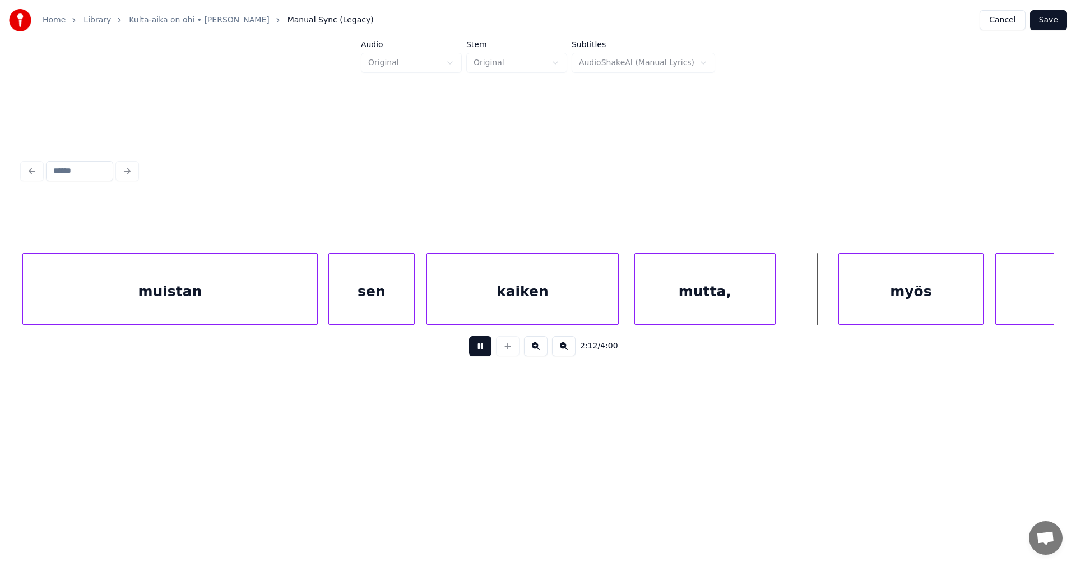
drag, startPoint x: 477, startPoint y: 353, endPoint x: 561, endPoint y: 354, distance: 84.1
click at [478, 353] on button at bounding box center [480, 346] width 22 height 20
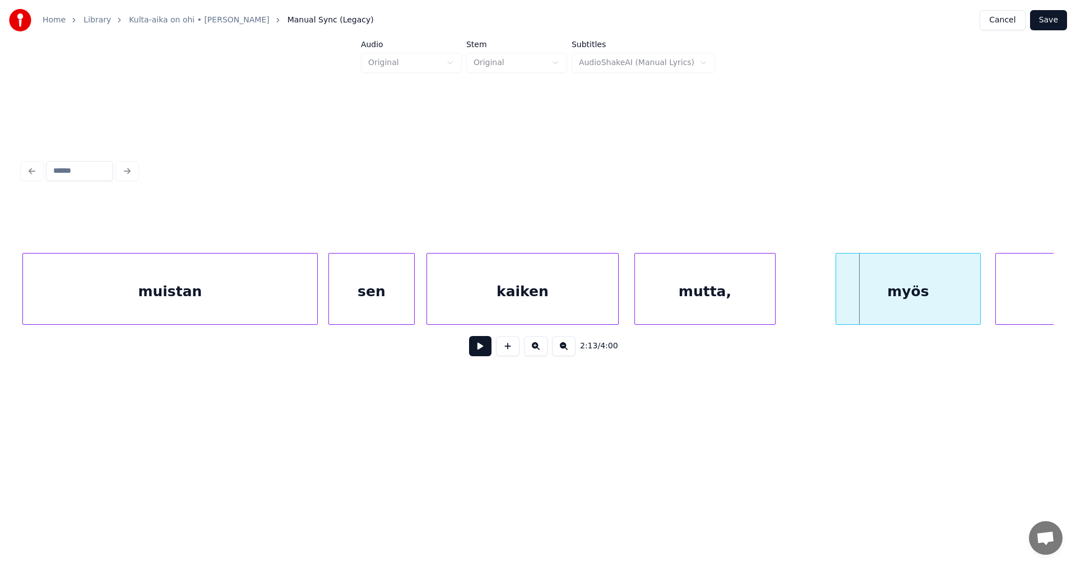
click at [877, 306] on div "myös" at bounding box center [908, 291] width 144 height 76
click at [486, 348] on button at bounding box center [480, 346] width 22 height 20
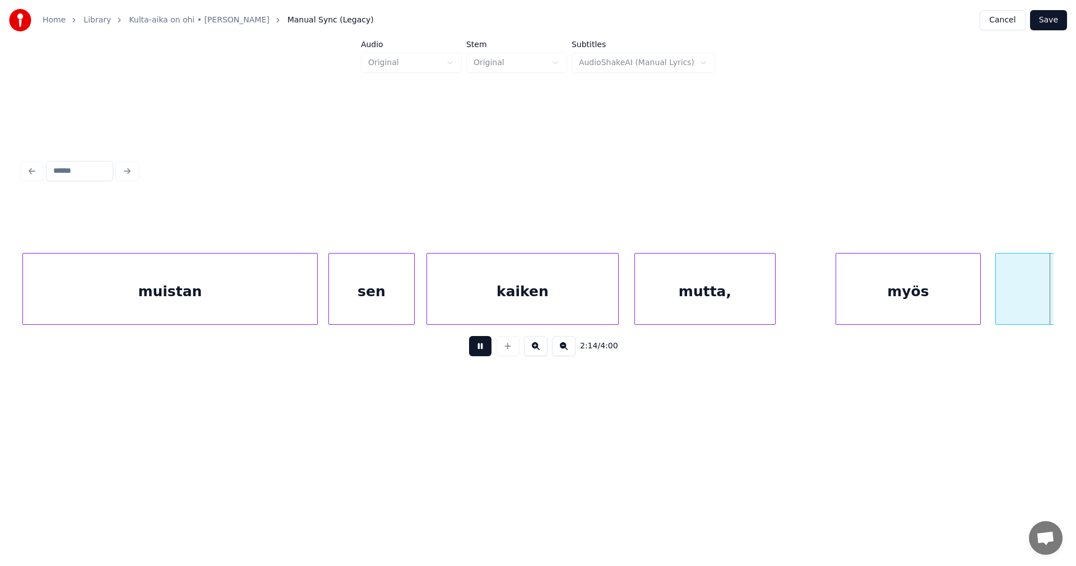
scroll to position [0, 26298]
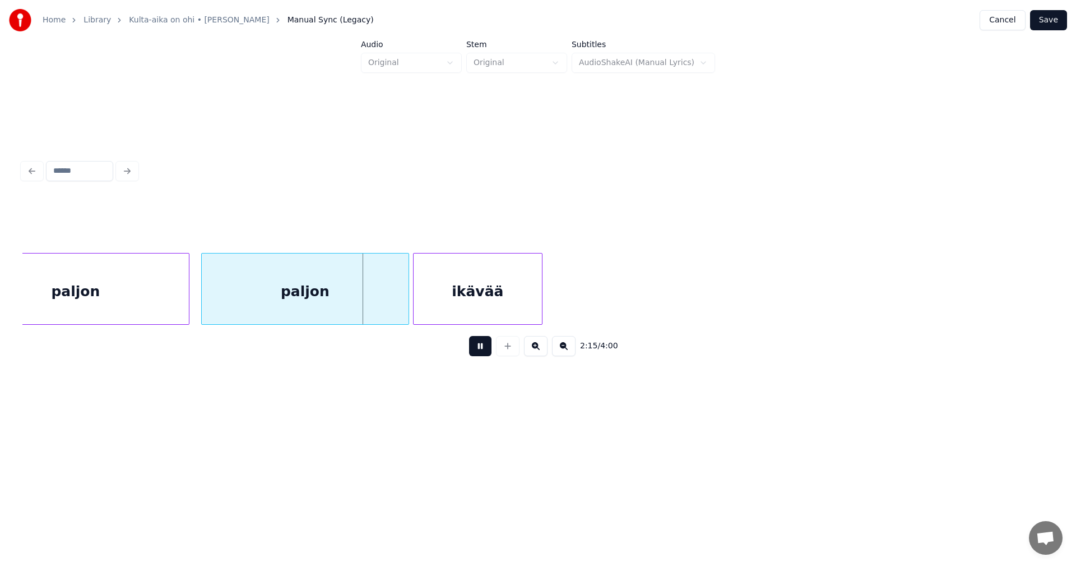
click at [485, 348] on button at bounding box center [480, 346] width 22 height 20
click at [388, 312] on div at bounding box center [388, 288] width 3 height 71
click at [402, 309] on div at bounding box center [402, 288] width 3 height 71
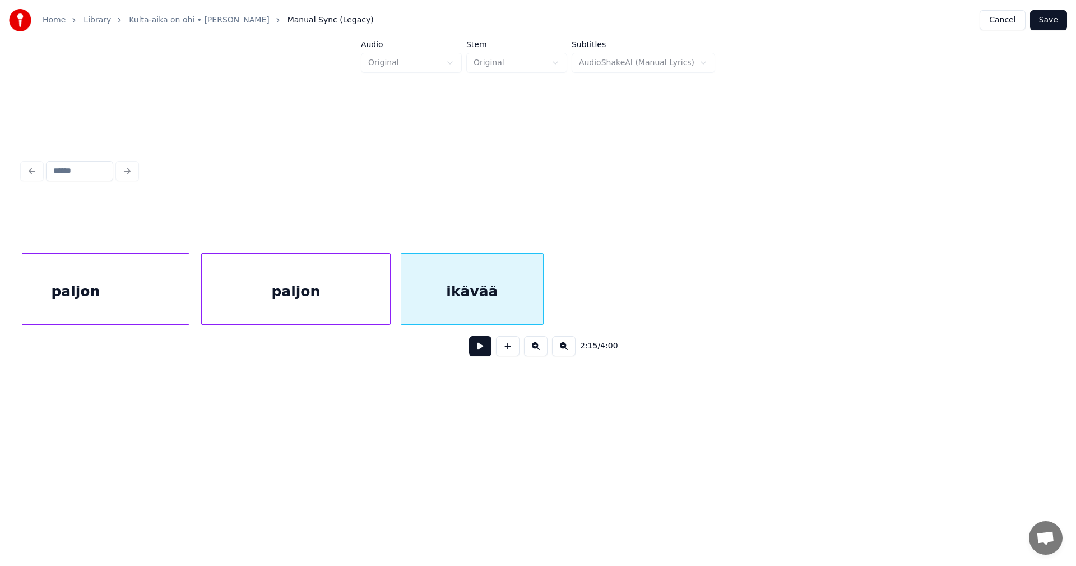
click at [543, 306] on div at bounding box center [541, 288] width 3 height 71
click at [484, 353] on button at bounding box center [480, 346] width 22 height 20
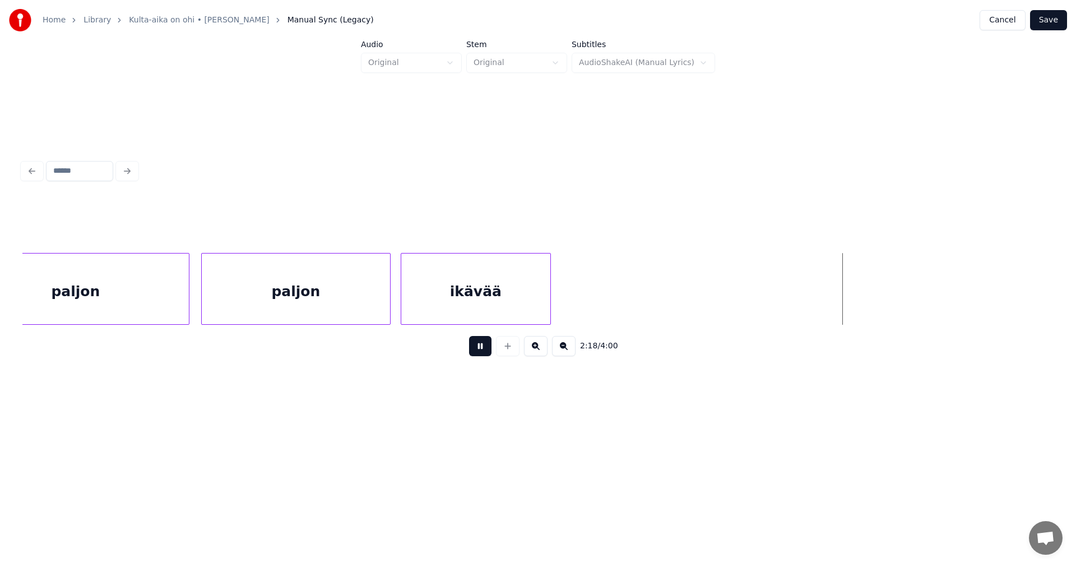
click at [485, 354] on button at bounding box center [480, 346] width 22 height 20
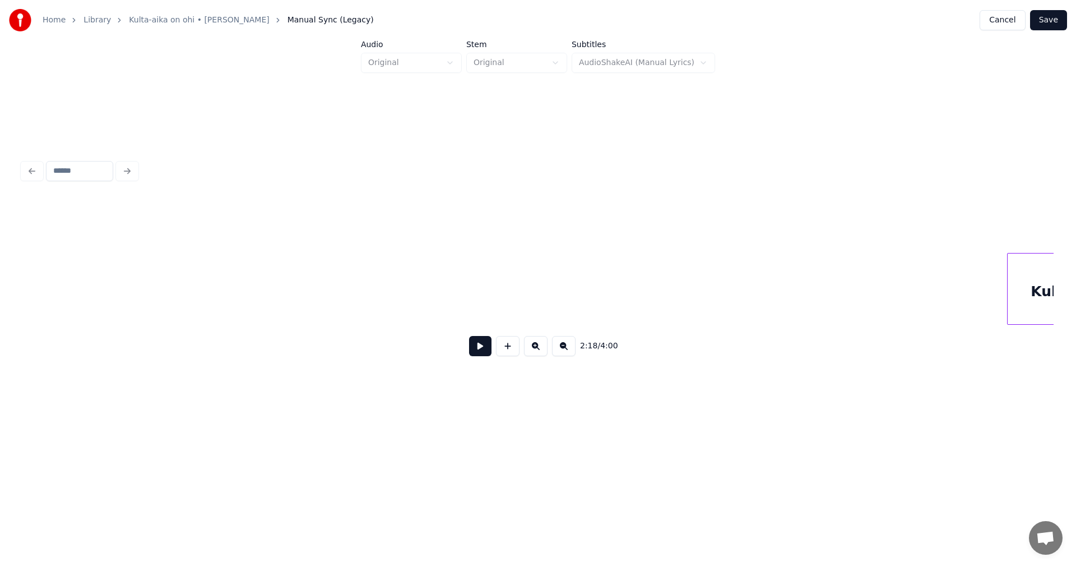
scroll to position [0, 35181]
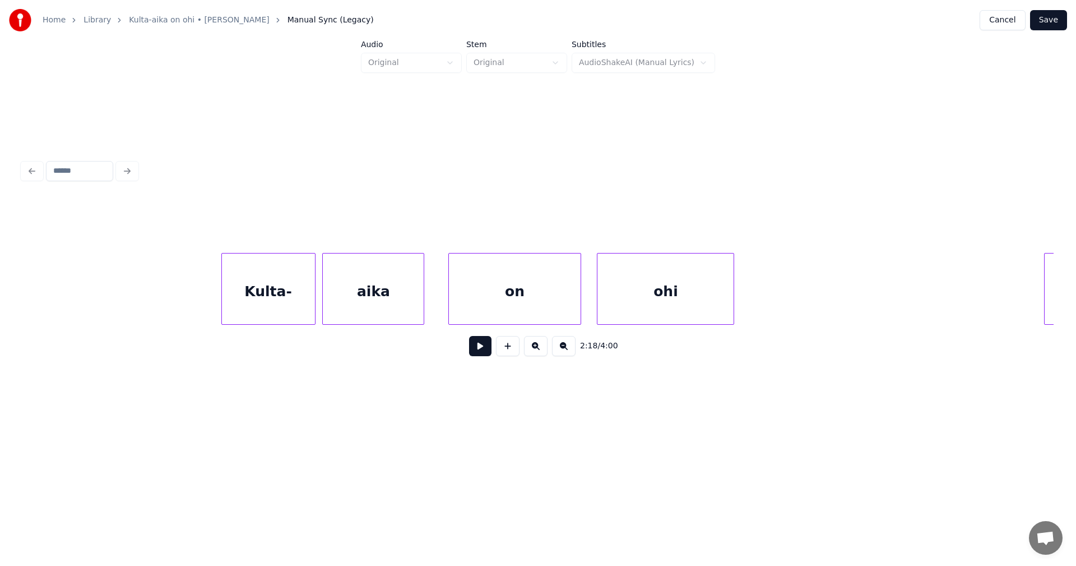
click at [293, 307] on div "Kulta-" at bounding box center [268, 291] width 93 height 76
click at [355, 305] on div "aika" at bounding box center [373, 291] width 101 height 76
click at [298, 307] on div "Kulta-" at bounding box center [267, 291] width 93 height 76
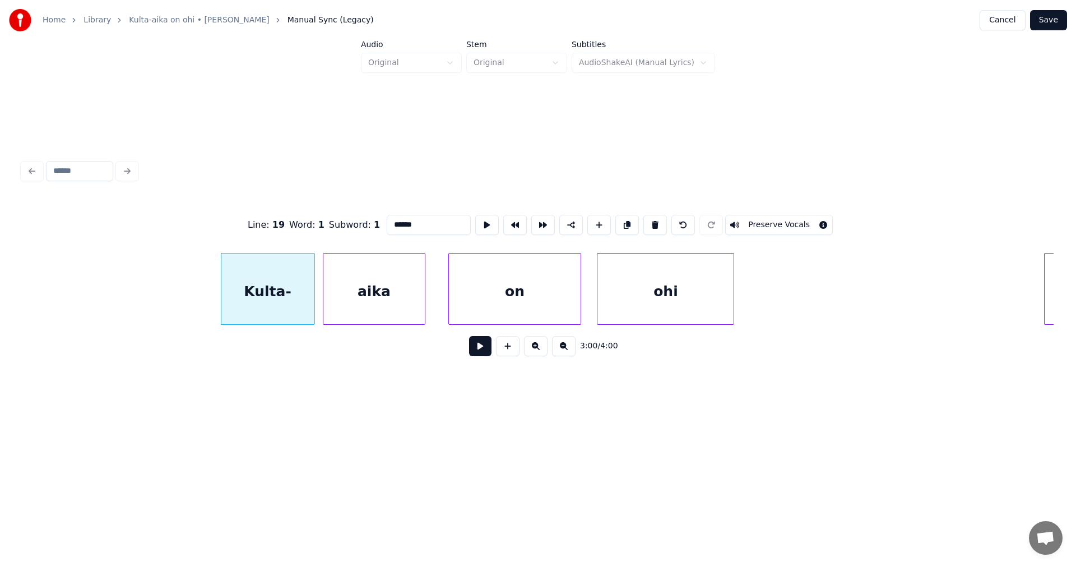
click at [485, 350] on button at bounding box center [480, 346] width 22 height 20
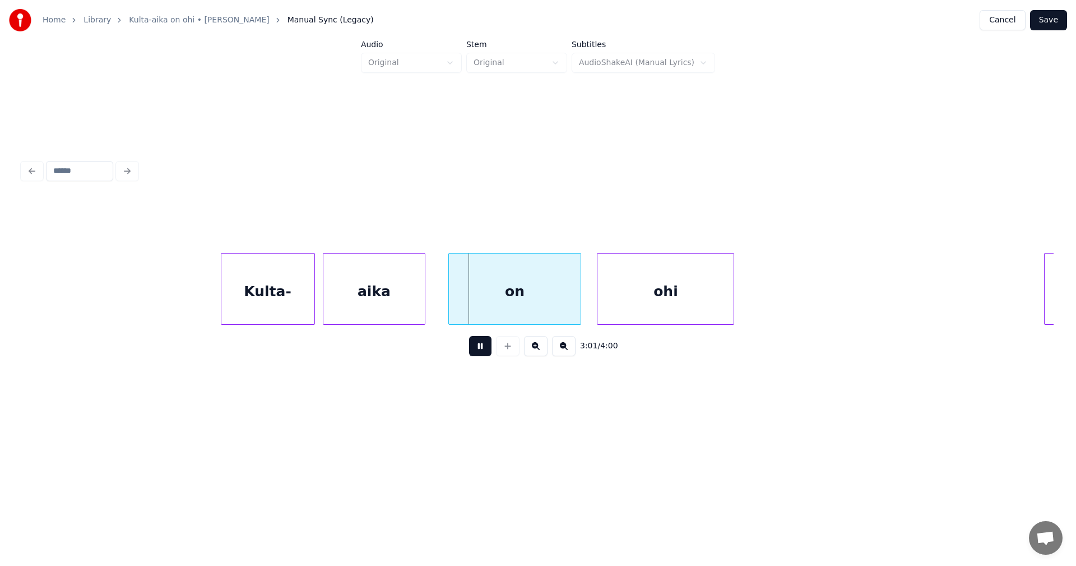
drag, startPoint x: 483, startPoint y: 350, endPoint x: 490, endPoint y: 328, distance: 23.6
click at [483, 350] on button at bounding box center [480, 346] width 22 height 20
click at [470, 314] on div "on" at bounding box center [504, 291] width 132 height 76
click at [477, 353] on button at bounding box center [480, 346] width 22 height 20
click at [478, 353] on button at bounding box center [480, 346] width 22 height 20
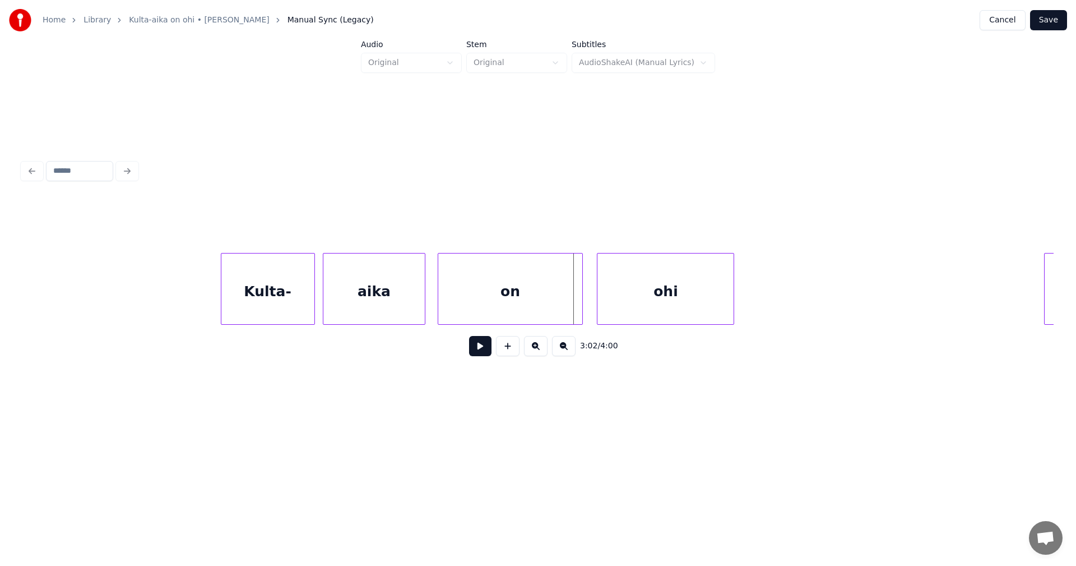
click at [581, 310] on div at bounding box center [580, 288] width 3 height 71
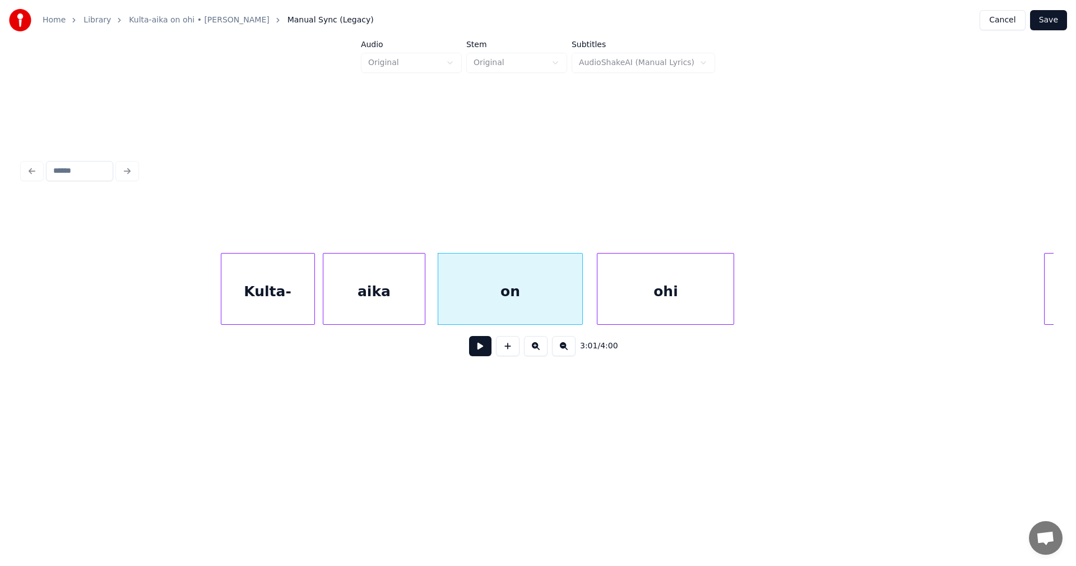
click at [298, 308] on div "Kulta-" at bounding box center [267, 291] width 93 height 76
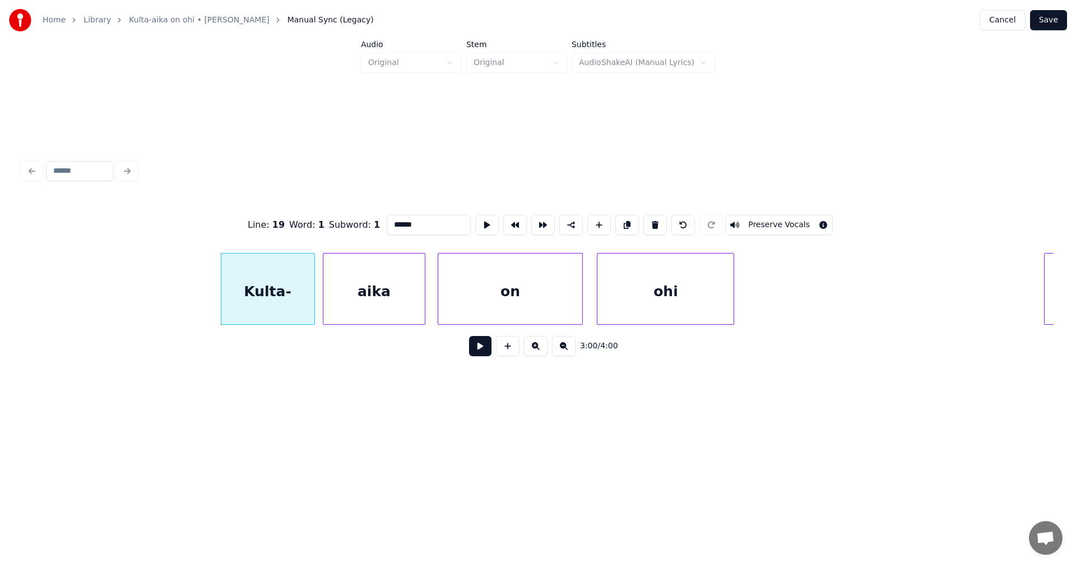
click at [482, 351] on button at bounding box center [480, 346] width 22 height 20
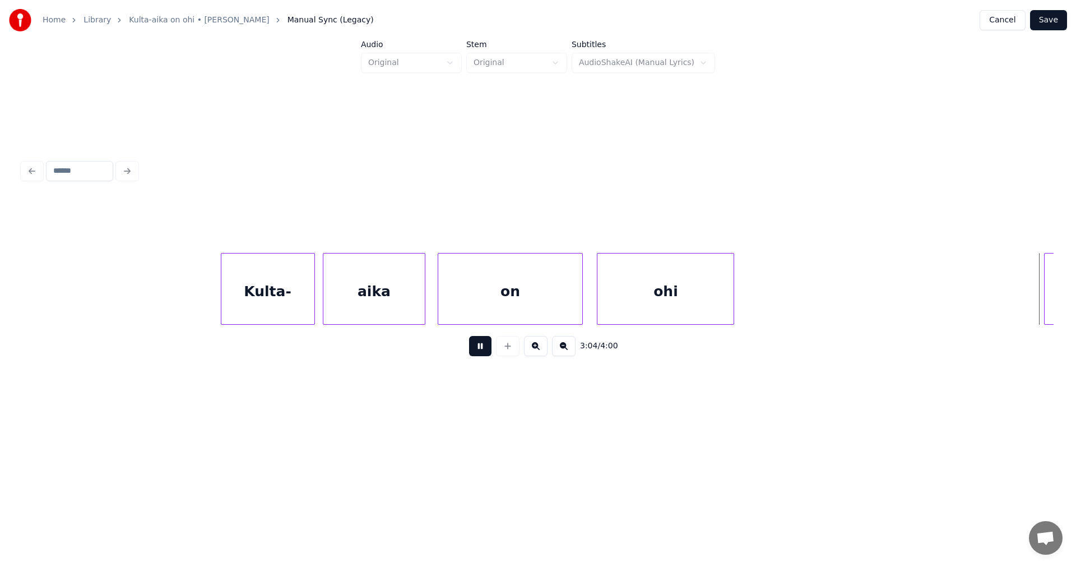
scroll to position [0, 36214]
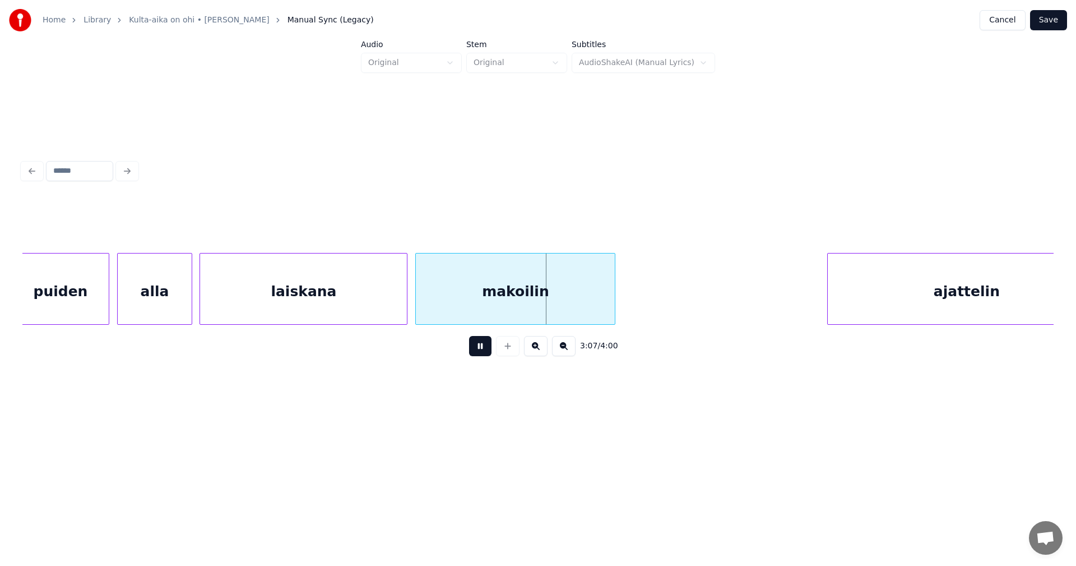
click at [480, 351] on button at bounding box center [480, 346] width 22 height 20
click at [164, 311] on div "alla" at bounding box center [154, 291] width 73 height 76
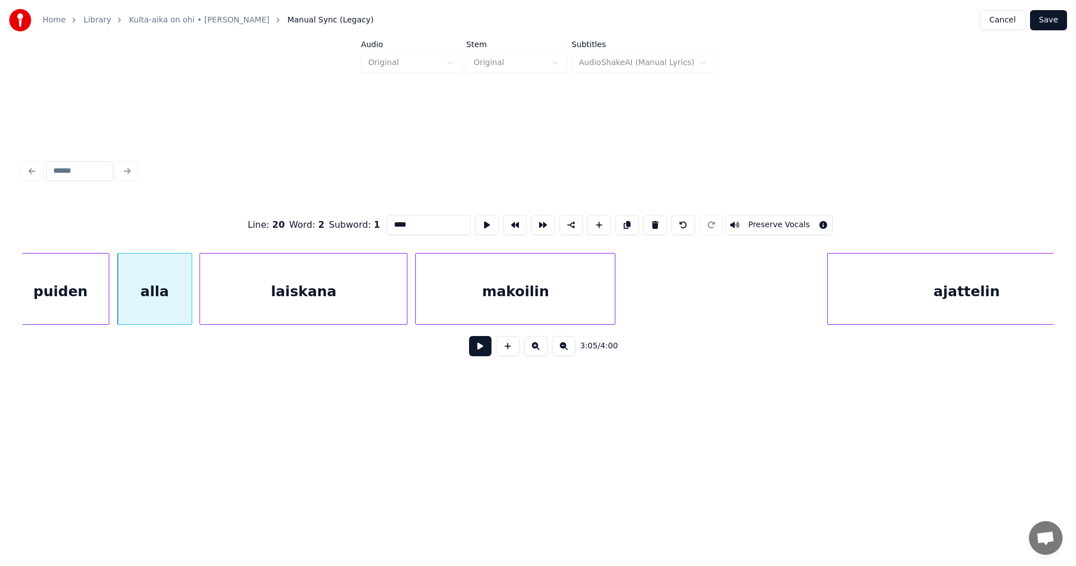
click at [485, 347] on button at bounding box center [480, 346] width 22 height 20
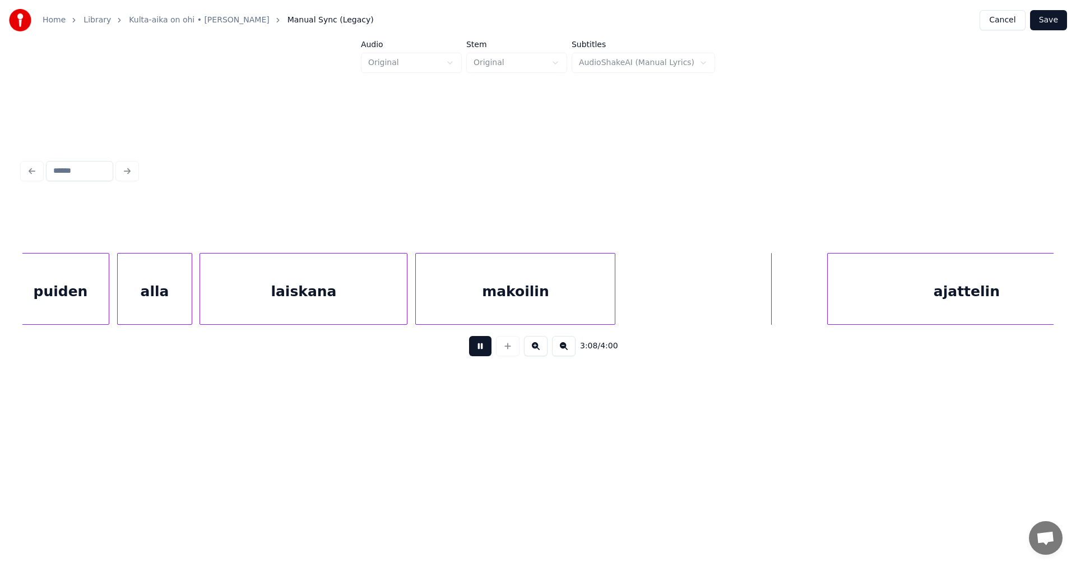
click at [485, 347] on button at bounding box center [480, 346] width 22 height 20
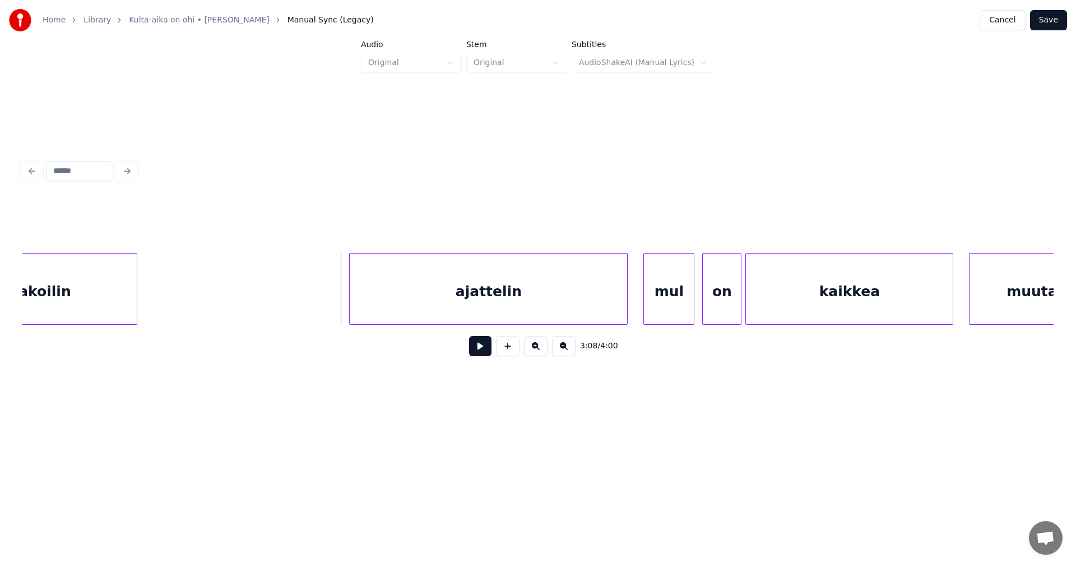
scroll to position [0, 36707]
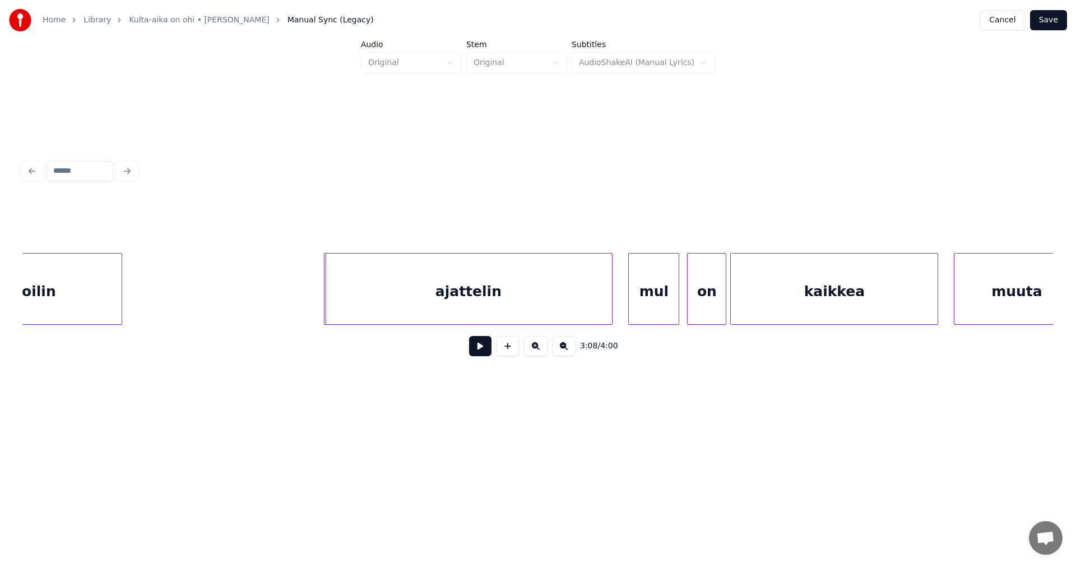
click at [326, 303] on div at bounding box center [326, 288] width 3 height 71
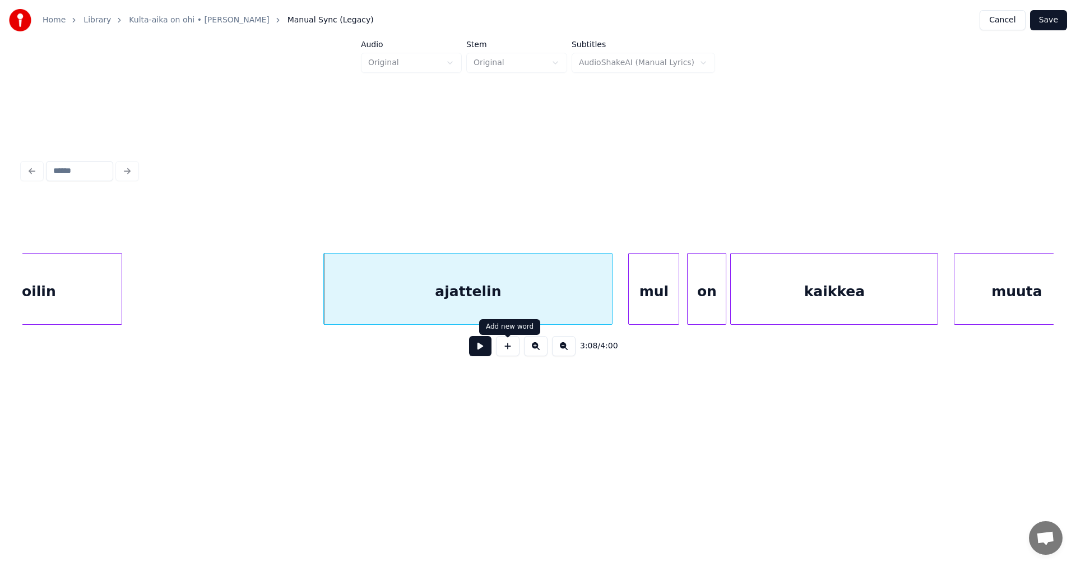
click at [483, 347] on button at bounding box center [480, 346] width 22 height 20
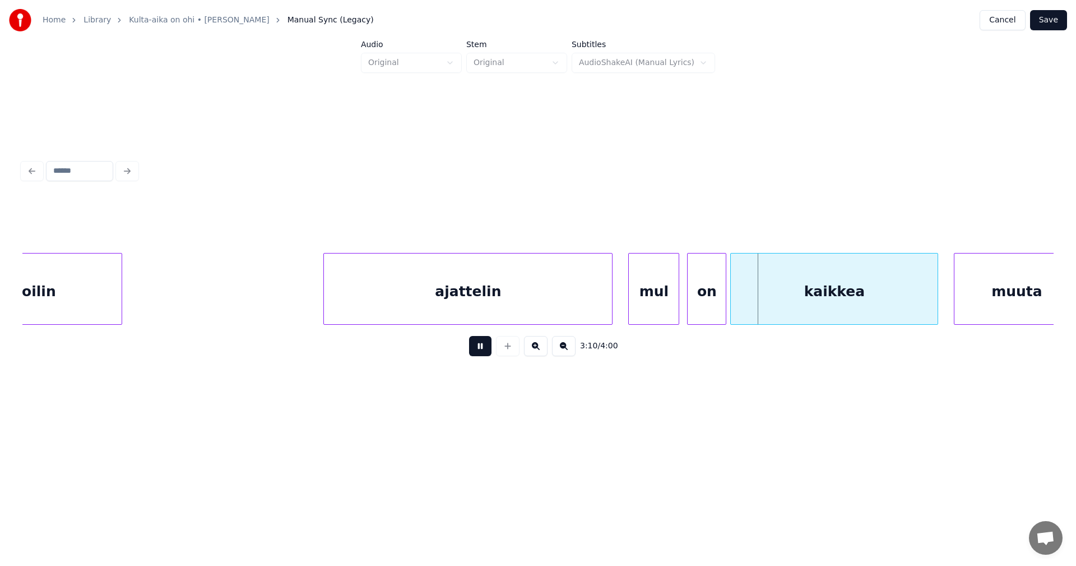
click at [485, 346] on button at bounding box center [480, 346] width 22 height 20
click at [669, 290] on div "mul" at bounding box center [654, 291] width 50 height 76
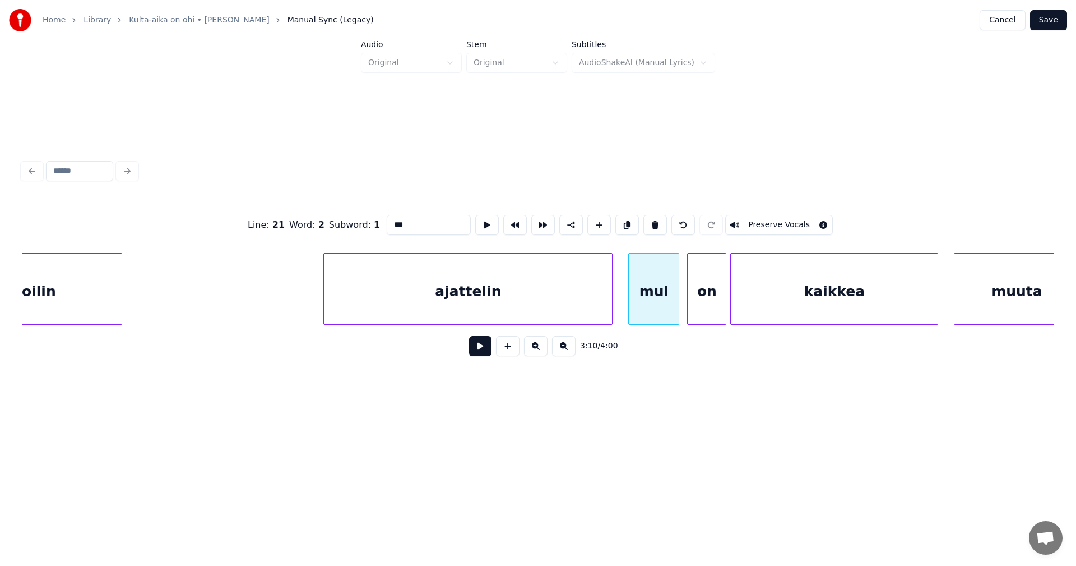
click at [480, 349] on button at bounding box center [480, 346] width 22 height 20
click at [674, 298] on div at bounding box center [675, 288] width 3 height 71
click at [704, 299] on div "on" at bounding box center [703, 291] width 38 height 76
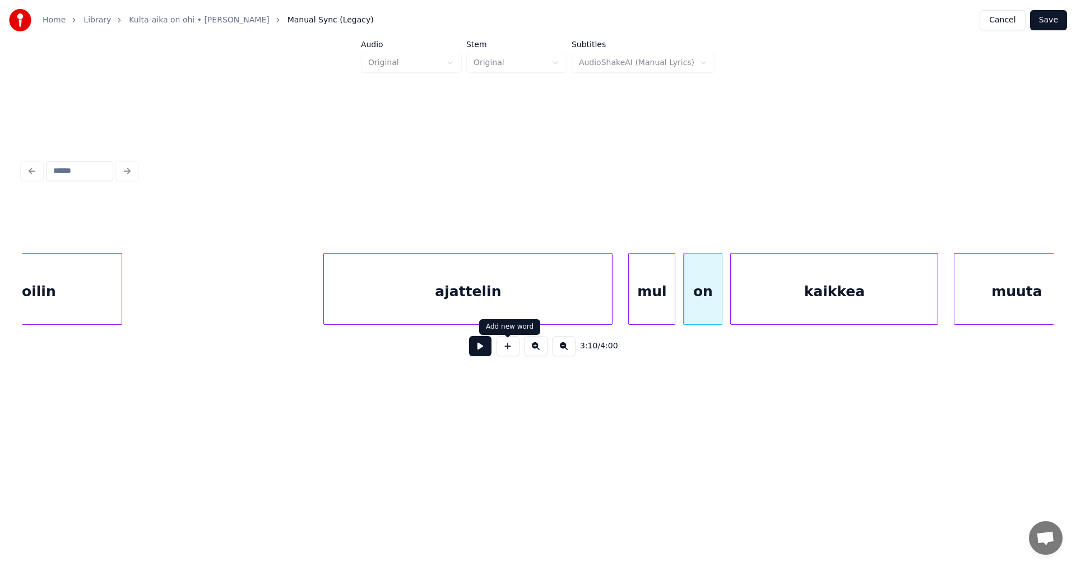
click at [483, 353] on button at bounding box center [480, 346] width 22 height 20
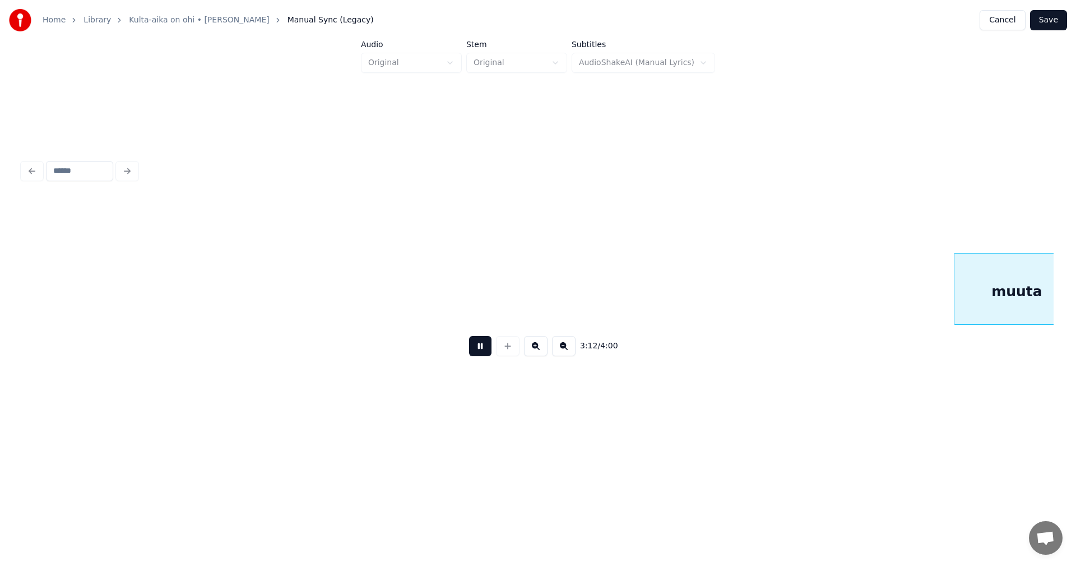
scroll to position [0, 37740]
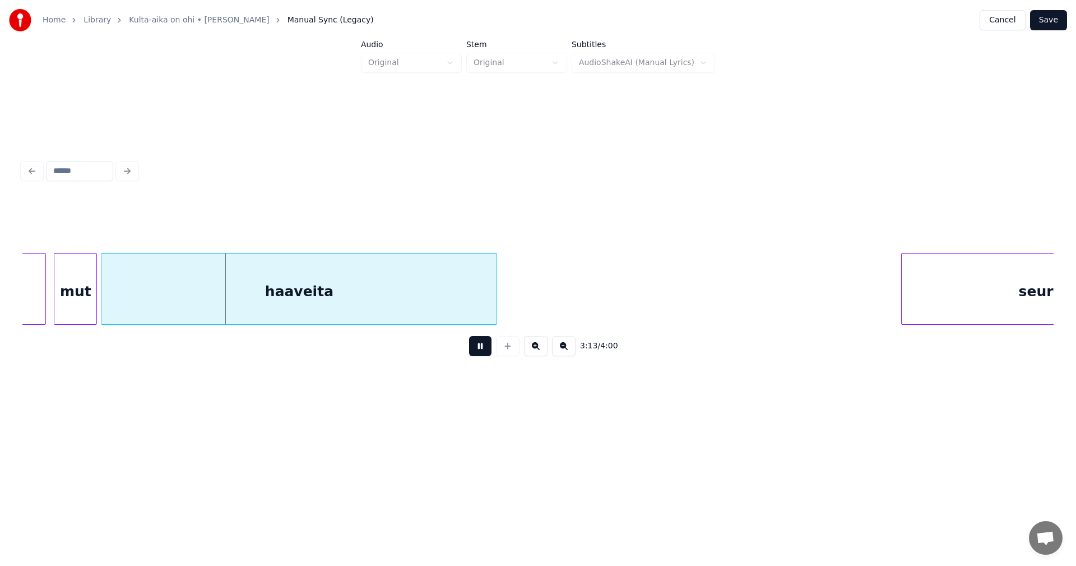
click at [483, 352] on button at bounding box center [480, 346] width 22 height 20
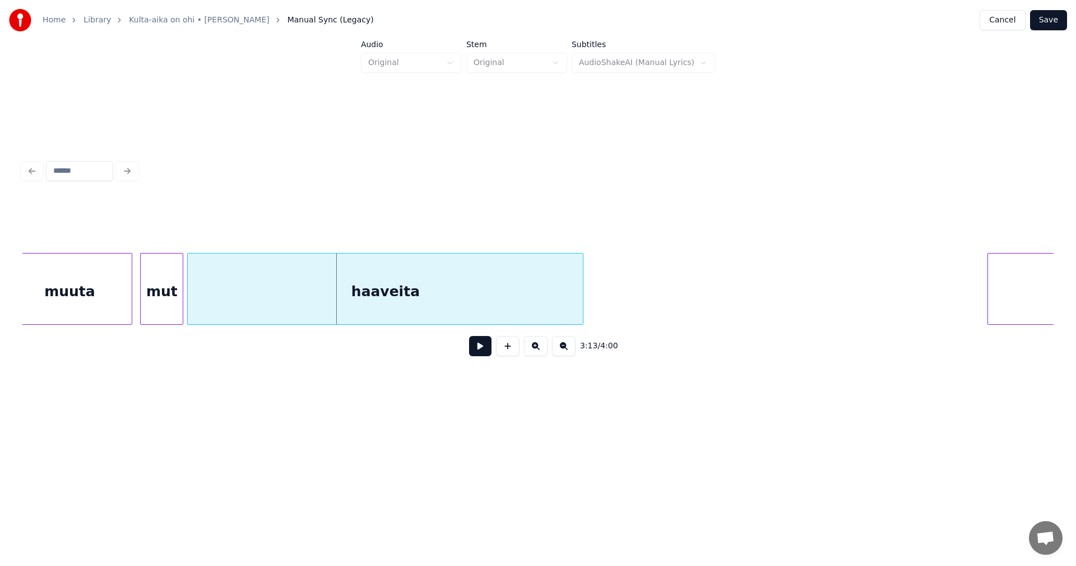
scroll to position [0, 37628]
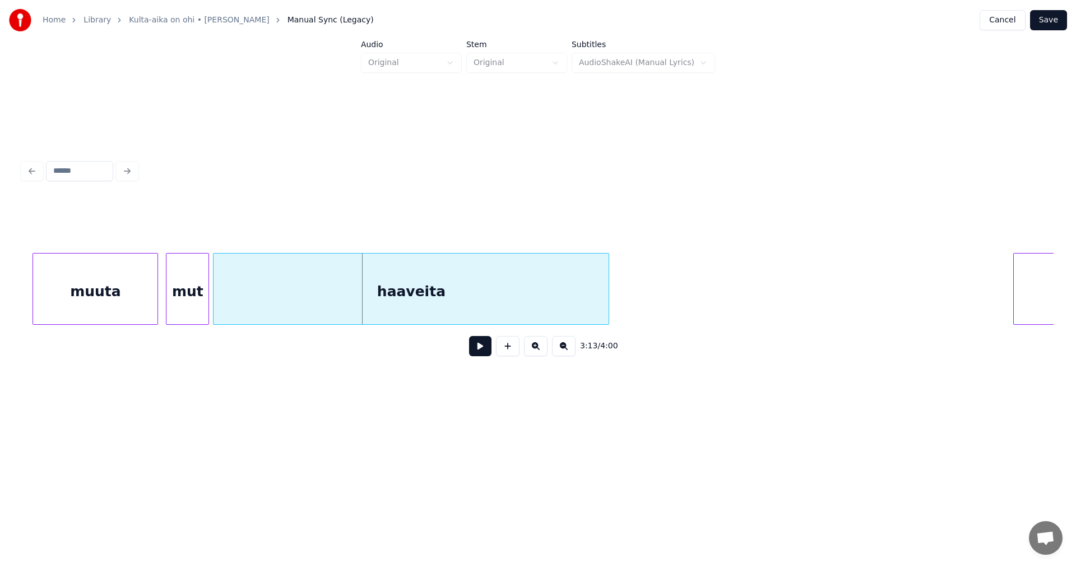
click at [120, 297] on div "muuta" at bounding box center [95, 291] width 124 height 76
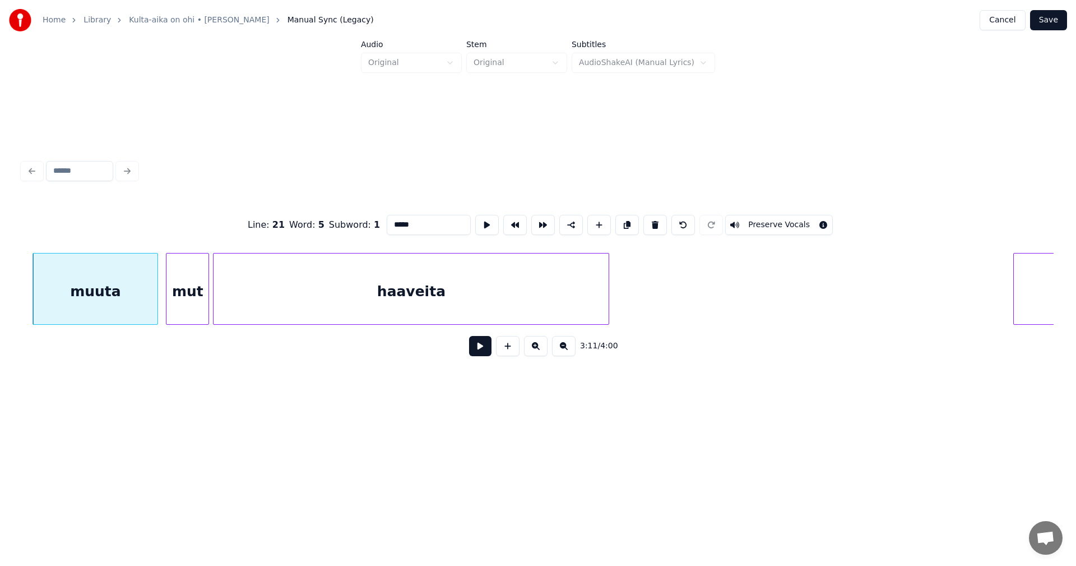
click at [480, 346] on button at bounding box center [480, 346] width 22 height 20
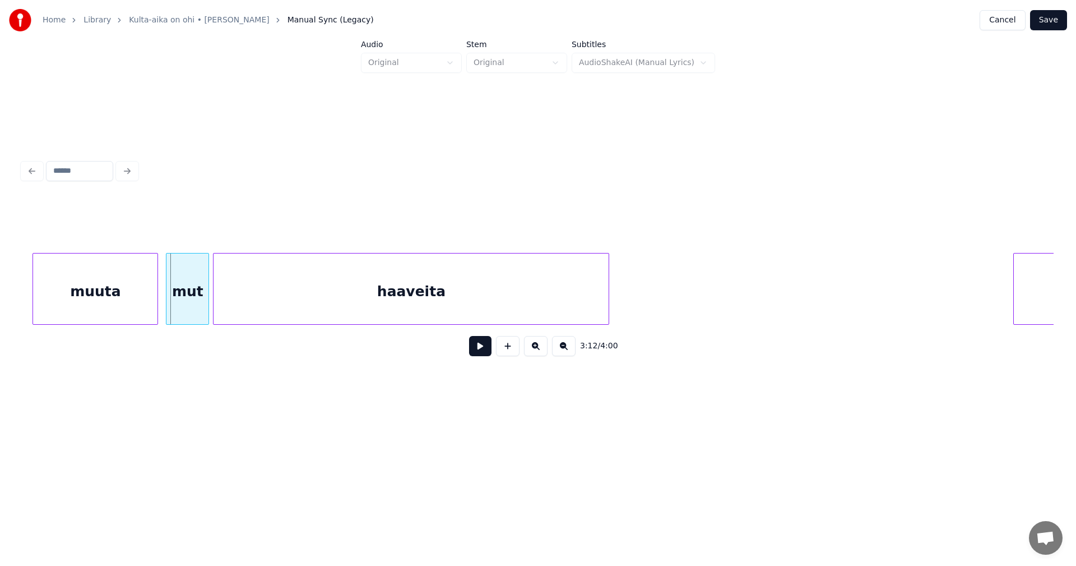
click at [480, 346] on button at bounding box center [480, 346] width 22 height 20
click at [479, 346] on button at bounding box center [480, 346] width 22 height 20
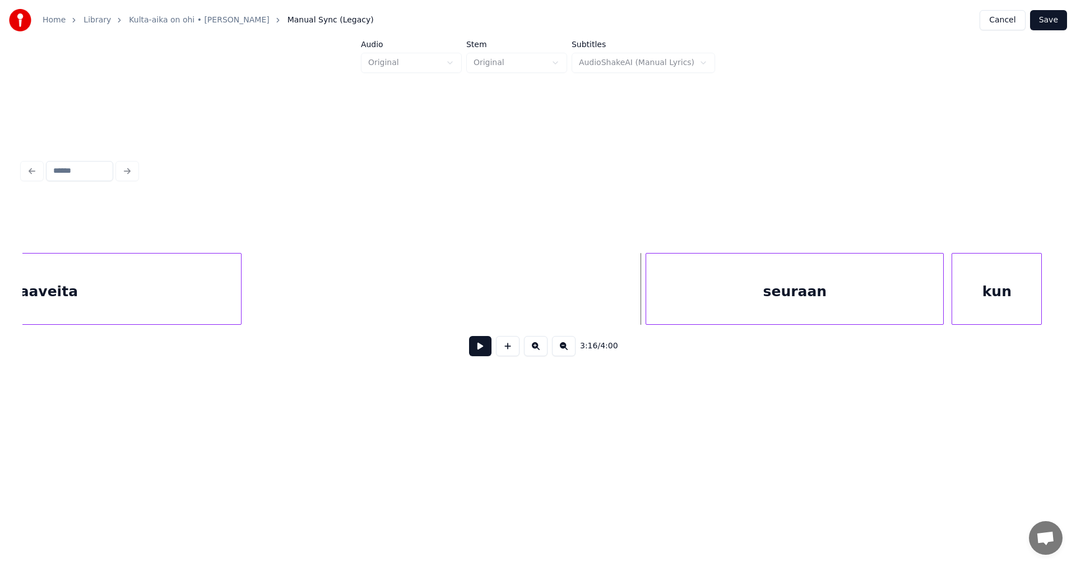
scroll to position [0, 38032]
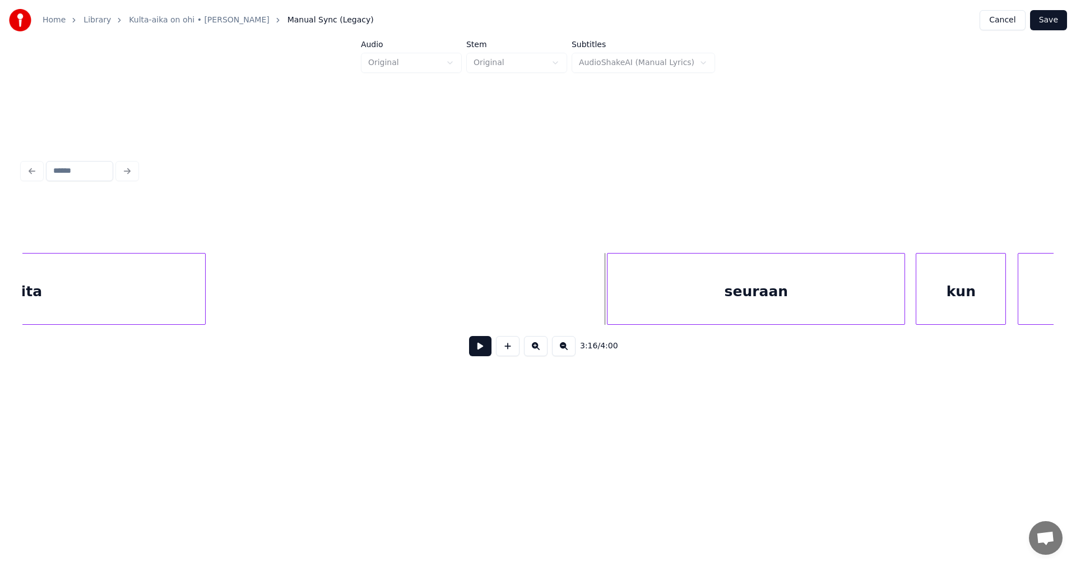
click at [803, 308] on div "seuraan" at bounding box center [756, 291] width 297 height 76
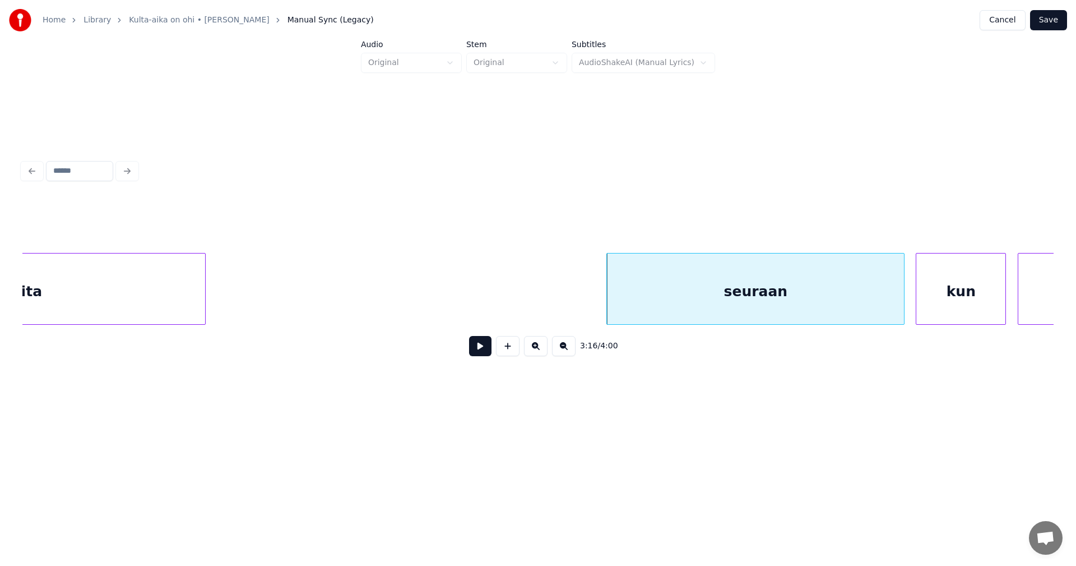
click at [479, 351] on button at bounding box center [480, 346] width 22 height 20
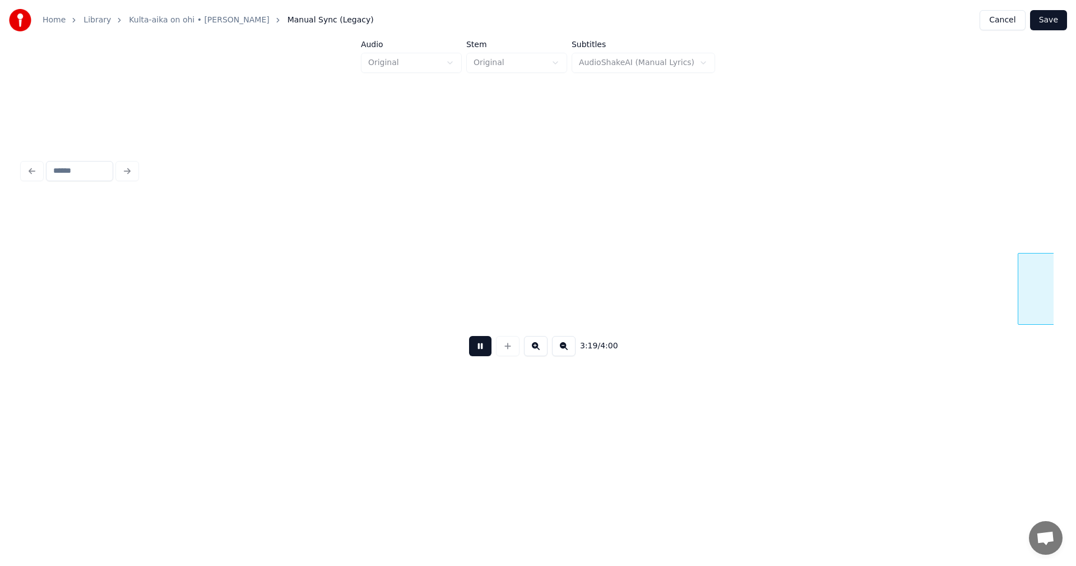
scroll to position [0, 39066]
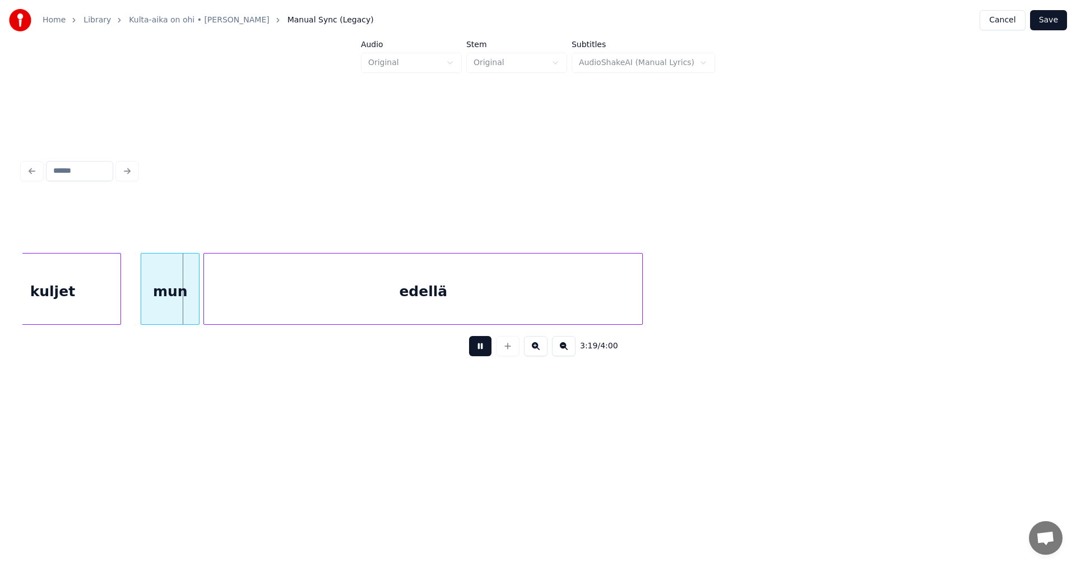
drag, startPoint x: 479, startPoint y: 351, endPoint x: 253, endPoint y: 346, distance: 225.9
click at [478, 351] on button at bounding box center [480, 346] width 22 height 20
click at [172, 305] on div "mun" at bounding box center [165, 291] width 58 height 76
click at [476, 353] on button at bounding box center [480, 346] width 22 height 20
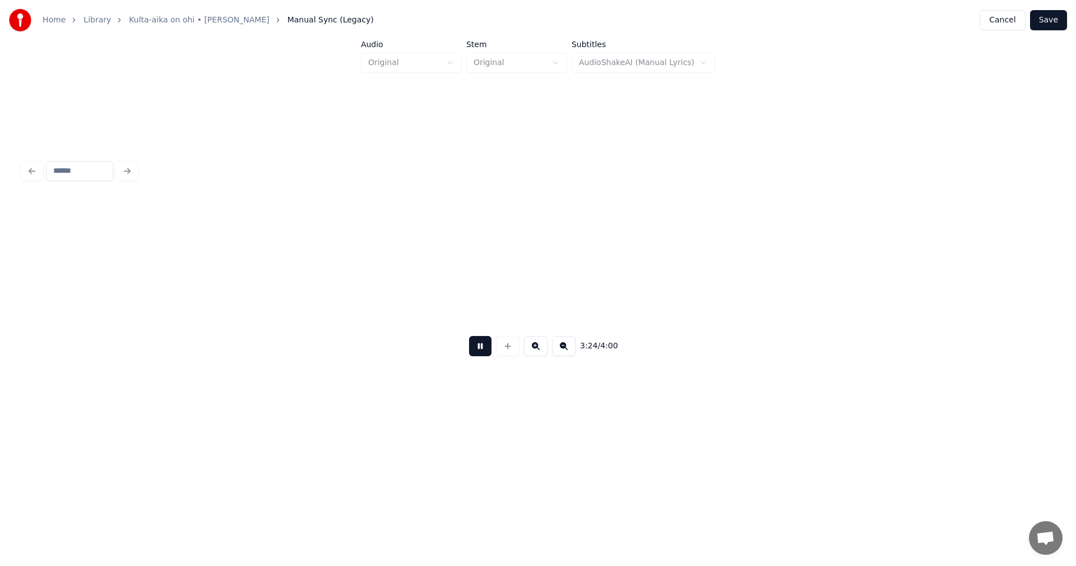
scroll to position [0, 40098]
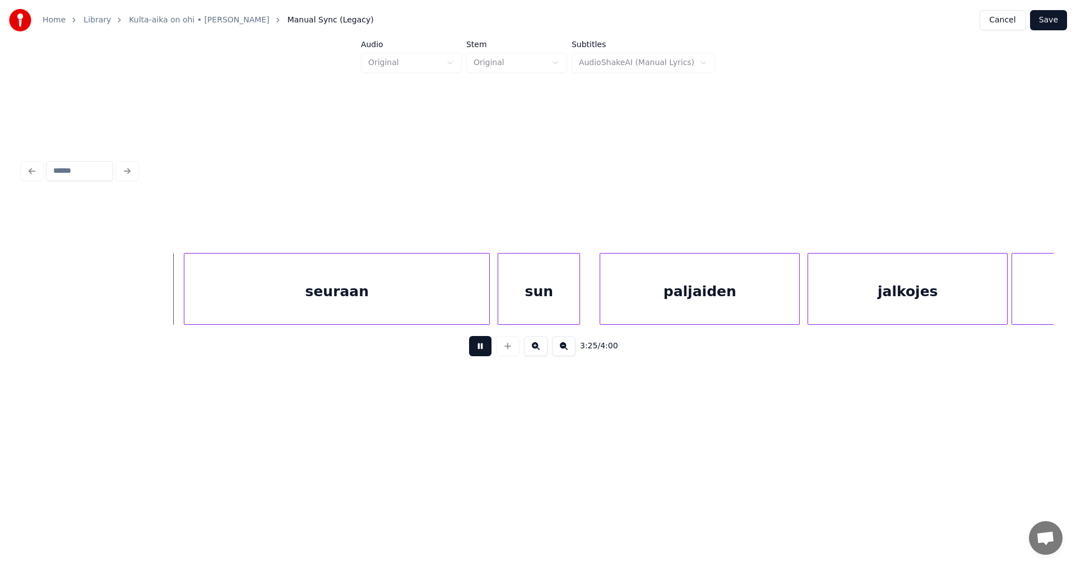
click at [477, 352] on button at bounding box center [480, 346] width 22 height 20
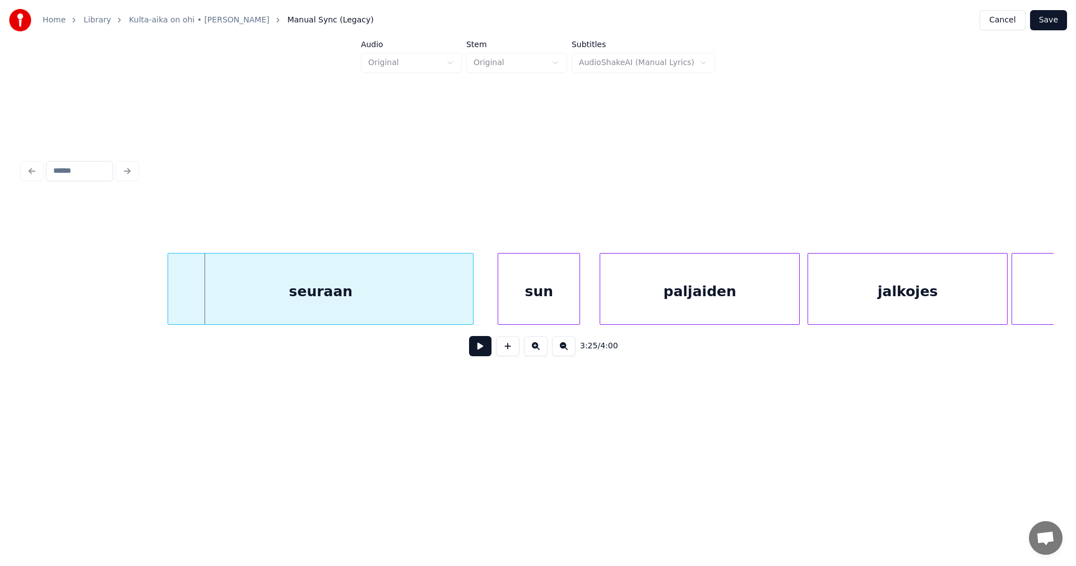
click at [405, 310] on div "seuraan" at bounding box center [320, 291] width 305 height 76
click at [534, 302] on div "sun" at bounding box center [534, 291] width 81 height 76
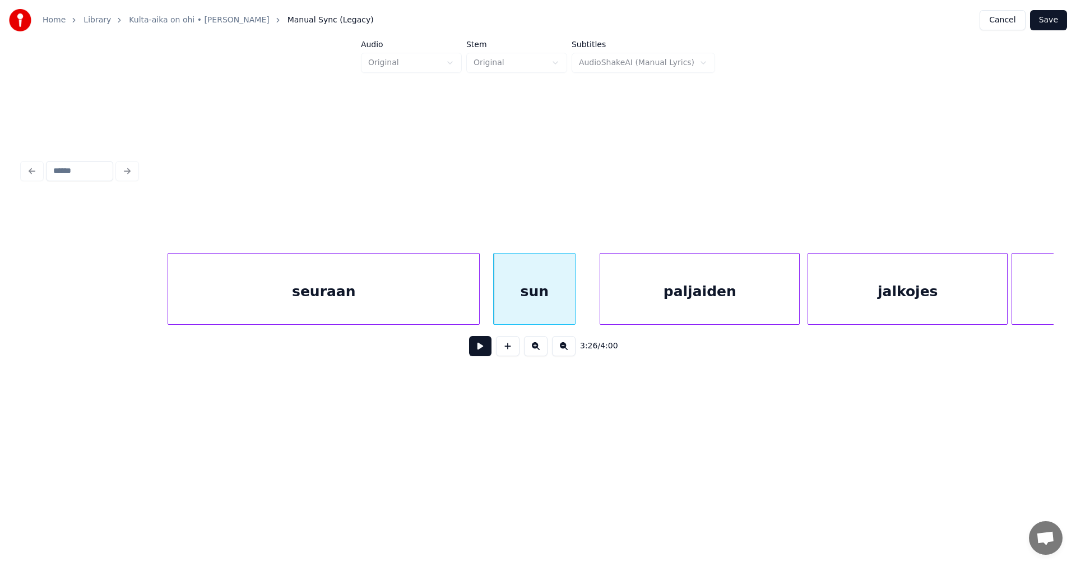
click at [476, 302] on div at bounding box center [477, 288] width 3 height 71
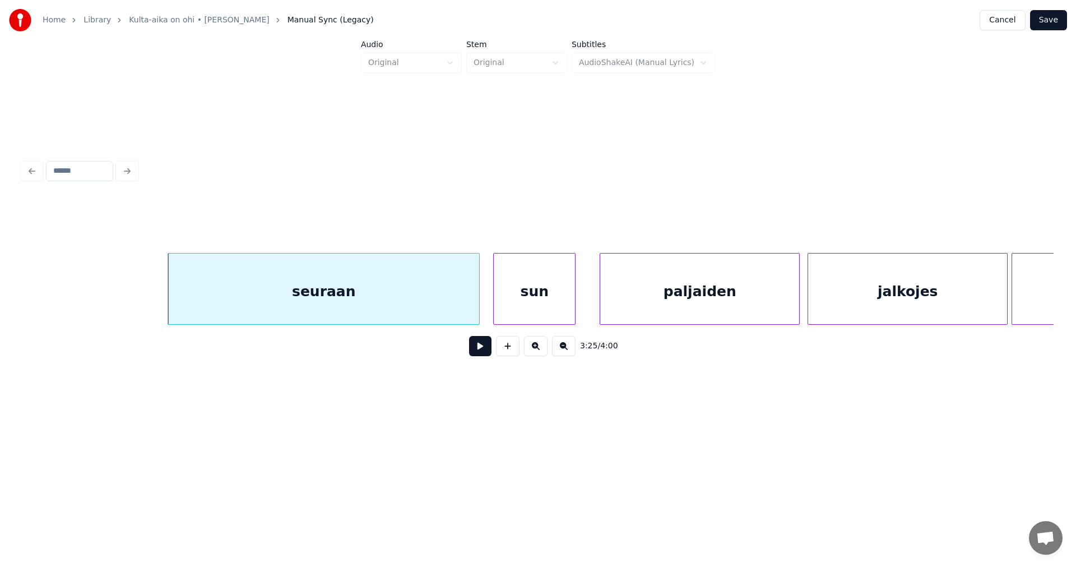
click at [461, 304] on div "seuraan" at bounding box center [323, 291] width 311 height 76
click at [480, 354] on button at bounding box center [480, 346] width 22 height 20
click at [481, 351] on button at bounding box center [480, 346] width 22 height 20
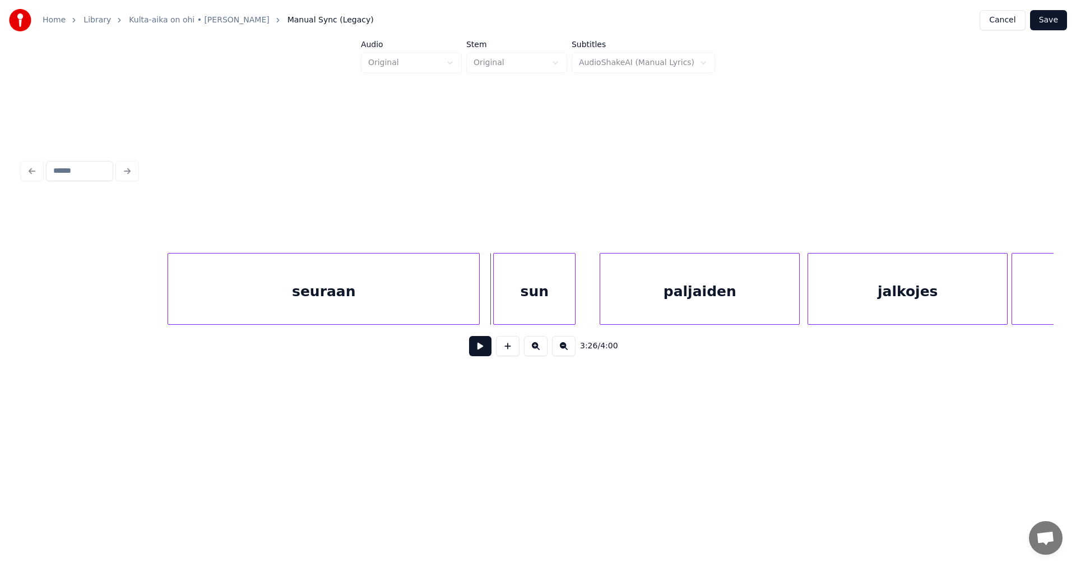
click at [481, 351] on button at bounding box center [480, 346] width 22 height 20
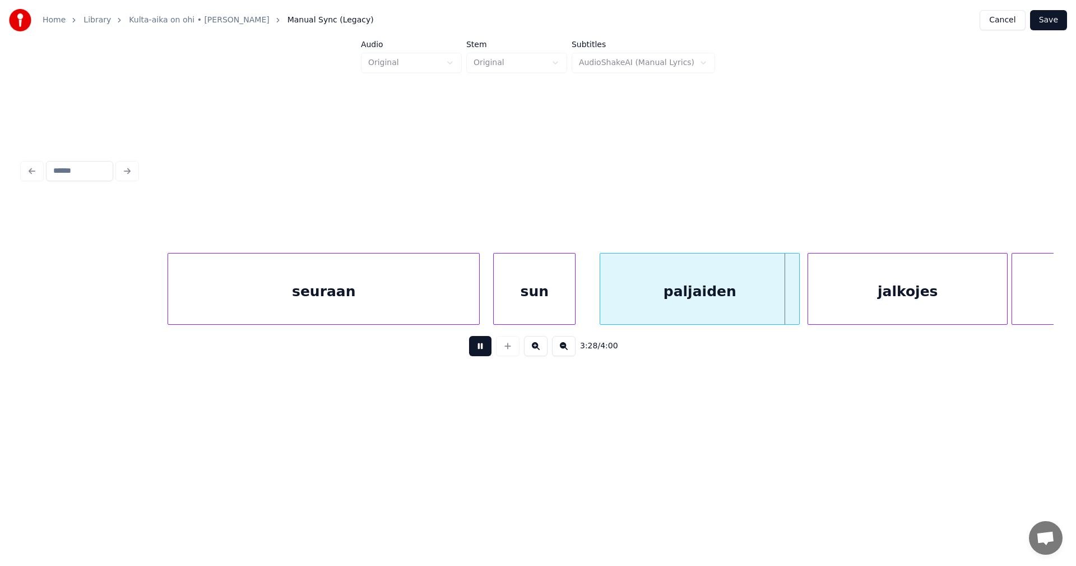
click at [481, 351] on button at bounding box center [480, 346] width 22 height 20
click at [787, 309] on div at bounding box center [788, 288] width 3 height 71
click at [835, 306] on div "jalkojes" at bounding box center [900, 291] width 199 height 76
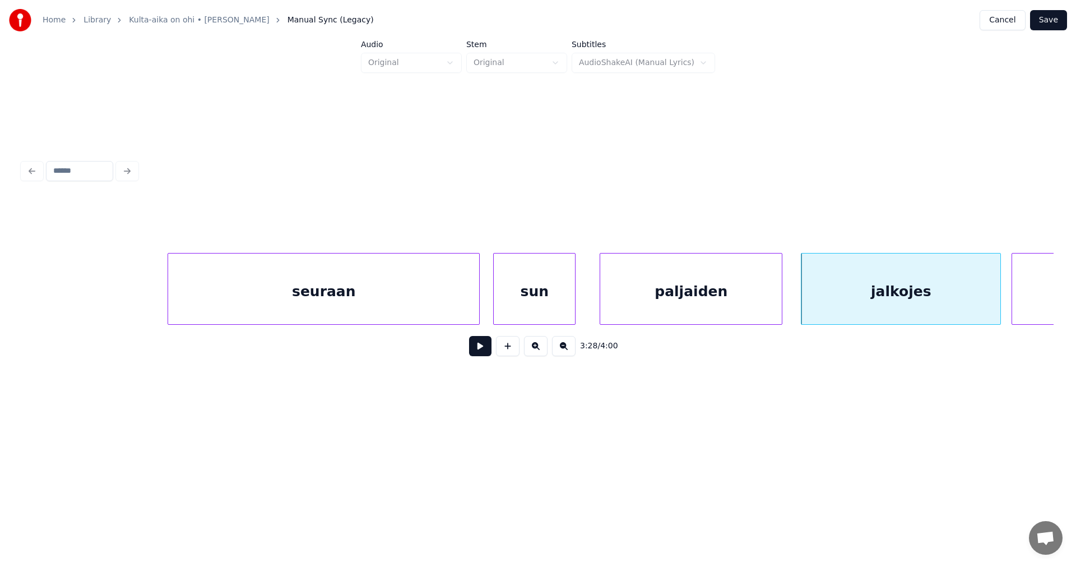
click at [835, 306] on div "jalkojes" at bounding box center [900, 291] width 199 height 76
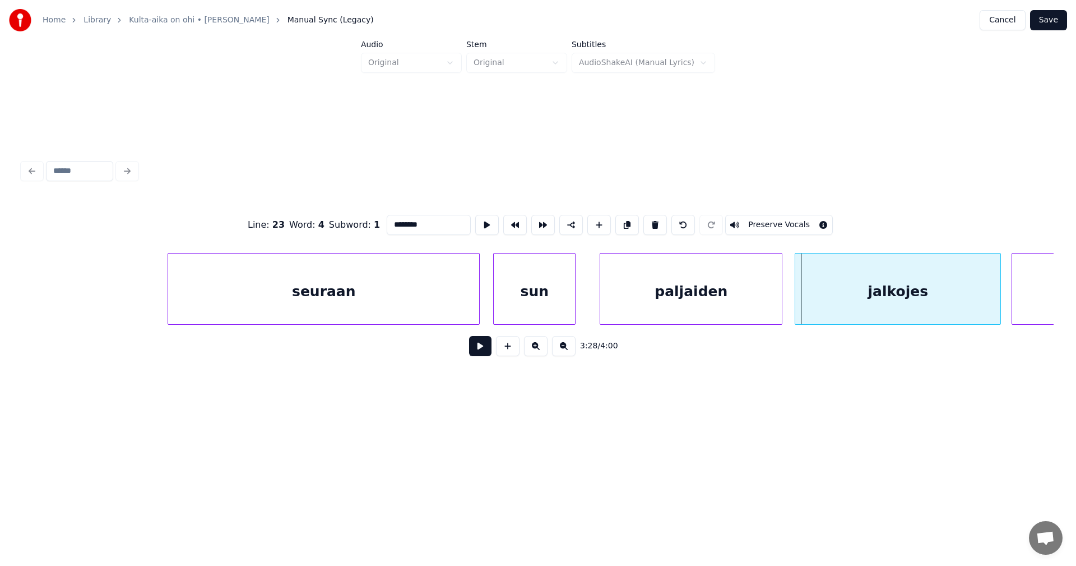
click at [796, 307] on div at bounding box center [796, 288] width 3 height 71
click at [486, 355] on button at bounding box center [480, 346] width 22 height 20
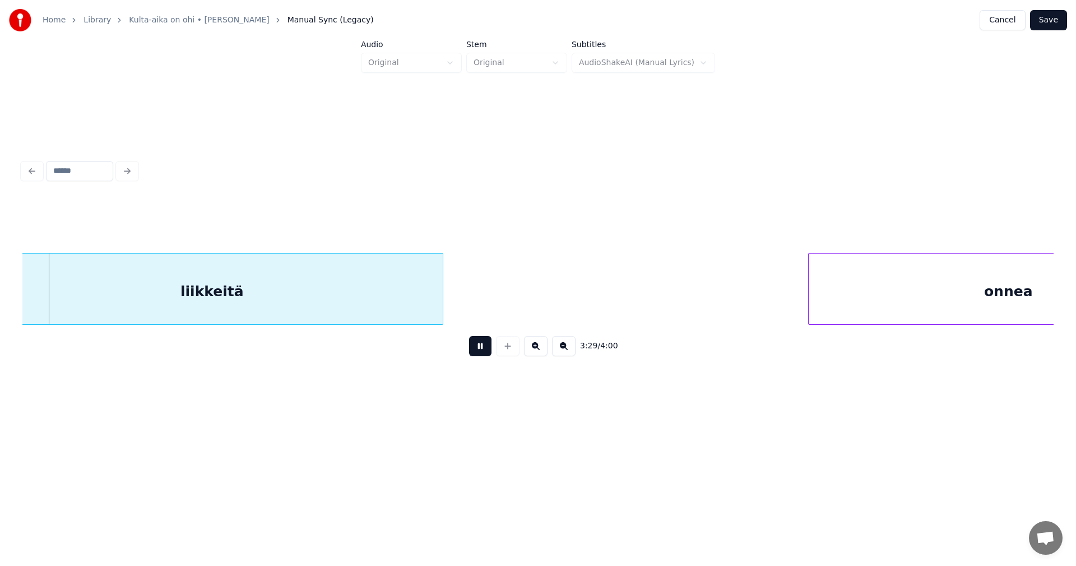
click at [486, 355] on button at bounding box center [480, 346] width 22 height 20
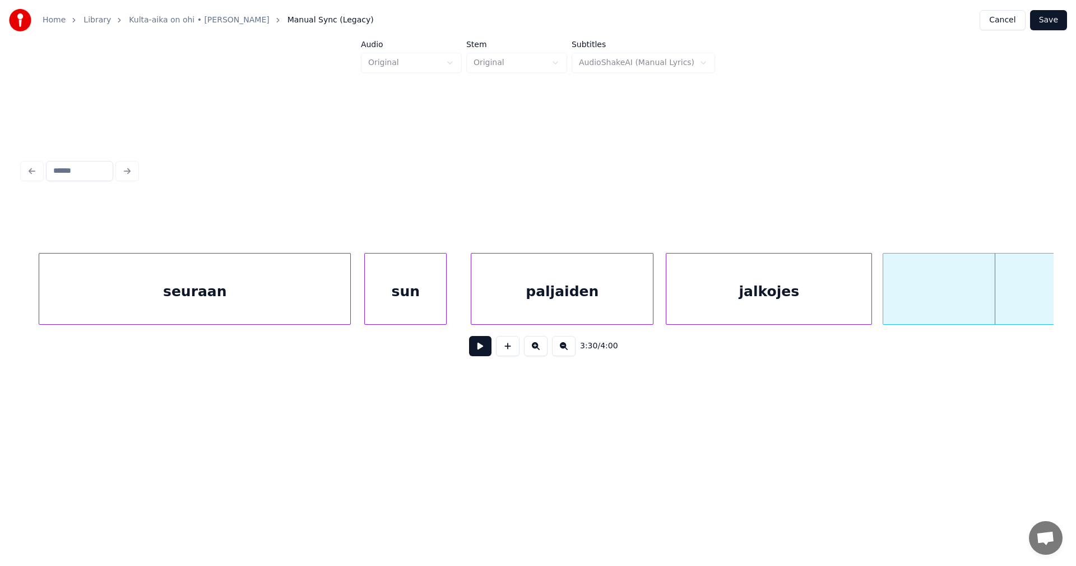
click at [765, 305] on div "jalkojes" at bounding box center [768, 291] width 205 height 76
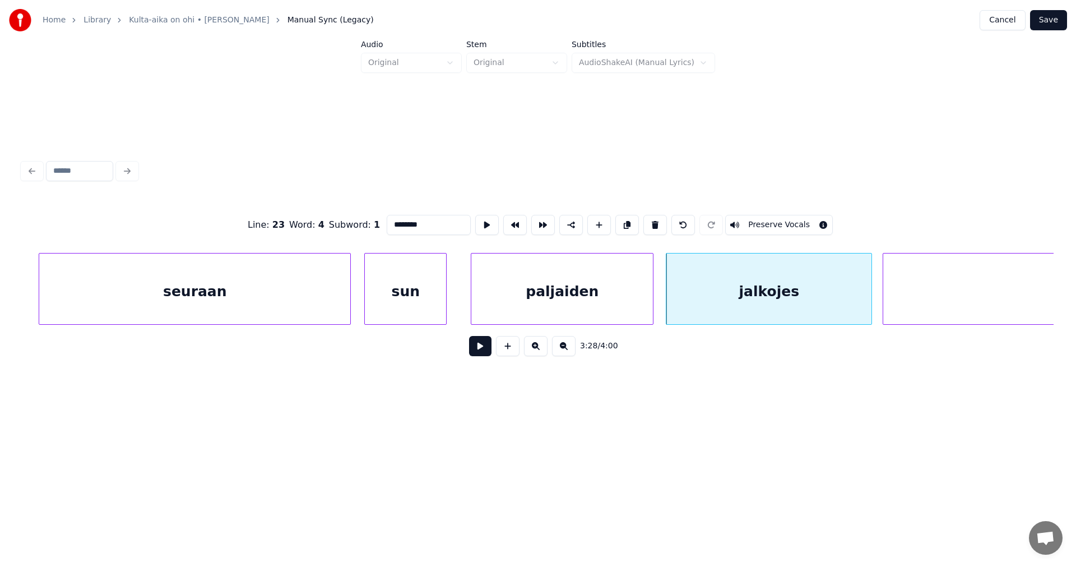
click at [487, 349] on button at bounding box center [480, 346] width 22 height 20
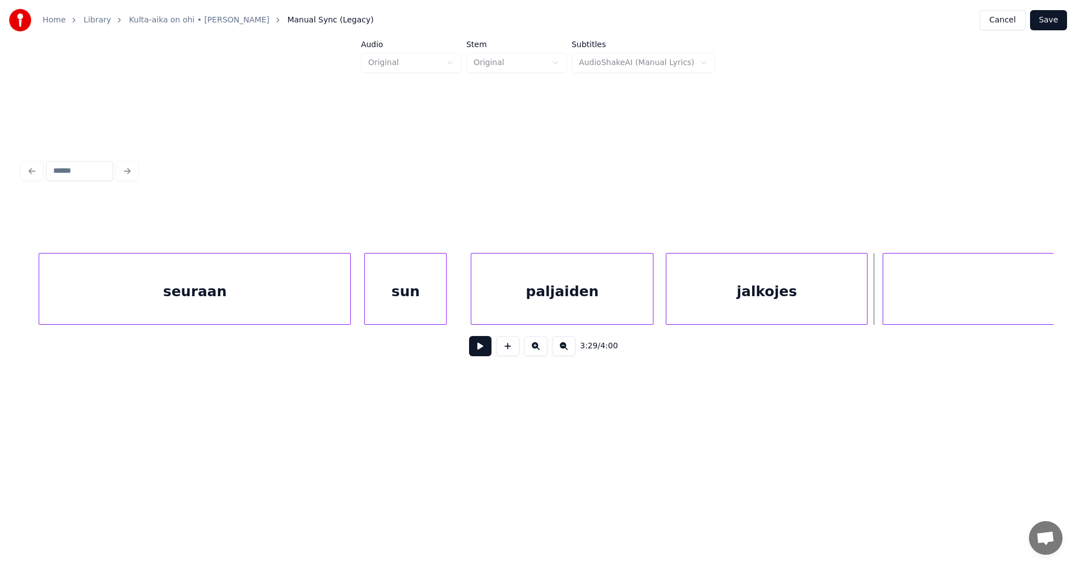
click at [866, 301] on div at bounding box center [865, 288] width 3 height 71
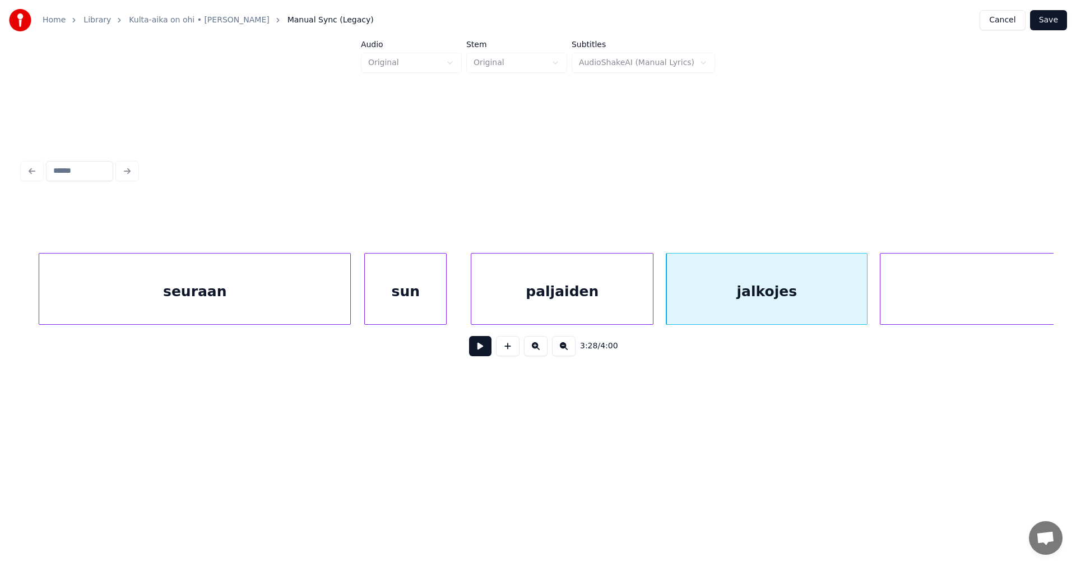
scroll to position [0, 40516]
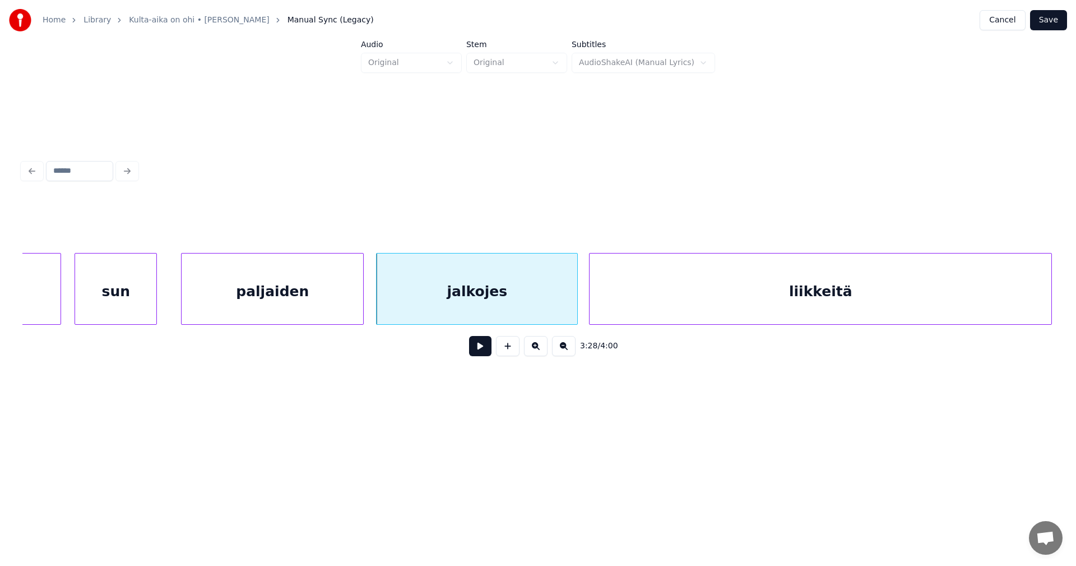
click at [888, 299] on div "liikkeitä" at bounding box center [821, 291] width 462 height 76
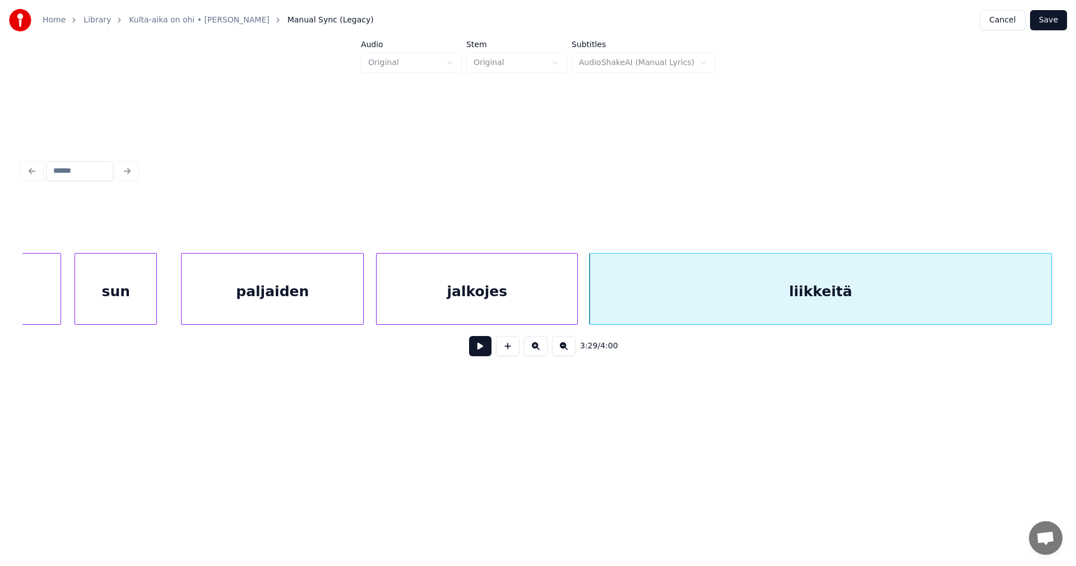
click at [484, 355] on button at bounding box center [480, 346] width 22 height 20
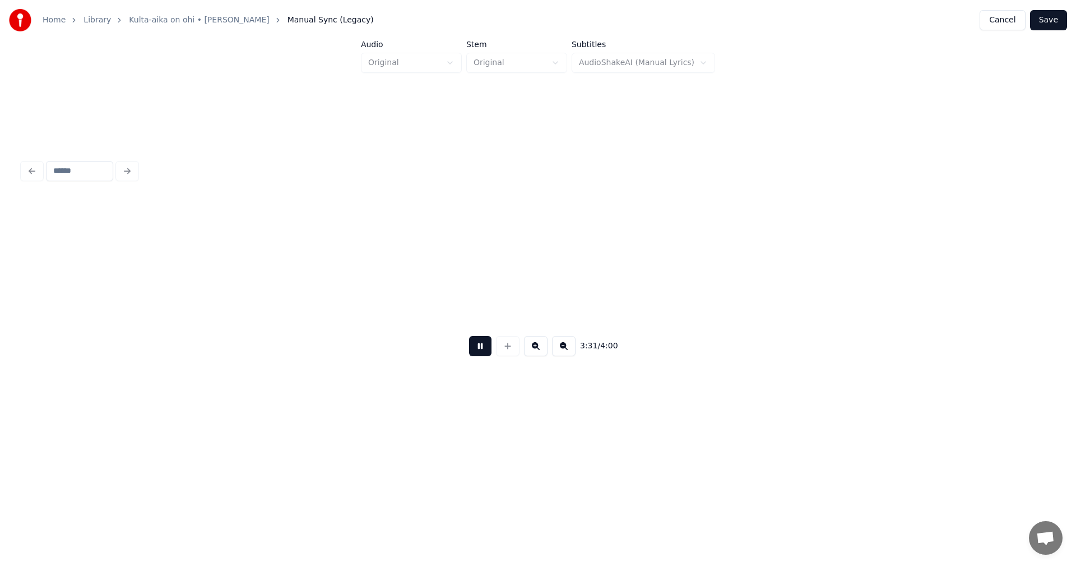
scroll to position [0, 41548]
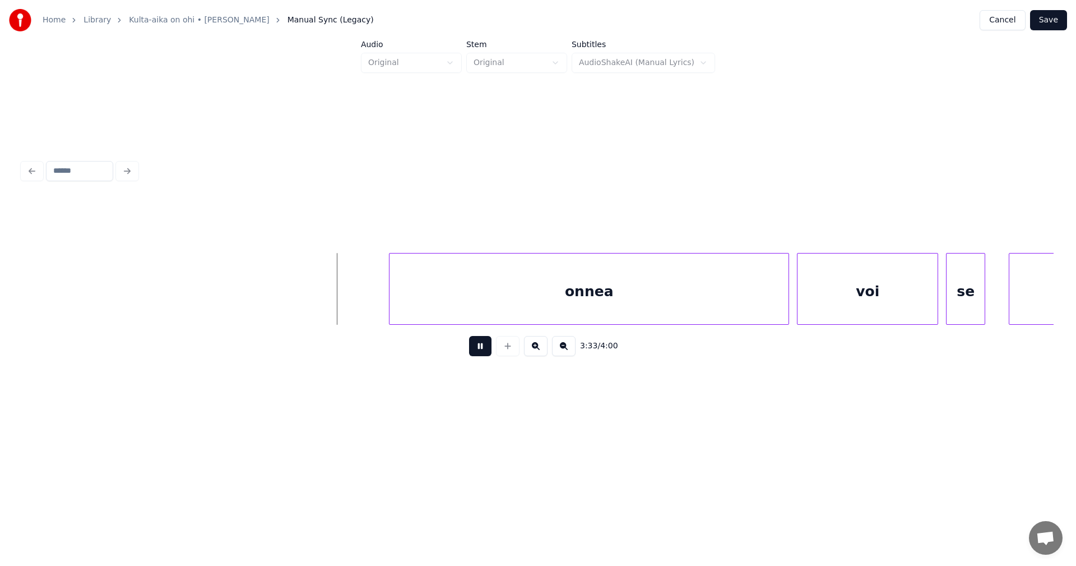
click at [484, 355] on button at bounding box center [480, 346] width 22 height 20
click at [511, 303] on div "onnea" at bounding box center [583, 291] width 399 height 76
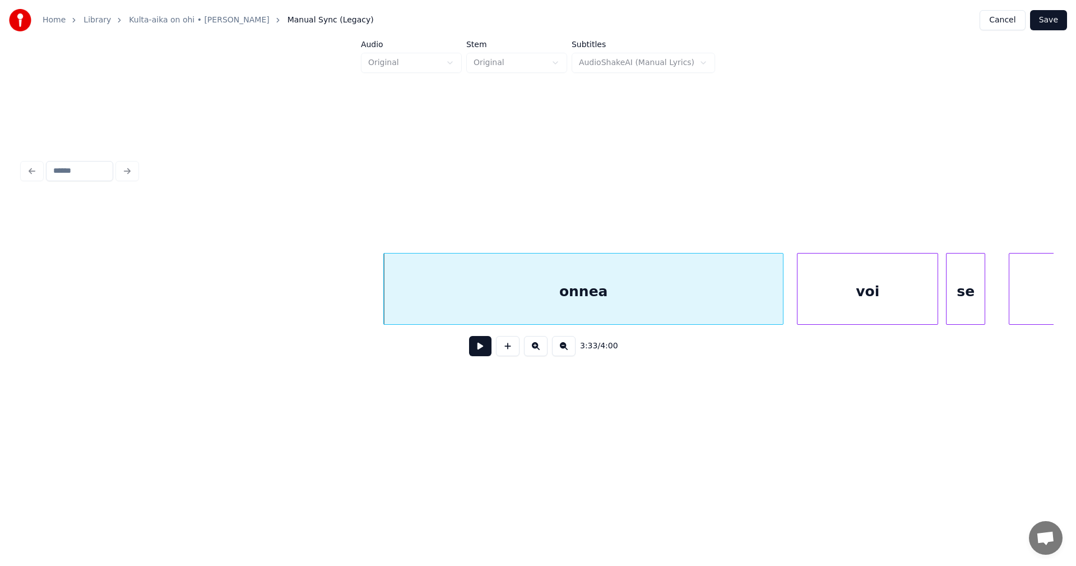
click at [483, 348] on button at bounding box center [480, 346] width 22 height 20
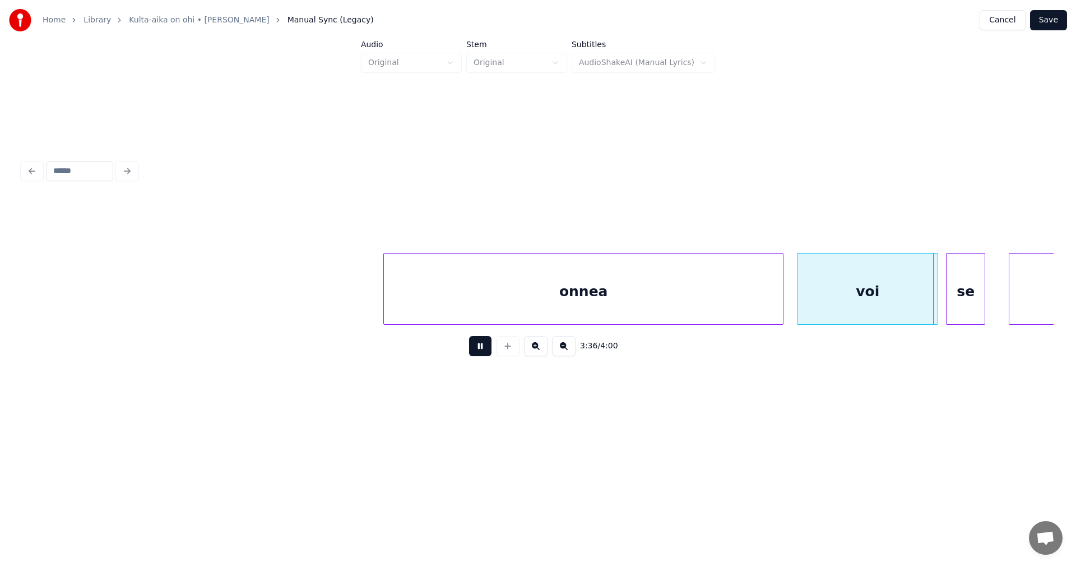
click at [481, 350] on button at bounding box center [480, 346] width 22 height 20
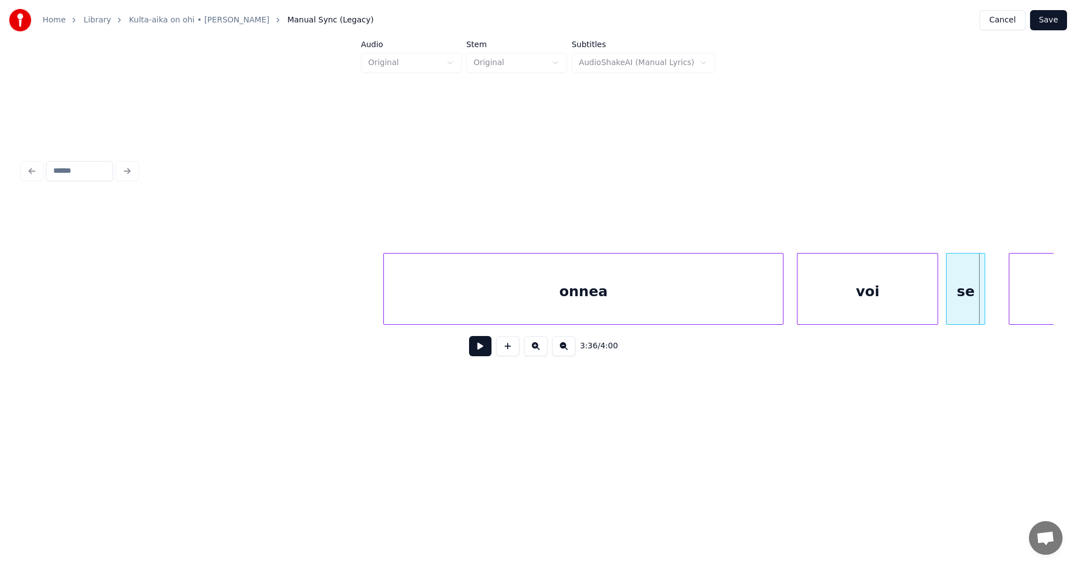
click at [869, 287] on div "voi" at bounding box center [868, 291] width 140 height 76
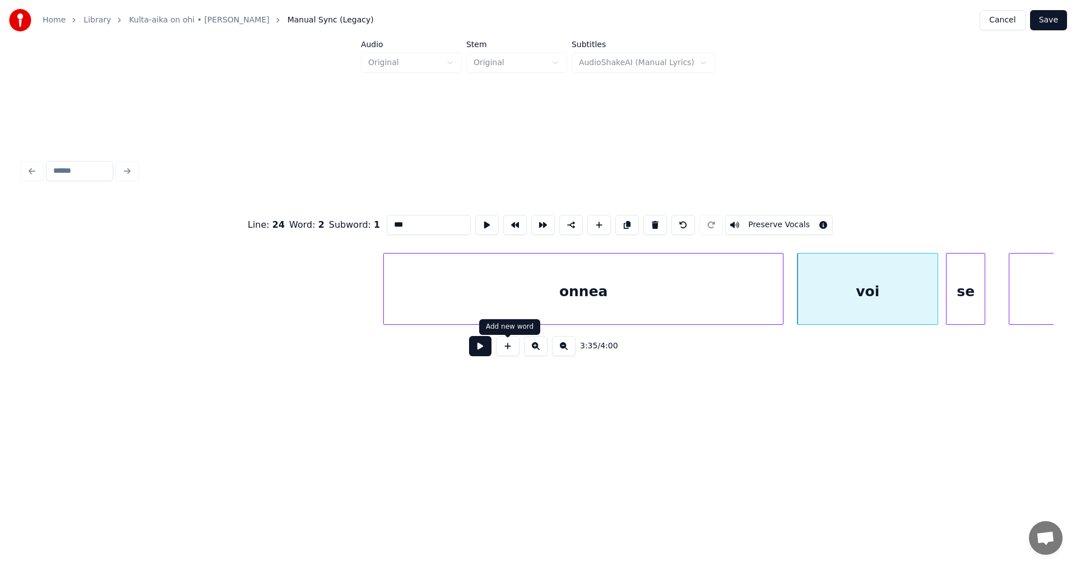
click at [484, 354] on button at bounding box center [480, 346] width 22 height 20
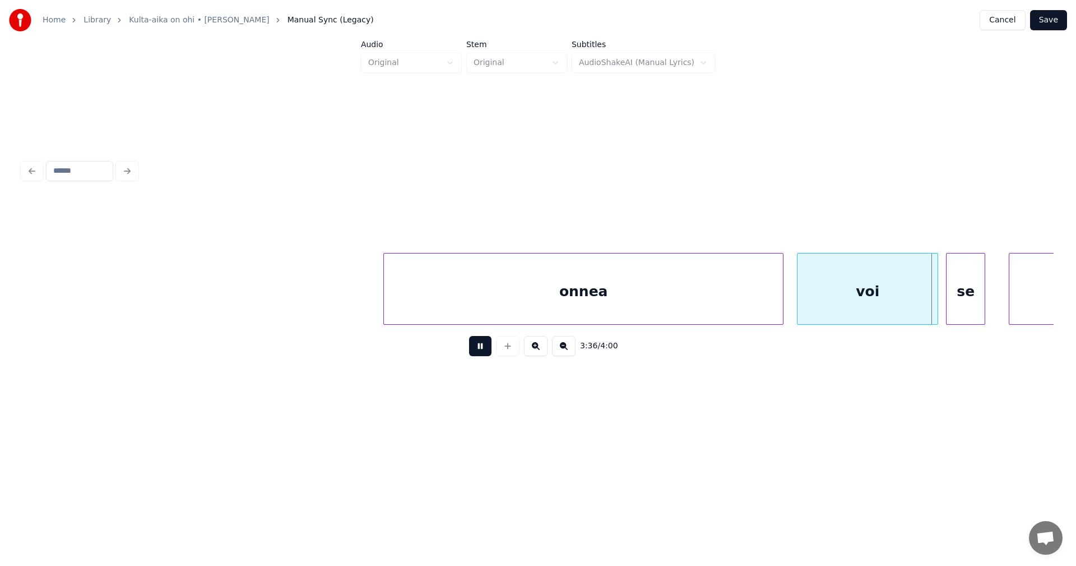
click at [485, 352] on button at bounding box center [480, 346] width 22 height 20
click at [931, 301] on div at bounding box center [931, 288] width 3 height 71
click at [928, 302] on div "voi" at bounding box center [865, 291] width 135 height 76
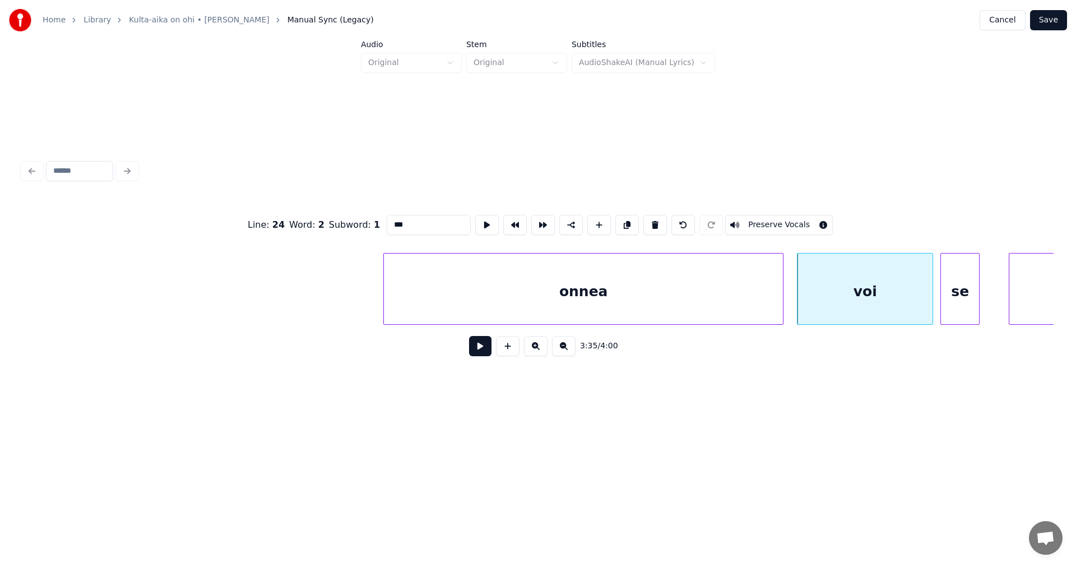
click at [961, 298] on div "se" at bounding box center [960, 291] width 38 height 76
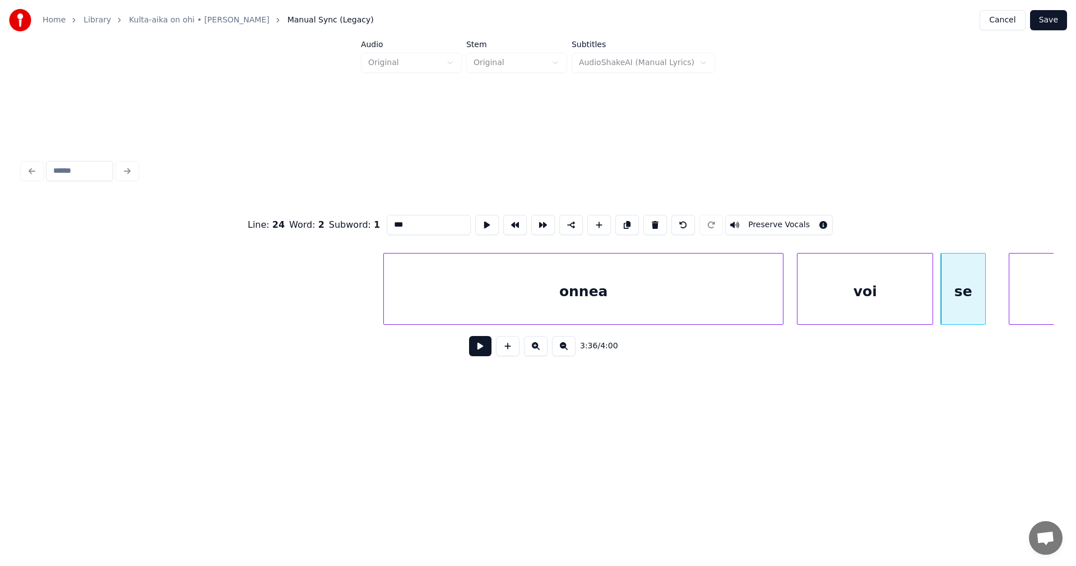
click at [985, 297] on div at bounding box center [983, 288] width 3 height 71
click at [480, 350] on button at bounding box center [480, 346] width 22 height 20
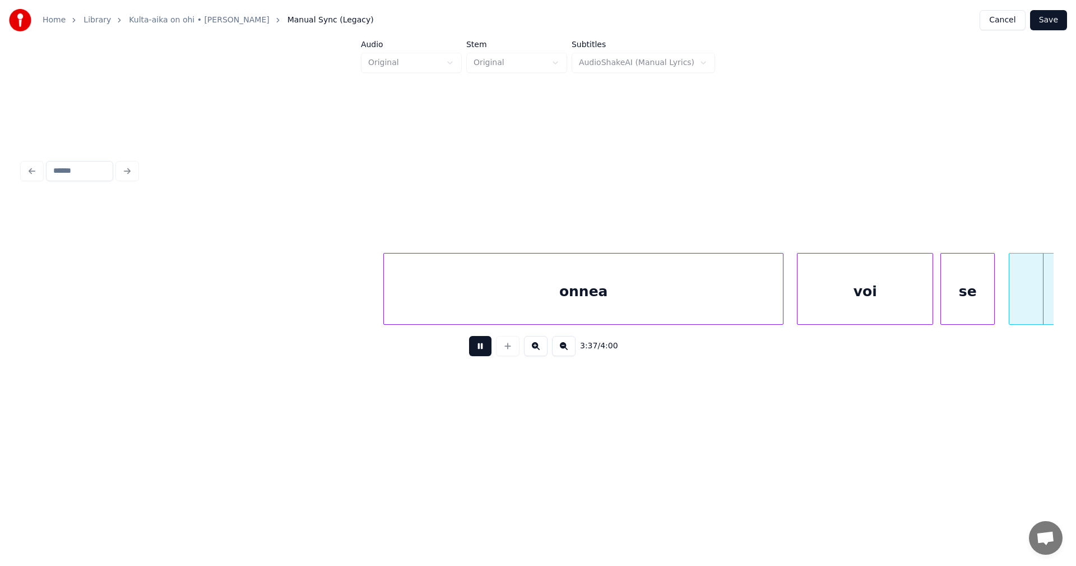
scroll to position [0, 42581]
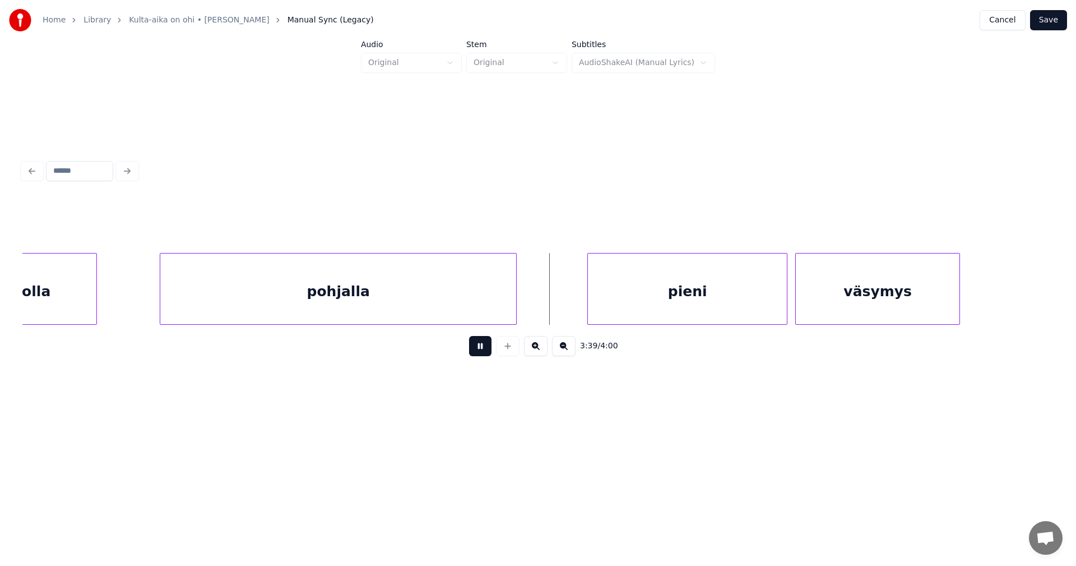
drag, startPoint x: 480, startPoint y: 350, endPoint x: 615, endPoint y: 326, distance: 137.1
click at [481, 350] on button at bounding box center [480, 346] width 22 height 20
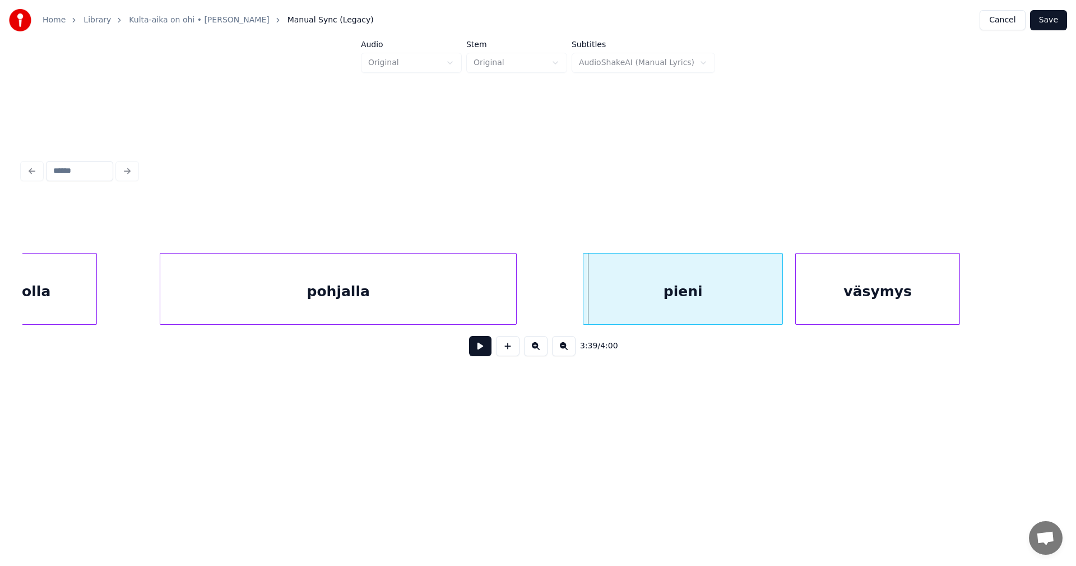
click at [672, 301] on div "pieni" at bounding box center [682, 291] width 199 height 76
click at [479, 351] on button at bounding box center [480, 346] width 22 height 20
click at [492, 350] on div "3:40 / 4:00" at bounding box center [537, 345] width 1013 height 25
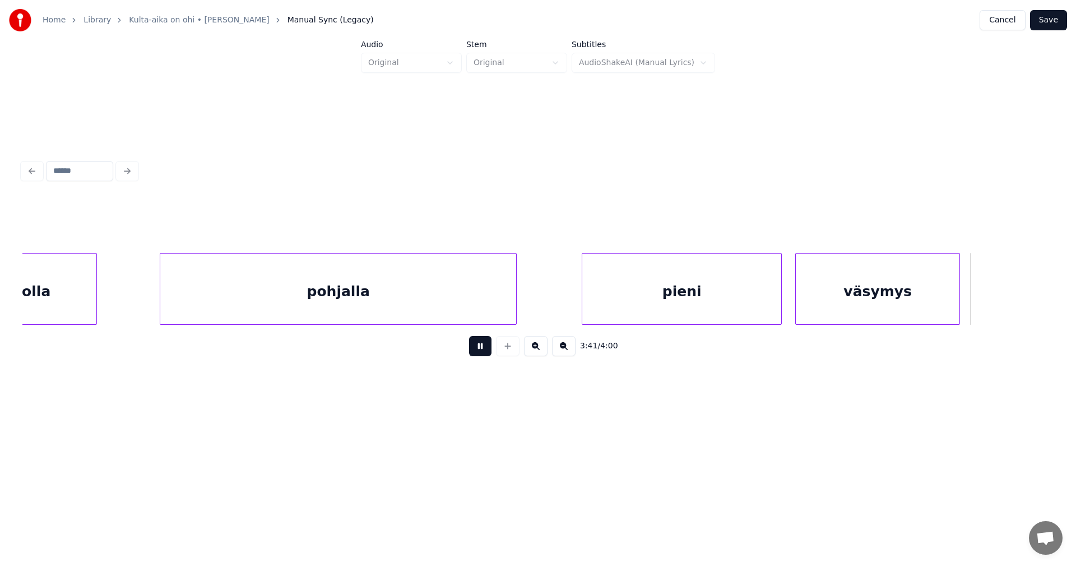
click at [492, 350] on div "3:41 / 4:00" at bounding box center [537, 345] width 1013 height 25
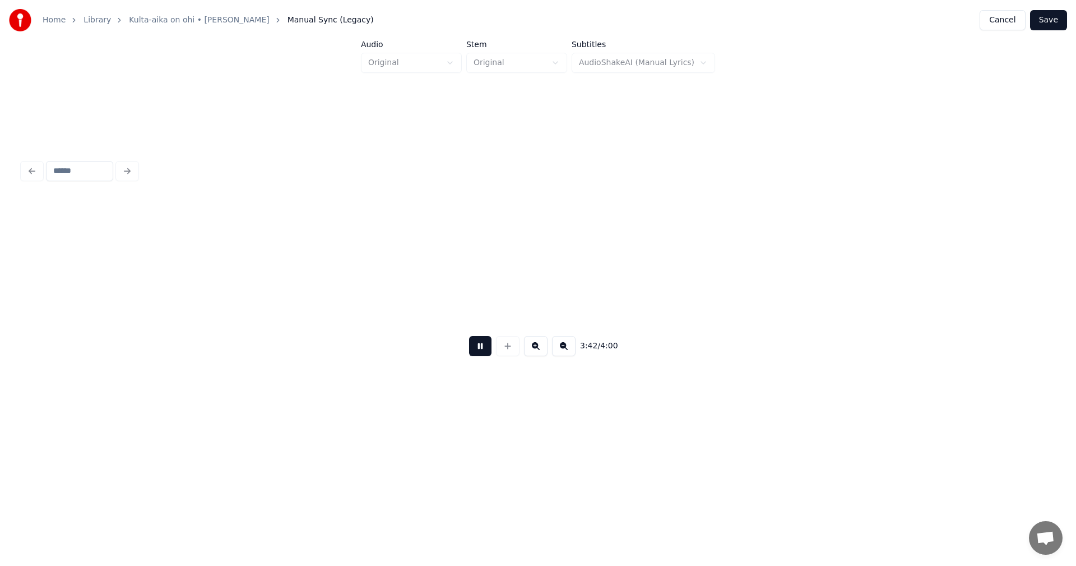
scroll to position [0, 43615]
drag, startPoint x: 472, startPoint y: 355, endPoint x: 491, endPoint y: 346, distance: 21.3
click at [472, 355] on button at bounding box center [480, 346] width 22 height 20
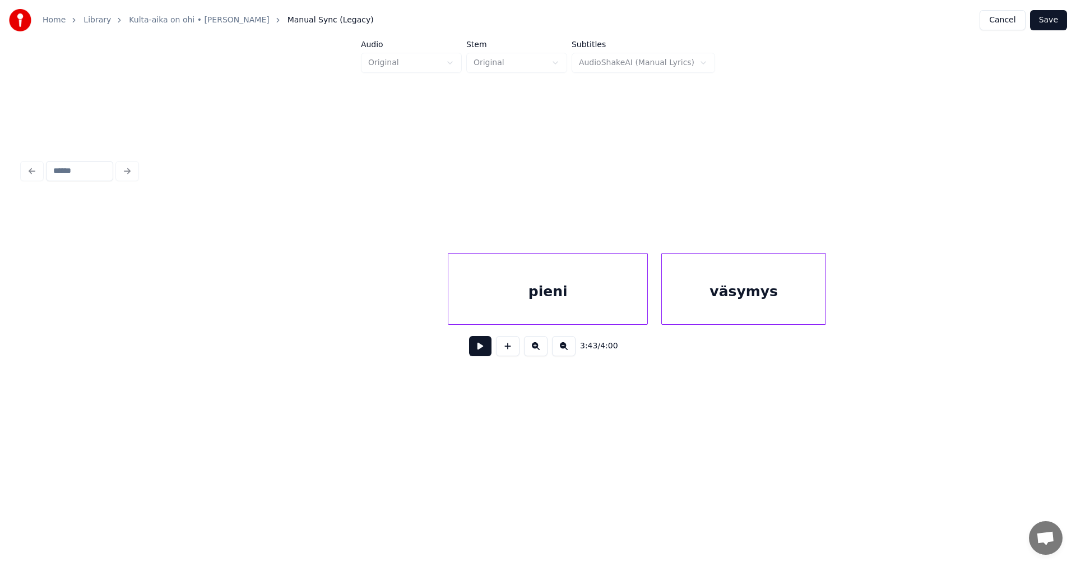
scroll to position [0, 42713]
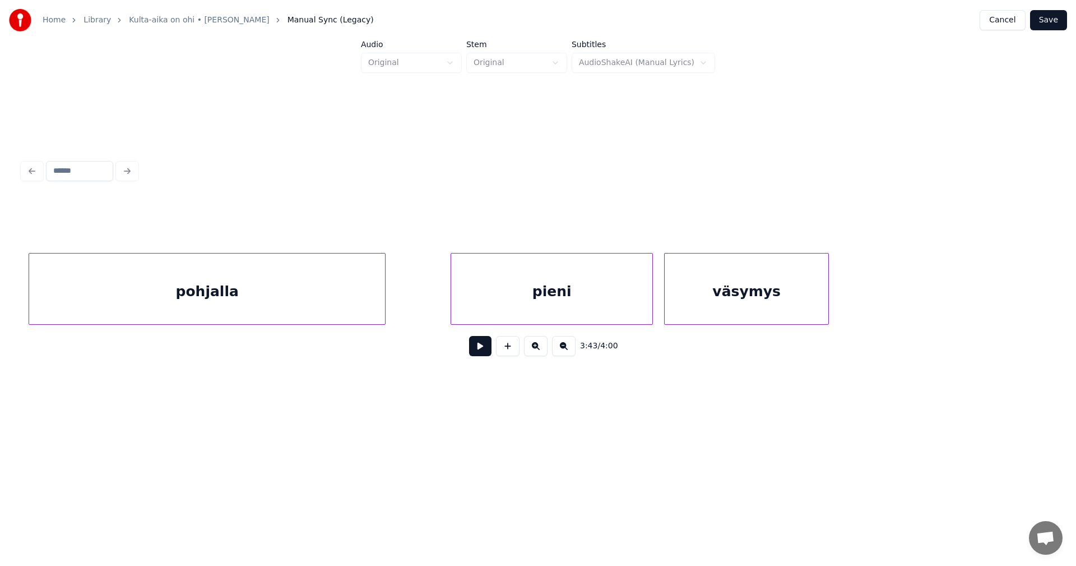
click at [651, 305] on div at bounding box center [650, 288] width 3 height 71
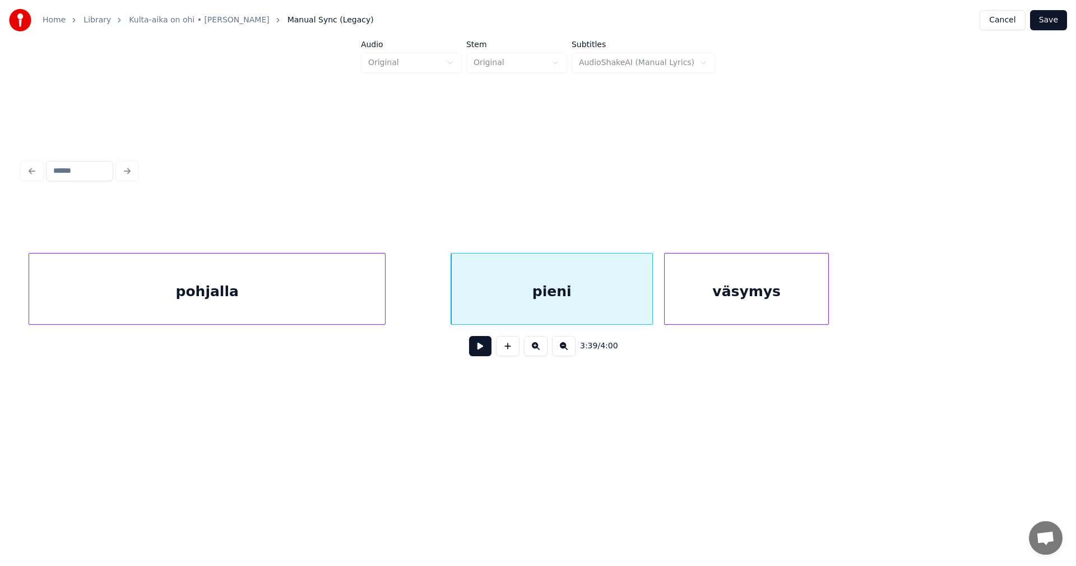
click at [1060, 20] on button "Save" at bounding box center [1048, 20] width 37 height 20
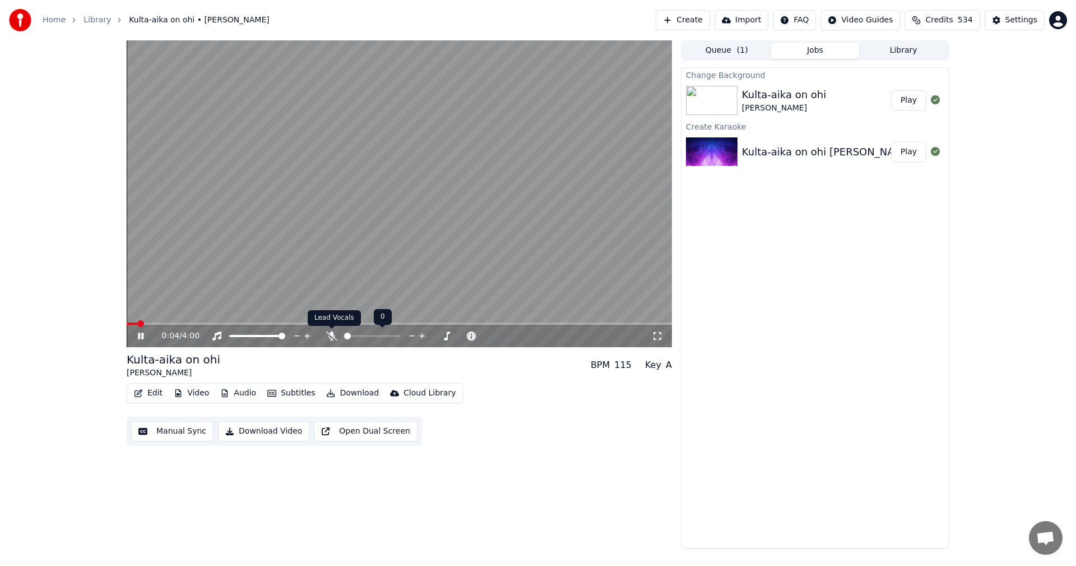
click at [327, 339] on icon at bounding box center [331, 335] width 11 height 9
click at [138, 337] on icon at bounding box center [141, 335] width 6 height 7
click at [148, 391] on button "Edit" at bounding box center [148, 393] width 38 height 16
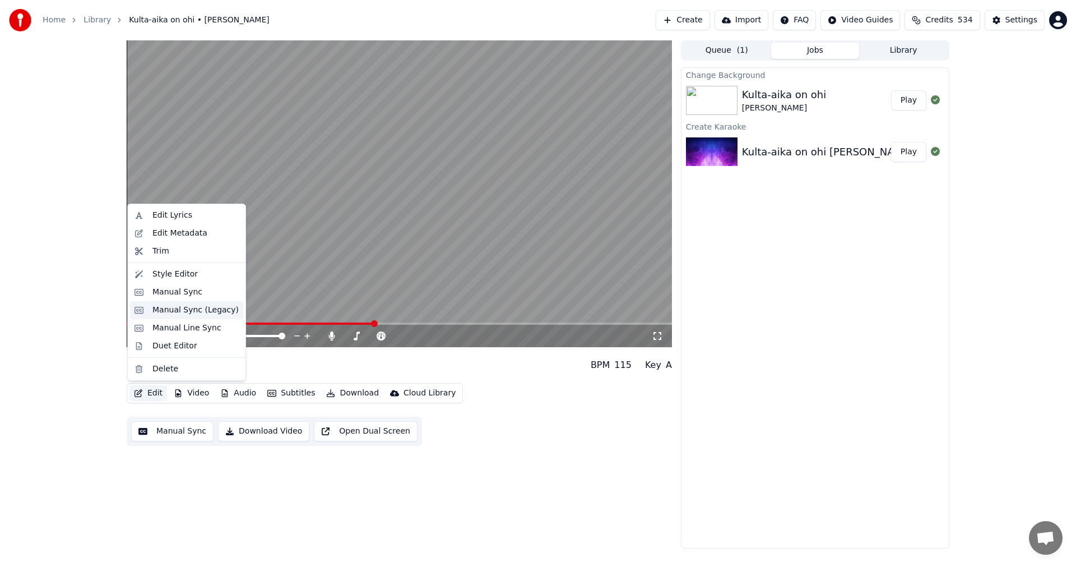
click at [187, 309] on div "Manual Sync (Legacy)" at bounding box center [195, 309] width 86 height 11
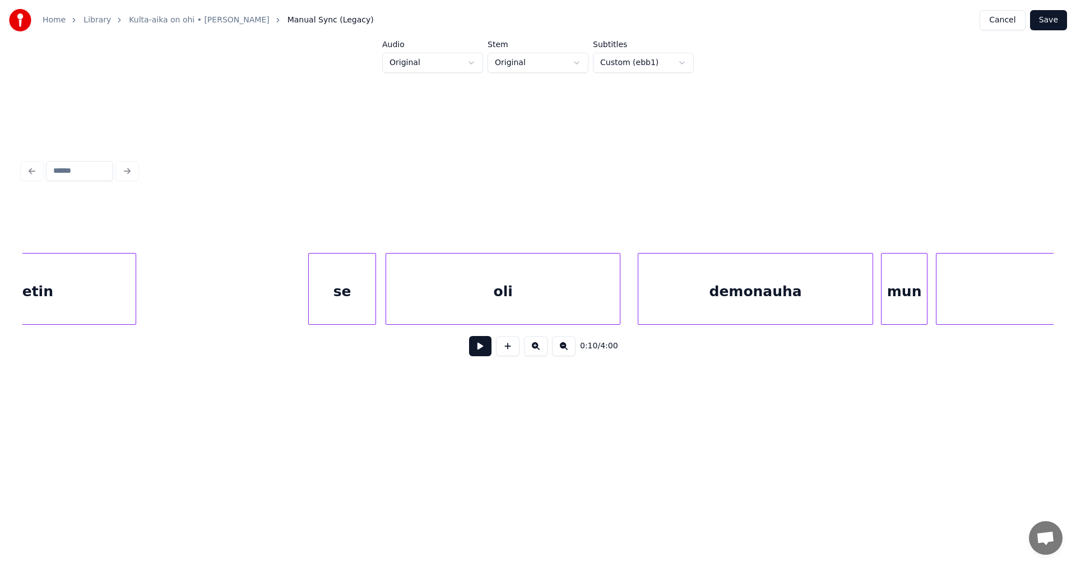
scroll to position [0, 20174]
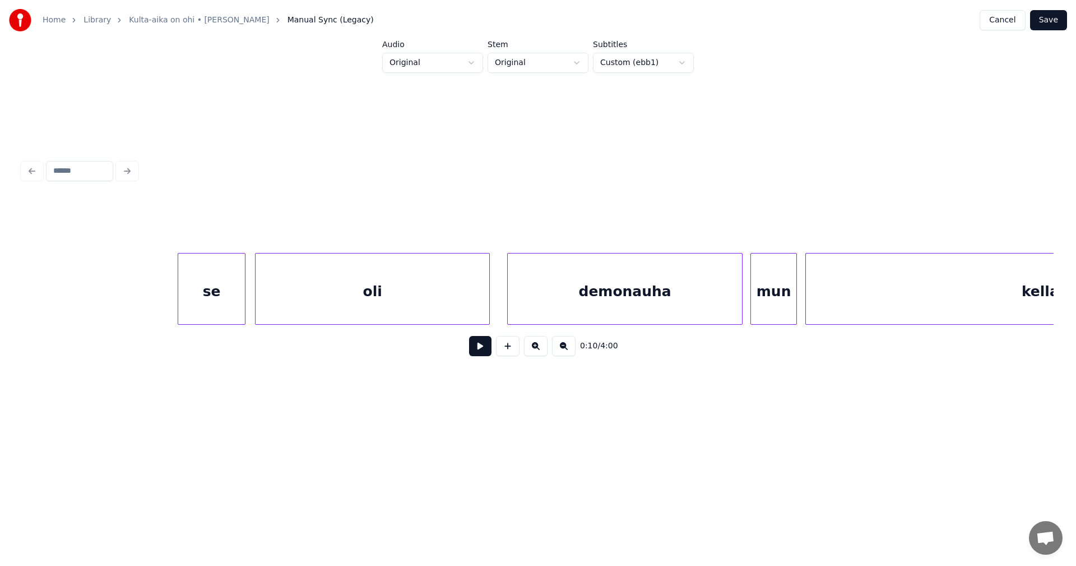
click at [444, 295] on div "oli" at bounding box center [373, 291] width 234 height 76
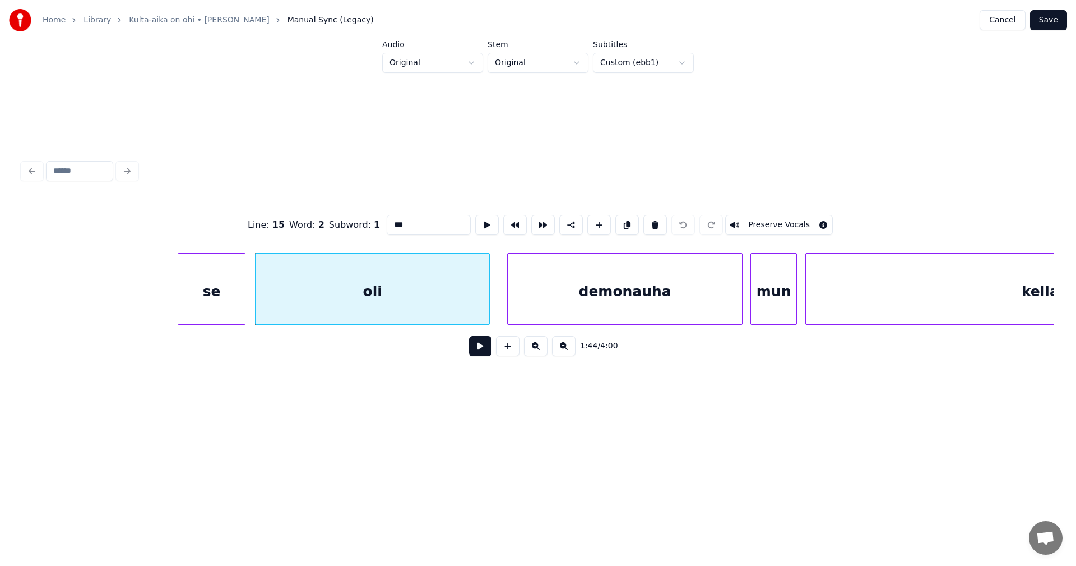
click at [486, 353] on button at bounding box center [480, 346] width 22 height 20
click at [482, 350] on button at bounding box center [480, 346] width 22 height 20
click at [387, 295] on div "oli" at bounding box center [373, 291] width 234 height 76
click at [410, 218] on input "***" at bounding box center [429, 225] width 84 height 20
type input "******"
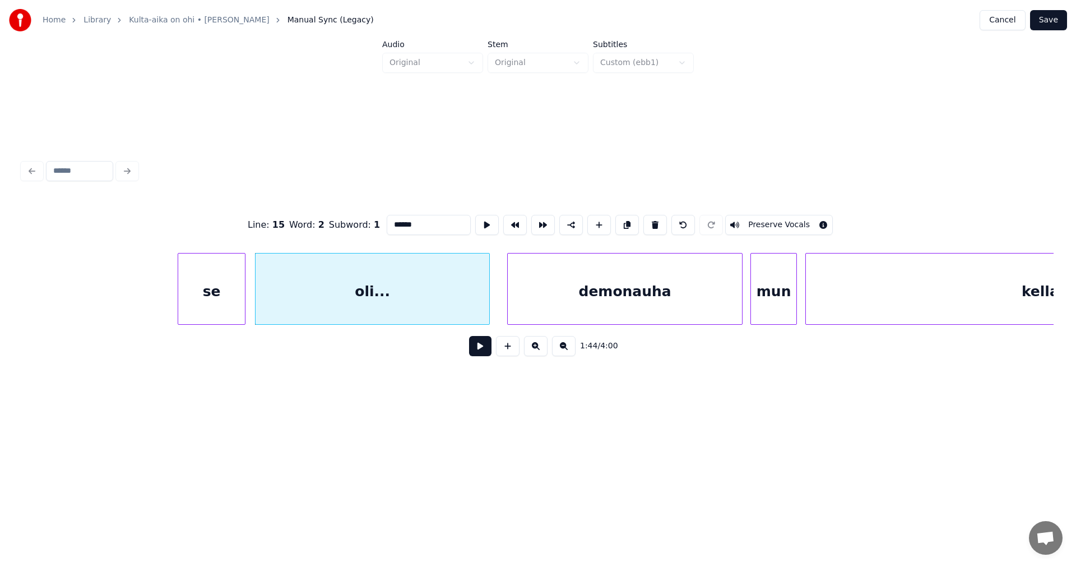
click at [1050, 22] on button "Save" at bounding box center [1048, 20] width 37 height 20
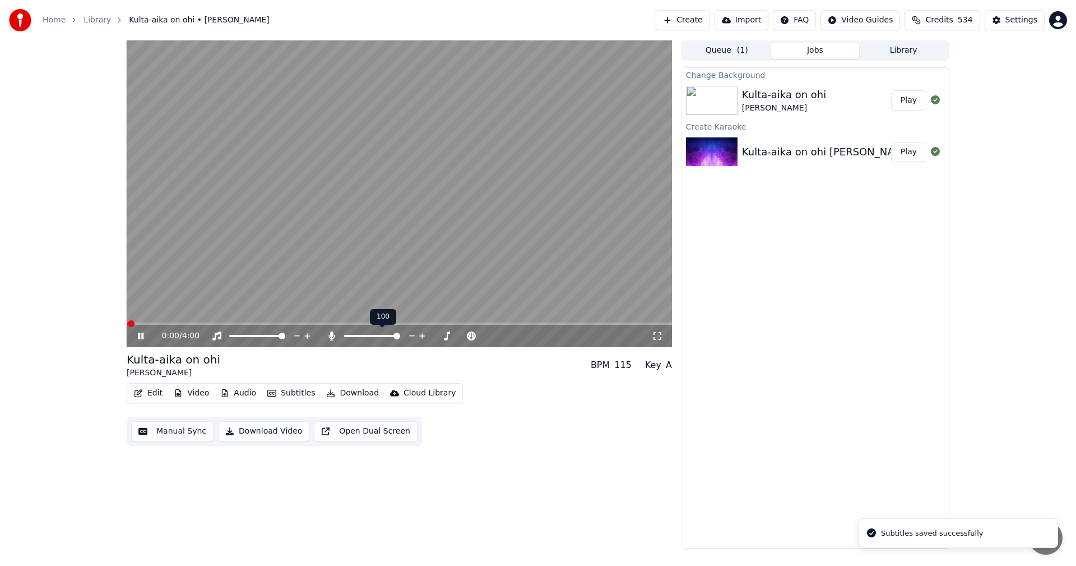
click at [293, 322] on span at bounding box center [399, 323] width 545 height 2
click at [328, 324] on span at bounding box center [399, 323] width 545 height 2
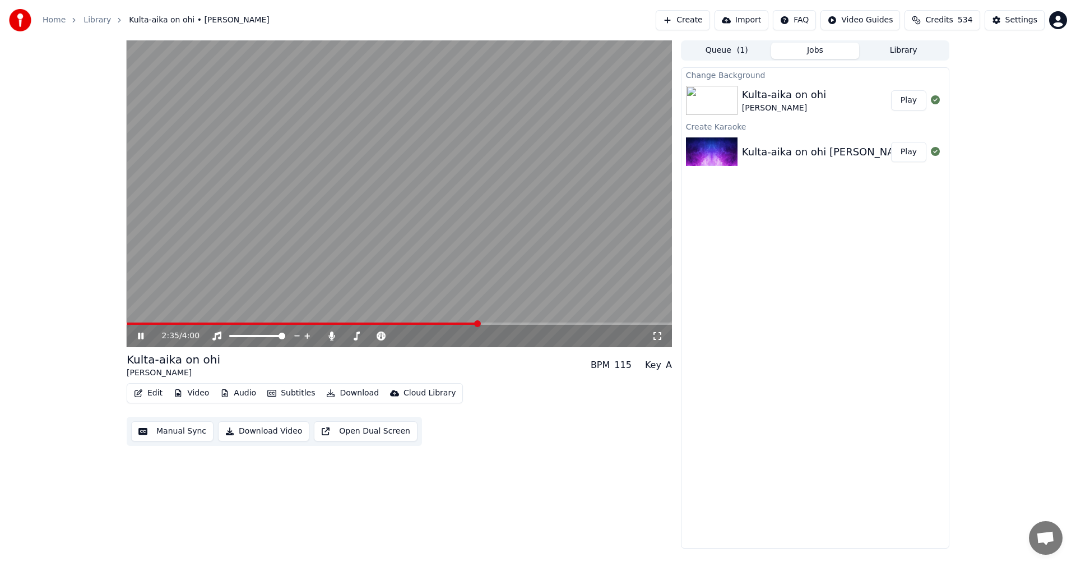
click at [479, 323] on span at bounding box center [399, 323] width 545 height 2
click at [499, 323] on span at bounding box center [399, 323] width 545 height 2
click at [520, 325] on div "2:44 / 4:00" at bounding box center [399, 336] width 545 height 22
click at [525, 323] on span at bounding box center [399, 323] width 545 height 2
click at [540, 322] on video at bounding box center [399, 193] width 545 height 307
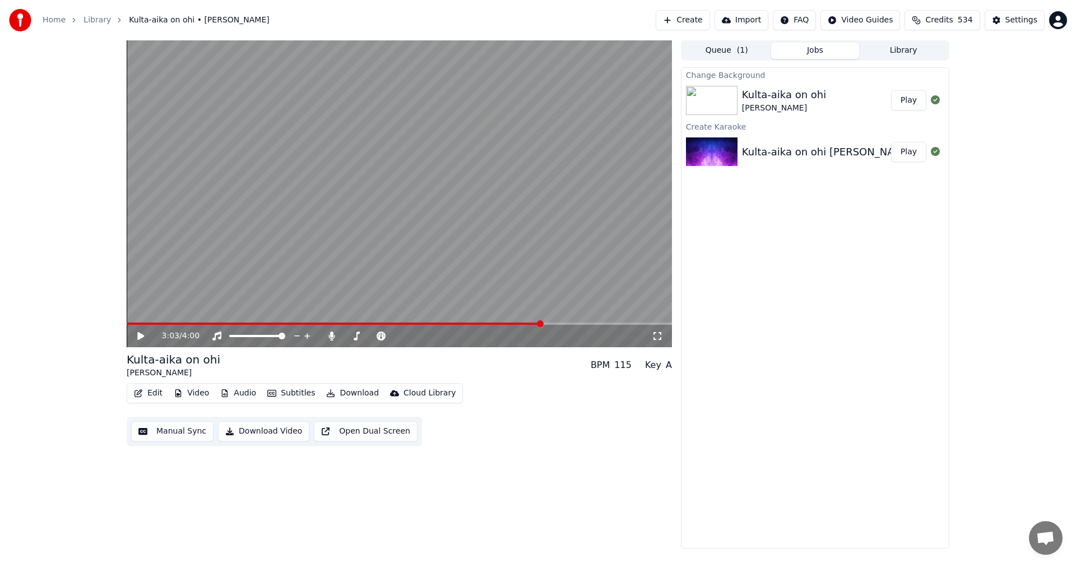
click at [541, 324] on span at bounding box center [399, 323] width 545 height 2
click at [146, 334] on icon at bounding box center [149, 335] width 26 height 9
click at [141, 336] on icon at bounding box center [149, 335] width 26 height 9
click at [155, 391] on button "Edit" at bounding box center [148, 393] width 38 height 16
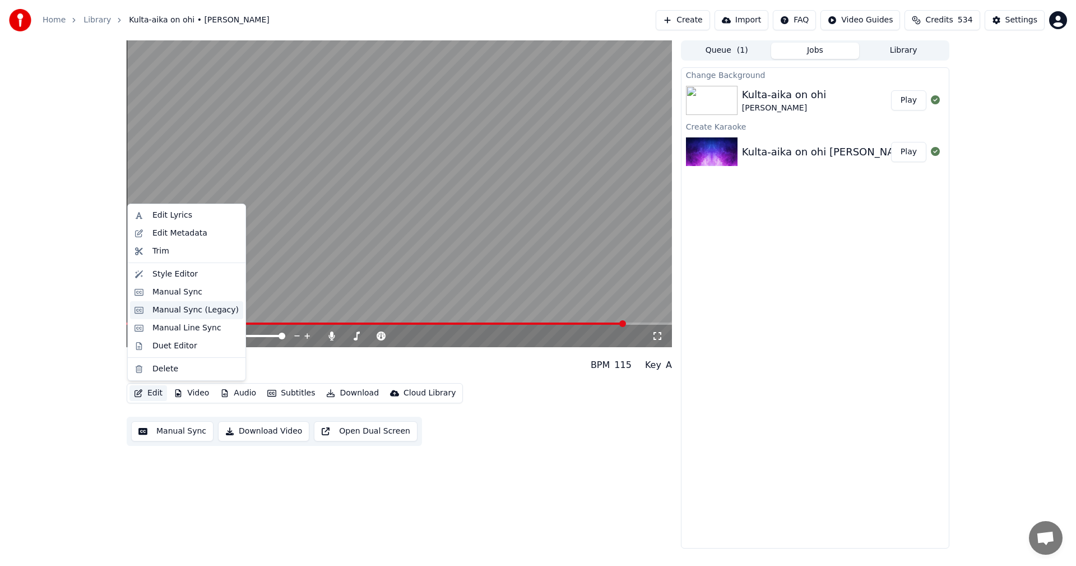
click at [192, 314] on div "Manual Sync (Legacy)" at bounding box center [195, 309] width 86 height 11
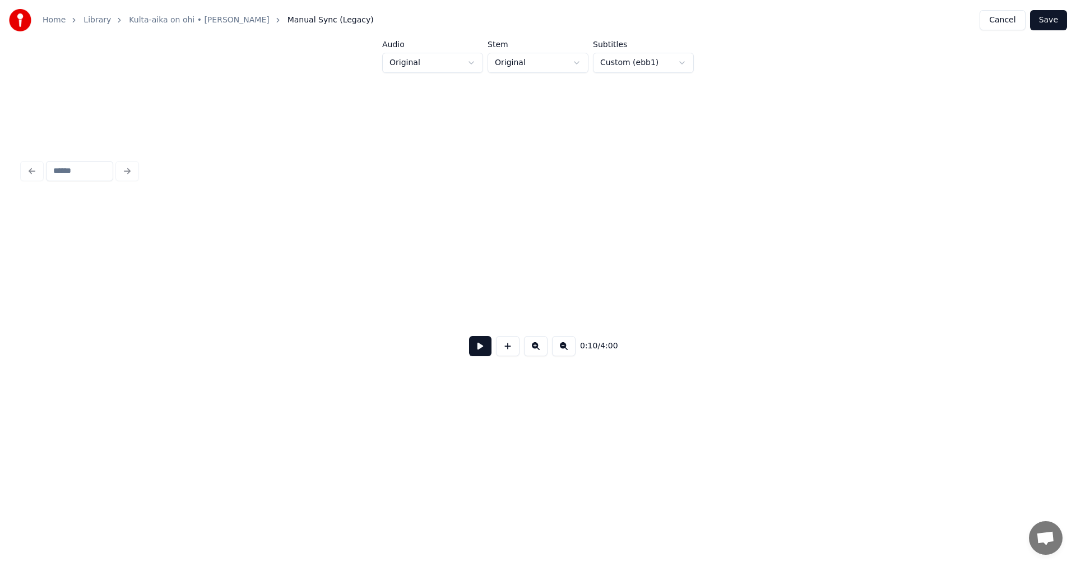
scroll to position [0, 32518]
click at [1010, 24] on button "Cancel" at bounding box center [1002, 20] width 45 height 20
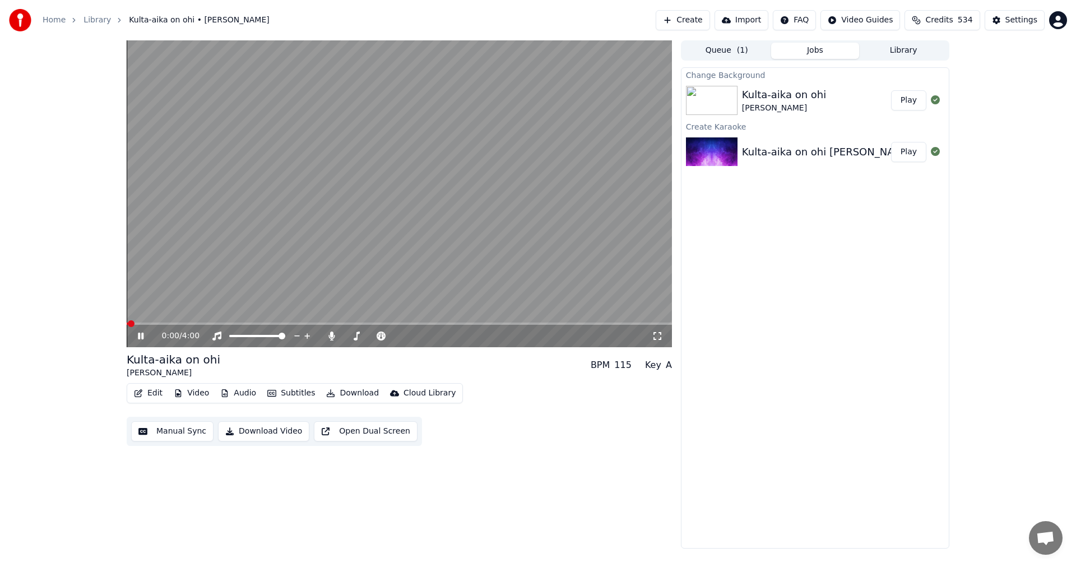
click at [373, 324] on span at bounding box center [399, 323] width 545 height 2
click at [407, 323] on span at bounding box center [399, 323] width 545 height 2
click at [429, 323] on span at bounding box center [399, 323] width 545 height 2
click at [138, 334] on icon at bounding box center [149, 335] width 26 height 9
click at [152, 391] on button "Edit" at bounding box center [148, 393] width 38 height 16
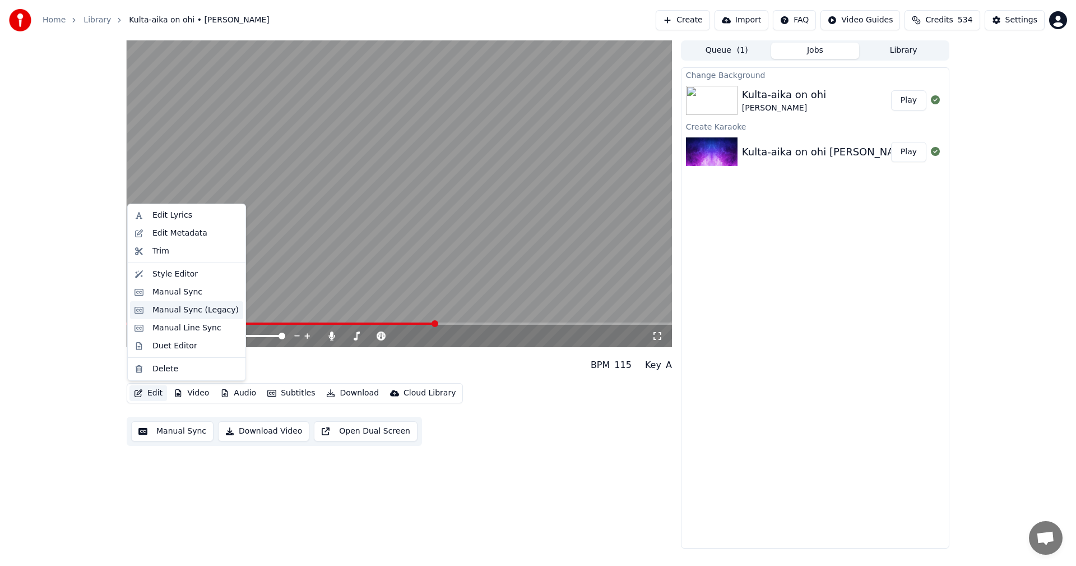
click at [184, 310] on div "Manual Sync (Legacy)" at bounding box center [195, 309] width 86 height 11
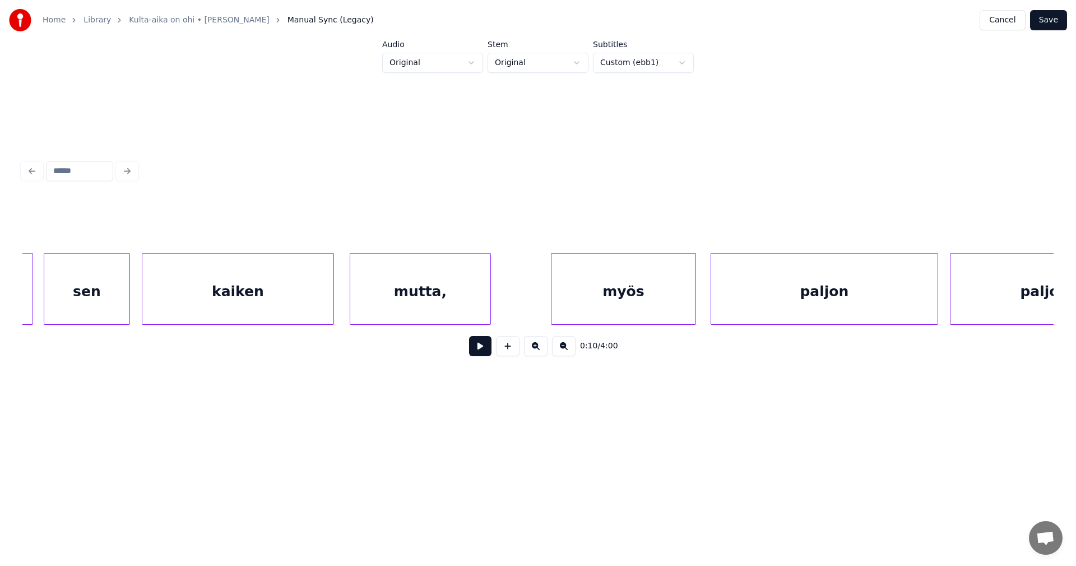
scroll to position [0, 25498]
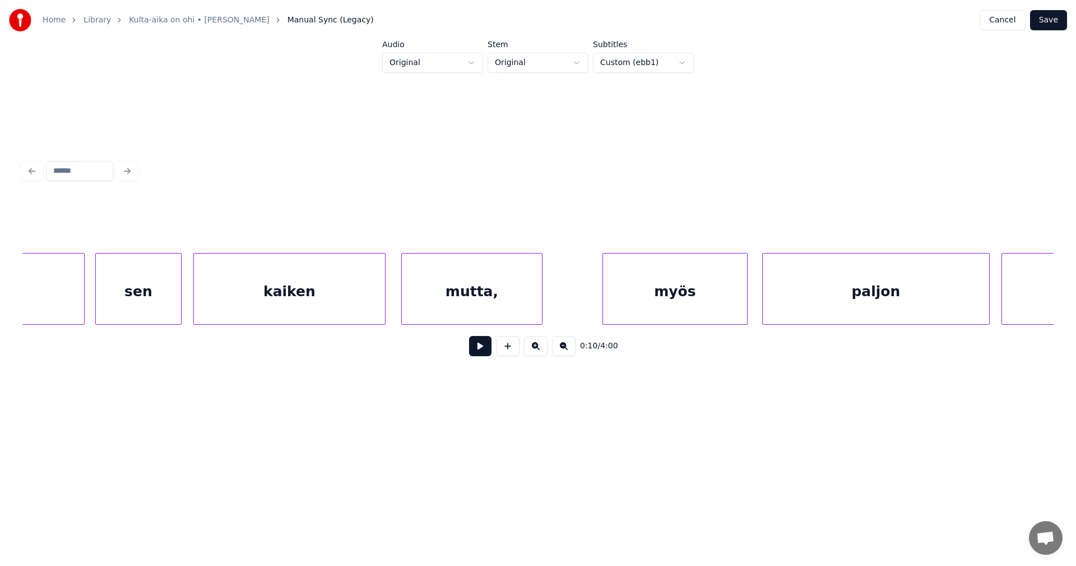
click at [472, 296] on div "mutta," at bounding box center [472, 291] width 140 height 76
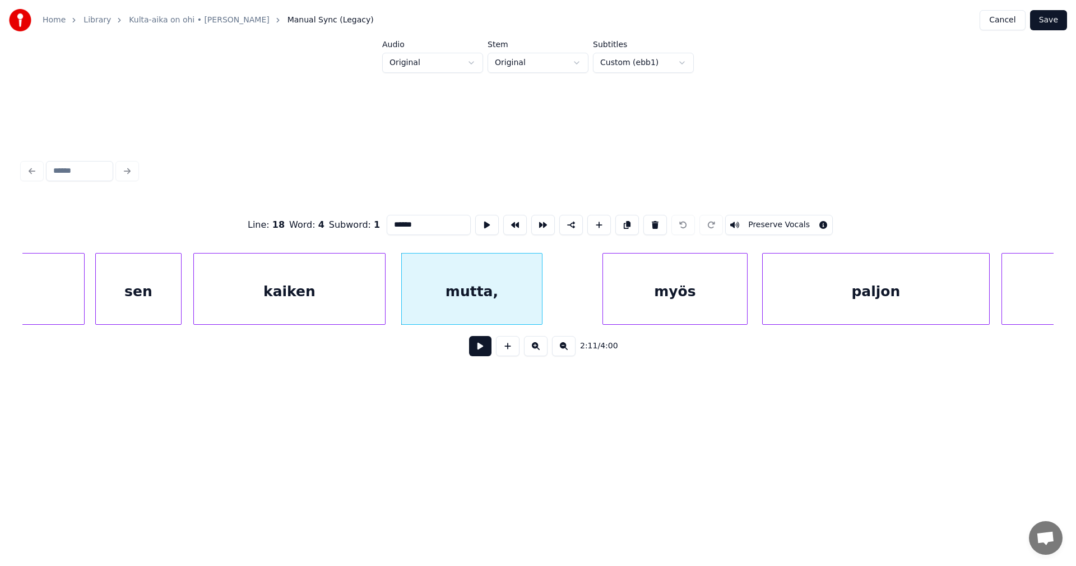
click at [421, 224] on input "******" at bounding box center [429, 225] width 84 height 20
type input "*****"
click at [1046, 22] on button "Save" at bounding box center [1048, 20] width 37 height 20
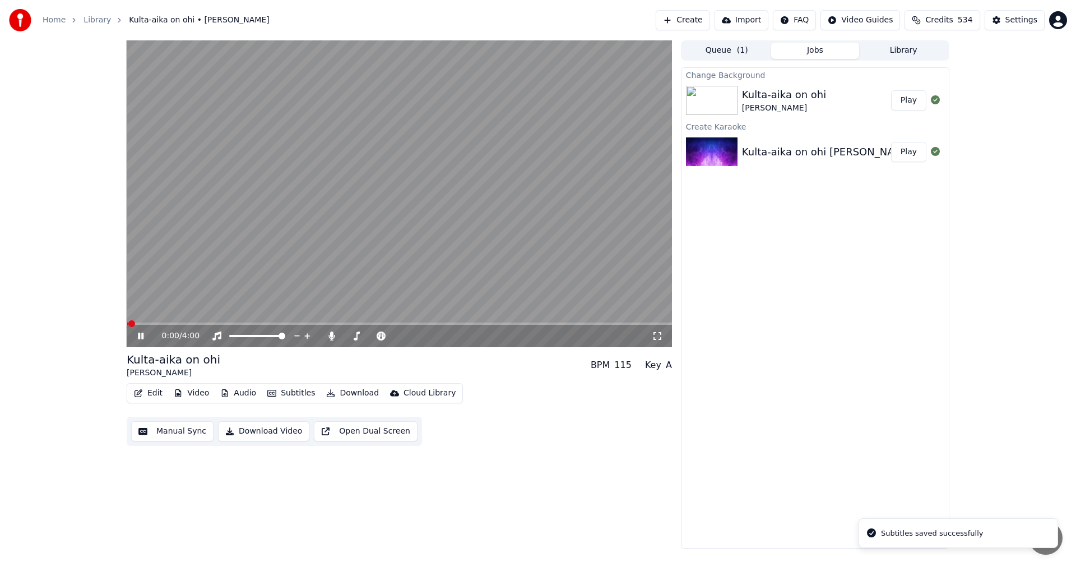
click at [325, 325] on div "0:00 / 4:00" at bounding box center [399, 336] width 545 height 22
click at [331, 323] on span at bounding box center [399, 323] width 545 height 2
click at [365, 324] on span at bounding box center [399, 323] width 545 height 2
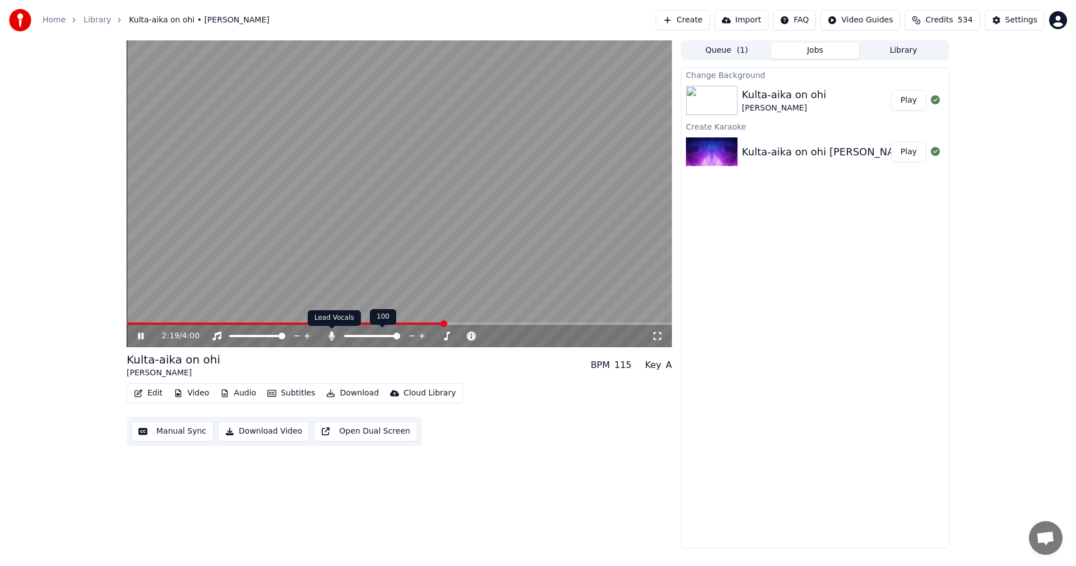
click at [331, 336] on icon at bounding box center [331, 335] width 6 height 9
click at [142, 339] on icon at bounding box center [141, 335] width 6 height 7
click at [349, 392] on button "Download" at bounding box center [353, 393] width 62 height 16
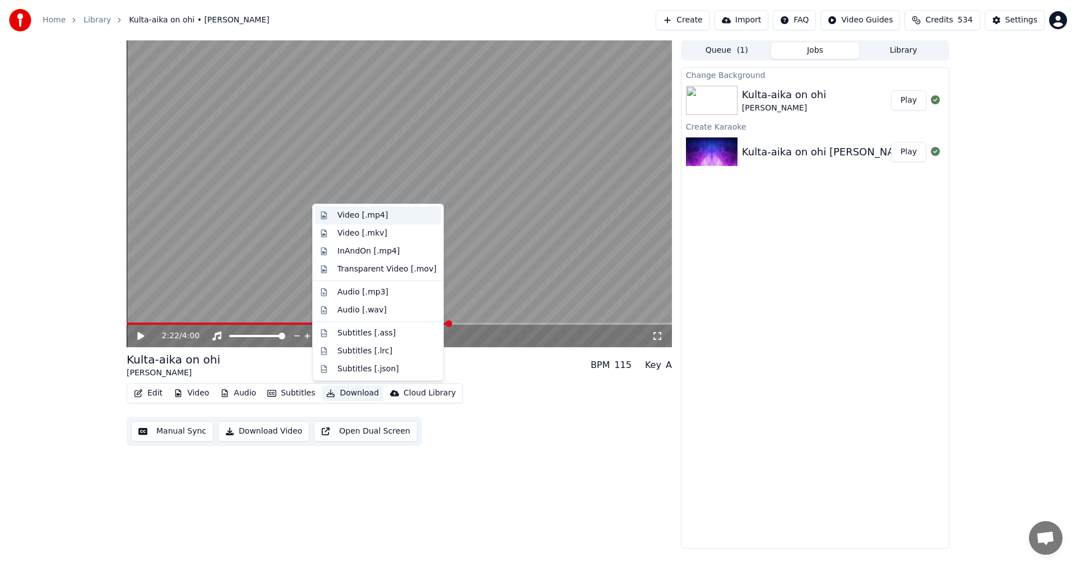
click at [362, 215] on div "Video [.mp4]" at bounding box center [362, 215] width 50 height 11
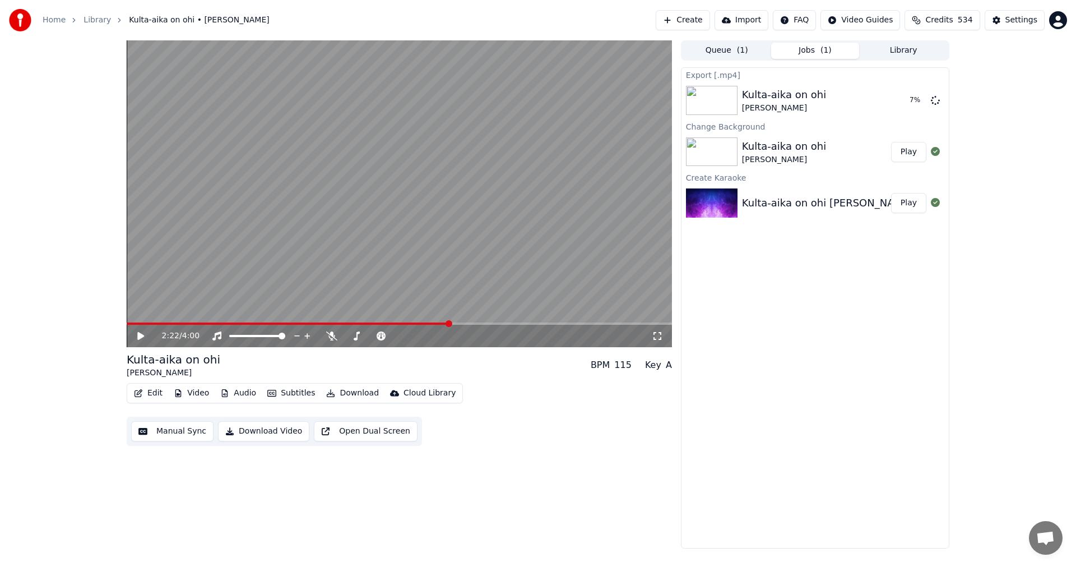
click at [961, 21] on button "Credits 534" at bounding box center [942, 20] width 75 height 20
click at [860, 294] on div "Export [.mp4] Kulta-aika on ohi [PERSON_NAME] 13 % Change Background Kulta-aika…" at bounding box center [815, 307] width 268 height 481
